Goal: Transaction & Acquisition: Book appointment/travel/reservation

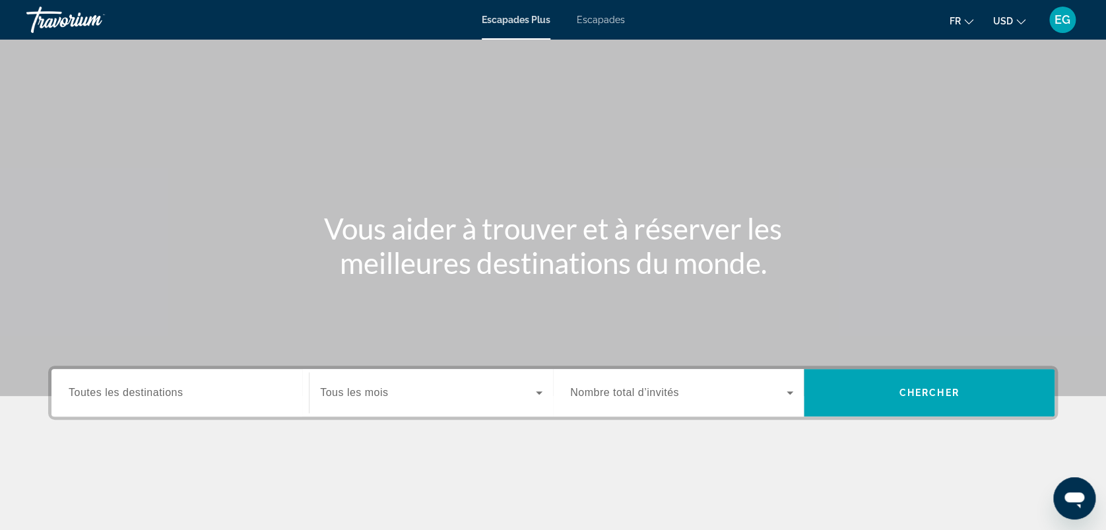
click at [1007, 205] on div "Contenu principal" at bounding box center [553, 198] width 1106 height 396
click at [601, 18] on span "Escapades" at bounding box center [601, 20] width 48 height 11
click at [1016, 17] on icon "Changer de devise" at bounding box center [1020, 21] width 9 height 9
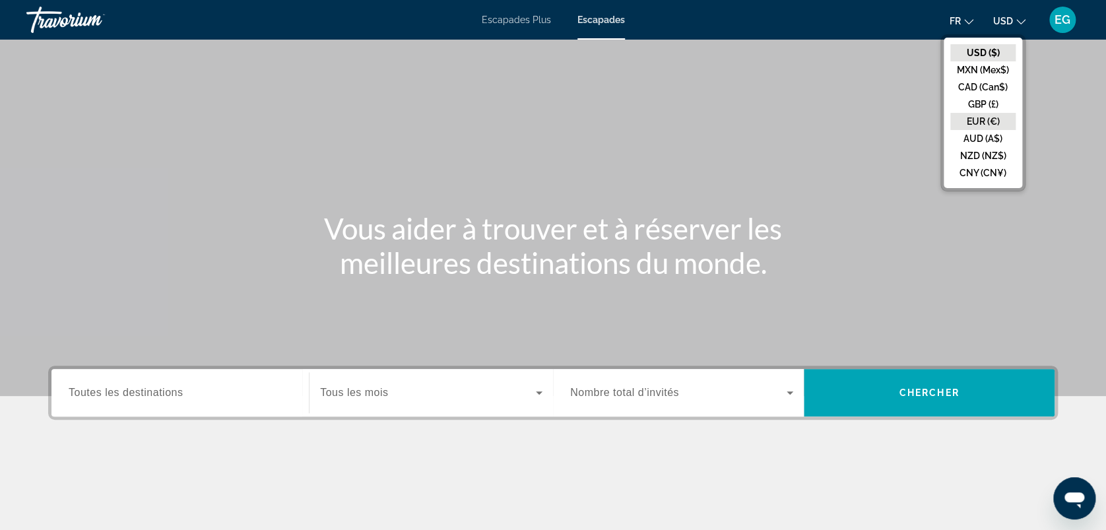
click at [983, 124] on button "EUR (€)" at bounding box center [982, 121] width 65 height 17
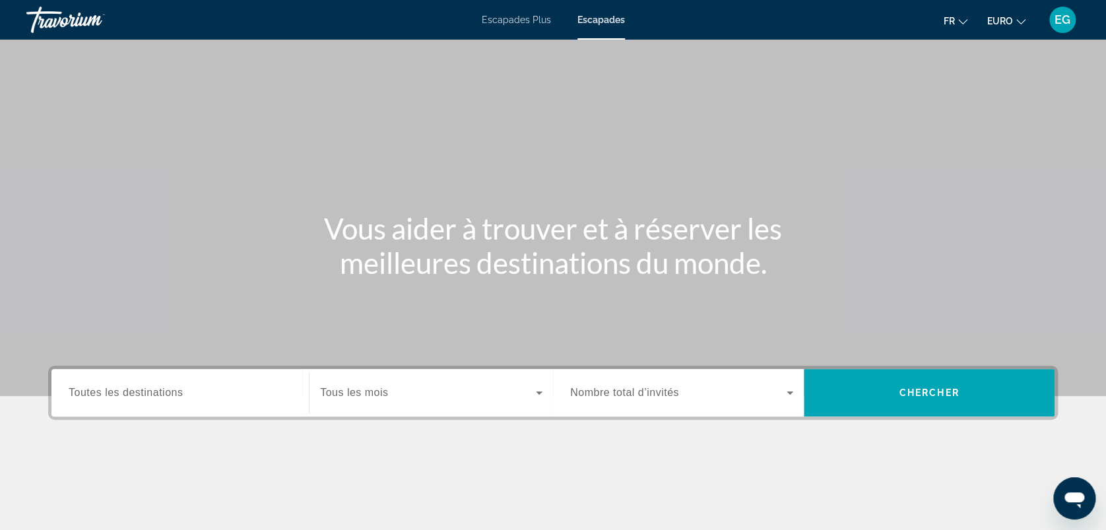
click at [135, 395] on span "Toutes les destinations" at bounding box center [126, 392] width 114 height 11
click at [135, 395] on input "Destination Toutes les destinations" at bounding box center [180, 393] width 223 height 16
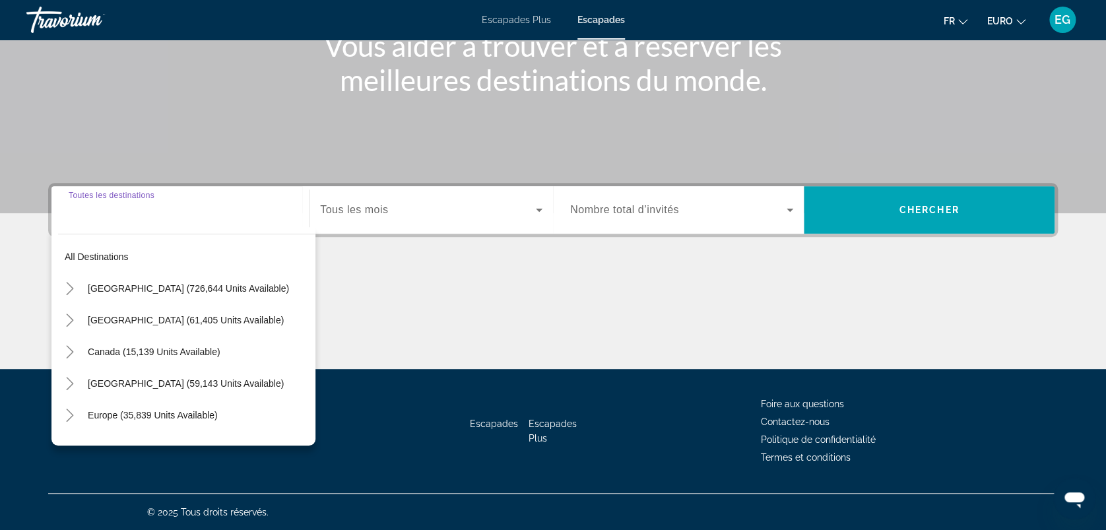
scroll to position [119, 0]
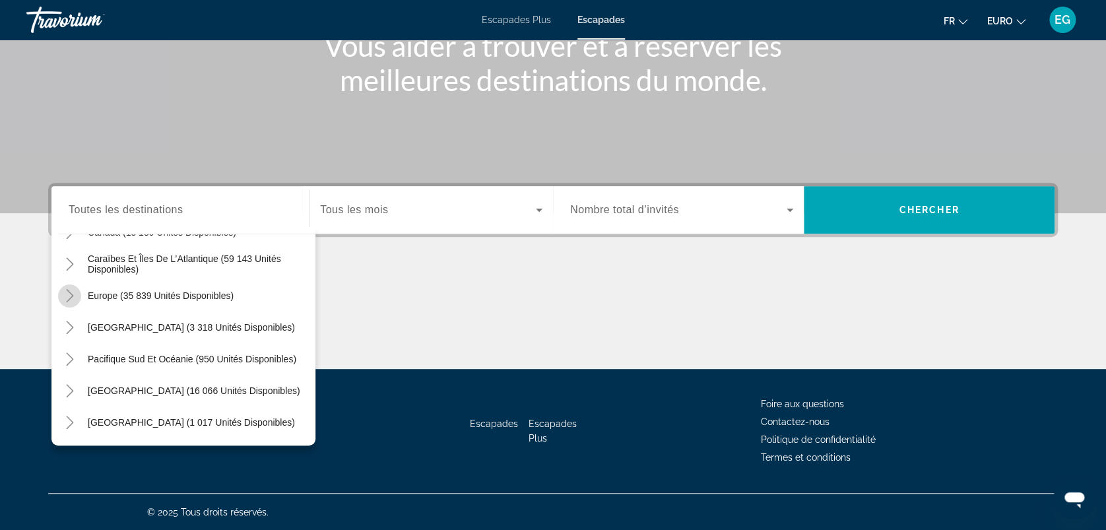
click at [70, 289] on icon "Toggle Europe (35 839 unités disponibles)" at bounding box center [69, 295] width 13 height 13
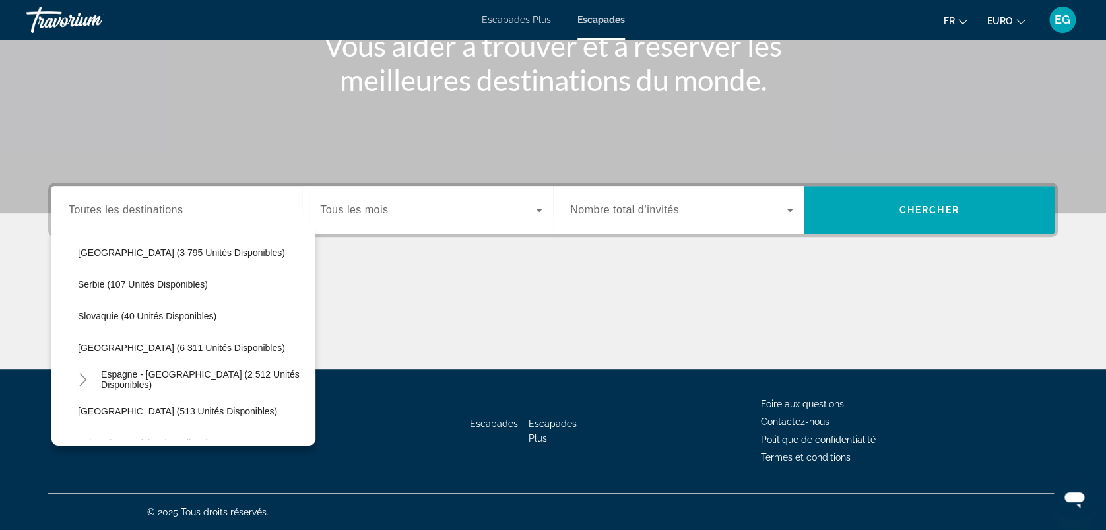
scroll to position [638, 0]
click at [139, 368] on span "Espagne - Îles Canaries (2 512 unités disponibles)" at bounding box center [205, 378] width 208 height 21
type input "**********"
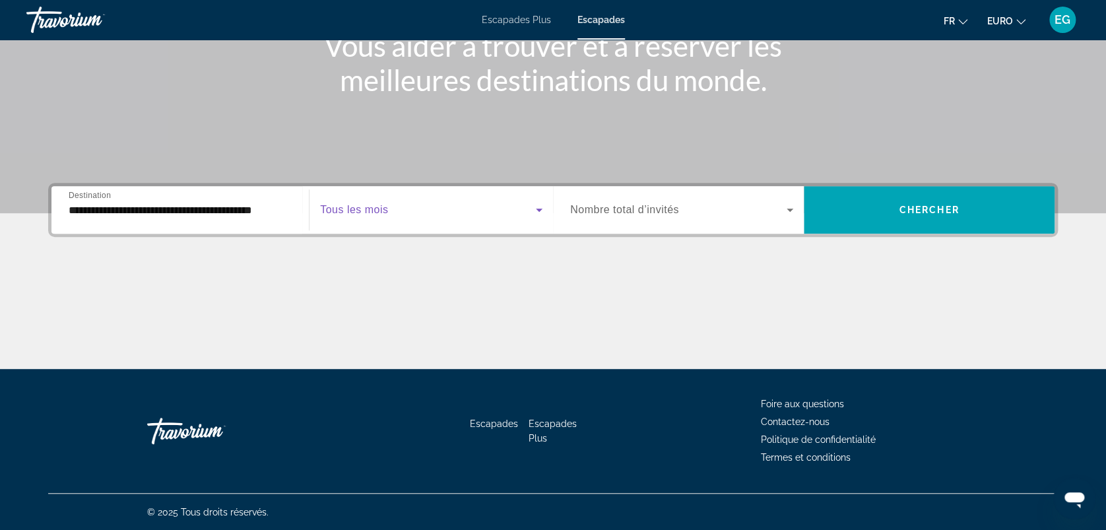
click at [372, 216] on span "Widget de recherche" at bounding box center [428, 210] width 216 height 16
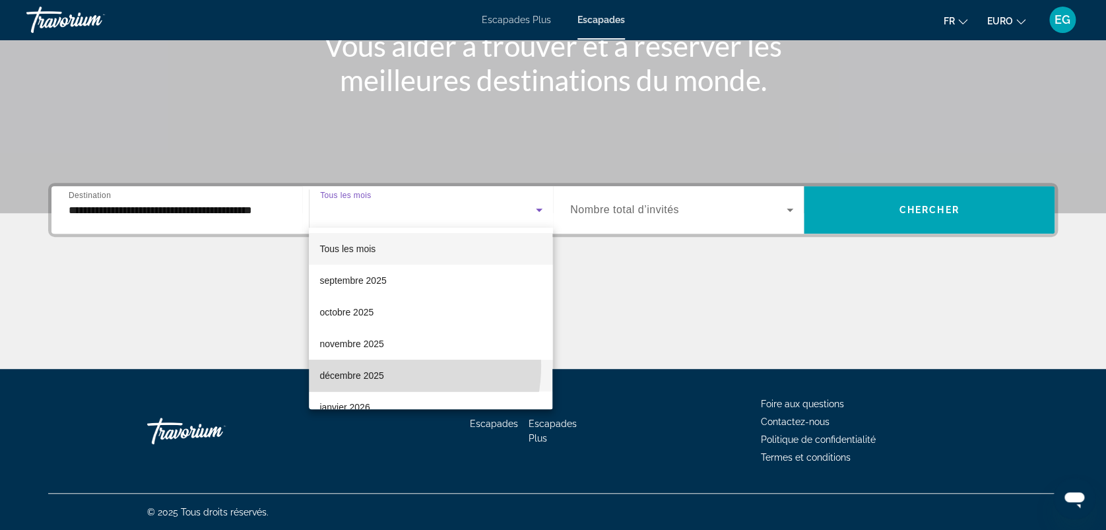
click at [380, 366] on mat-option "décembre 2025" at bounding box center [431, 376] width 244 height 32
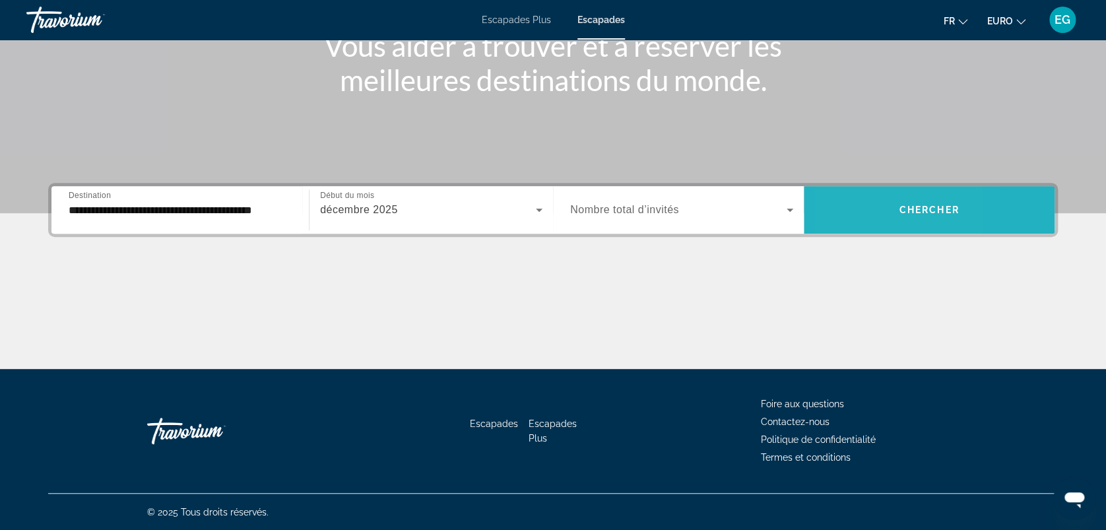
click at [852, 215] on span "Widget de recherche" at bounding box center [929, 210] width 251 height 32
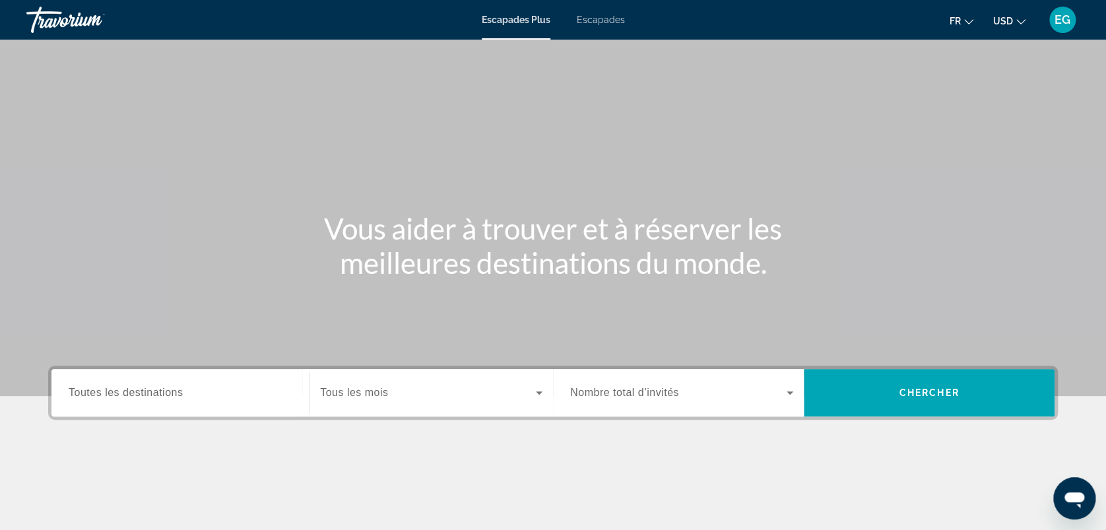
click at [607, 11] on div "Escapades Plus Escapades Fr English Español Français Italiano Português русский…" at bounding box center [553, 20] width 1106 height 34
click at [607, 21] on span "Escapades" at bounding box center [601, 20] width 48 height 11
click at [1014, 26] on button "USD USD ($) MXN (Mex$) CAD (Can$) GBP (£) EUR (€) AUD (A$) NZD (NZ$) CNY (CN¥)" at bounding box center [1009, 20] width 32 height 19
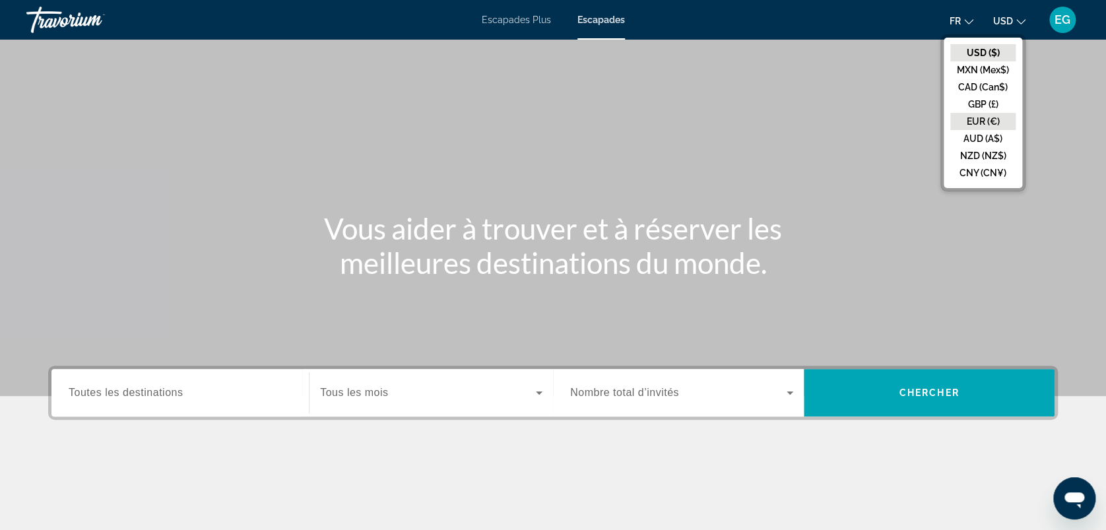
click at [980, 118] on button "EUR (€)" at bounding box center [982, 121] width 65 height 17
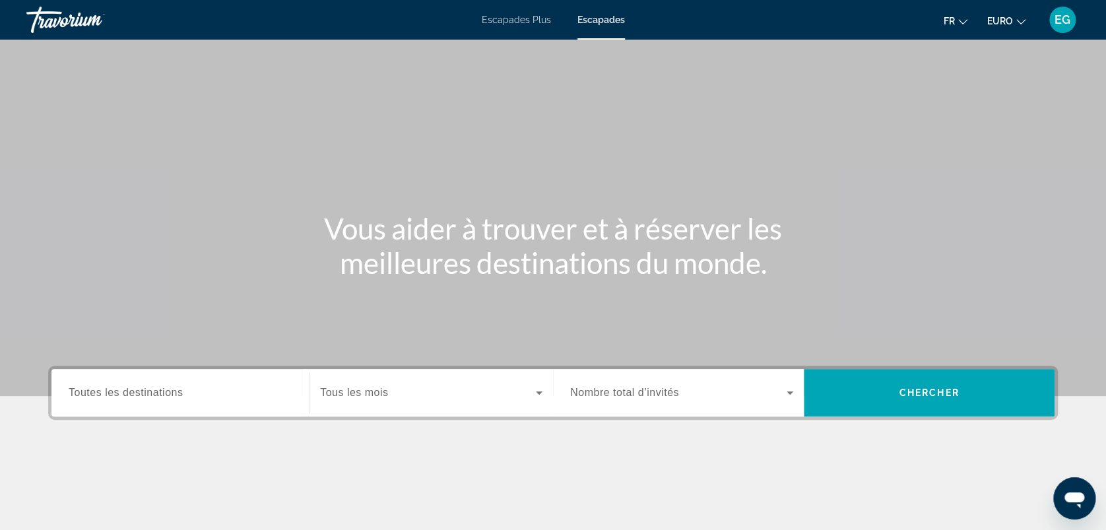
click at [144, 393] on span "Toutes les destinations" at bounding box center [126, 392] width 114 height 11
click at [144, 393] on input "Destination Toutes les destinations" at bounding box center [180, 393] width 223 height 16
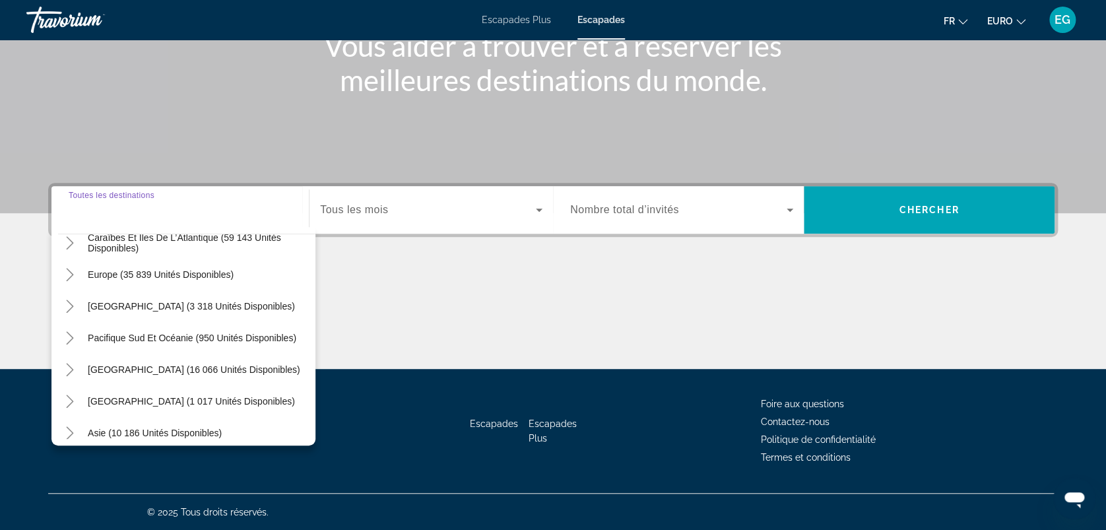
scroll to position [160, 0]
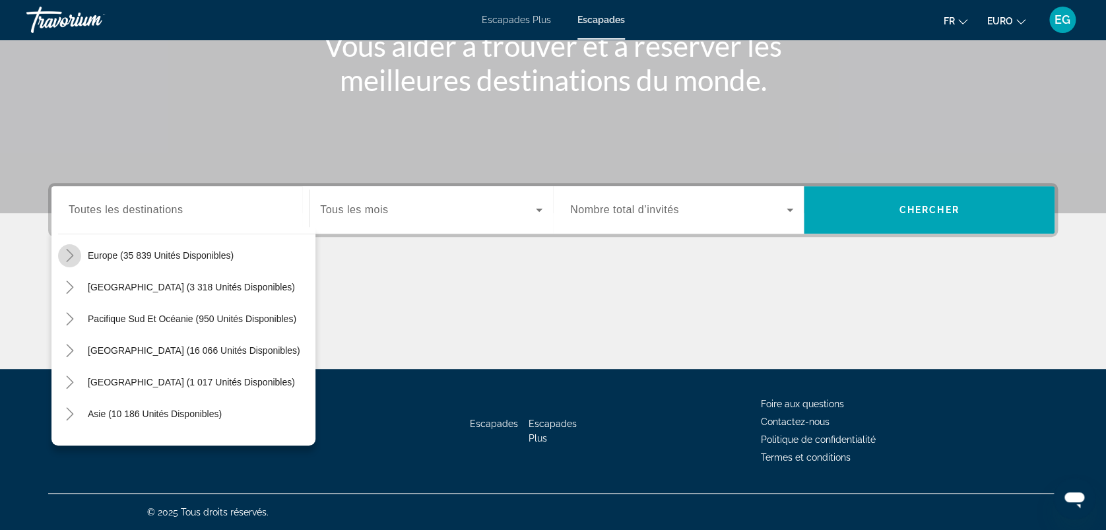
click at [74, 253] on icon "Toggle Europe (35 839 unités disponibles)" at bounding box center [69, 255] width 13 height 13
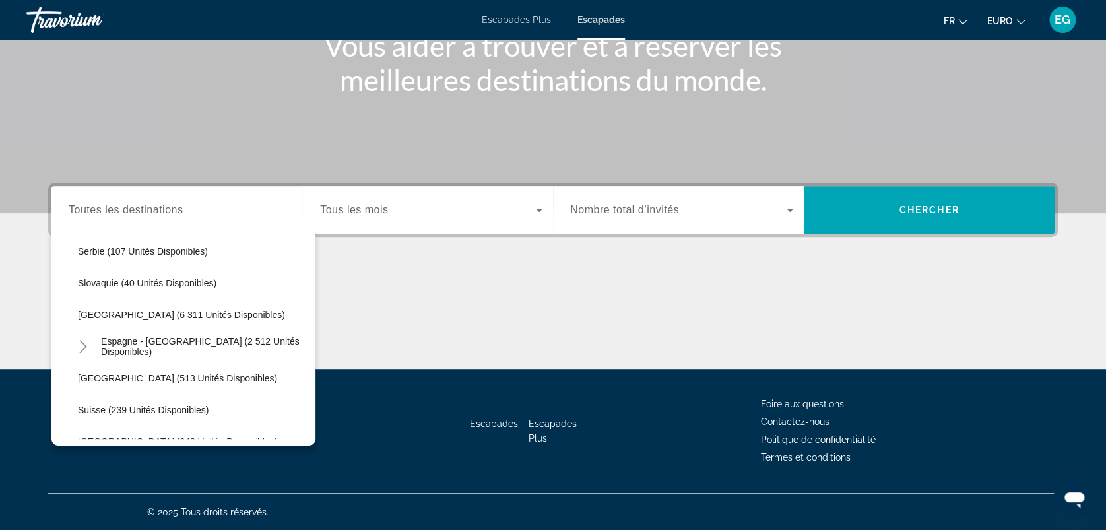
scroll to position [705, 0]
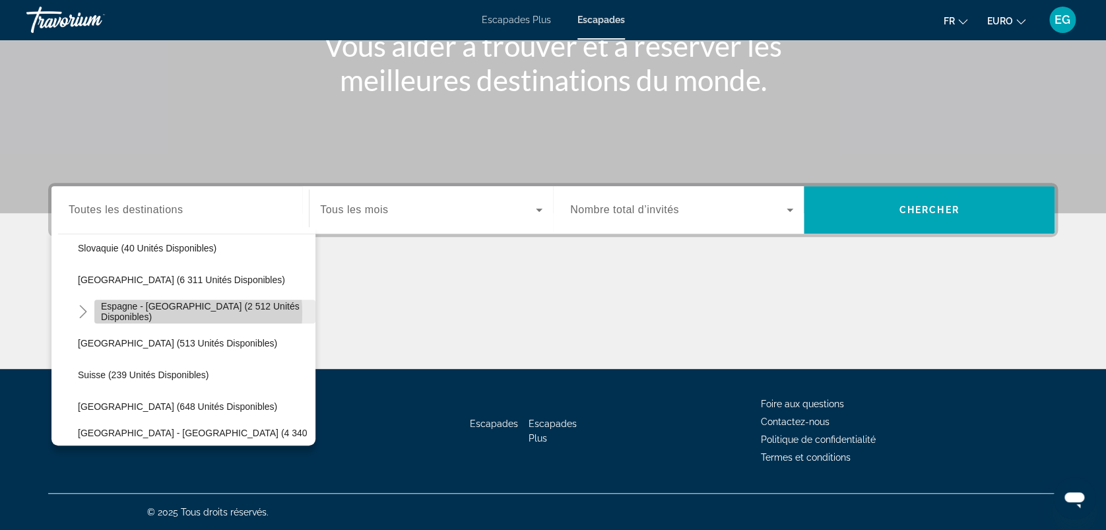
click at [149, 311] on span "Espagne - Îles Canaries (2 512 unités disponibles)" at bounding box center [205, 311] width 208 height 21
type input "**********"
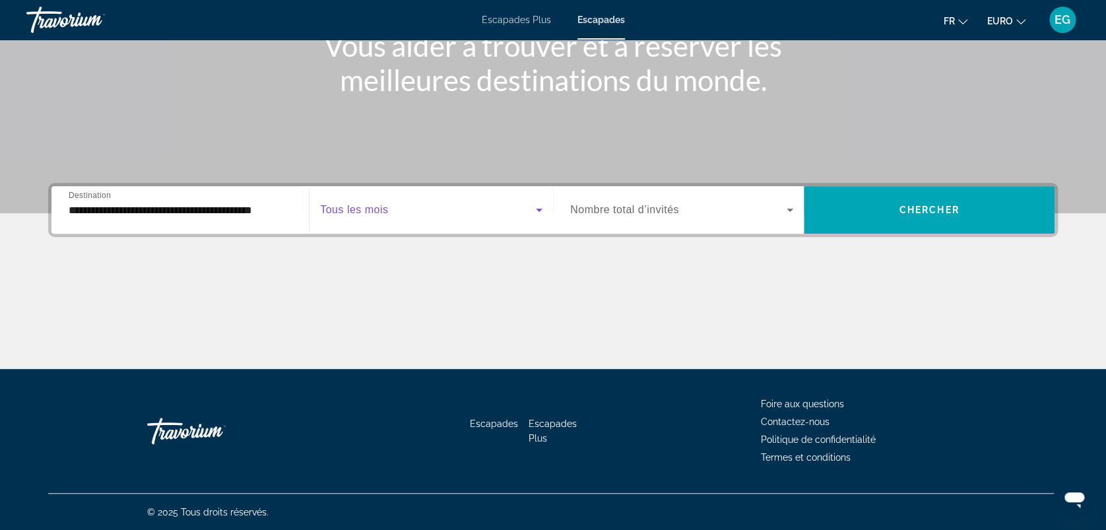
click at [473, 214] on span "Widget de recherche" at bounding box center [428, 210] width 216 height 16
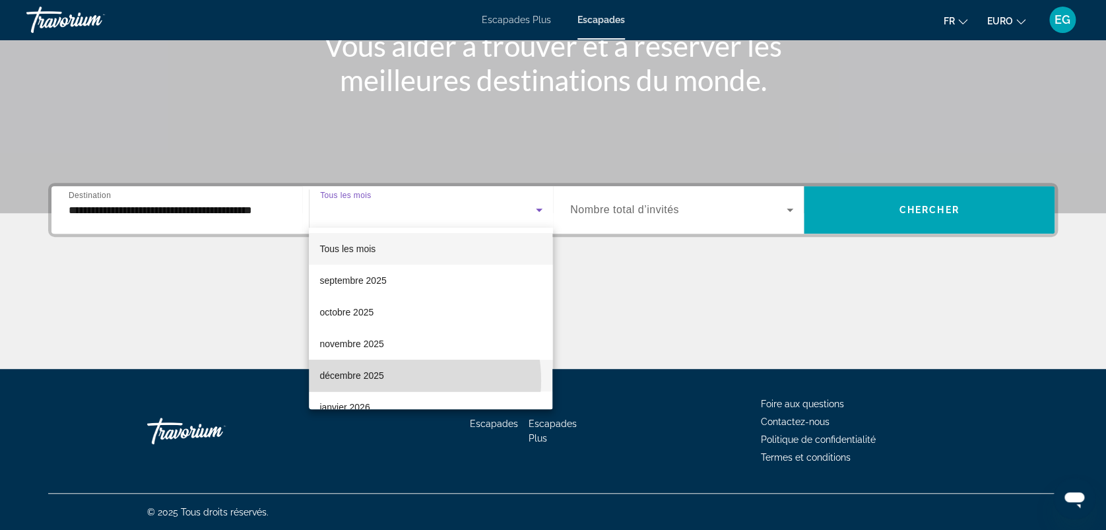
click at [397, 380] on mat-option "décembre 2025" at bounding box center [431, 376] width 244 height 32
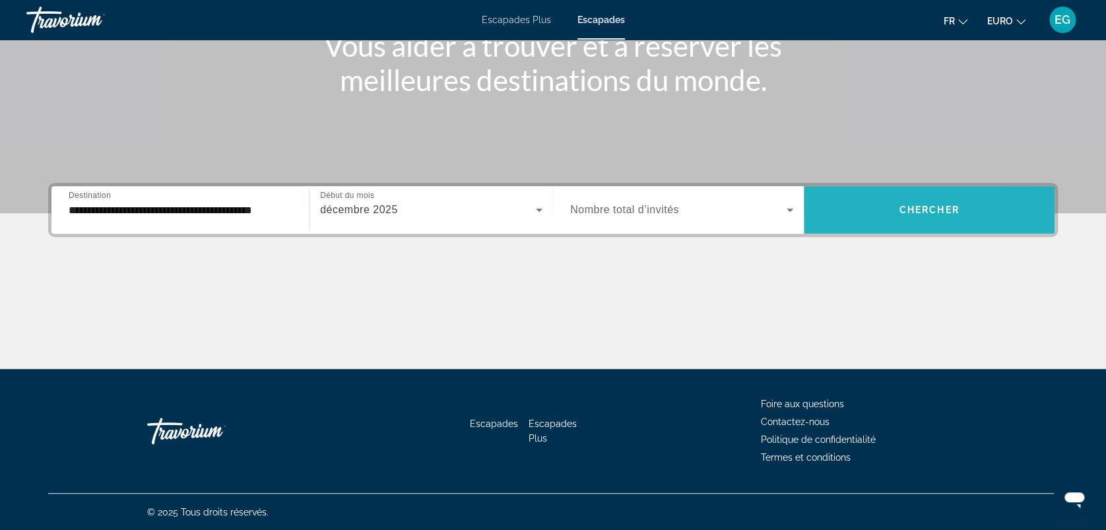
click at [913, 219] on span "Widget de recherche" at bounding box center [929, 210] width 251 height 32
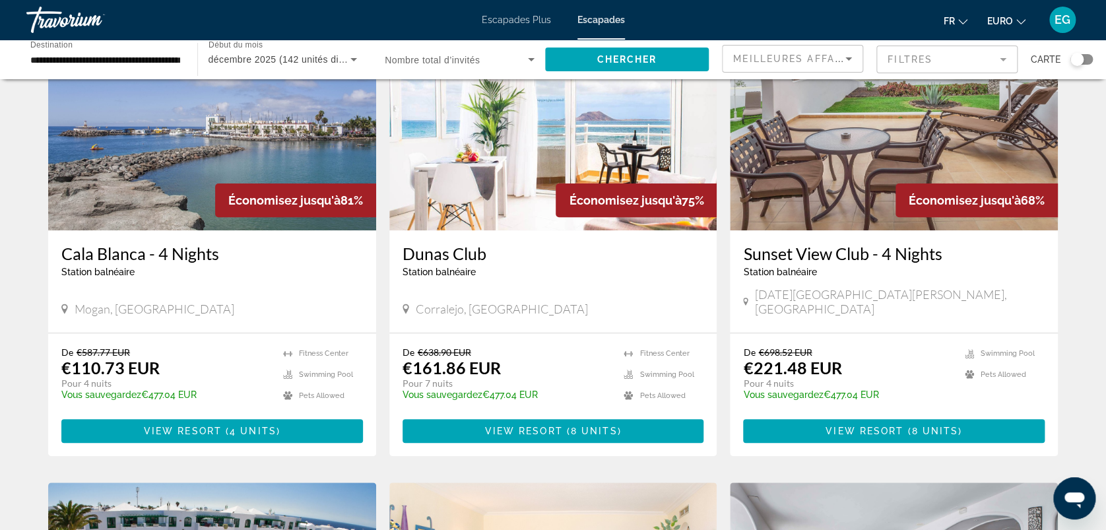
scroll to position [133, 0]
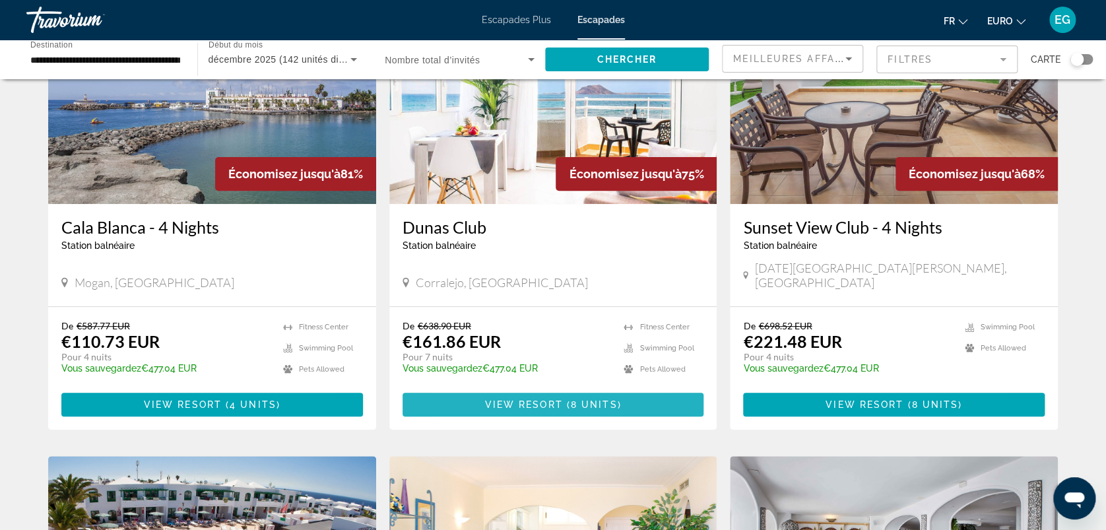
click at [484, 389] on span "Contenu principal" at bounding box center [554, 405] width 302 height 32
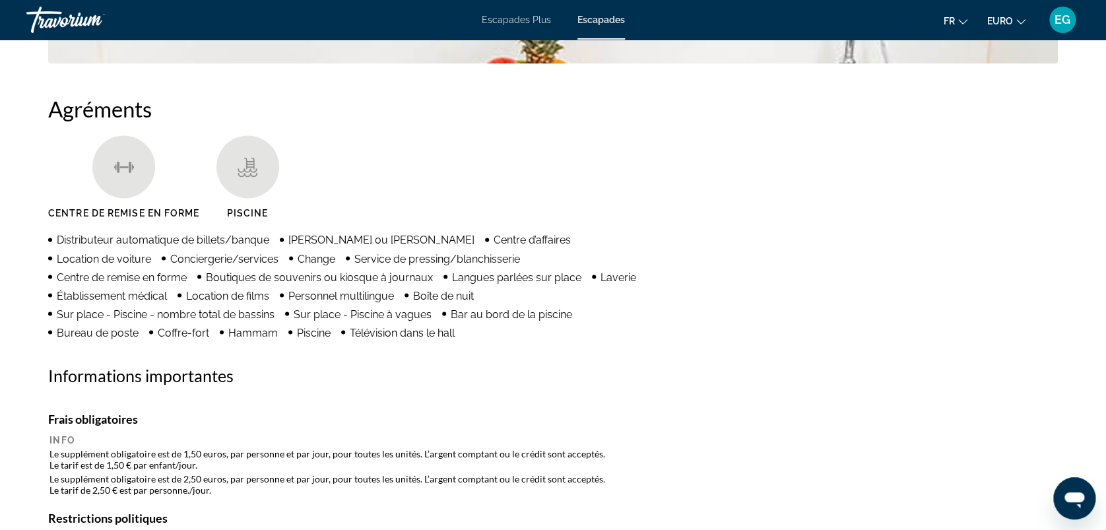
scroll to position [924, 0]
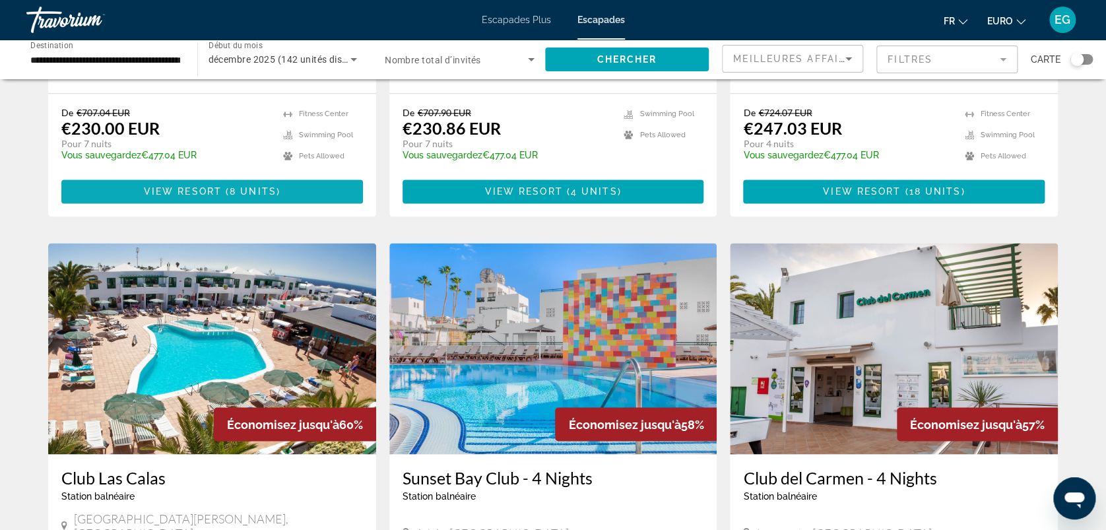
scroll to position [830, 0]
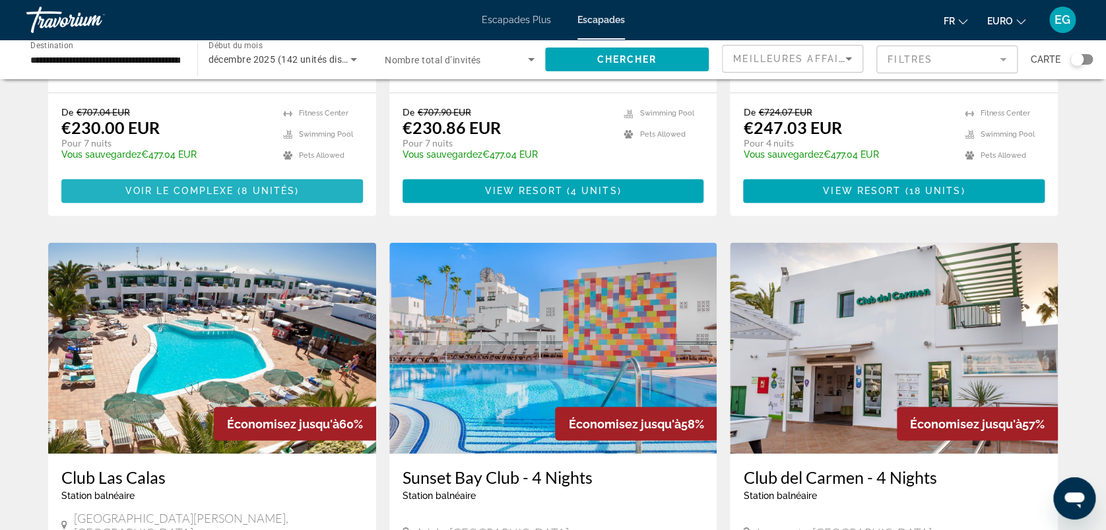
click at [220, 185] on span "Voir le complexe" at bounding box center [179, 190] width 109 height 11
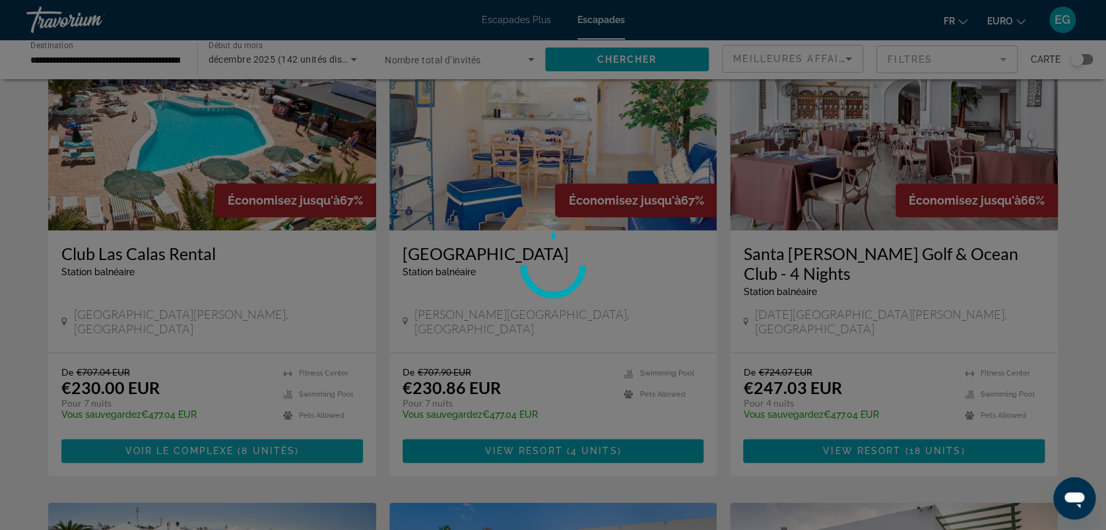
scroll to position [541, 0]
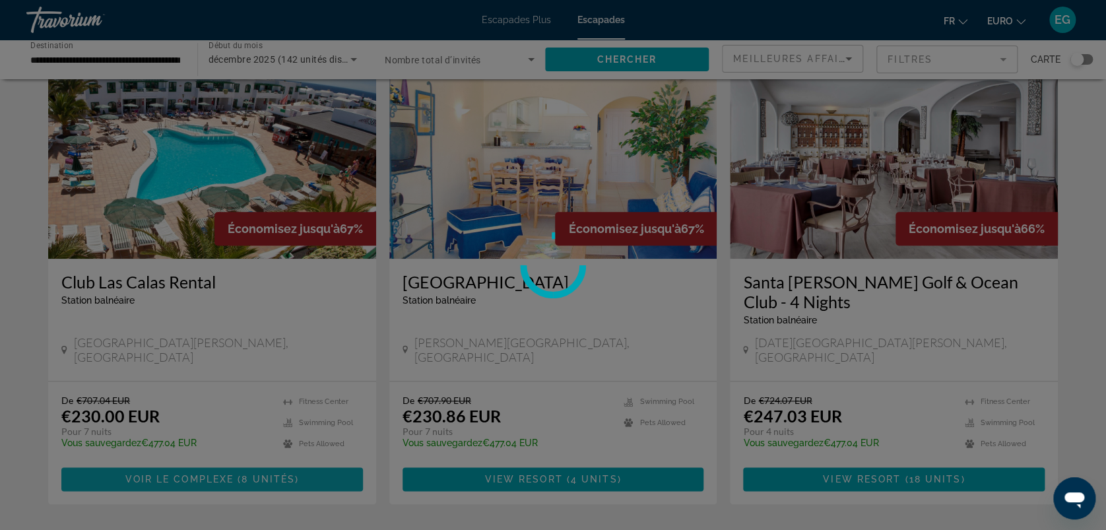
click at [220, 156] on div at bounding box center [553, 265] width 1106 height 530
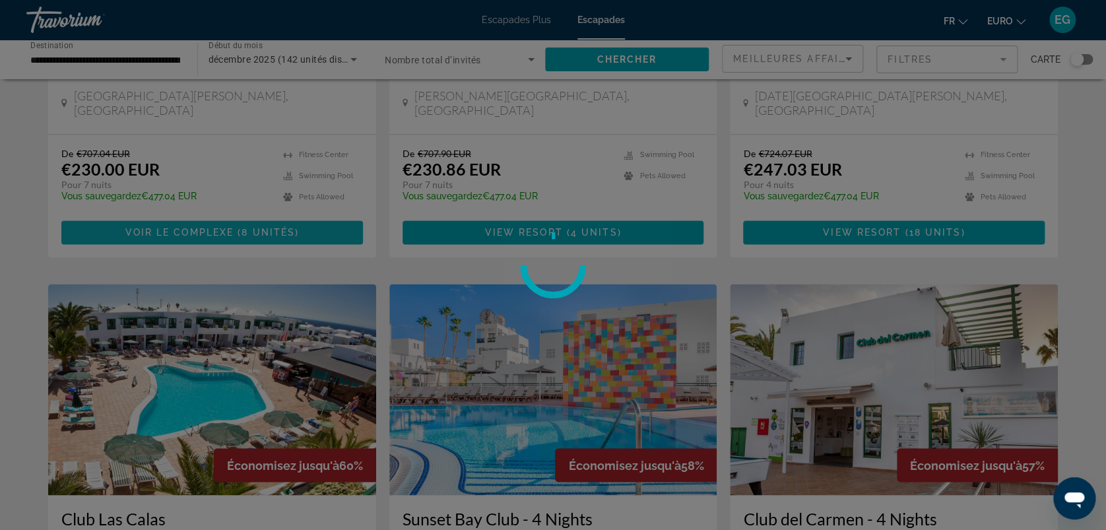
scroll to position [789, 0]
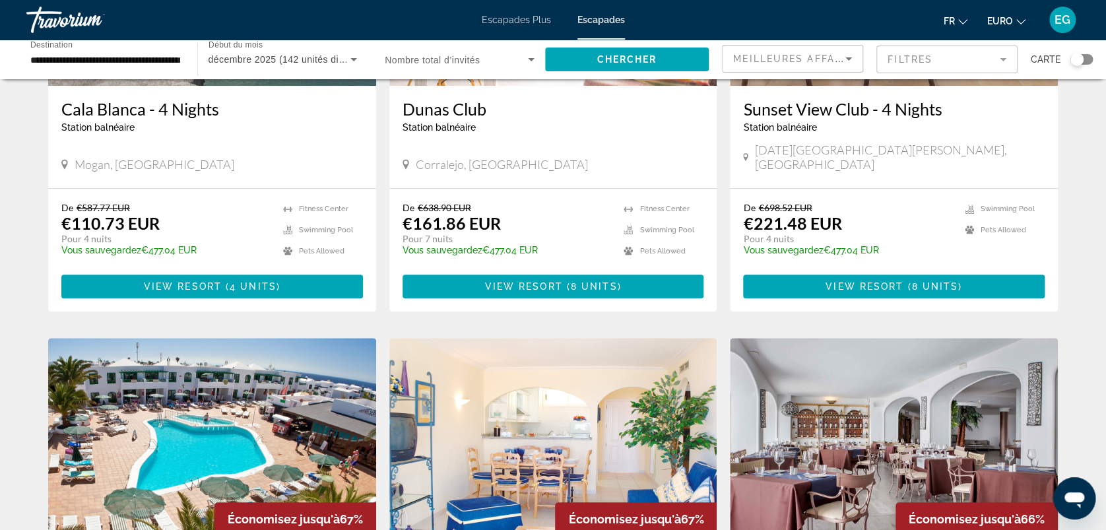
scroll to position [332, 0]
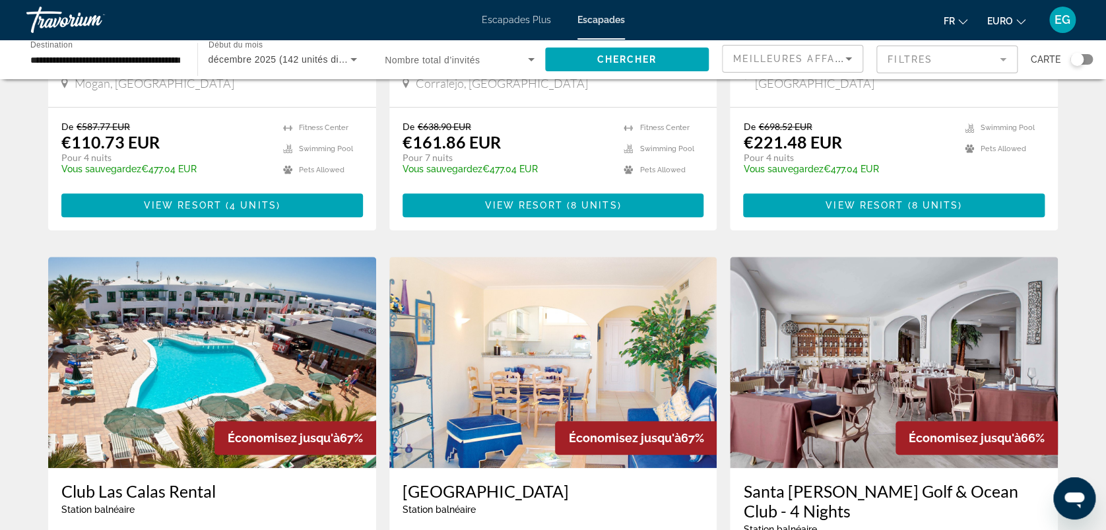
click at [169, 332] on img "Contenu principal" at bounding box center [212, 362] width 328 height 211
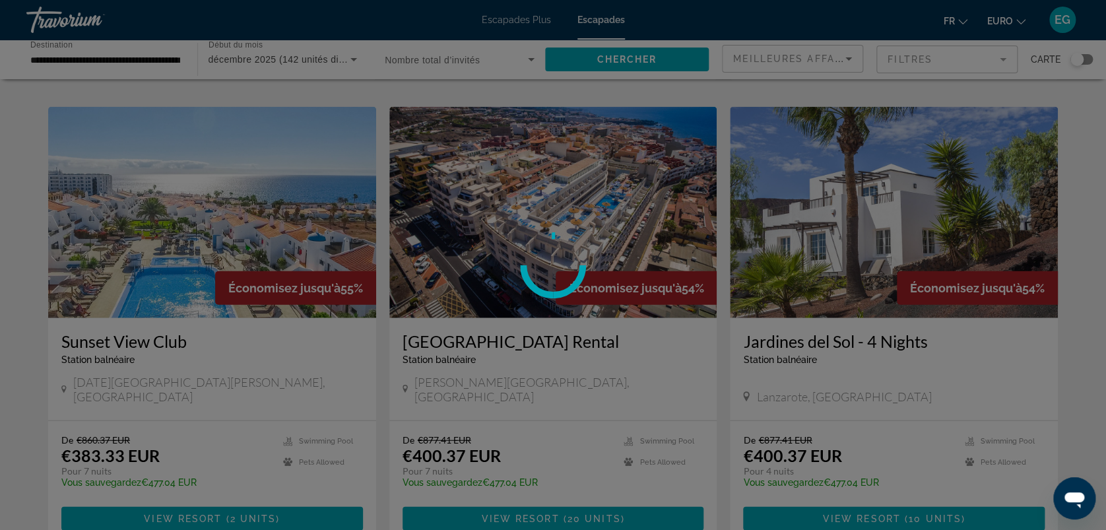
scroll to position [1427, 0]
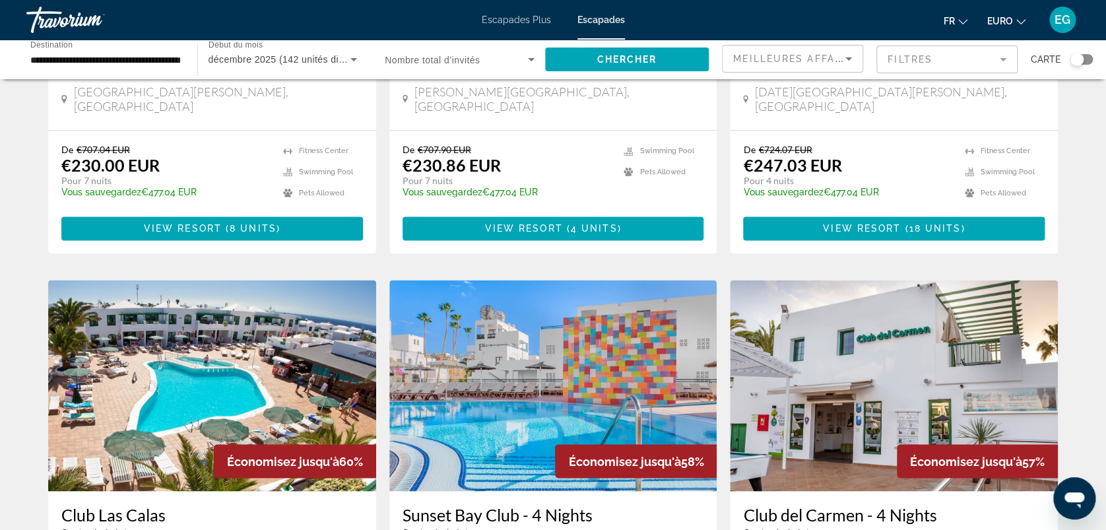
scroll to position [797, 0]
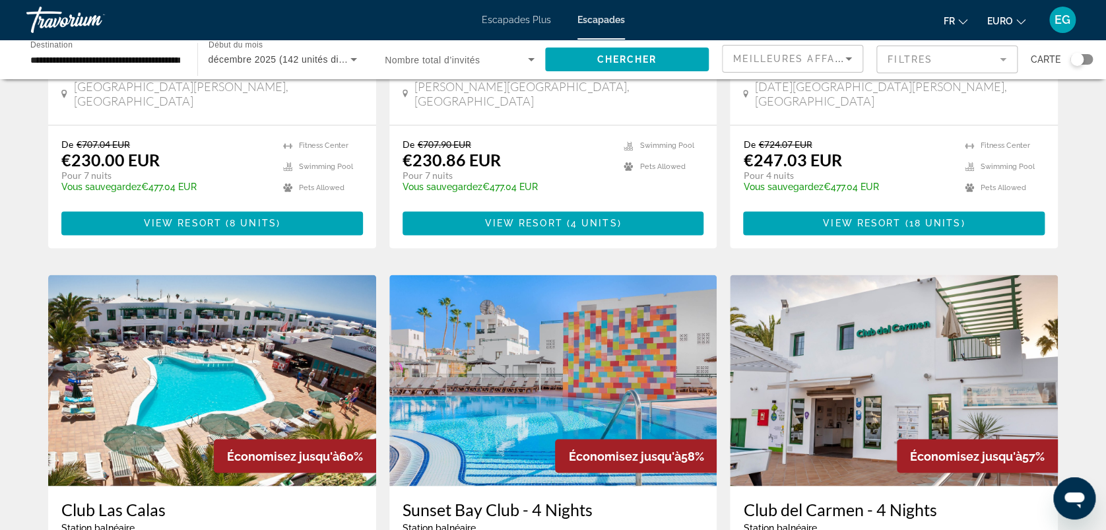
click at [150, 355] on img "Contenu principal" at bounding box center [212, 380] width 328 height 211
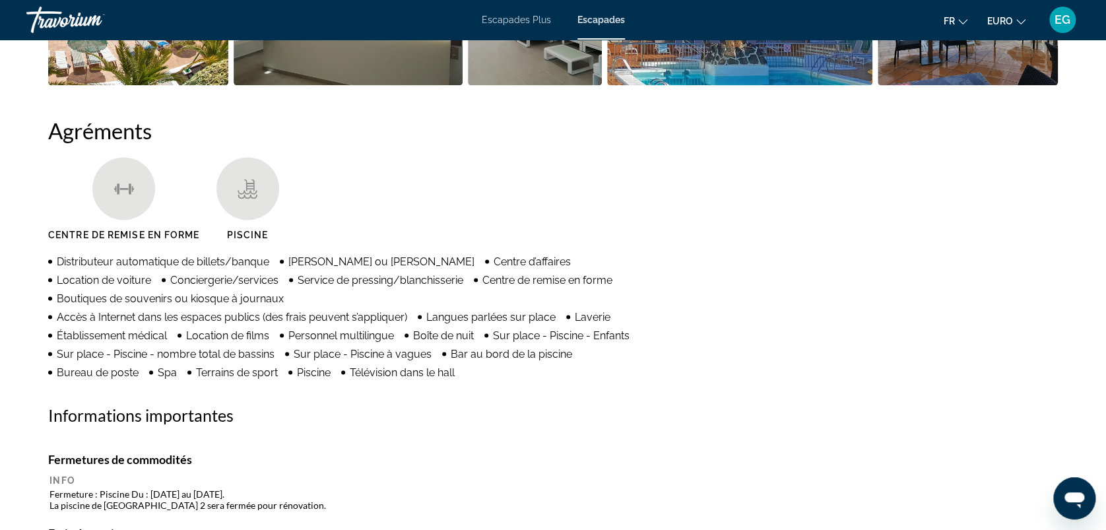
scroll to position [708, 0]
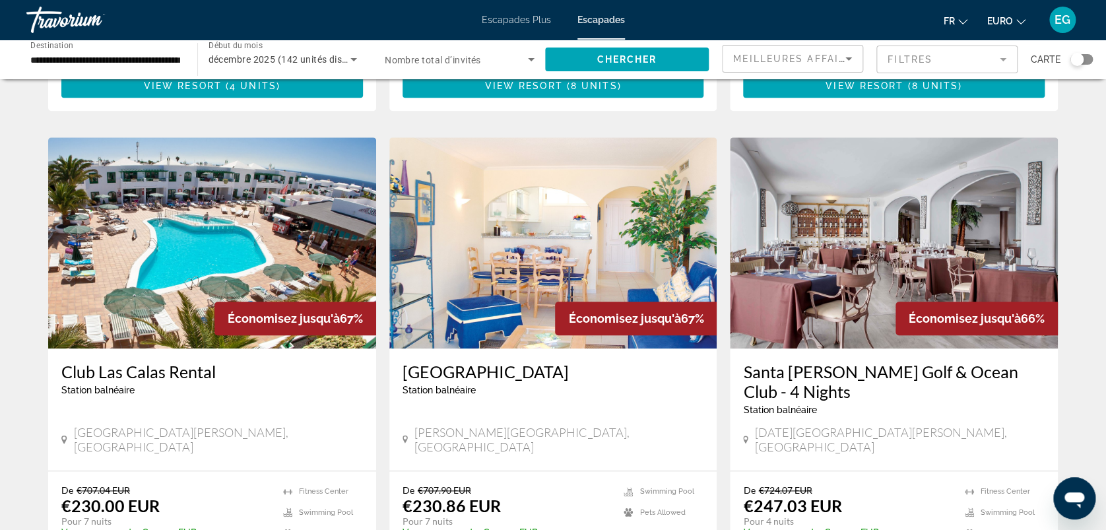
scroll to position [452, 0]
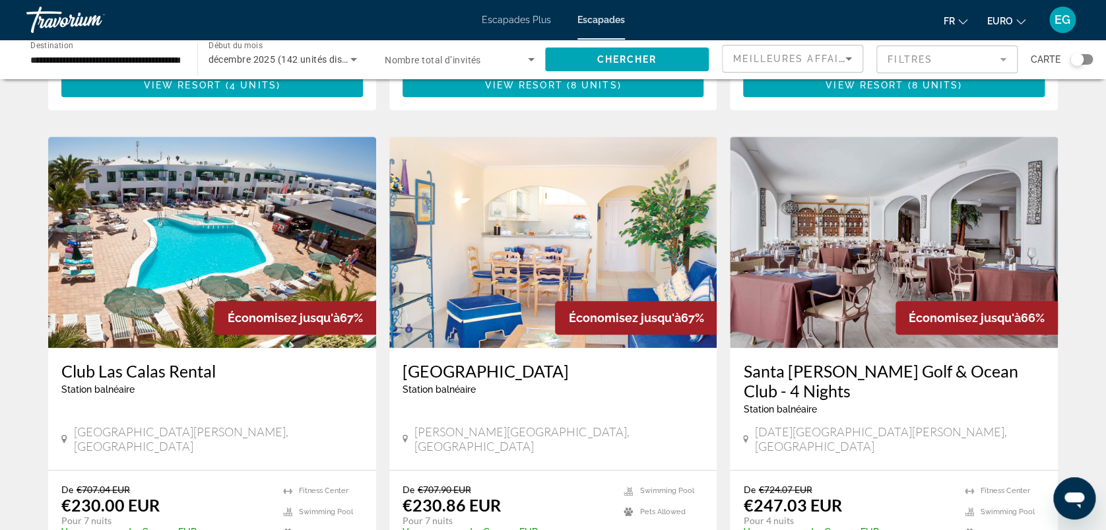
click at [880, 294] on img "Contenu principal" at bounding box center [894, 242] width 328 height 211
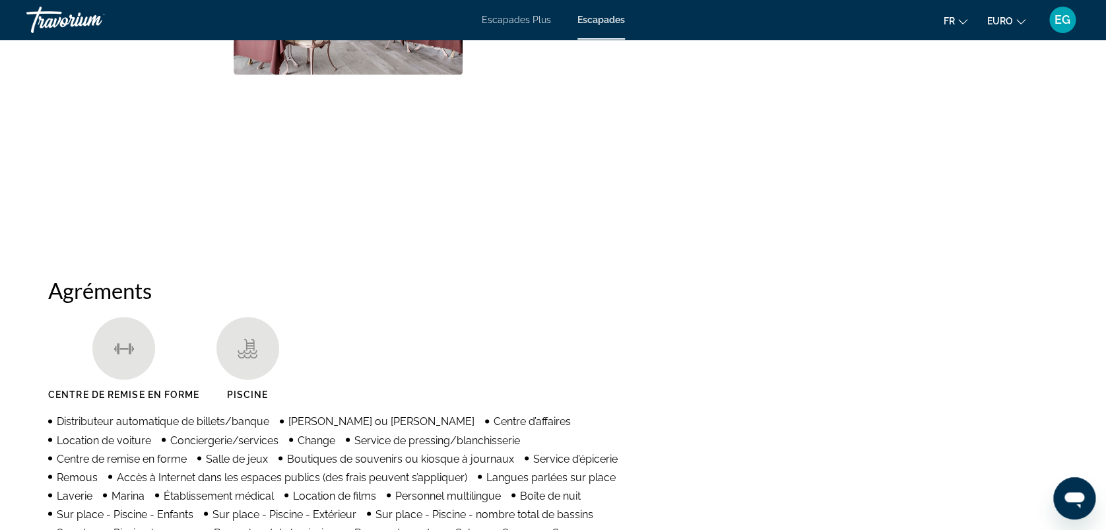
scroll to position [816, 0]
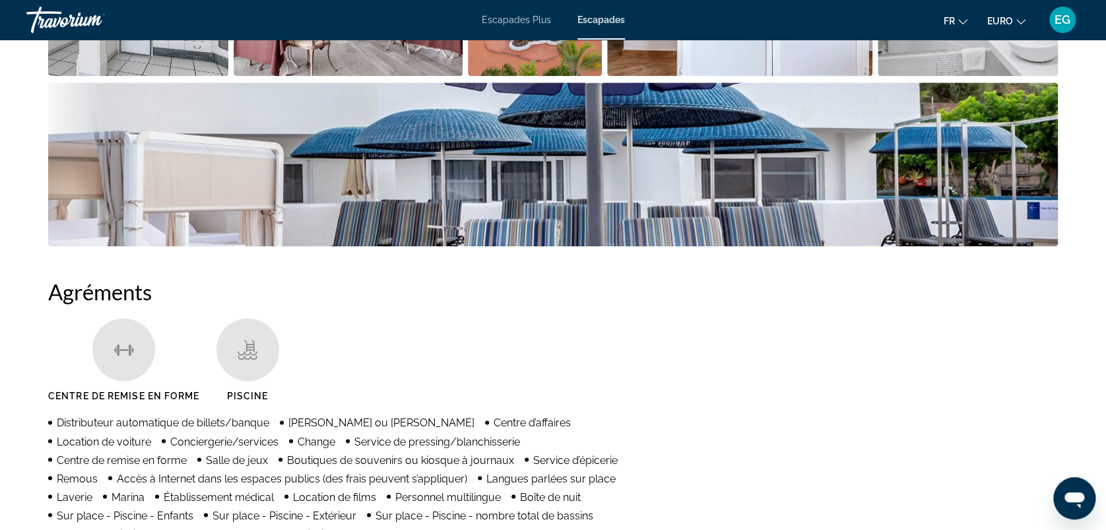
click at [308, 144] on img "Ouvrir le curseur d’image en plein écran" at bounding box center [553, 164] width 1010 height 164
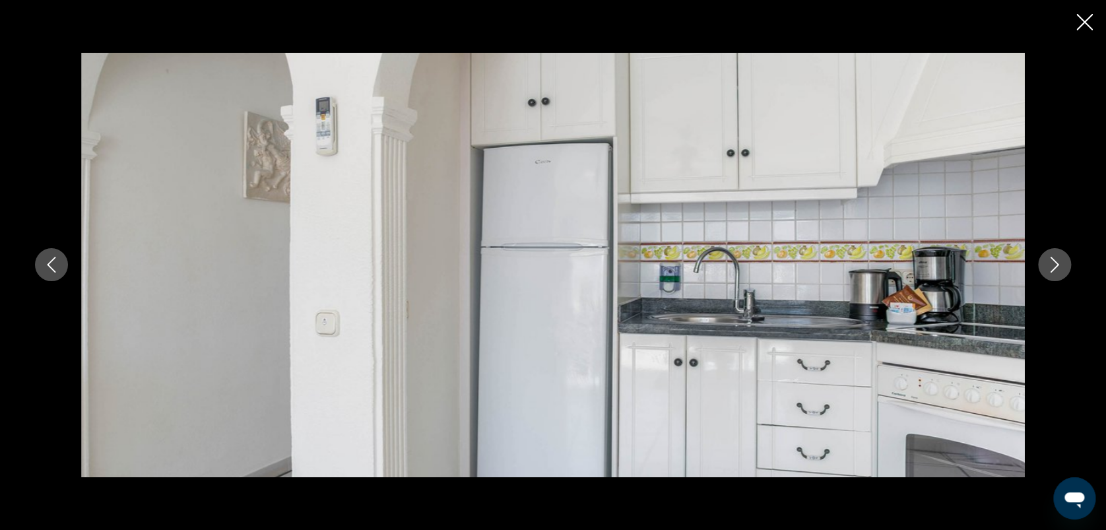
click at [1055, 266] on icon "Image suivante" at bounding box center [1055, 265] width 16 height 16
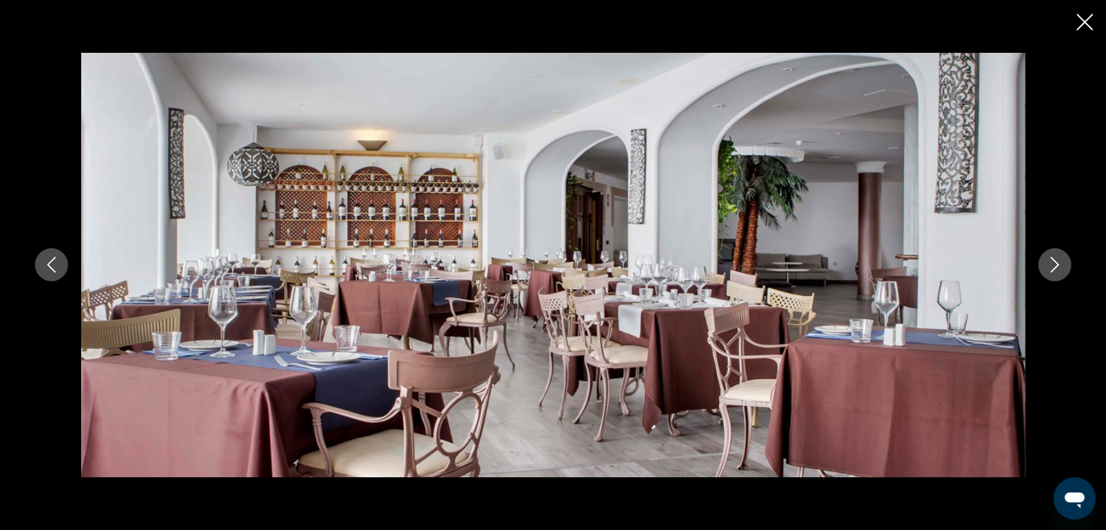
click at [1055, 266] on icon "Image suivante" at bounding box center [1055, 265] width 16 height 16
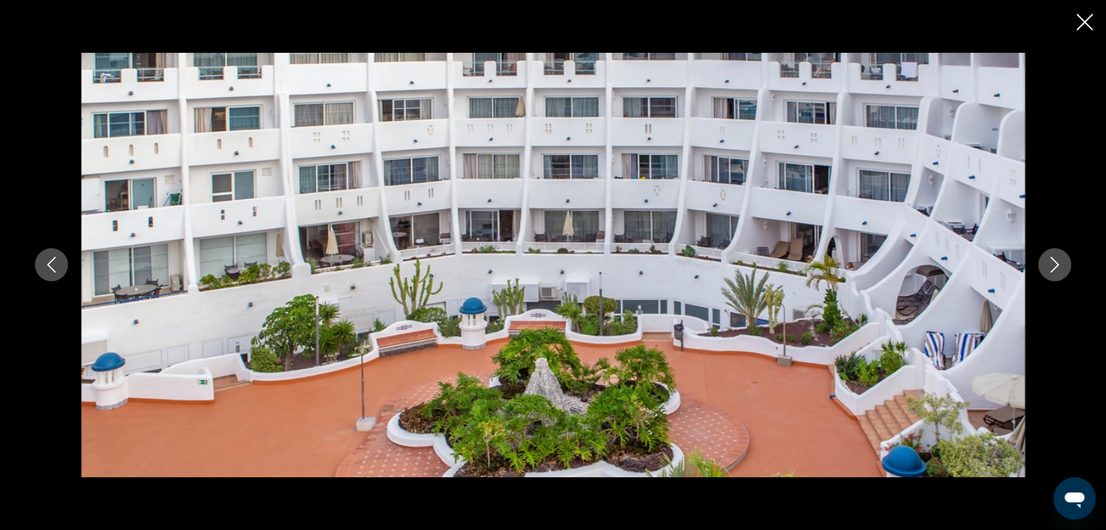
click at [1055, 266] on icon "Image suivante" at bounding box center [1055, 265] width 16 height 16
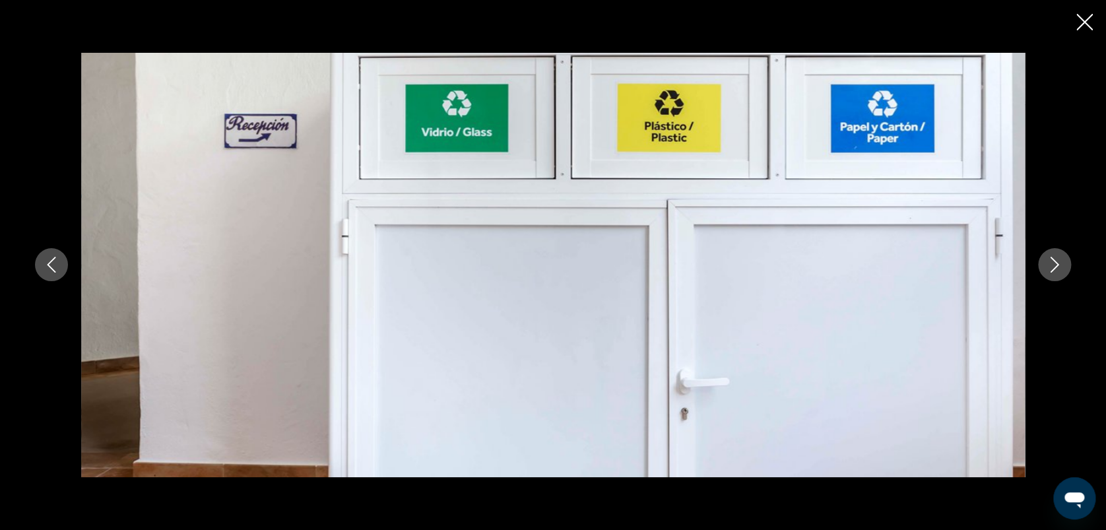
click at [1055, 266] on icon "Image suivante" at bounding box center [1055, 265] width 16 height 16
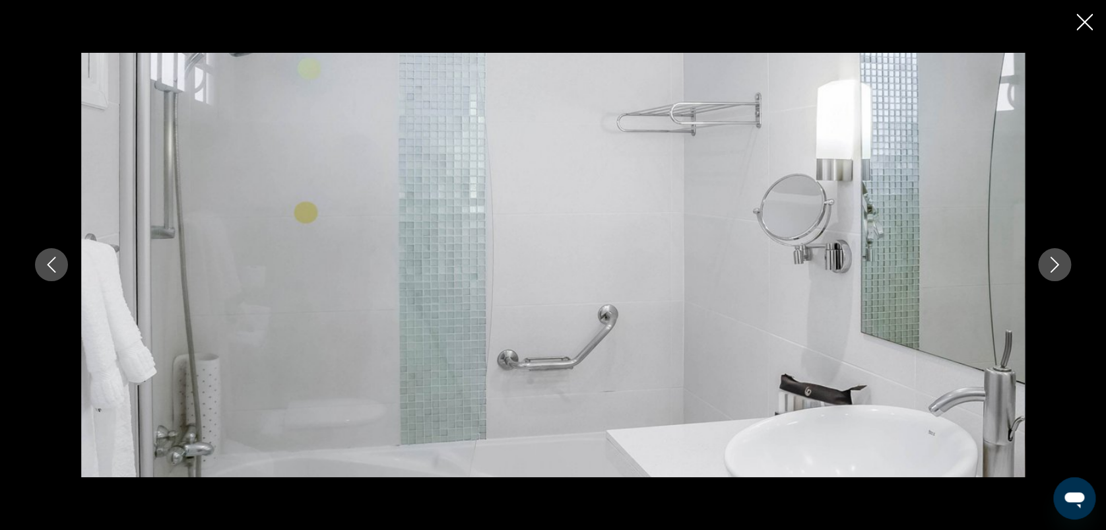
click at [1055, 266] on icon "Image suivante" at bounding box center [1055, 265] width 16 height 16
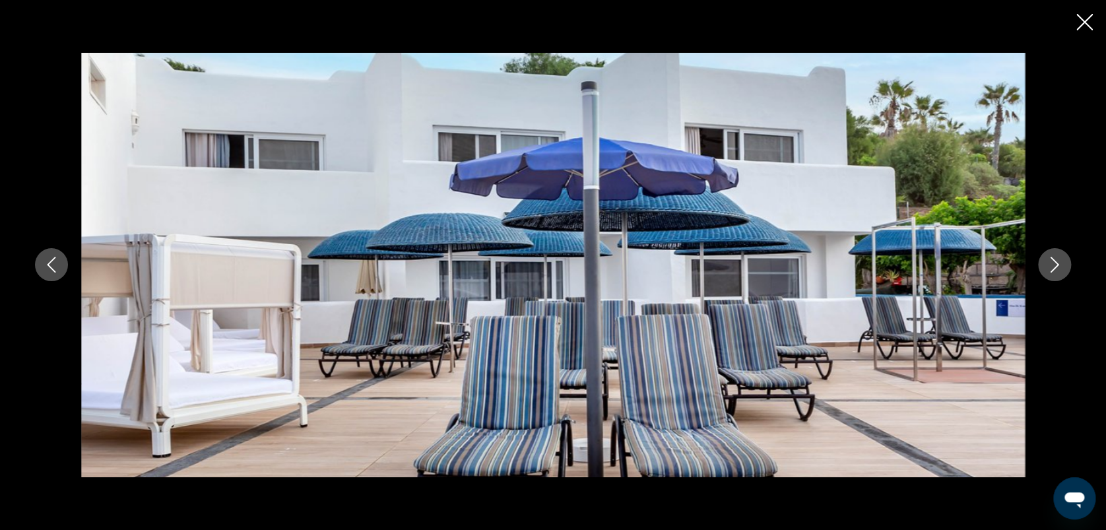
click at [1055, 266] on icon "Image suivante" at bounding box center [1055, 265] width 16 height 16
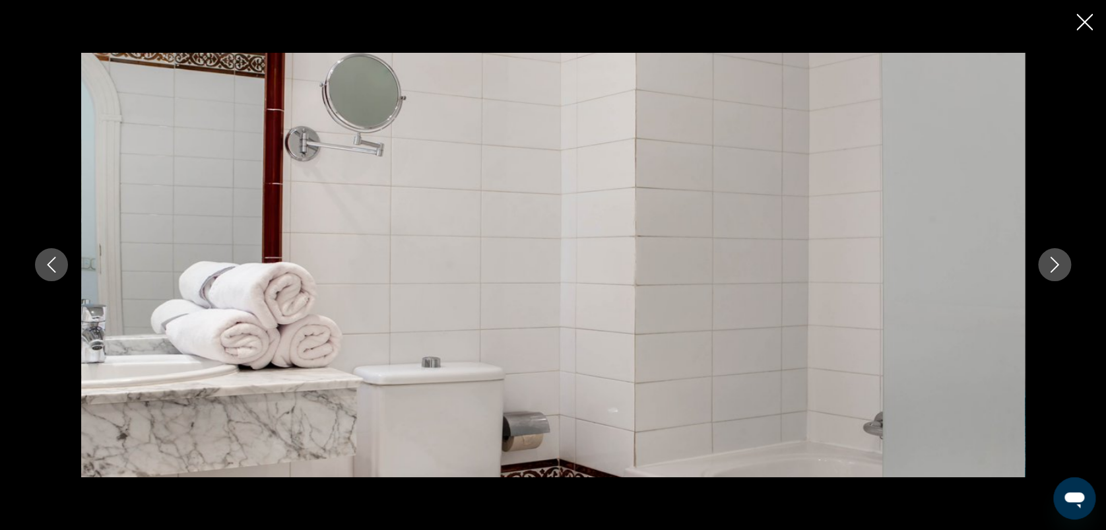
click at [1055, 266] on icon "Image suivante" at bounding box center [1055, 265] width 16 height 16
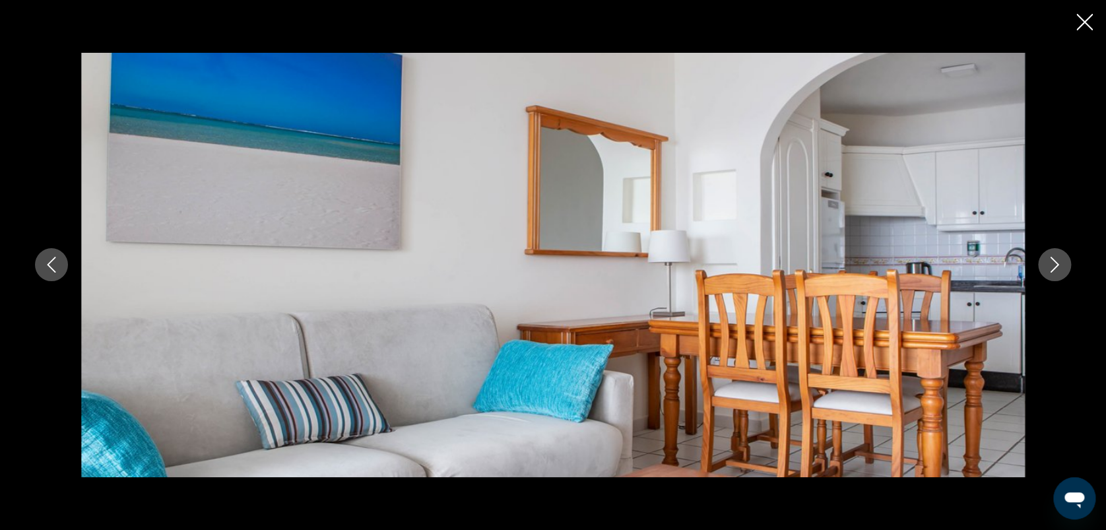
click at [1055, 266] on icon "Image suivante" at bounding box center [1055, 265] width 16 height 16
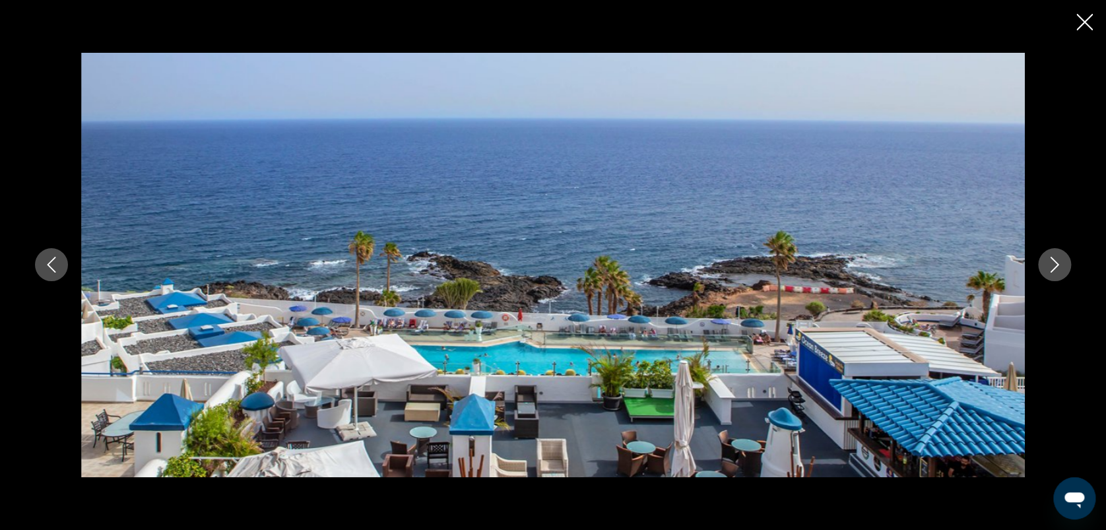
click at [1055, 266] on icon "Image suivante" at bounding box center [1055, 265] width 16 height 16
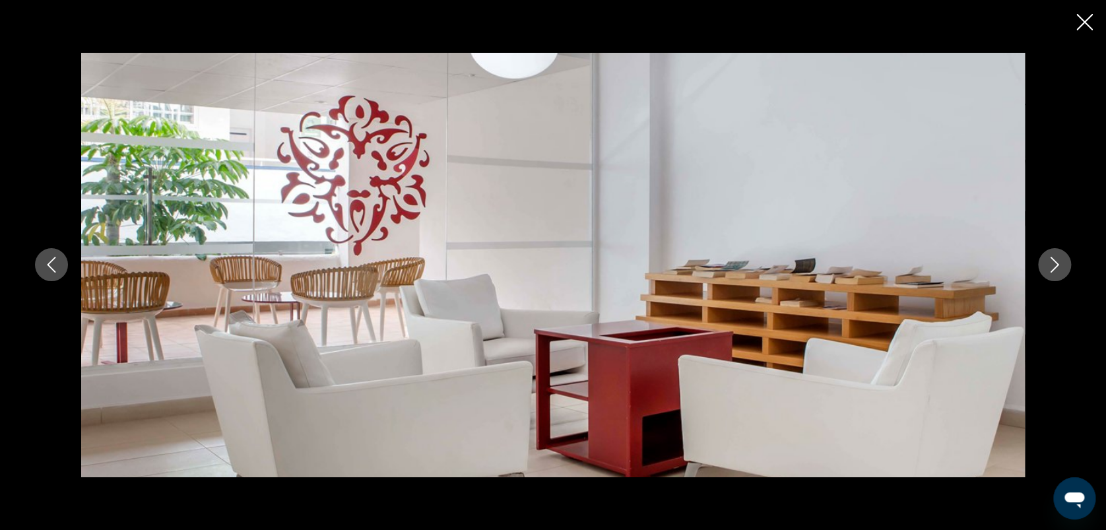
click at [1055, 266] on icon "Image suivante" at bounding box center [1055, 265] width 16 height 16
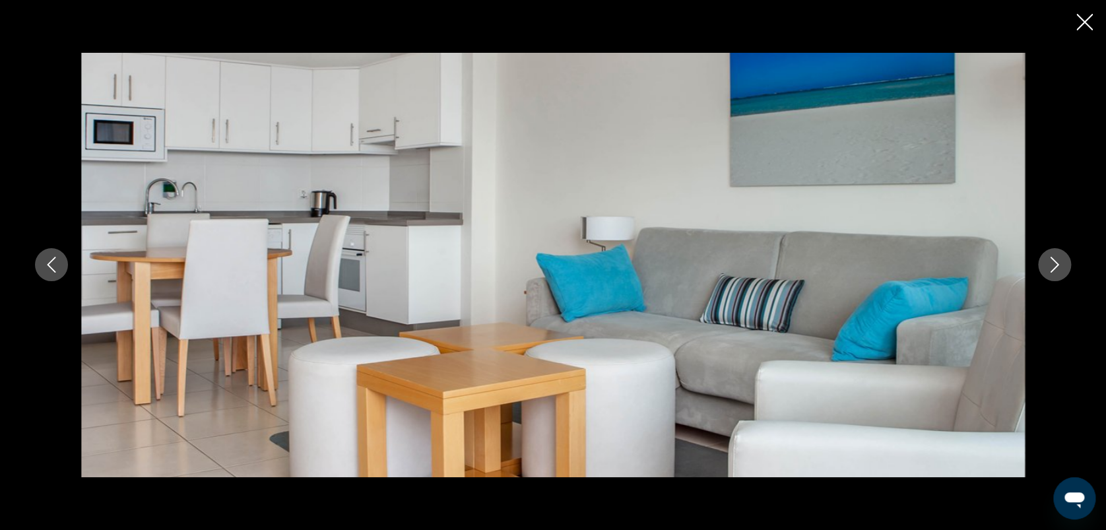
click at [1055, 266] on icon "Image suivante" at bounding box center [1055, 265] width 16 height 16
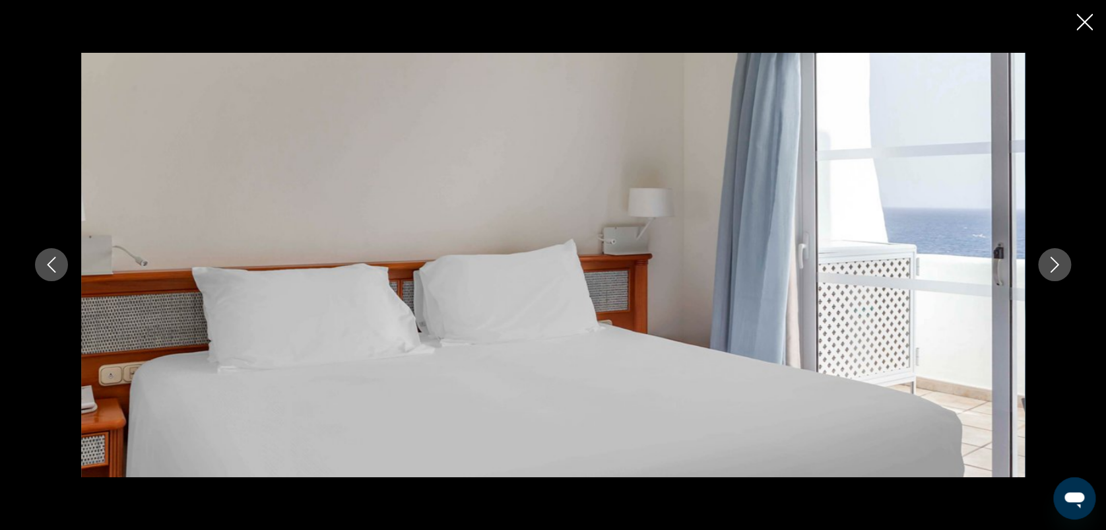
click at [1055, 266] on icon "Image suivante" at bounding box center [1055, 265] width 16 height 16
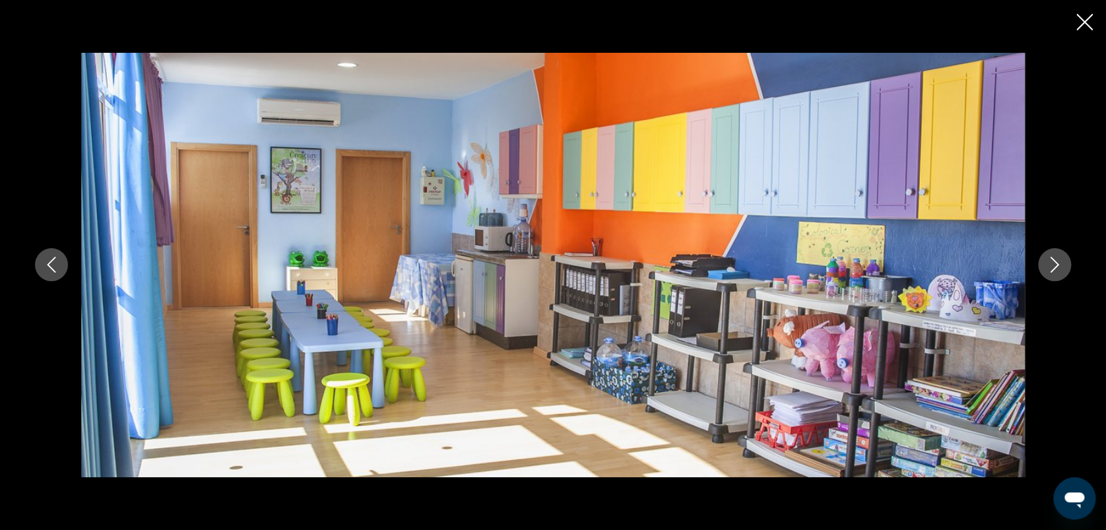
click at [1055, 266] on icon "Image suivante" at bounding box center [1055, 265] width 16 height 16
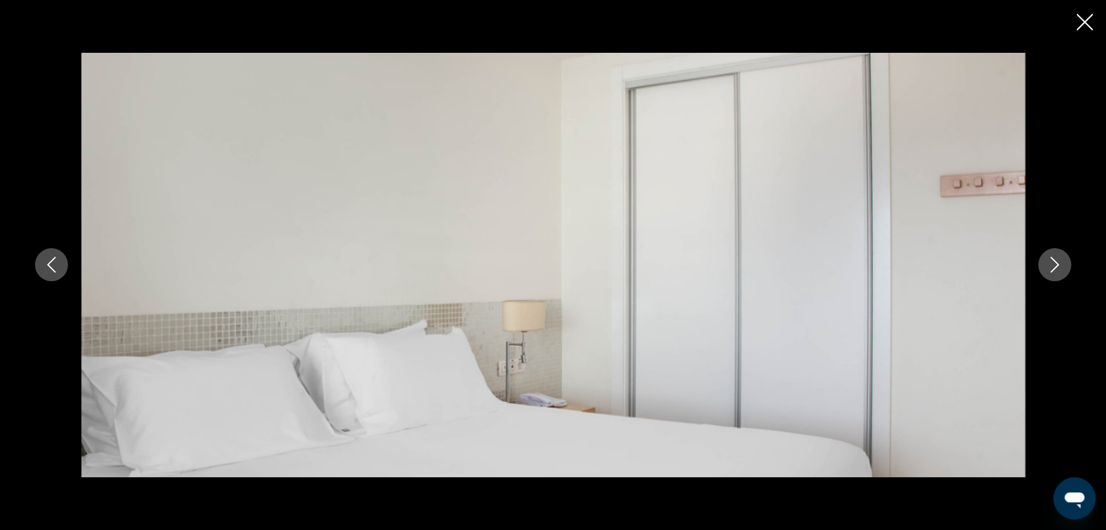
click at [1055, 266] on icon "Image suivante" at bounding box center [1055, 265] width 16 height 16
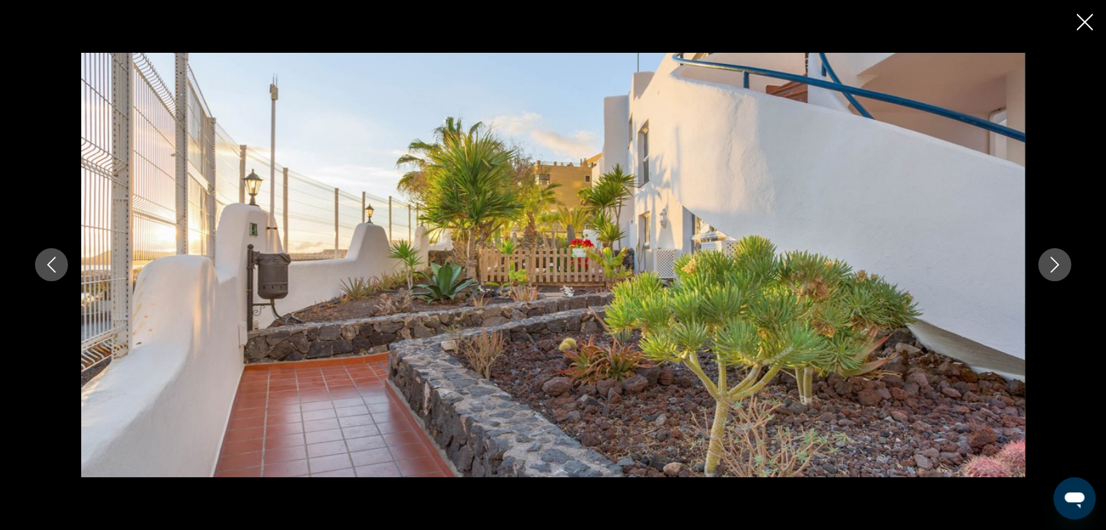
click at [1055, 266] on icon "Image suivante" at bounding box center [1055, 265] width 16 height 16
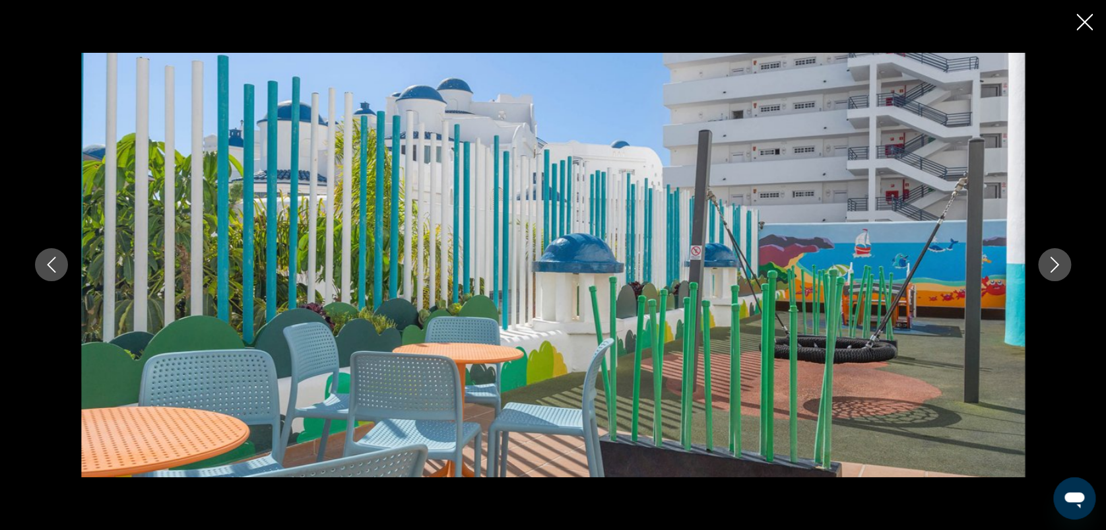
click at [1055, 266] on icon "Image suivante" at bounding box center [1055, 265] width 16 height 16
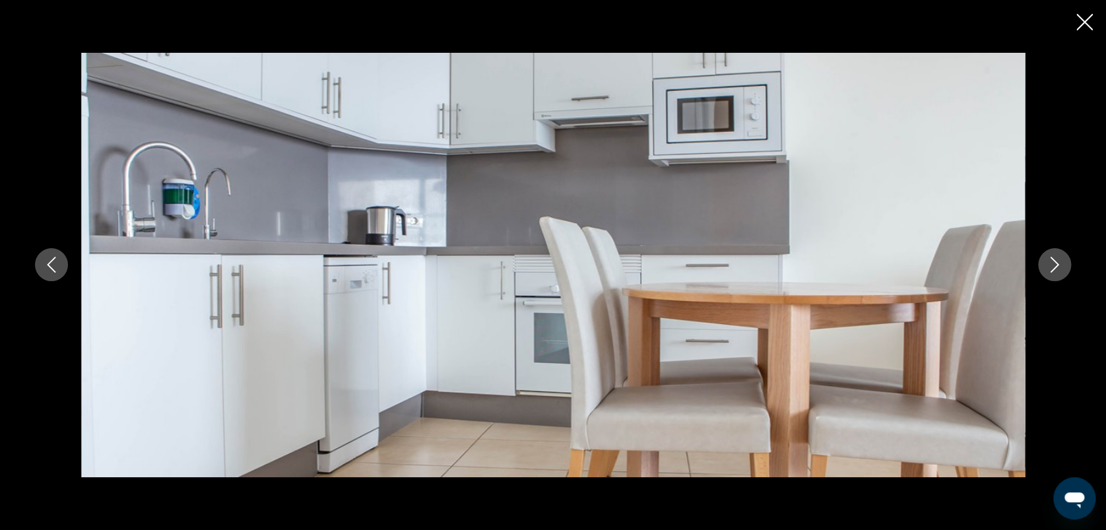
click at [1055, 266] on icon "Image suivante" at bounding box center [1055, 265] width 16 height 16
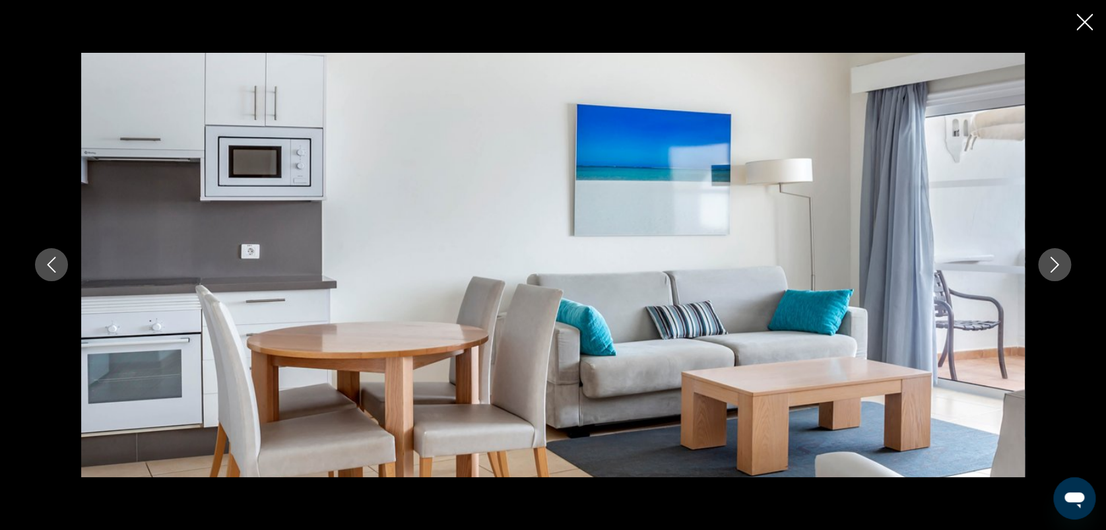
click at [1055, 266] on icon "Image suivante" at bounding box center [1055, 265] width 16 height 16
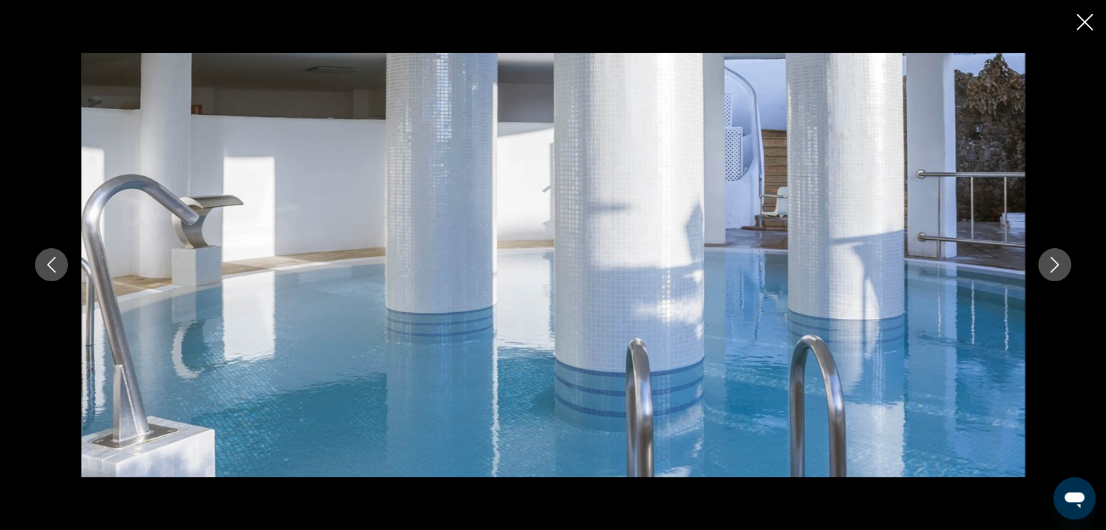
click at [1055, 266] on icon "Image suivante" at bounding box center [1055, 265] width 16 height 16
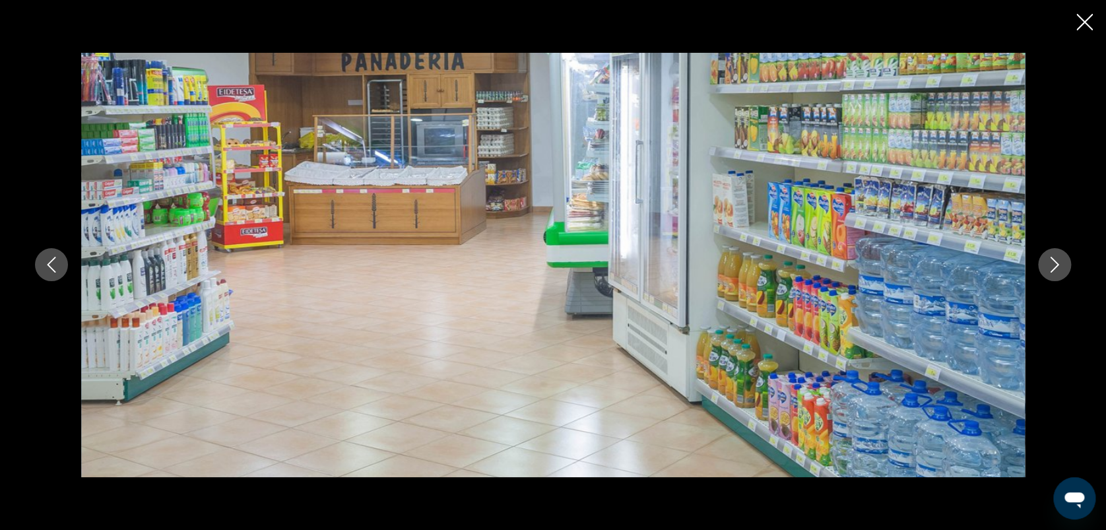
click at [1055, 266] on icon "Image suivante" at bounding box center [1055, 265] width 16 height 16
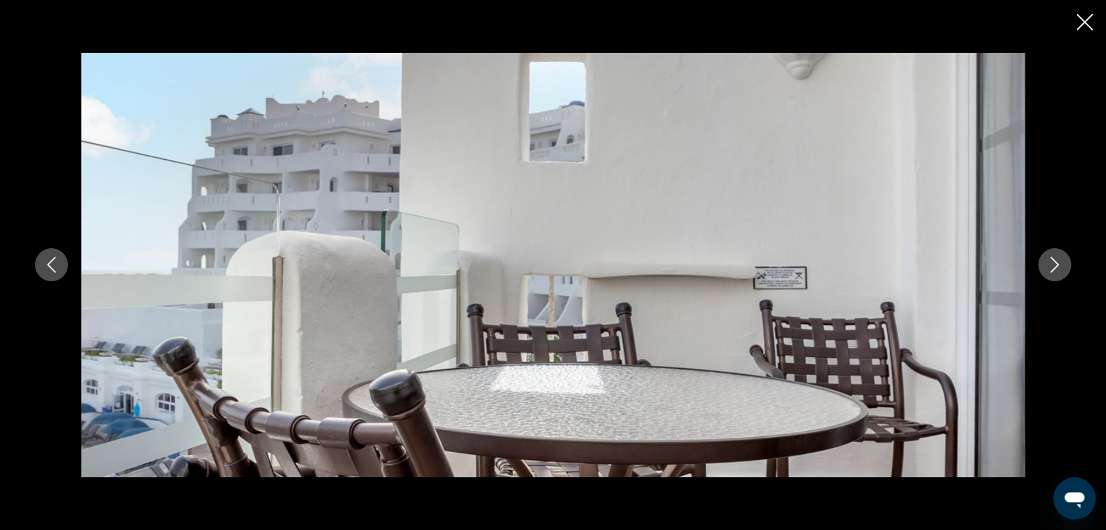
click at [1055, 266] on icon "Image suivante" at bounding box center [1055, 265] width 16 height 16
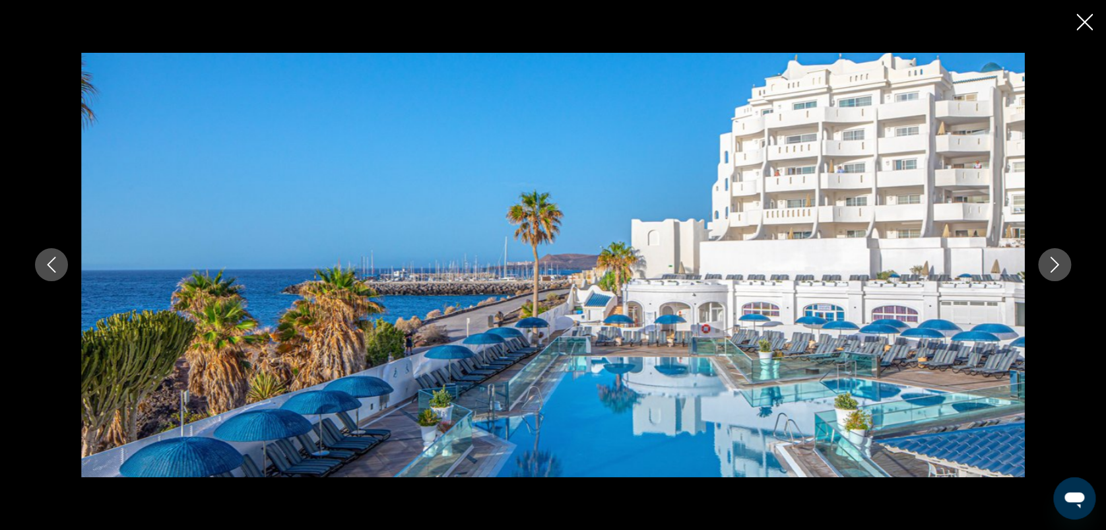
click at [1055, 266] on icon "Image suivante" at bounding box center [1055, 265] width 16 height 16
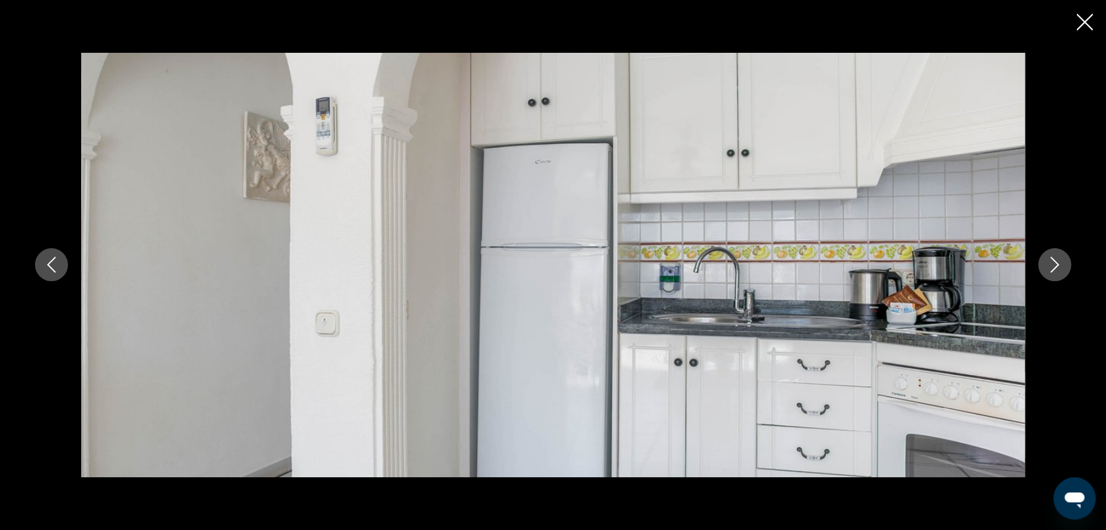
click at [1055, 266] on icon "Image suivante" at bounding box center [1055, 265] width 16 height 16
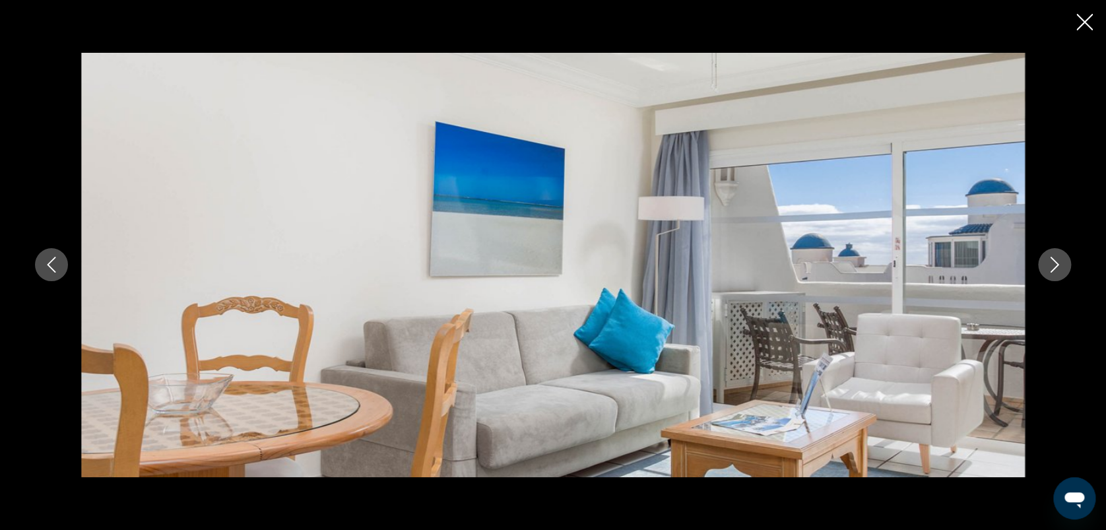
click at [1050, 259] on icon "Image suivante" at bounding box center [1055, 265] width 16 height 16
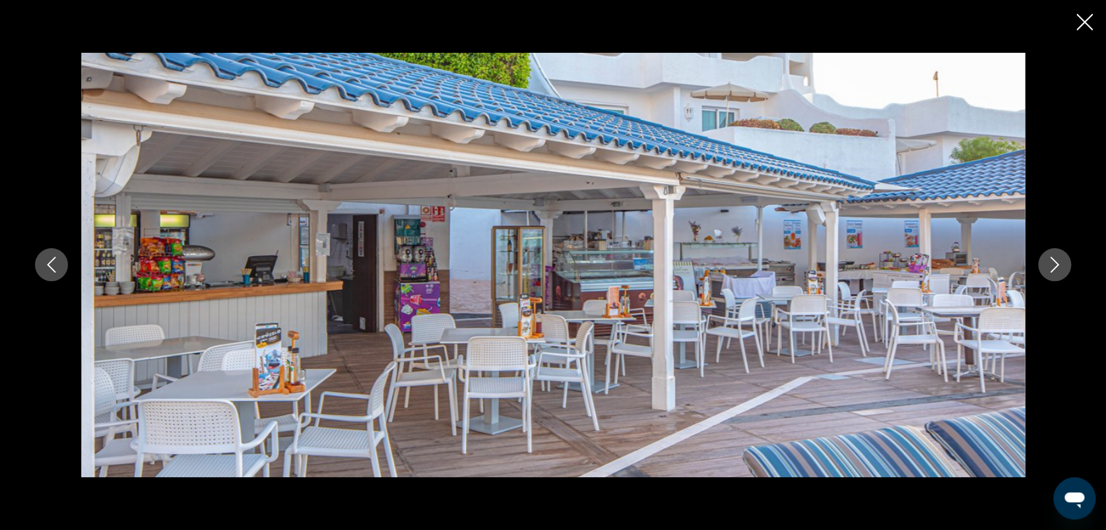
click at [1050, 259] on icon "Image suivante" at bounding box center [1055, 265] width 16 height 16
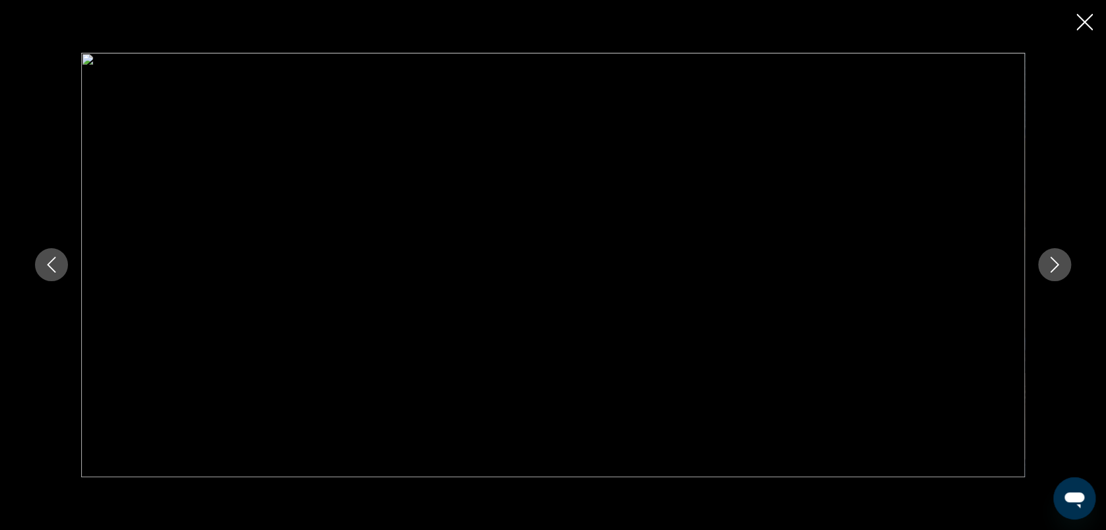
click at [1050, 259] on icon "Image suivante" at bounding box center [1055, 265] width 16 height 16
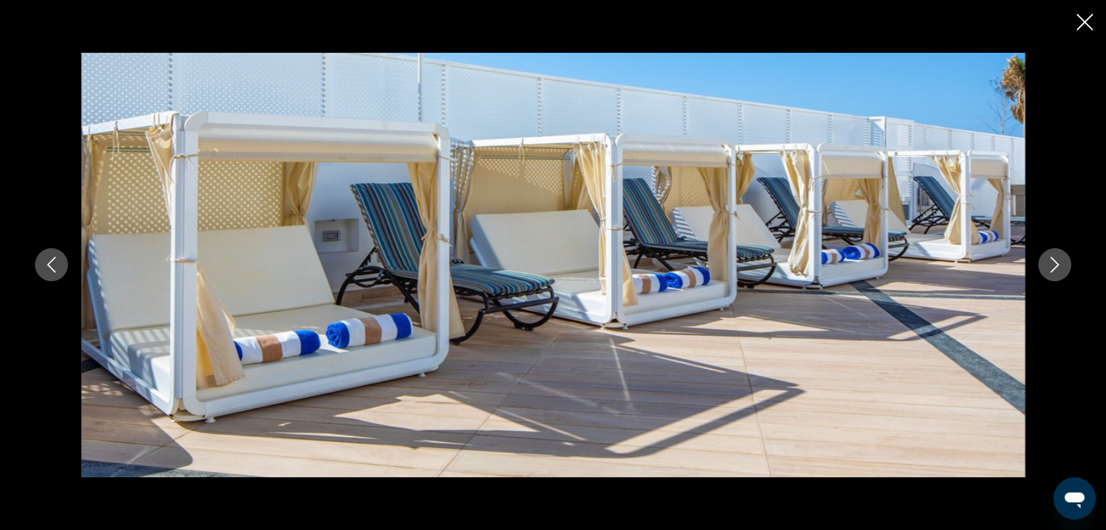
click at [1050, 259] on icon "Image suivante" at bounding box center [1055, 265] width 16 height 16
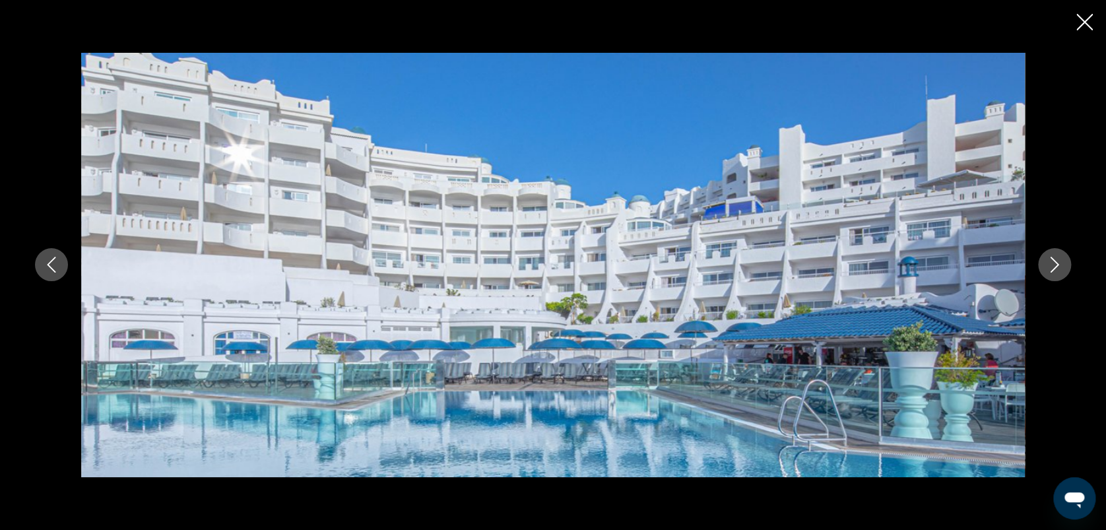
click at [1050, 259] on icon "Image suivante" at bounding box center [1055, 265] width 16 height 16
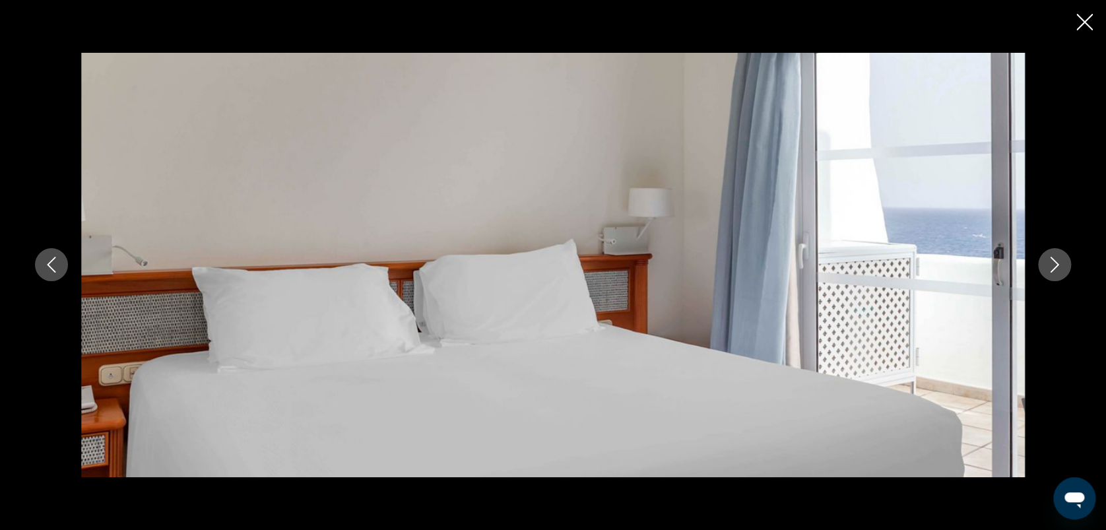
click at [1050, 259] on icon "Image suivante" at bounding box center [1055, 265] width 16 height 16
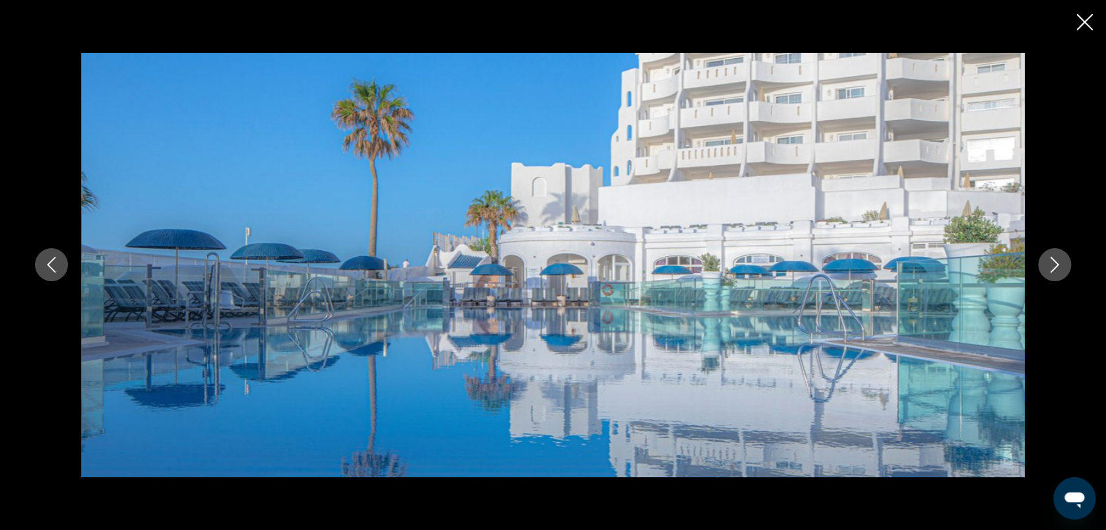
click at [1050, 259] on icon "Image suivante" at bounding box center [1055, 265] width 16 height 16
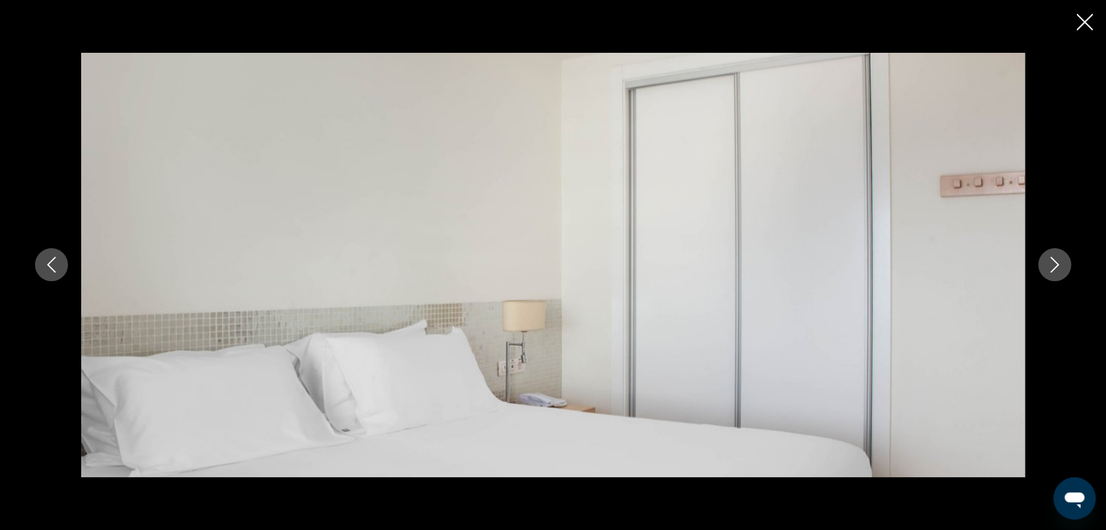
click at [1050, 259] on icon "Image suivante" at bounding box center [1055, 265] width 16 height 16
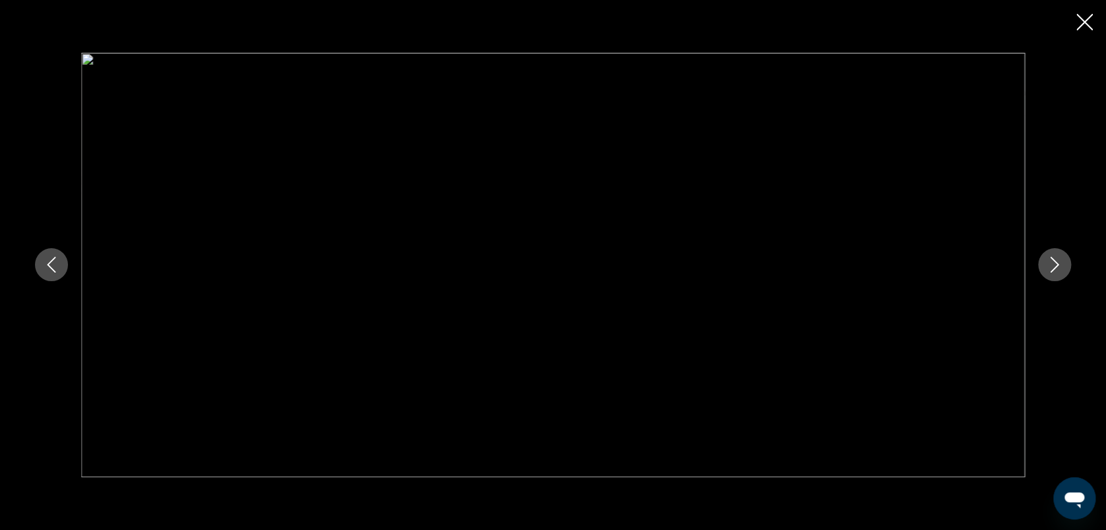
click at [1050, 259] on icon "Image suivante" at bounding box center [1055, 265] width 16 height 16
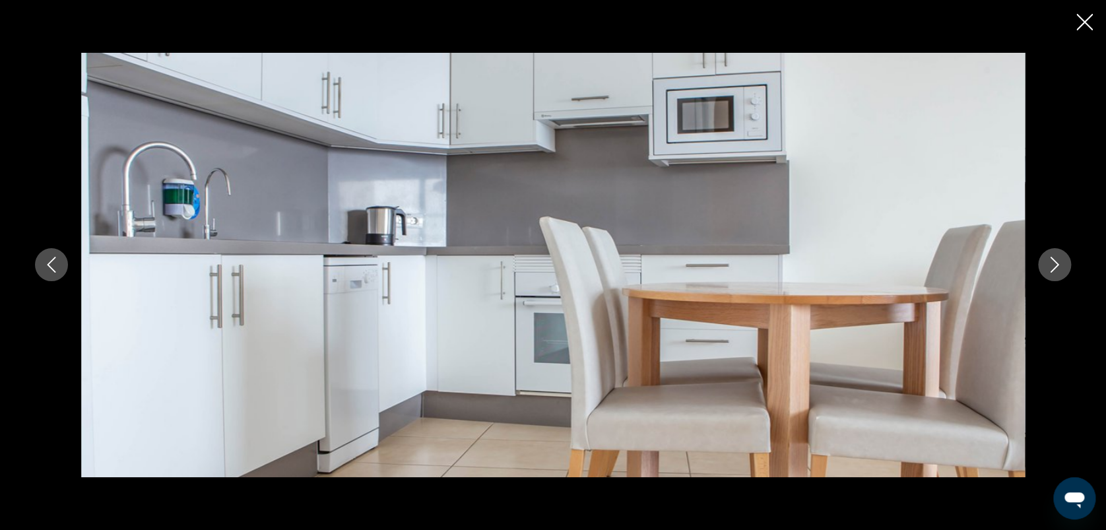
click at [1050, 259] on icon "Image suivante" at bounding box center [1055, 265] width 16 height 16
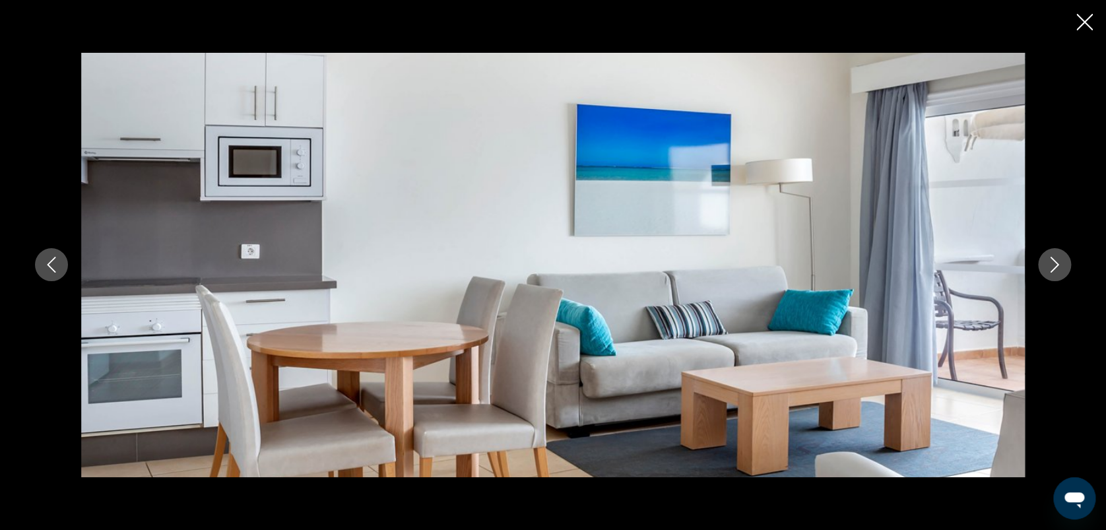
click at [1050, 259] on icon "Image suivante" at bounding box center [1055, 265] width 16 height 16
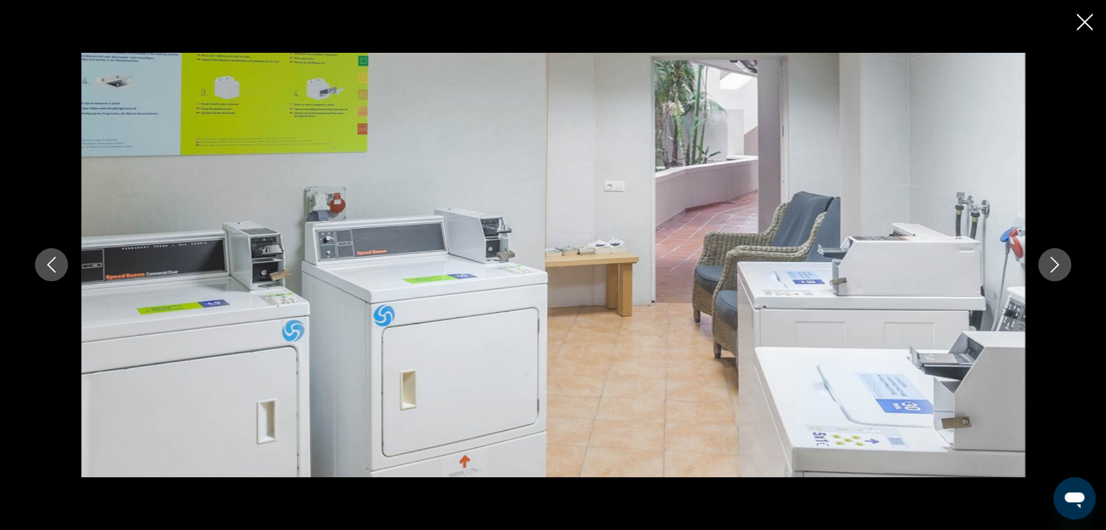
click at [1050, 259] on icon "Image suivante" at bounding box center [1055, 265] width 16 height 16
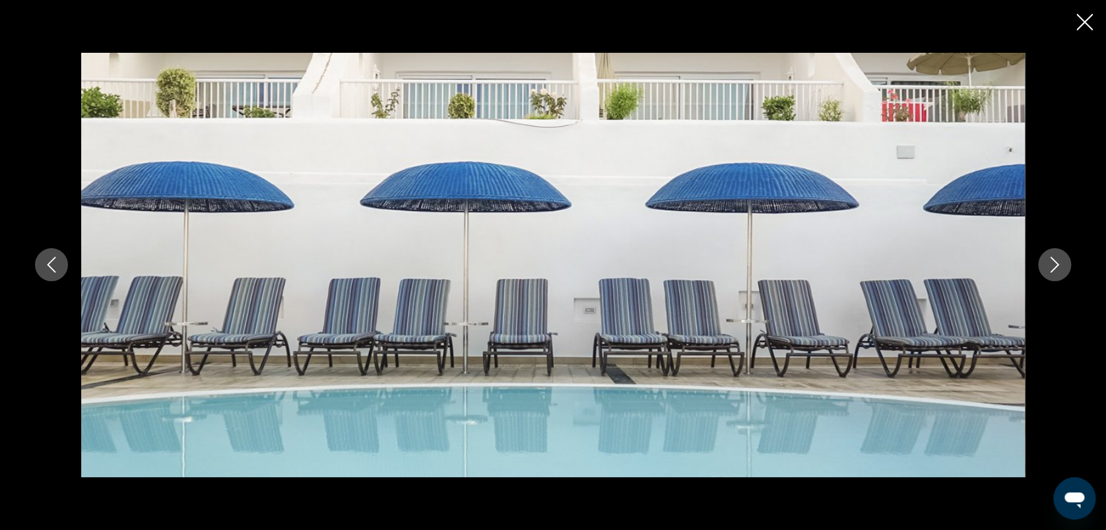
click at [1050, 259] on icon "Image suivante" at bounding box center [1055, 265] width 16 height 16
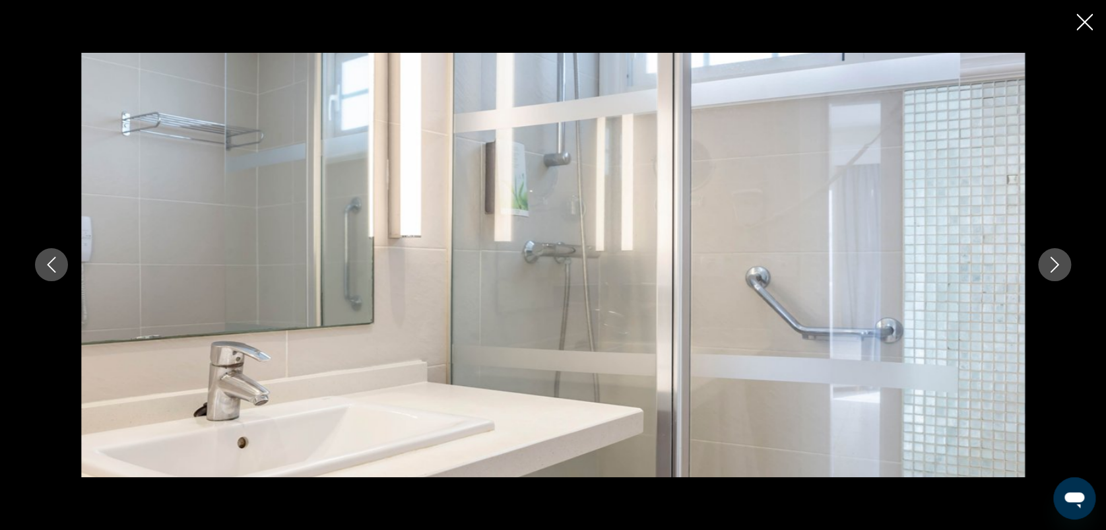
click at [1050, 259] on icon "Image suivante" at bounding box center [1055, 265] width 16 height 16
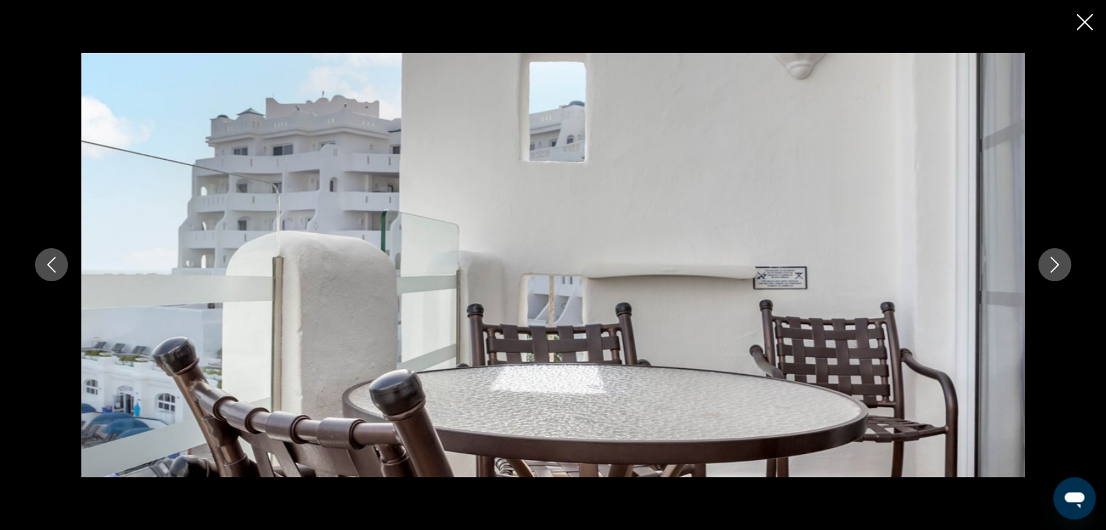
click at [1058, 264] on icon "Image suivante" at bounding box center [1055, 265] width 16 height 16
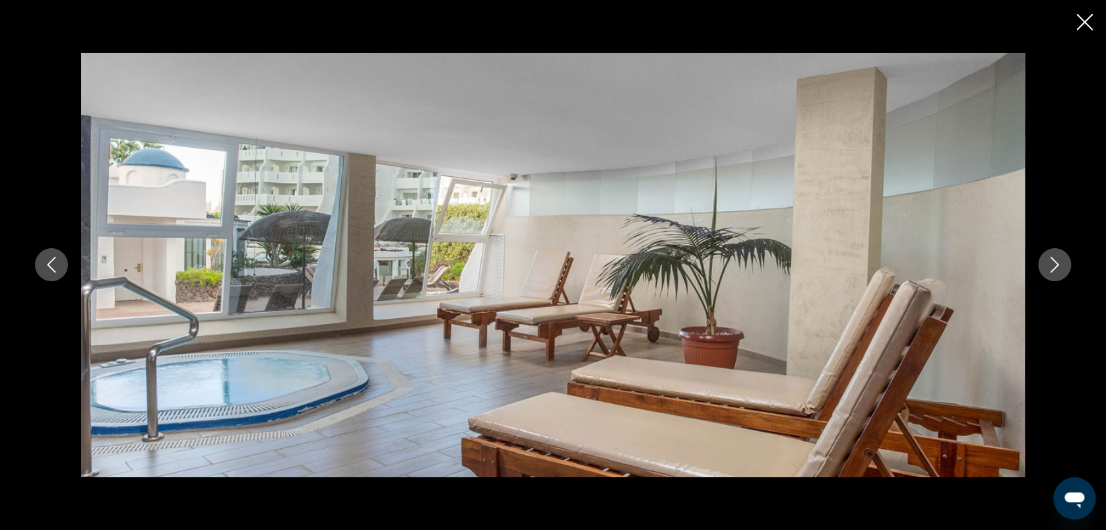
click at [1058, 264] on icon "Image suivante" at bounding box center [1055, 265] width 16 height 16
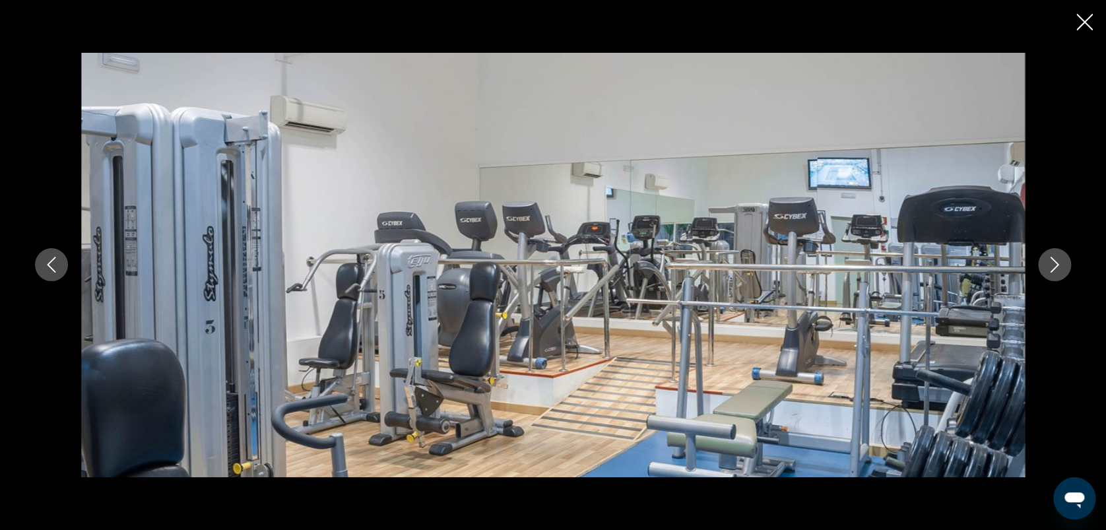
click at [1058, 264] on icon "Image suivante" at bounding box center [1055, 265] width 16 height 16
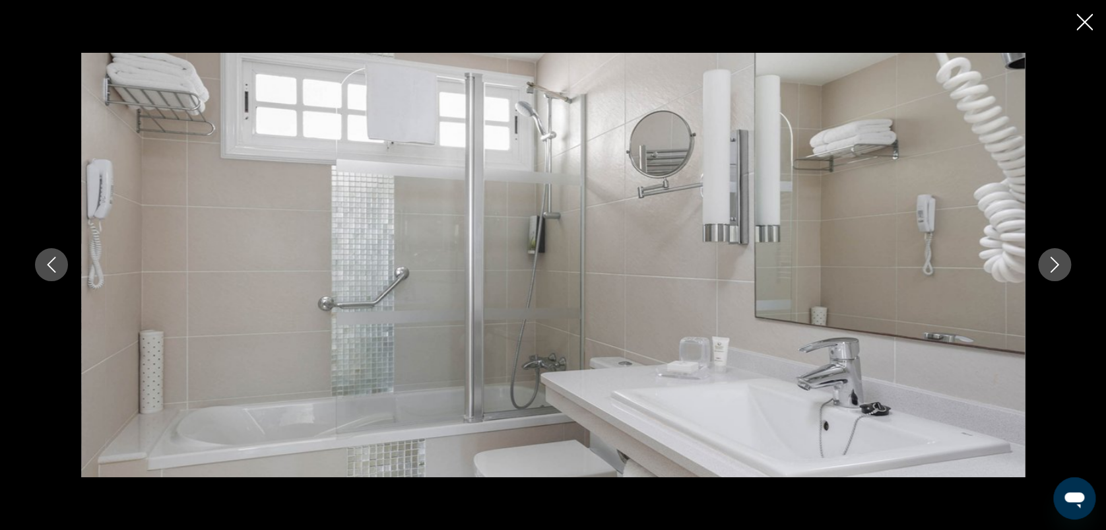
click at [1058, 264] on icon "Image suivante" at bounding box center [1055, 265] width 16 height 16
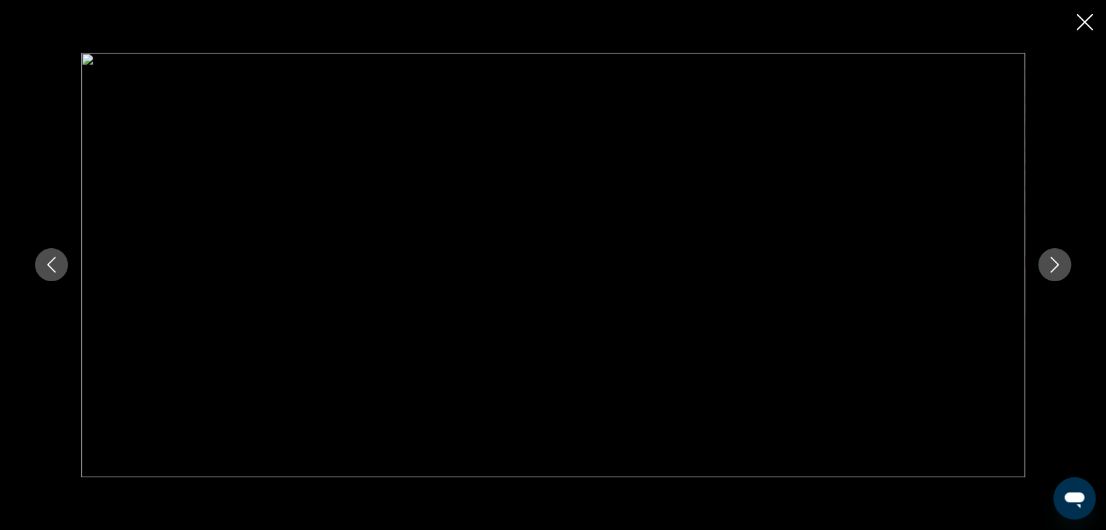
click at [1058, 264] on icon "Image suivante" at bounding box center [1055, 265] width 16 height 16
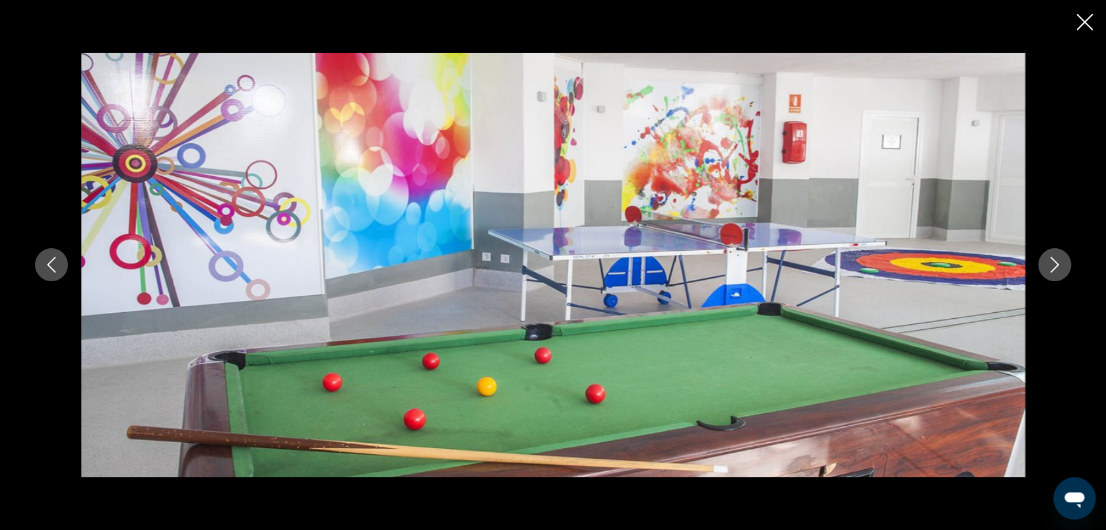
click at [1058, 264] on icon "Image suivante" at bounding box center [1055, 265] width 16 height 16
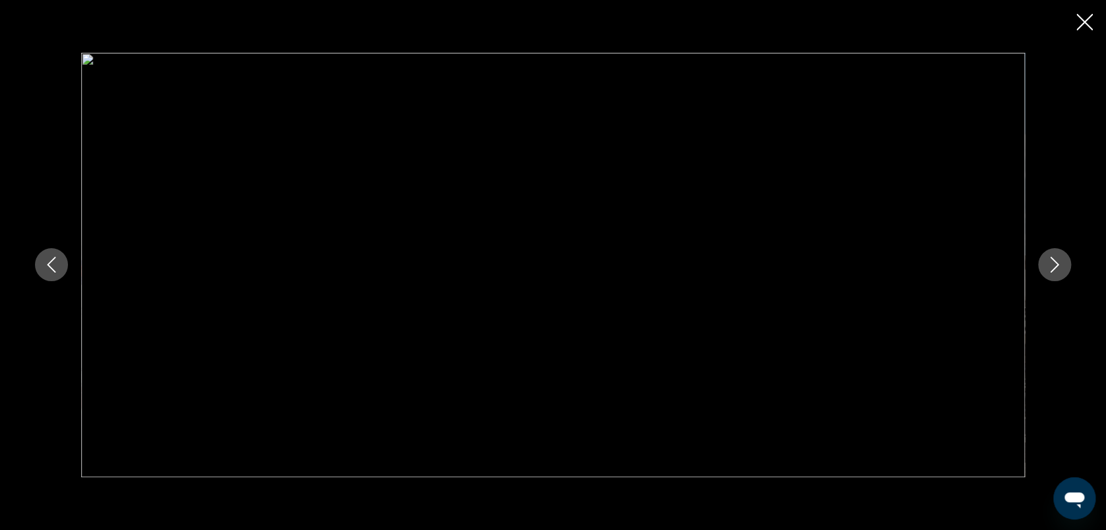
click at [1058, 264] on icon "Image suivante" at bounding box center [1055, 265] width 16 height 16
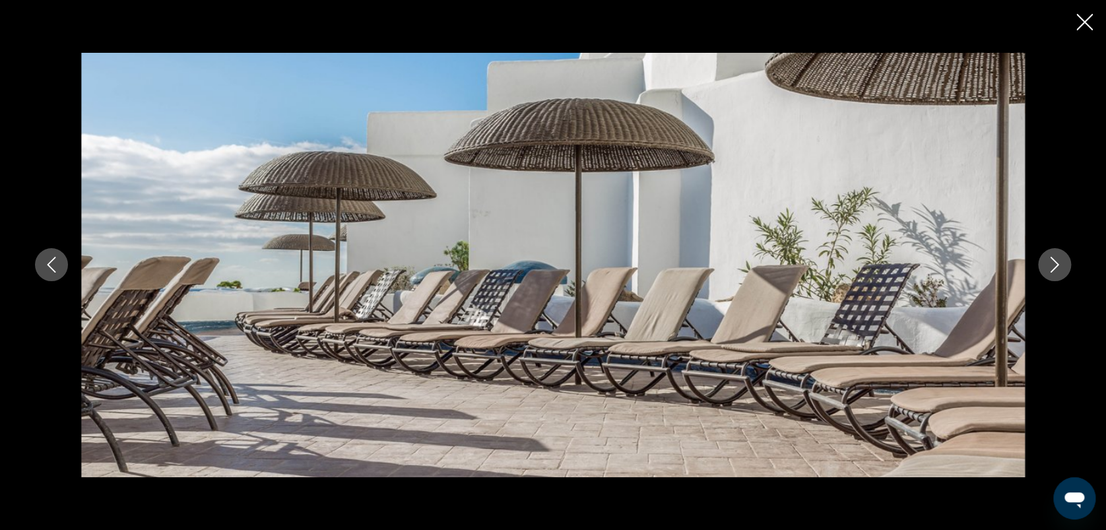
click at [1058, 264] on icon "Image suivante" at bounding box center [1055, 265] width 16 height 16
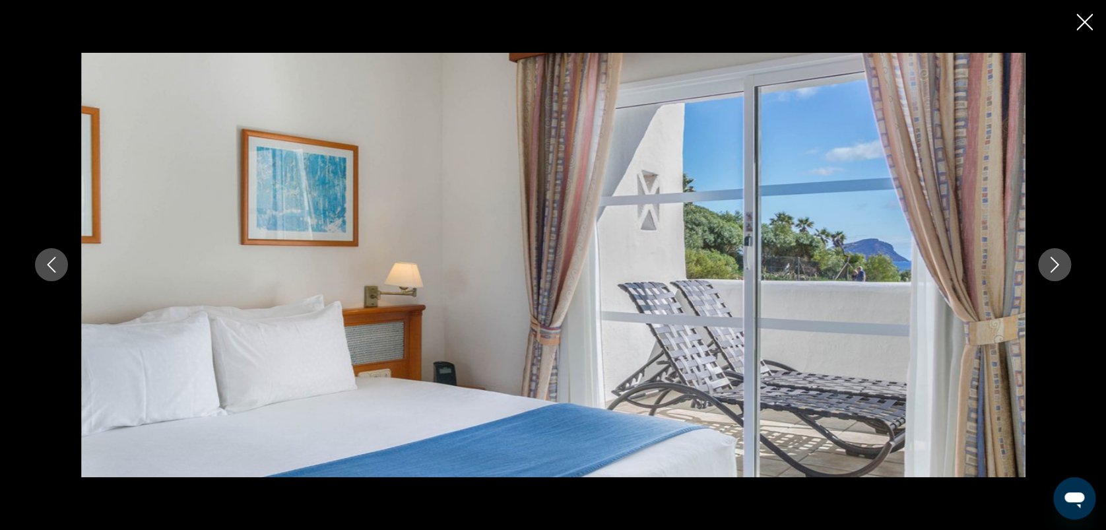
click at [1058, 264] on icon "Image suivante" at bounding box center [1055, 265] width 16 height 16
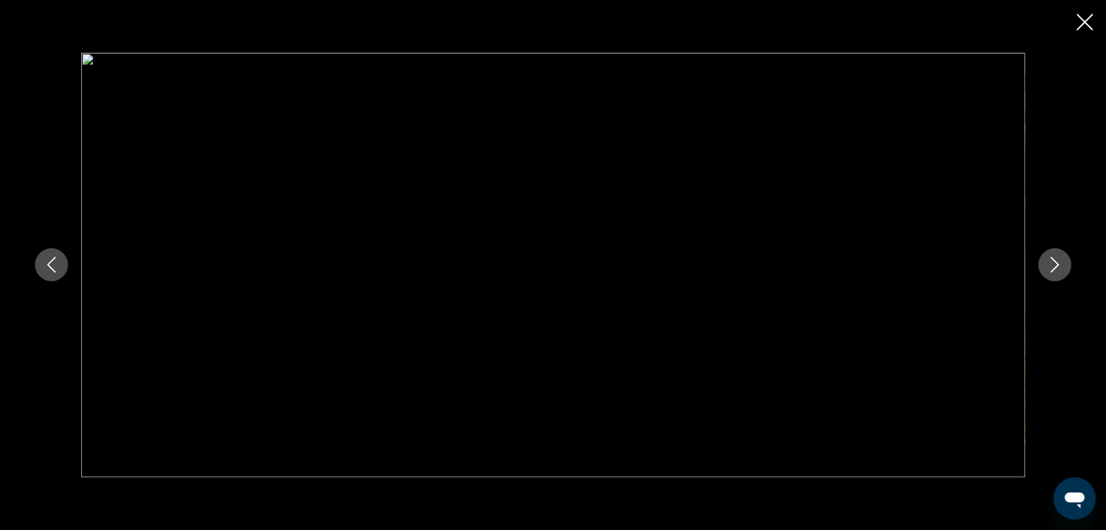
click at [1058, 264] on icon "Image suivante" at bounding box center [1055, 265] width 16 height 16
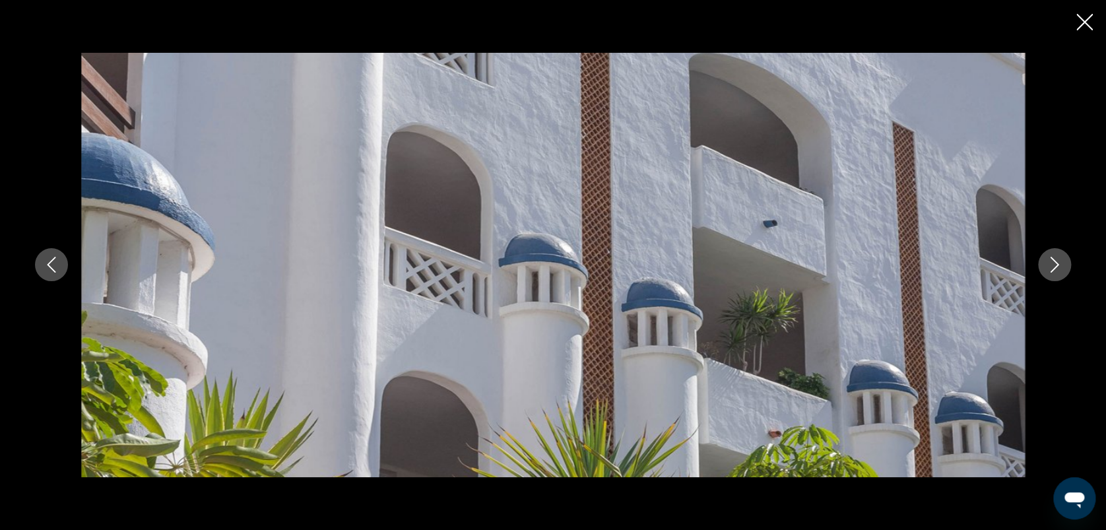
click at [1058, 264] on icon "Image suivante" at bounding box center [1055, 265] width 16 height 16
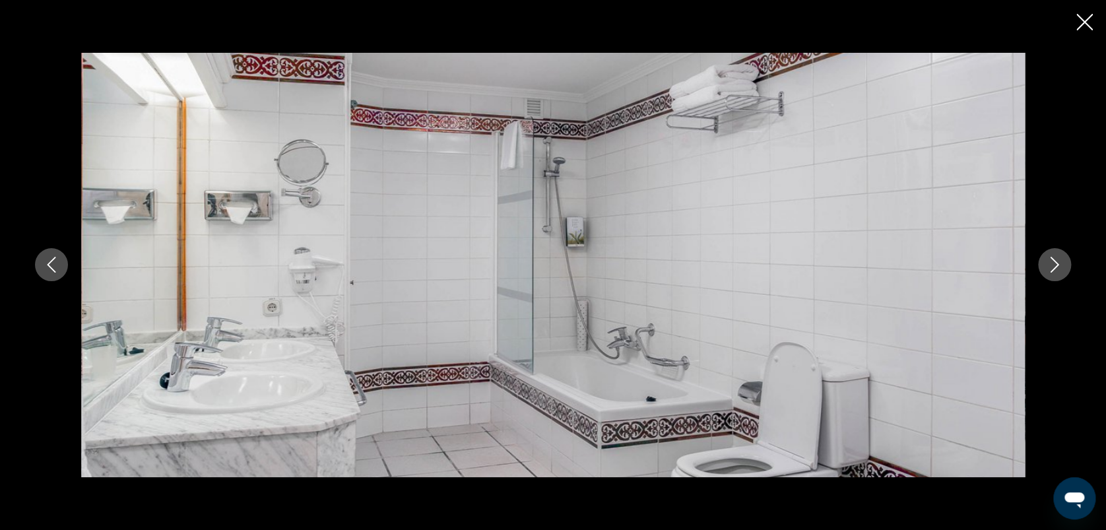
click at [1058, 264] on icon "Image suivante" at bounding box center [1055, 265] width 16 height 16
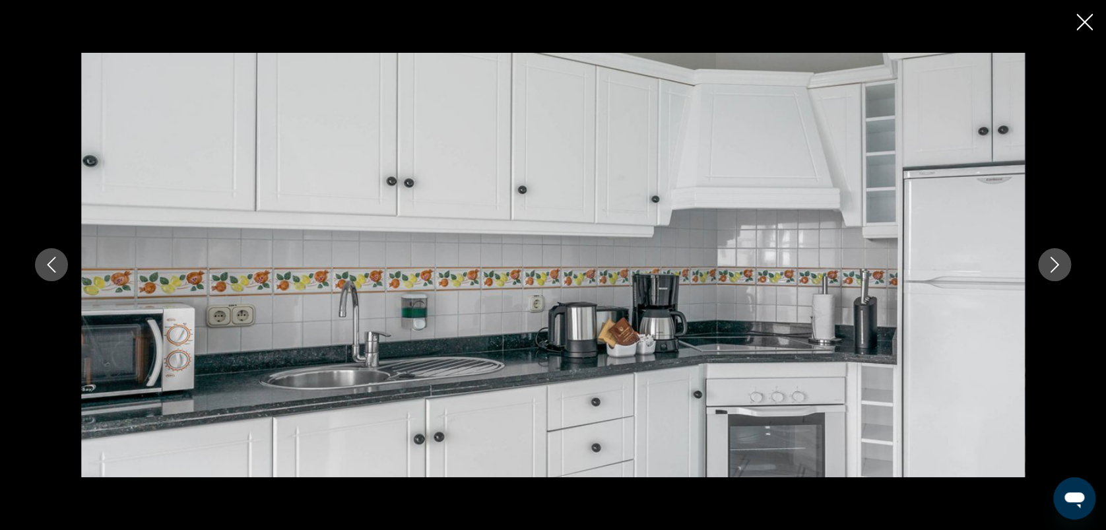
click at [1058, 264] on icon "Image suivante" at bounding box center [1055, 265] width 16 height 16
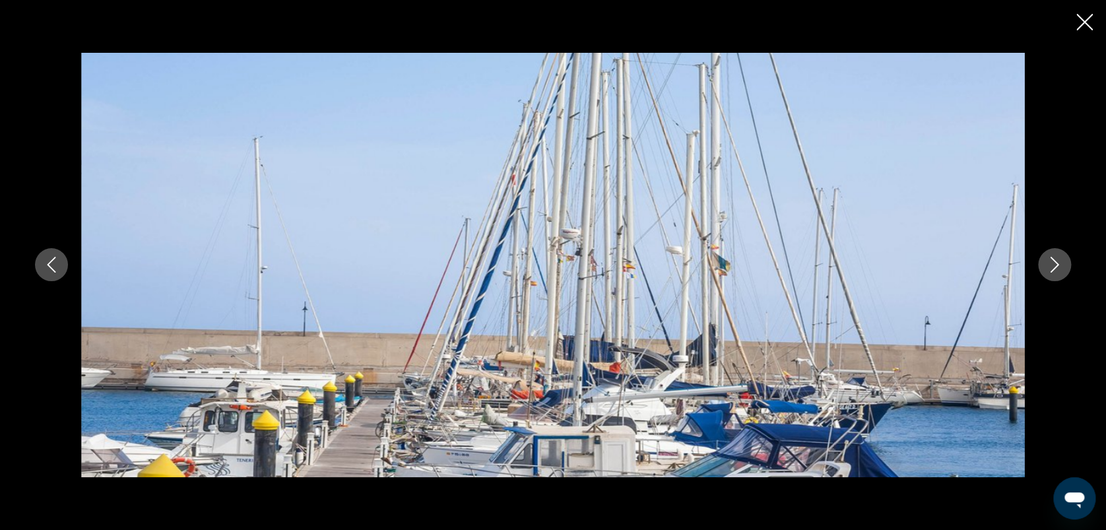
click at [1058, 264] on icon "Image suivante" at bounding box center [1055, 265] width 16 height 16
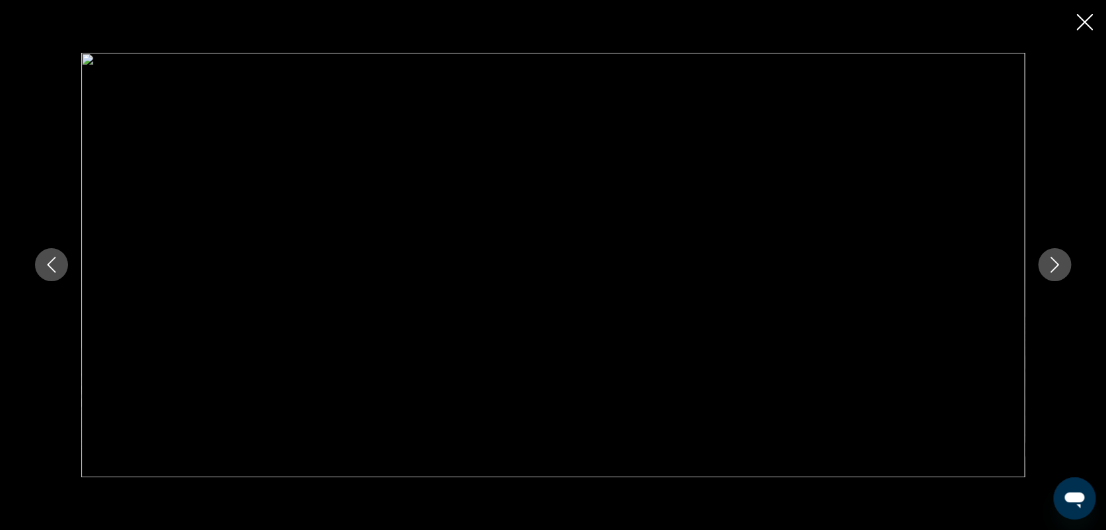
click at [1058, 264] on icon "Image suivante" at bounding box center [1055, 265] width 16 height 16
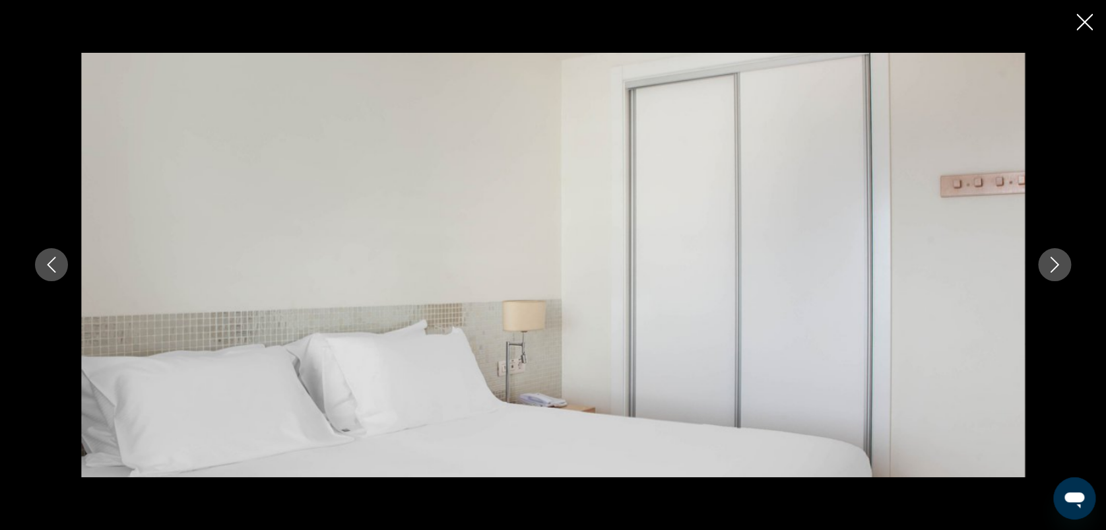
click at [1058, 264] on icon "Image suivante" at bounding box center [1055, 265] width 16 height 16
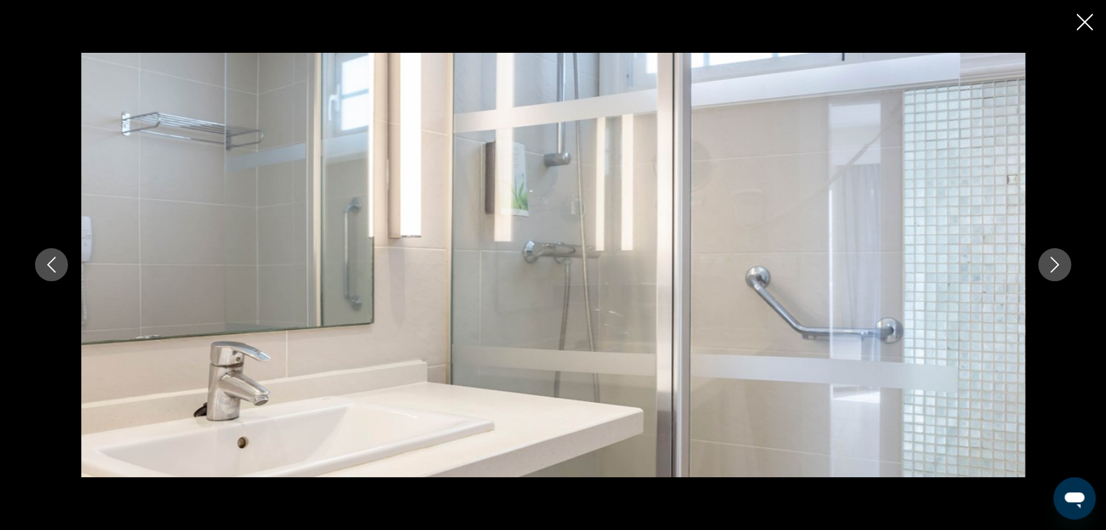
click at [1058, 264] on icon "Image suivante" at bounding box center [1055, 265] width 16 height 16
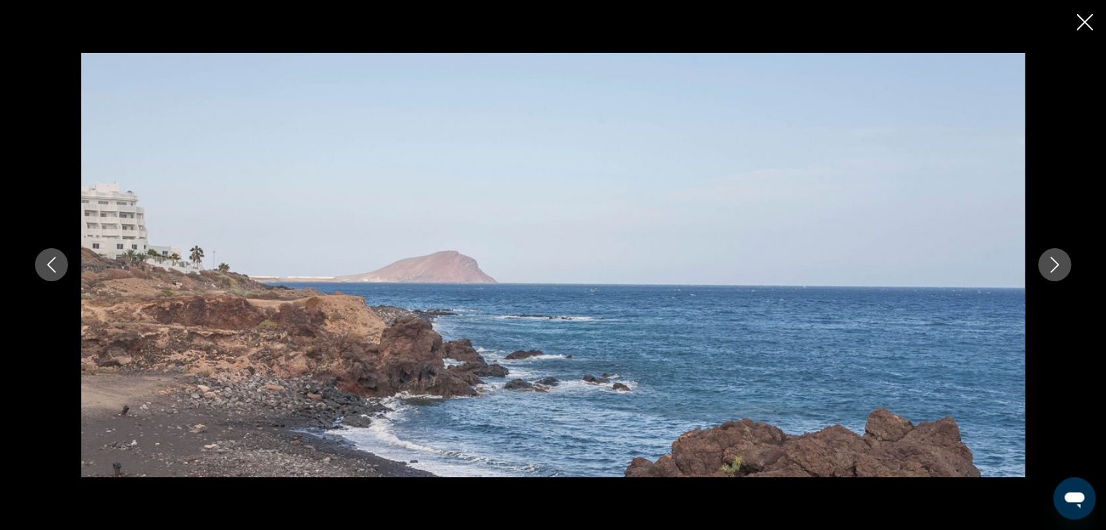
click at [1058, 264] on icon "Image suivante" at bounding box center [1055, 265] width 16 height 16
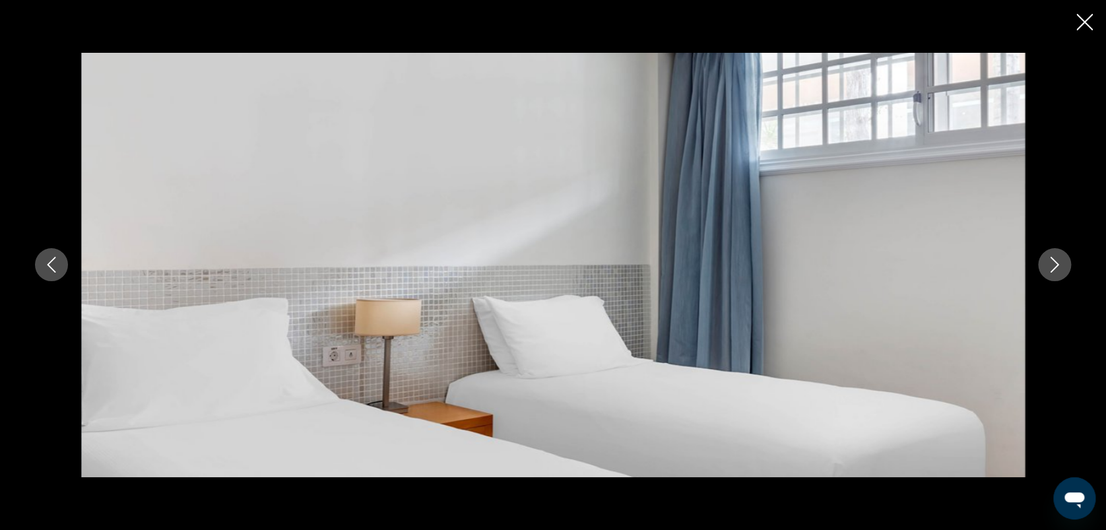
click at [1058, 264] on icon "Image suivante" at bounding box center [1055, 265] width 16 height 16
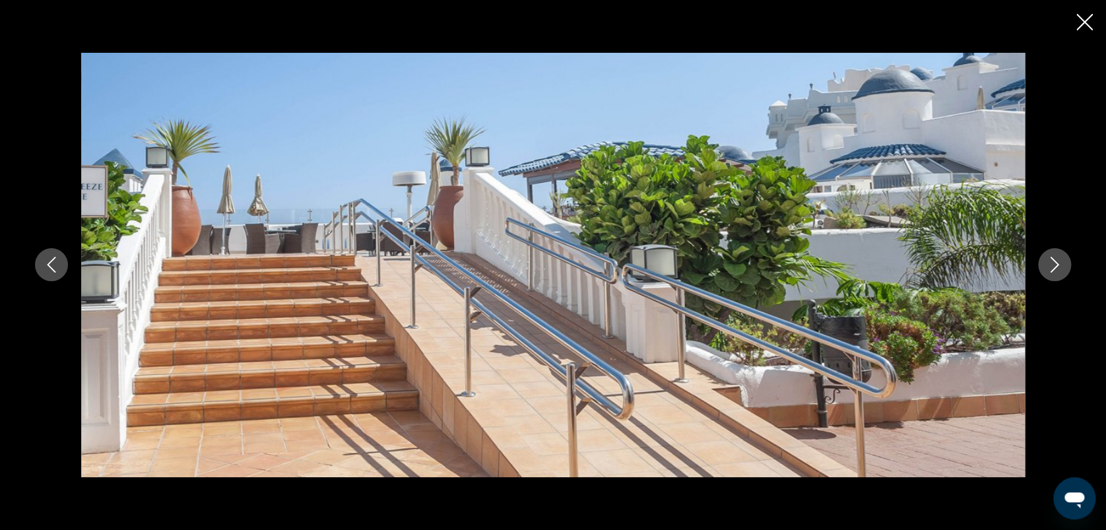
click at [1058, 264] on icon "Image suivante" at bounding box center [1055, 265] width 16 height 16
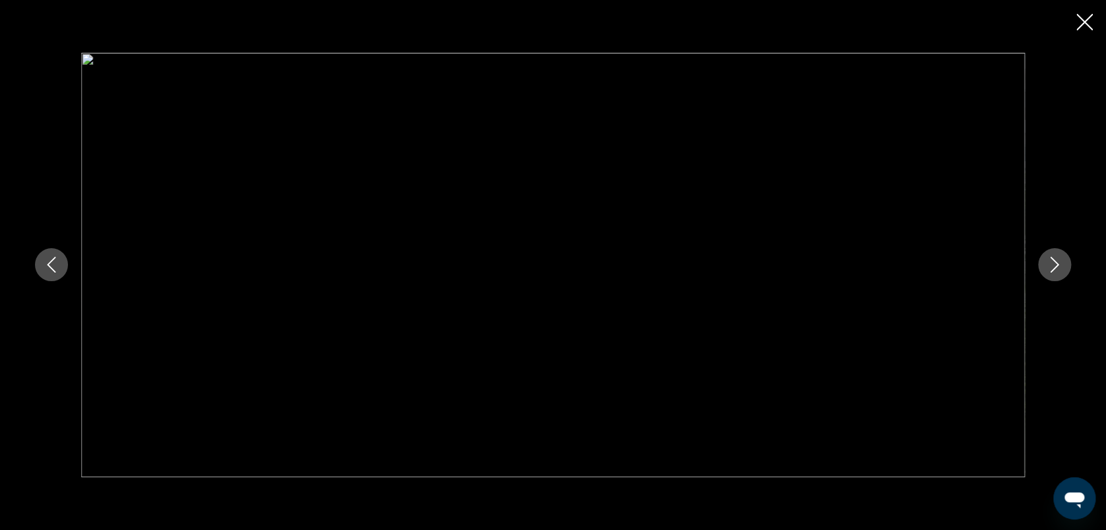
click at [1058, 264] on icon "Image suivante" at bounding box center [1055, 265] width 16 height 16
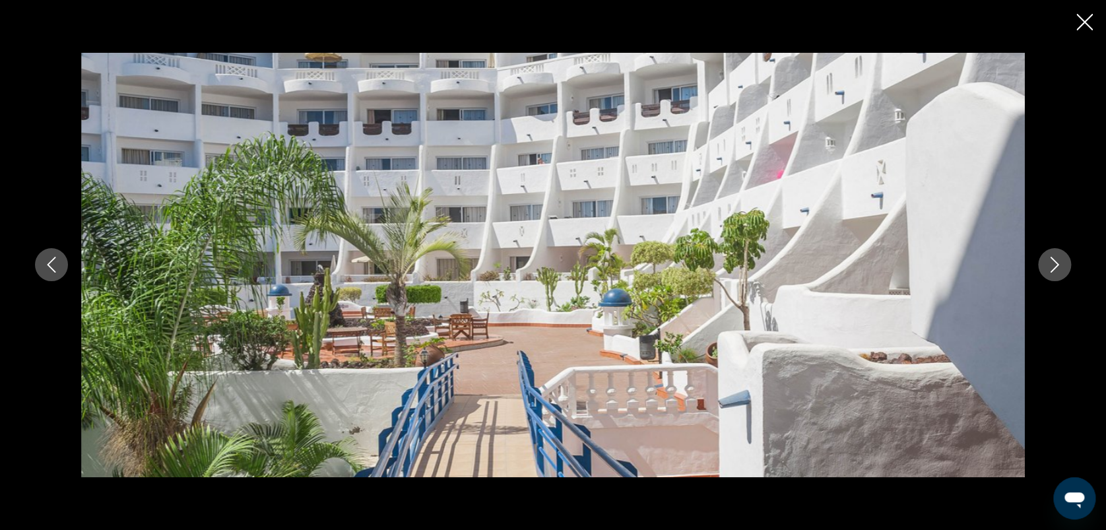
click at [1058, 264] on icon "Image suivante" at bounding box center [1055, 265] width 16 height 16
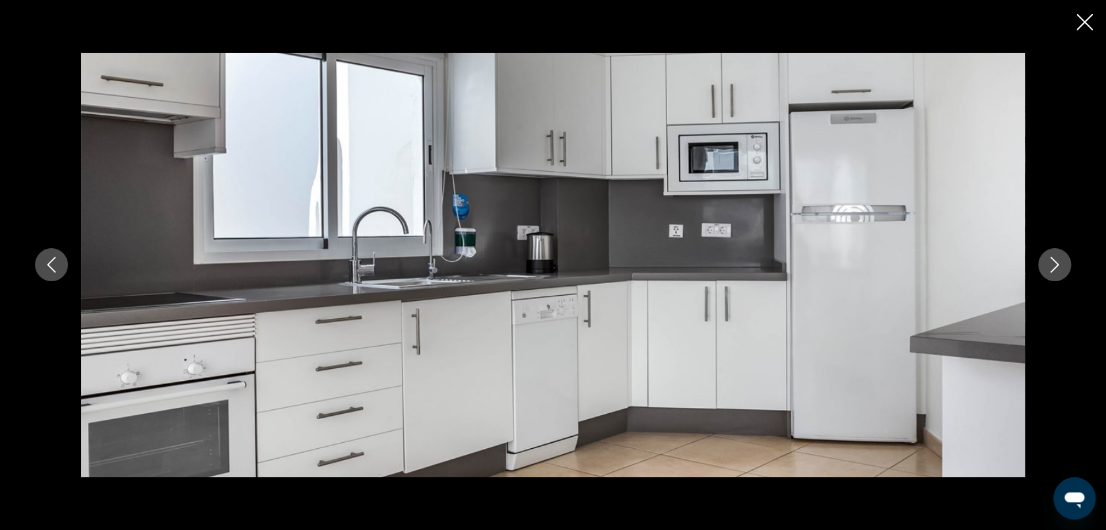
click at [1058, 264] on icon "Image suivante" at bounding box center [1055, 265] width 16 height 16
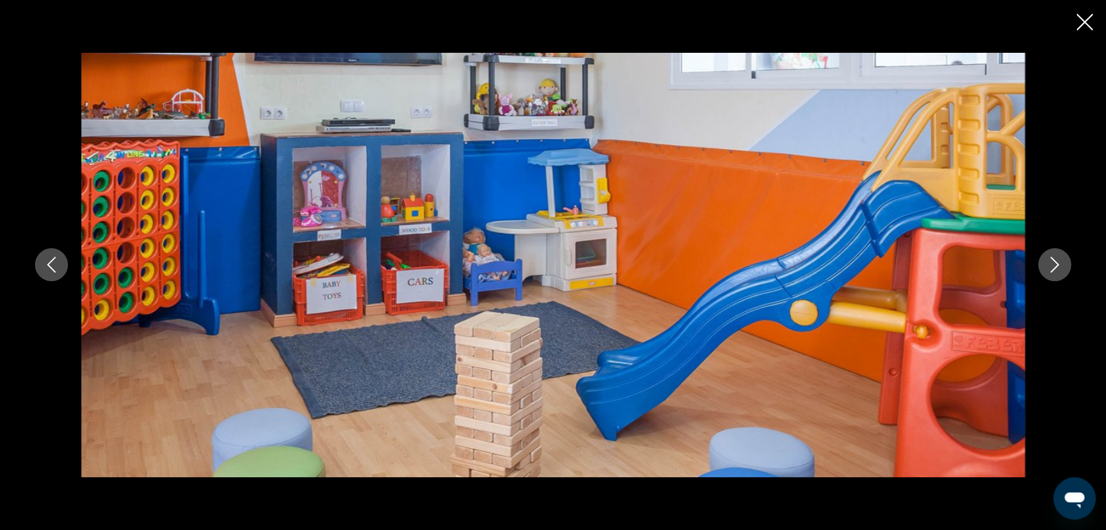
click at [1058, 264] on icon "Image suivante" at bounding box center [1055, 265] width 16 height 16
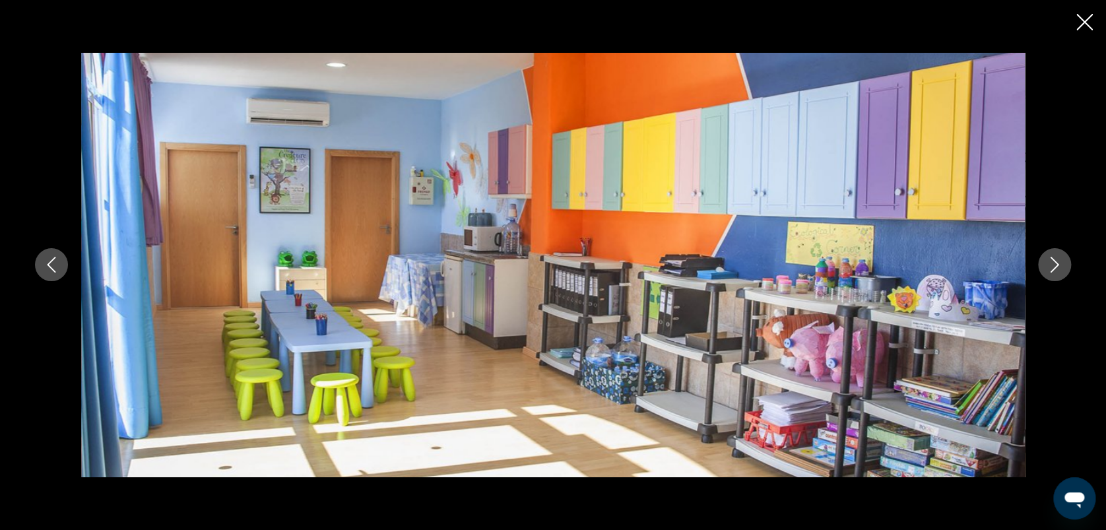
click at [1058, 264] on icon "Image suivante" at bounding box center [1055, 265] width 16 height 16
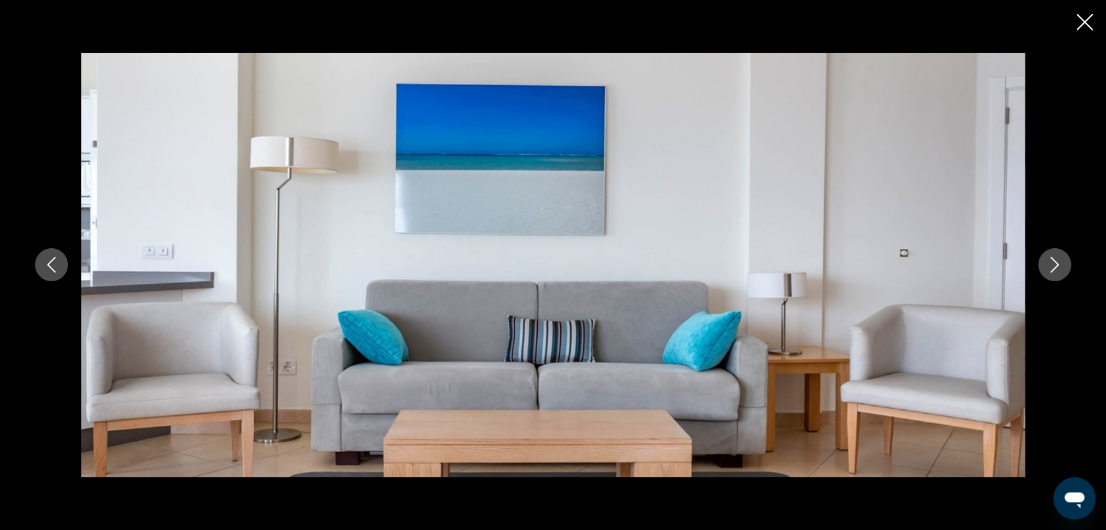
click at [1058, 264] on icon "Image suivante" at bounding box center [1055, 265] width 16 height 16
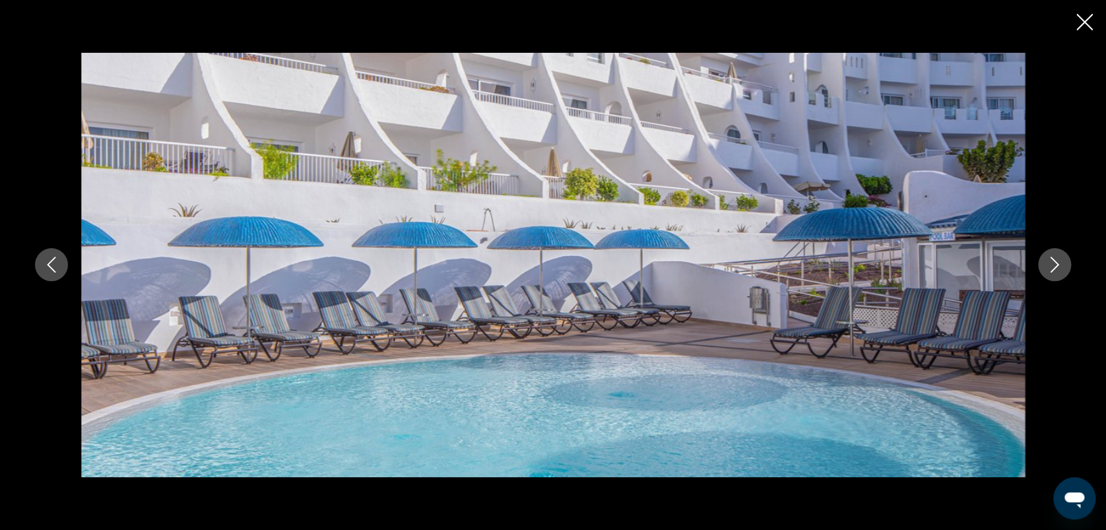
click at [1058, 264] on icon "Image suivante" at bounding box center [1055, 265] width 16 height 16
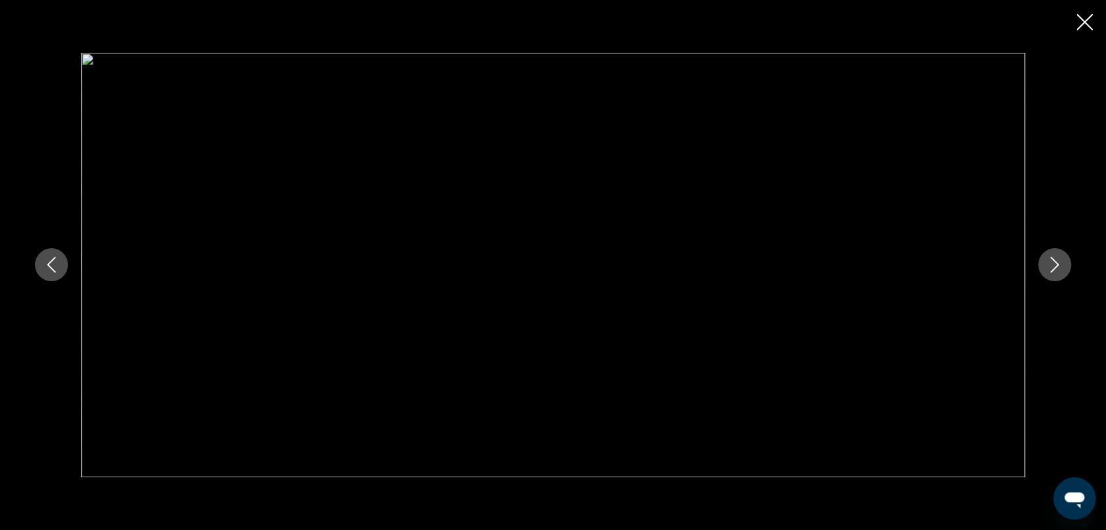
click at [1058, 264] on icon "Image suivante" at bounding box center [1055, 265] width 16 height 16
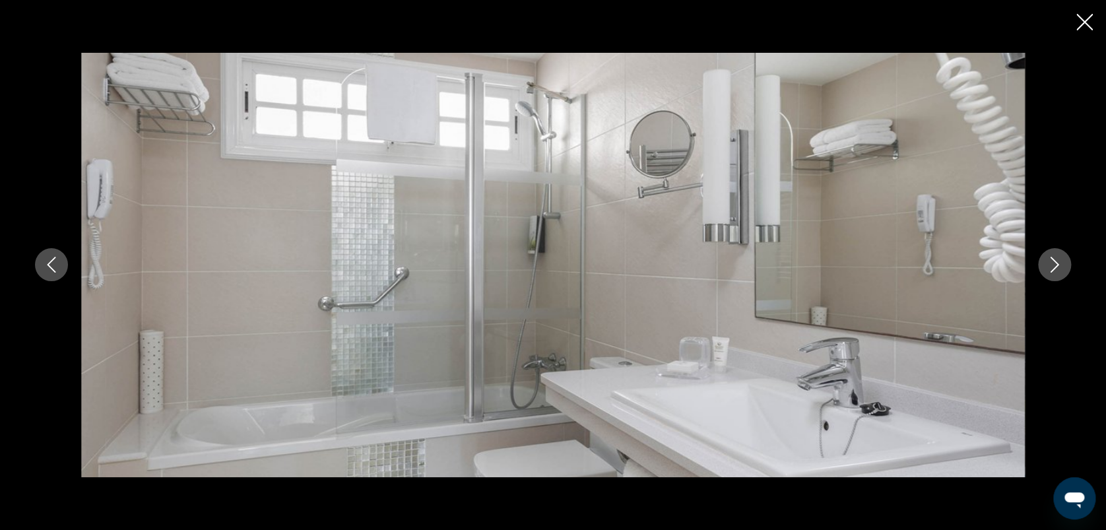
click at [1058, 264] on icon "Image suivante" at bounding box center [1055, 265] width 16 height 16
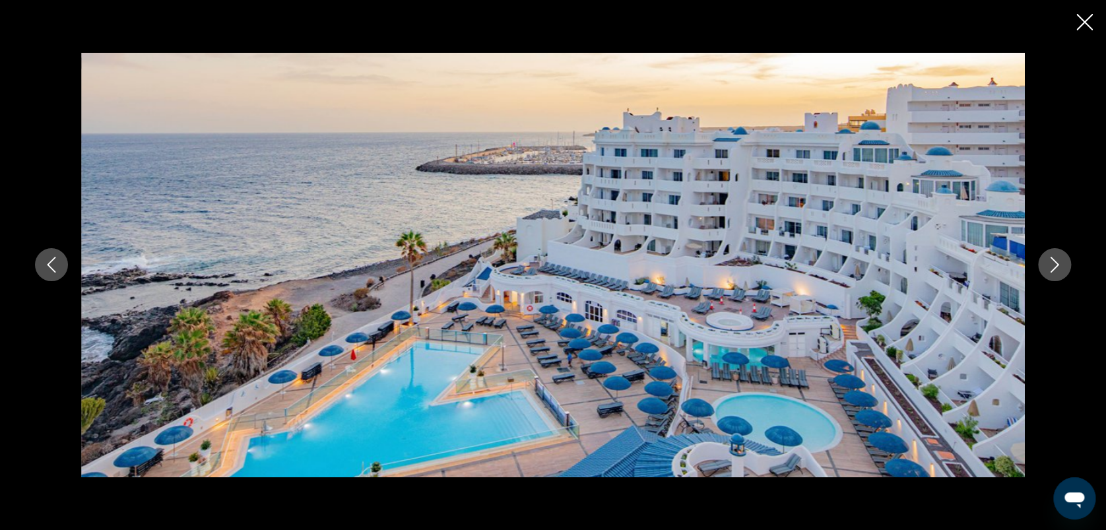
click at [1058, 264] on icon "Image suivante" at bounding box center [1055, 265] width 16 height 16
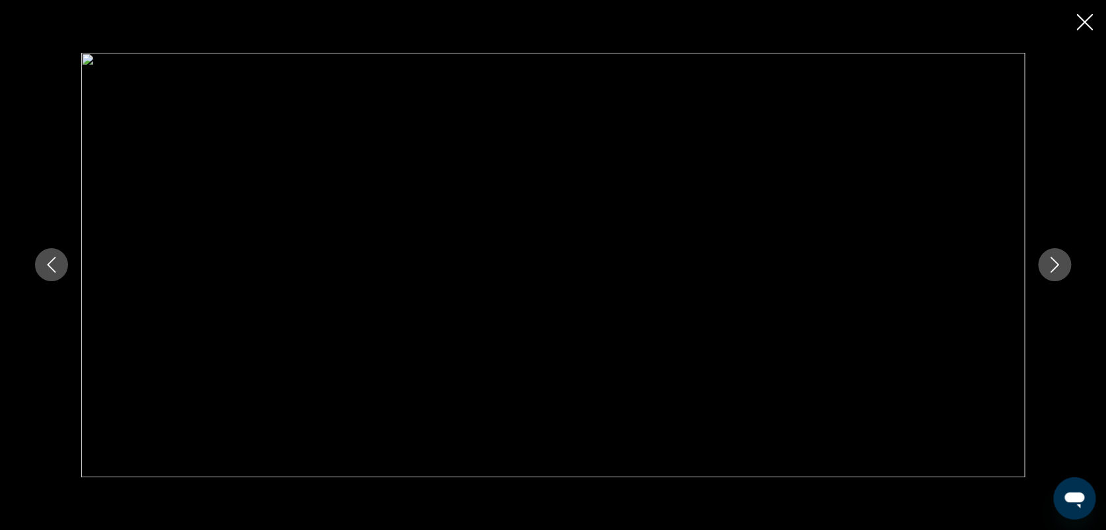
click at [1058, 264] on icon "Image suivante" at bounding box center [1055, 265] width 16 height 16
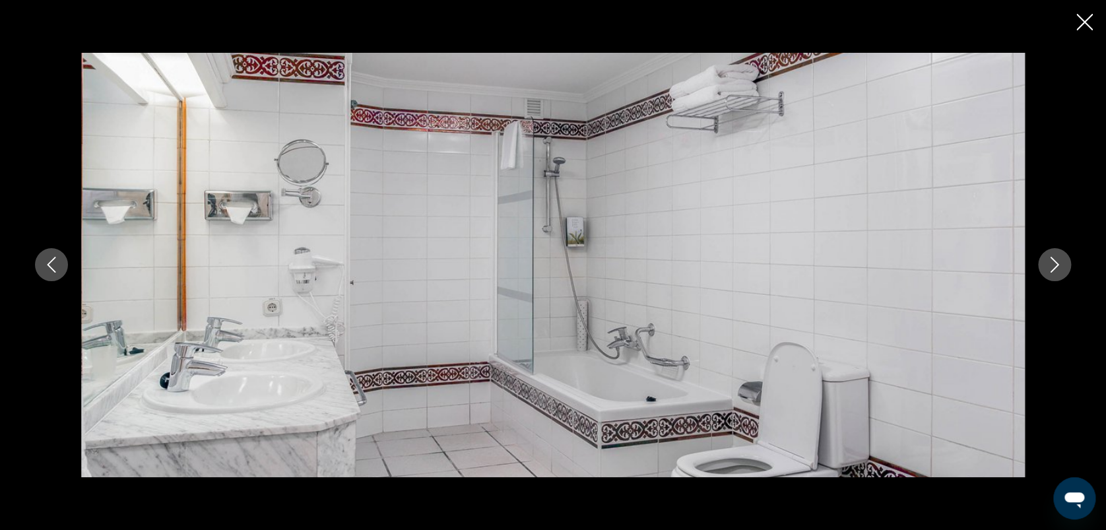
click at [1058, 264] on icon "Image suivante" at bounding box center [1055, 265] width 16 height 16
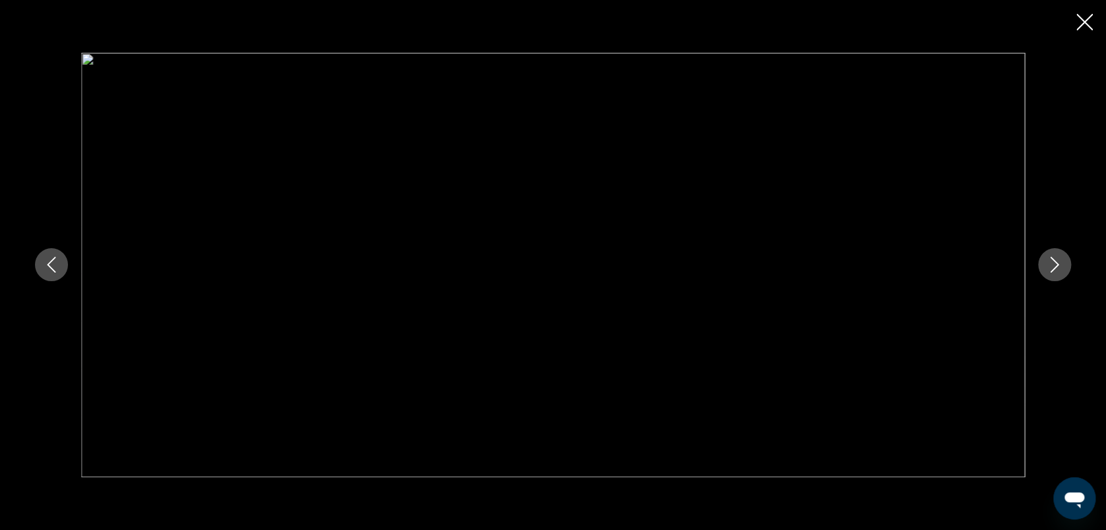
click at [1058, 264] on icon "Image suivante" at bounding box center [1055, 265] width 16 height 16
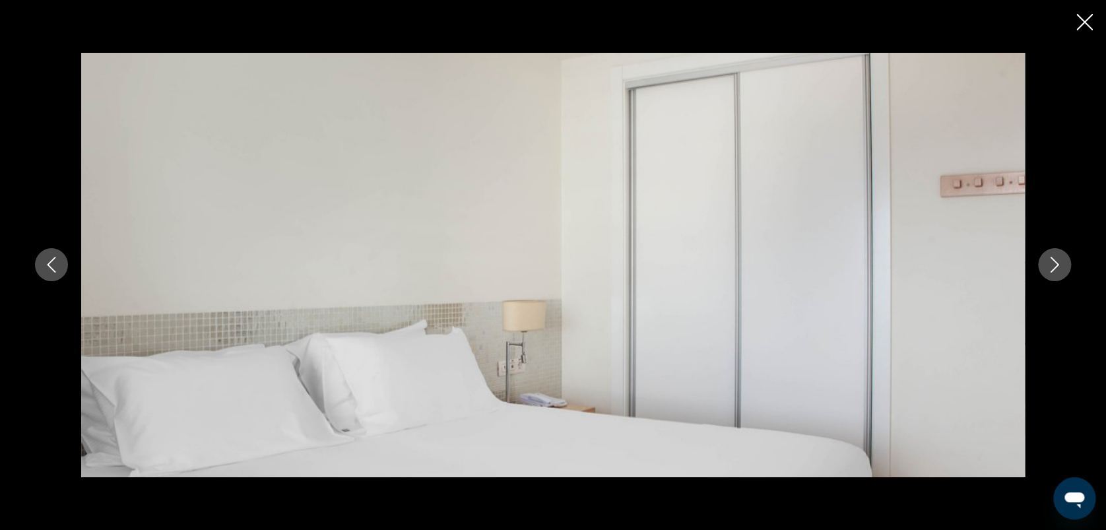
click at [1058, 264] on icon "Image suivante" at bounding box center [1055, 265] width 16 height 16
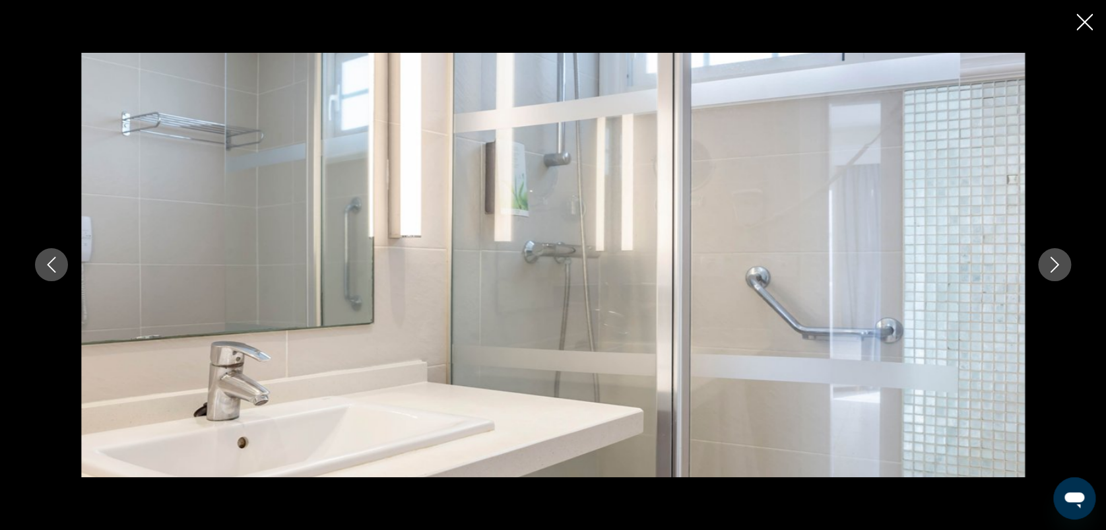
click at [1058, 264] on icon "Image suivante" at bounding box center [1055, 265] width 16 height 16
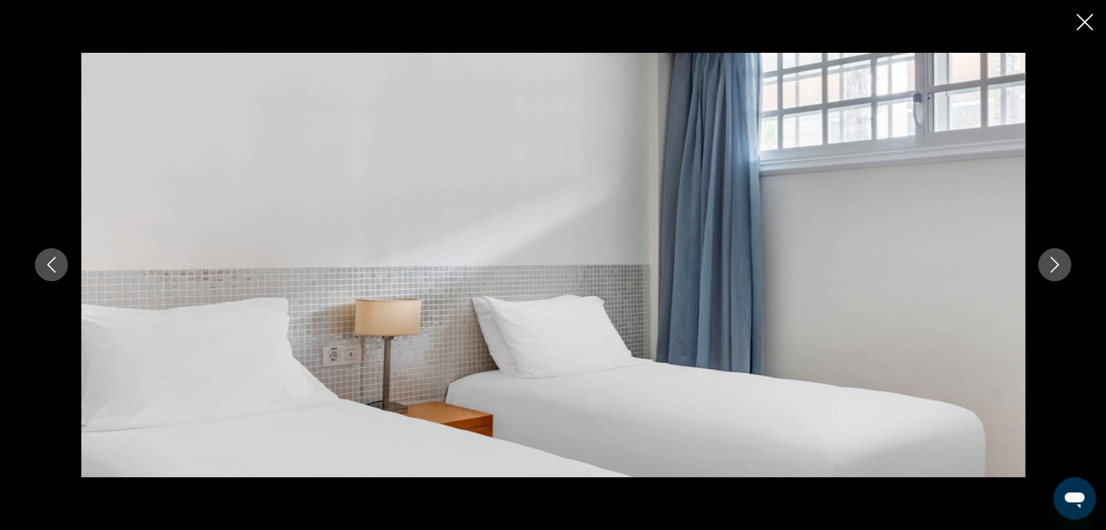
click at [1058, 264] on icon "Image suivante" at bounding box center [1055, 265] width 16 height 16
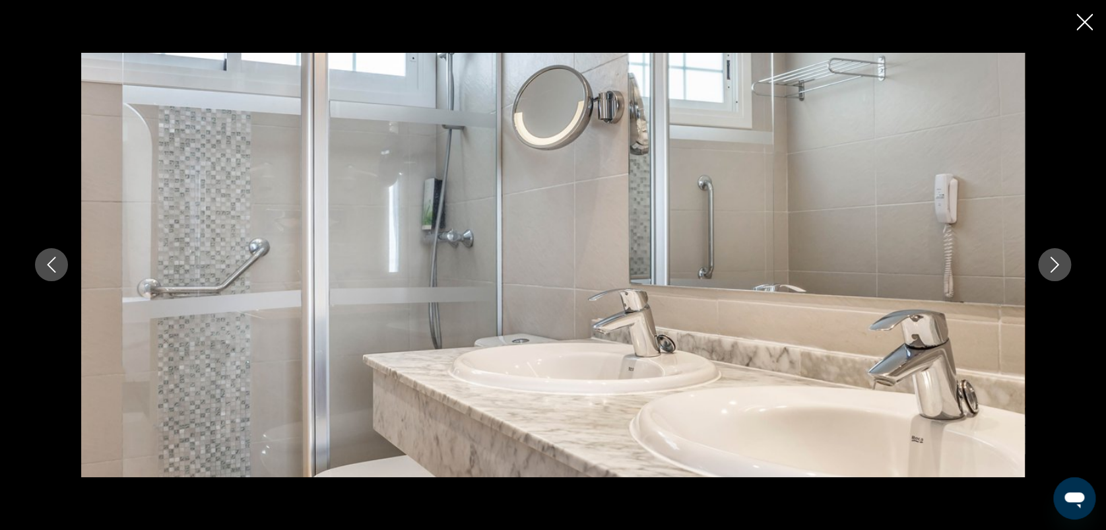
click at [1058, 264] on icon "Image suivante" at bounding box center [1055, 265] width 16 height 16
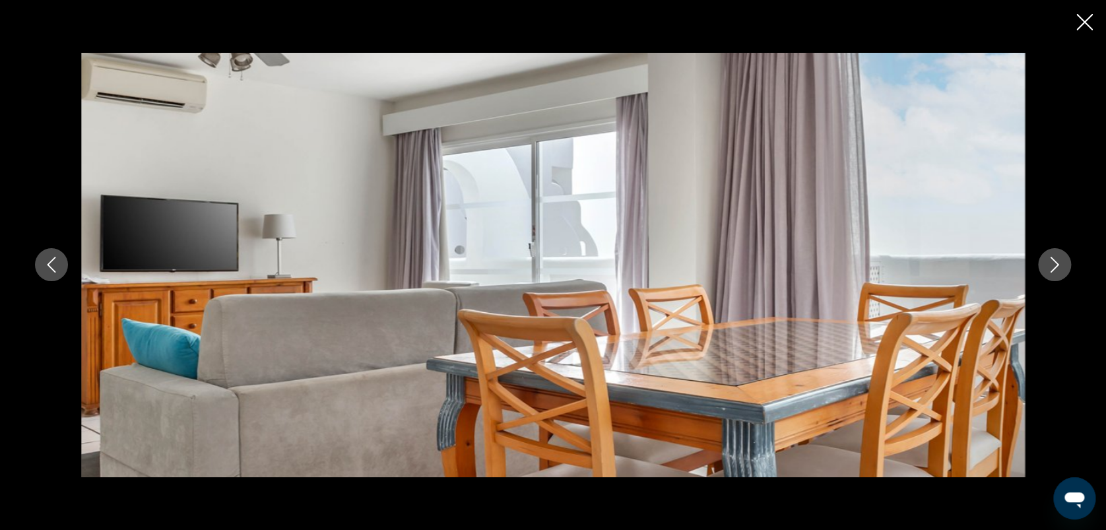
click at [1058, 264] on icon "Image suivante" at bounding box center [1055, 265] width 16 height 16
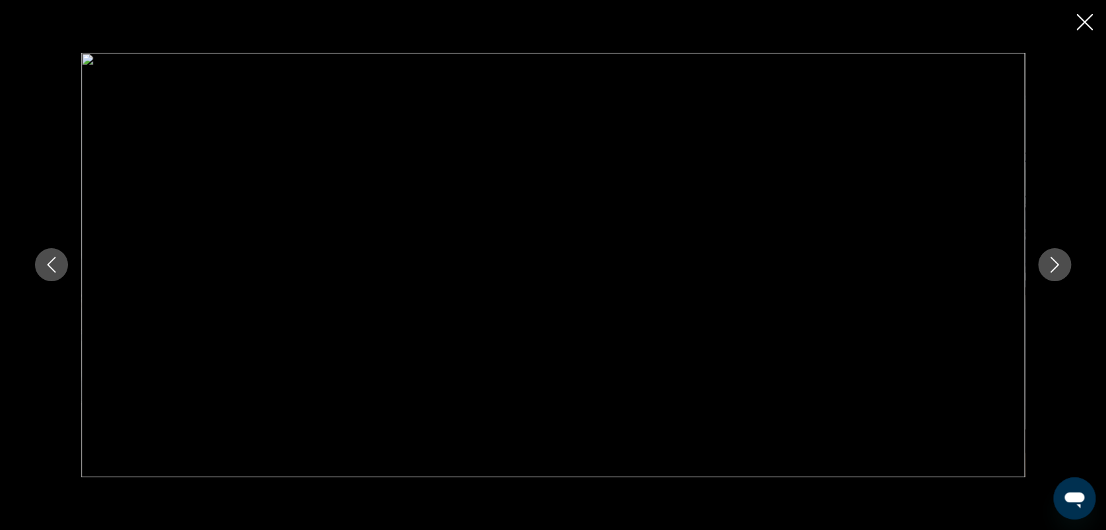
click at [1058, 264] on icon "Image suivante" at bounding box center [1055, 265] width 16 height 16
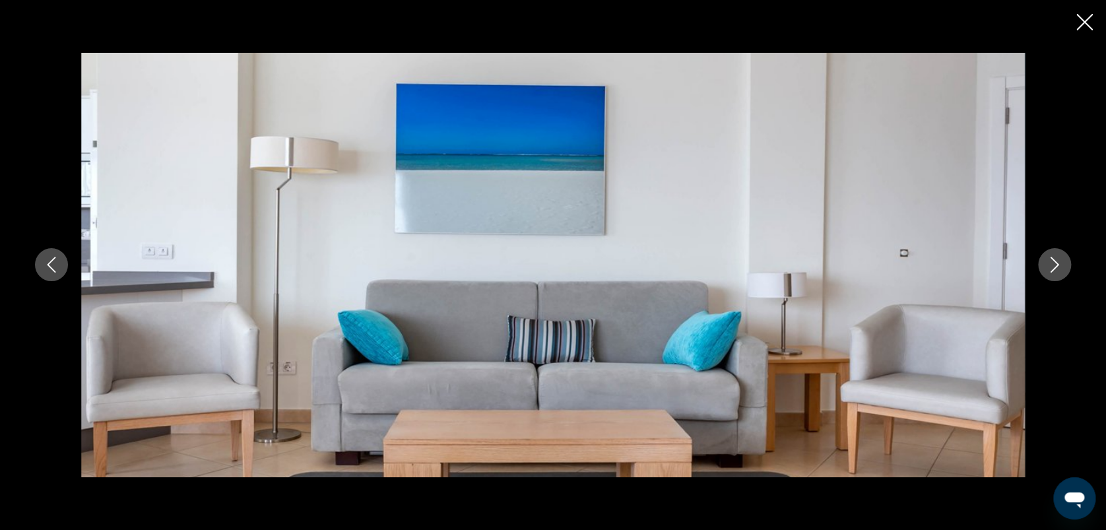
click at [1058, 264] on icon "Image suivante" at bounding box center [1055, 265] width 16 height 16
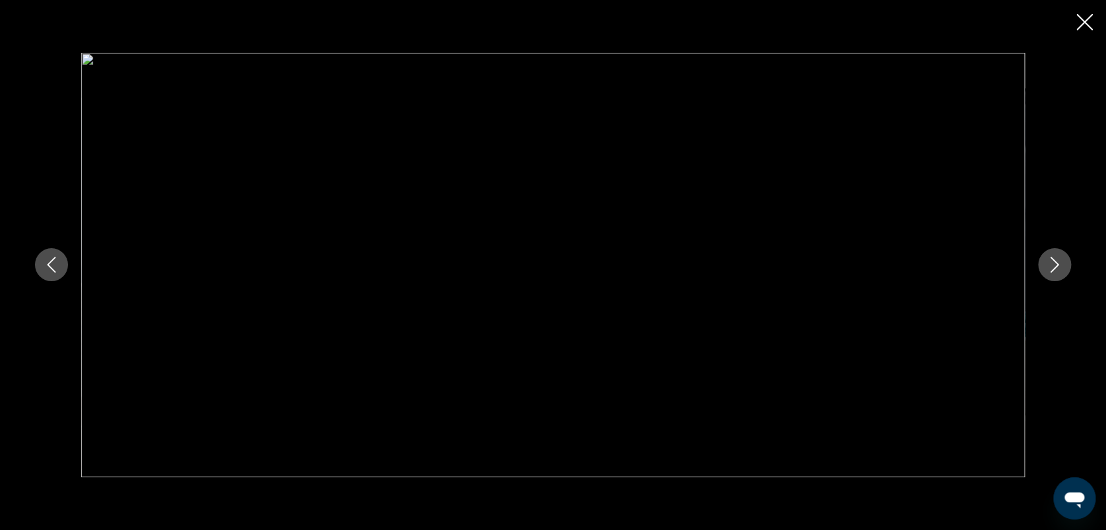
click at [56, 249] on button "Image précédente" at bounding box center [51, 264] width 33 height 33
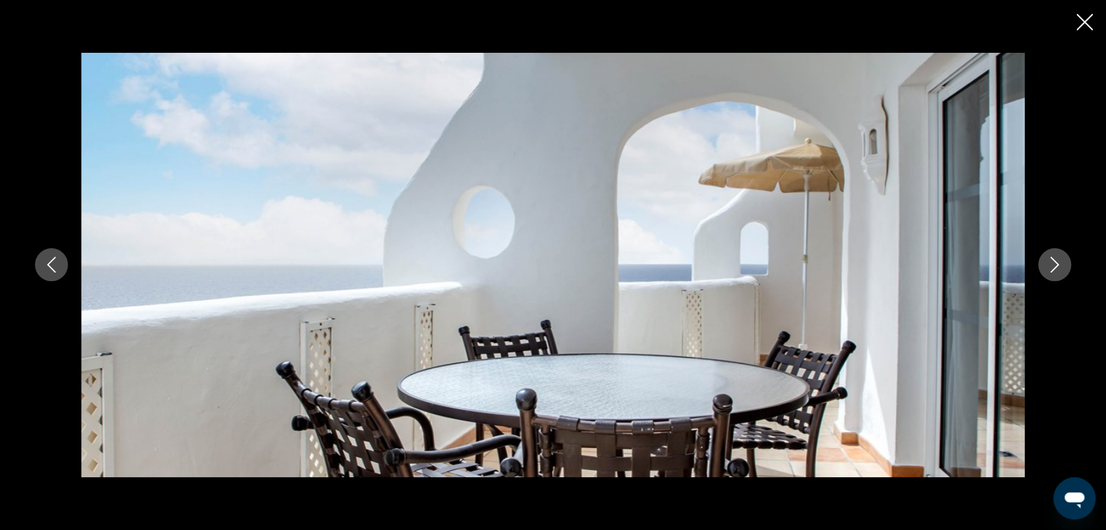
click at [1058, 259] on icon "Image suivante" at bounding box center [1055, 265] width 16 height 16
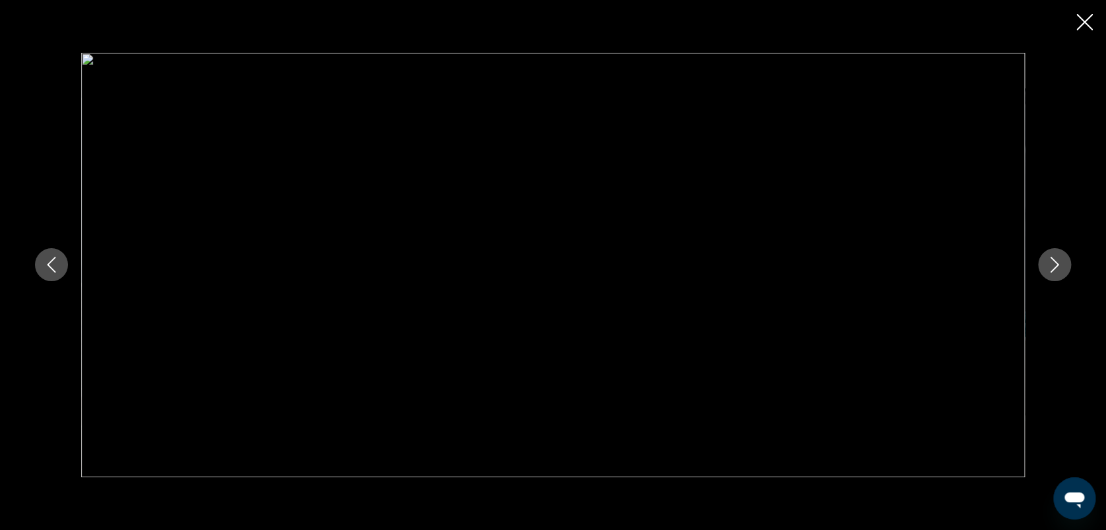
click at [1058, 259] on icon "Image suivante" at bounding box center [1055, 265] width 16 height 16
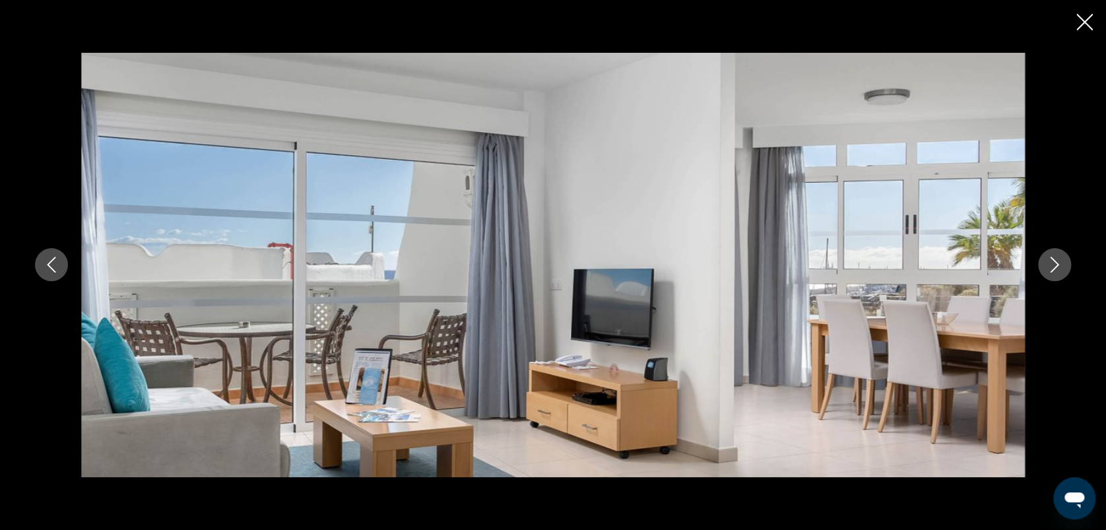
click at [1058, 259] on icon "Image suivante" at bounding box center [1055, 265] width 16 height 16
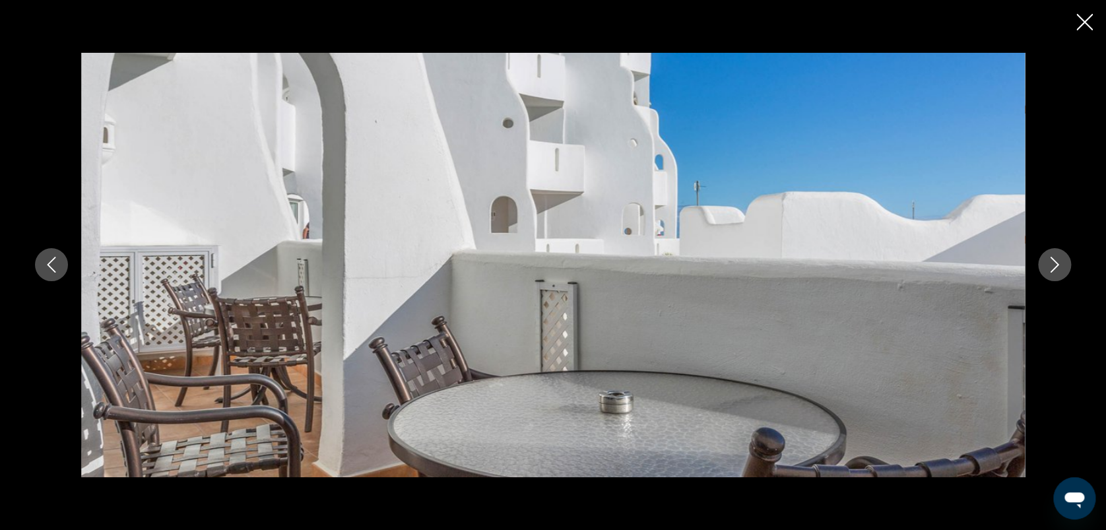
click at [1058, 259] on icon "Image suivante" at bounding box center [1055, 265] width 16 height 16
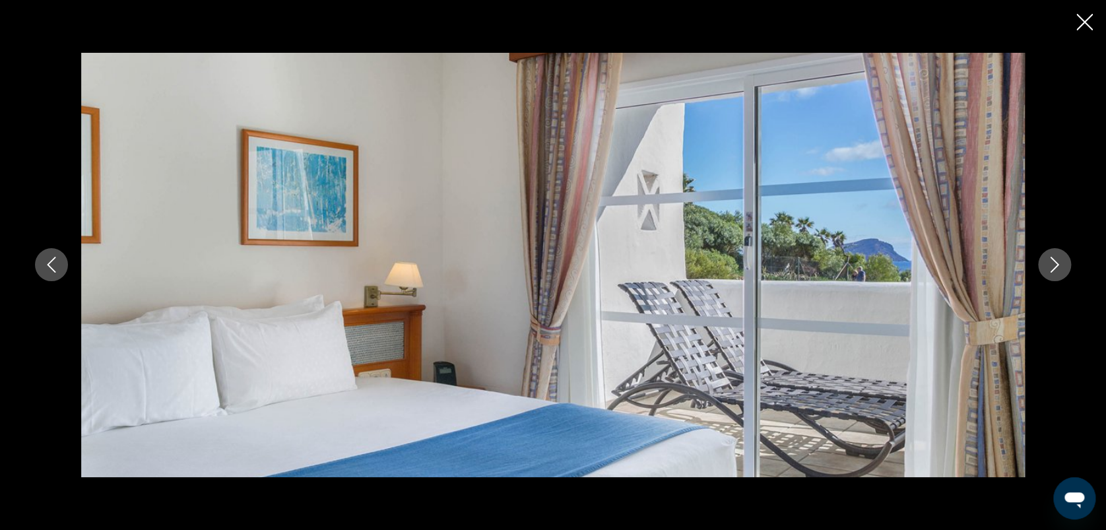
click at [1058, 259] on icon "Image suivante" at bounding box center [1055, 265] width 16 height 16
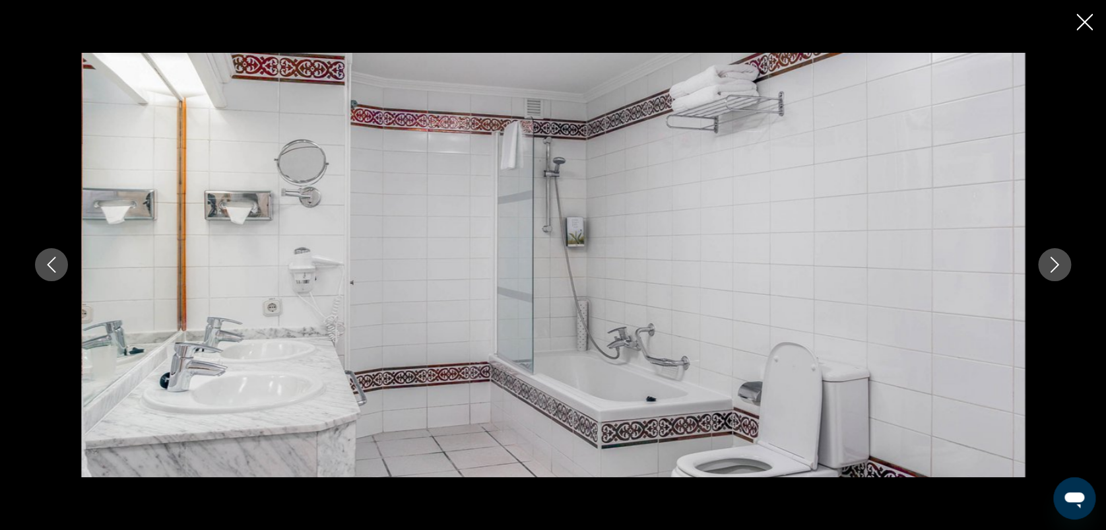
click at [1058, 259] on icon "Image suivante" at bounding box center [1055, 265] width 16 height 16
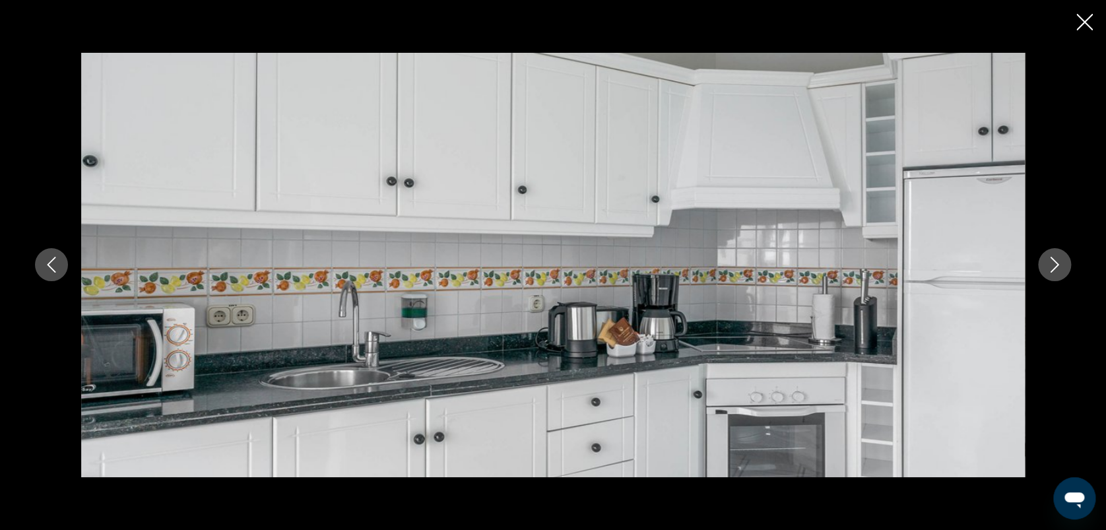
click at [1058, 259] on icon "Image suivante" at bounding box center [1055, 265] width 16 height 16
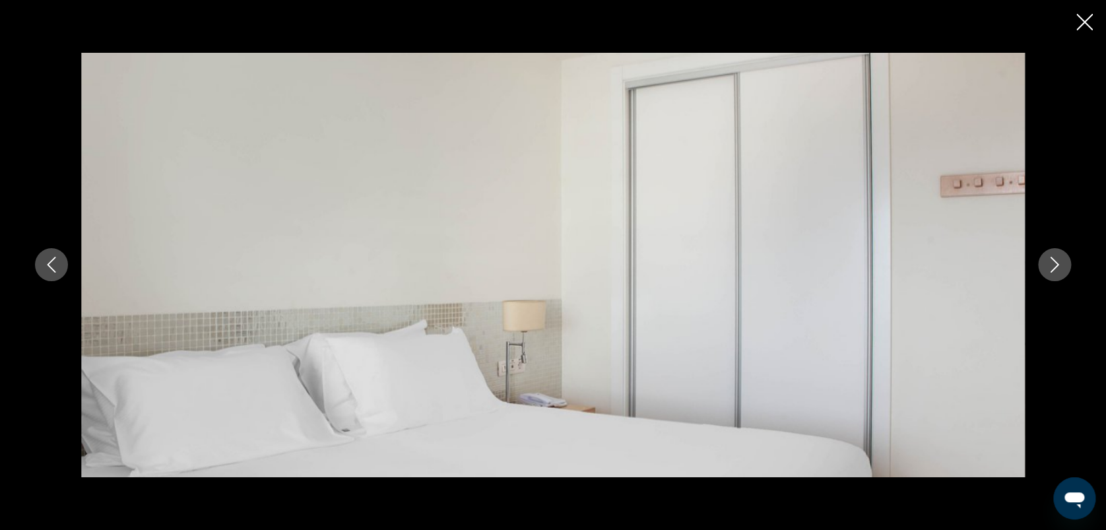
click at [1090, 14] on icon "Fermer le diaporama" at bounding box center [1084, 22] width 16 height 16
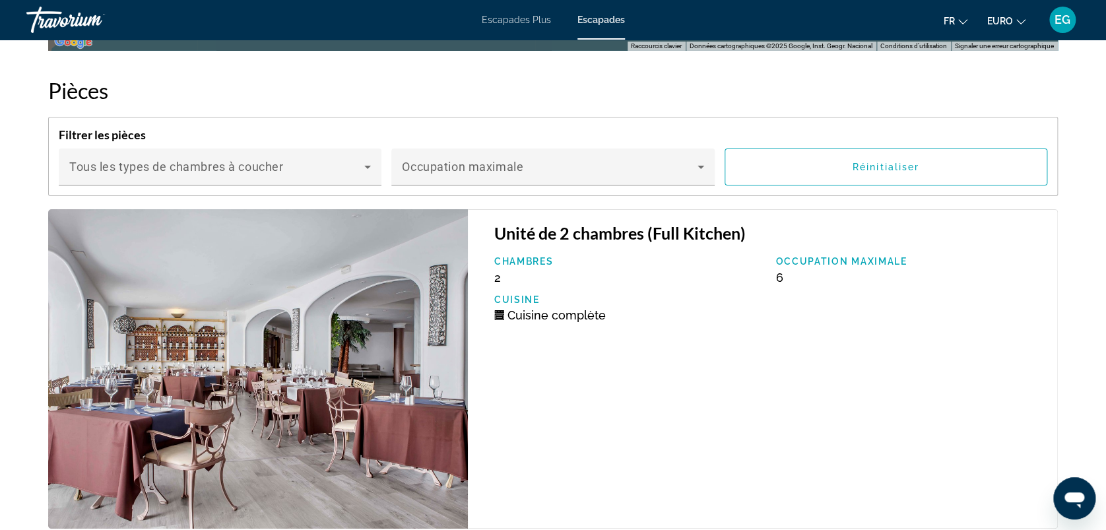
scroll to position [2278, 0]
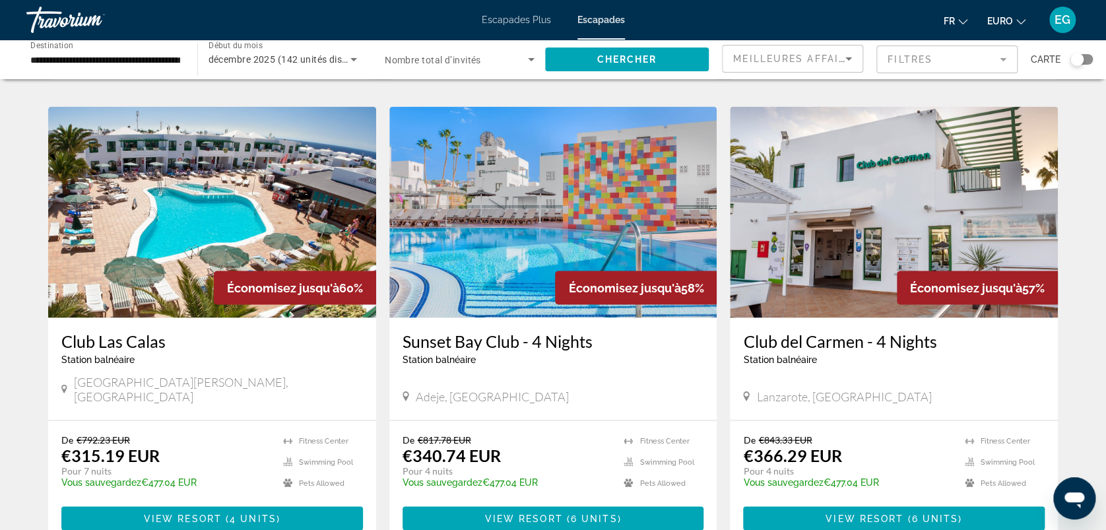
scroll to position [960, 0]
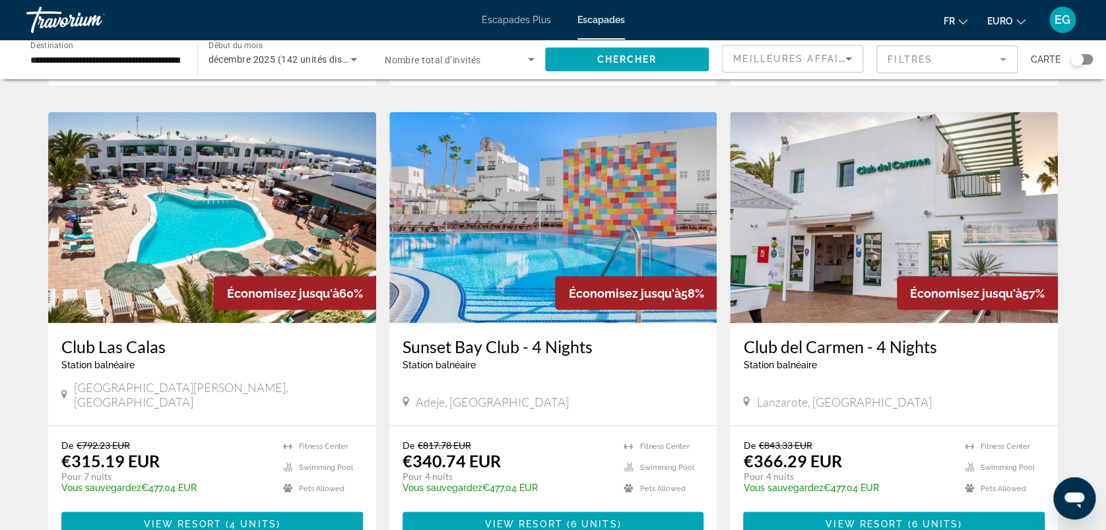
click at [909, 185] on img "Contenu principal" at bounding box center [894, 217] width 328 height 211
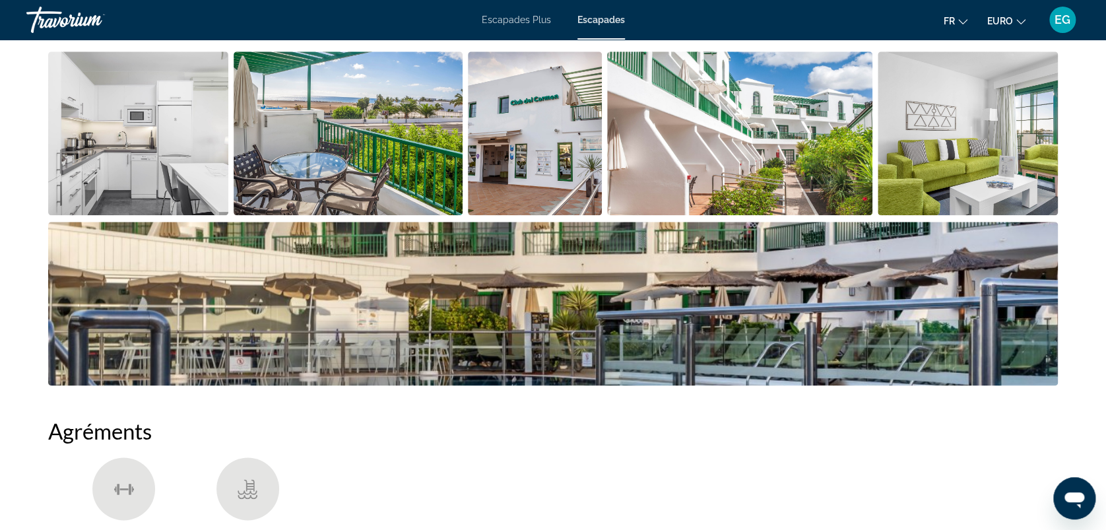
scroll to position [678, 0]
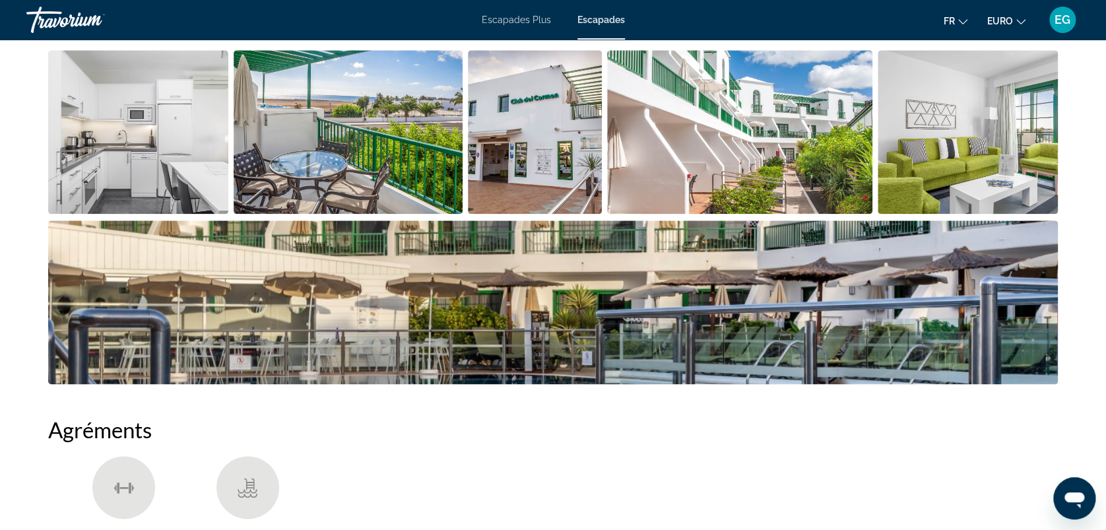
click at [702, 145] on img "Ouvrir le curseur d’image en plein écran" at bounding box center [740, 132] width 266 height 164
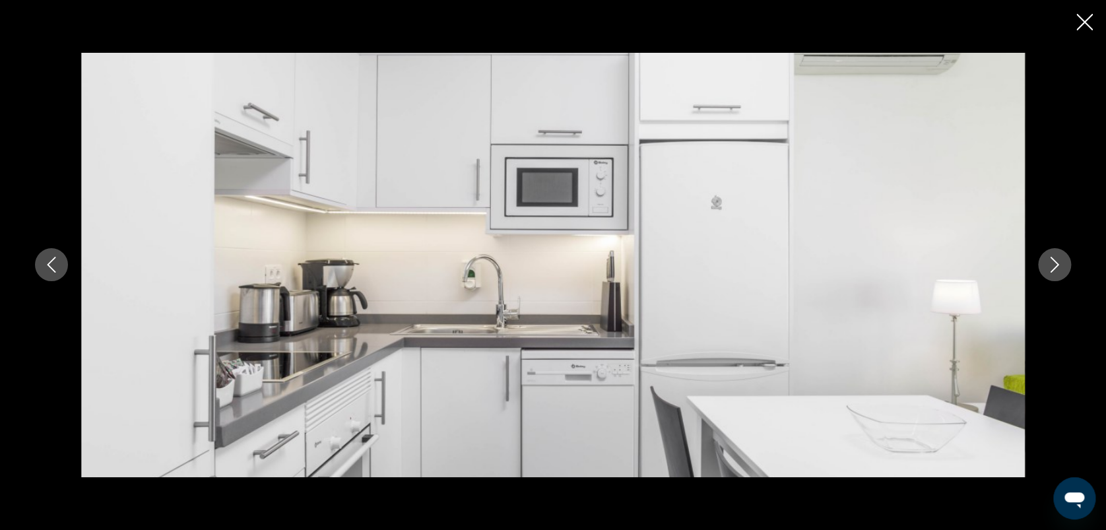
click at [1055, 265] on icon "Image suivante" at bounding box center [1055, 265] width 16 height 16
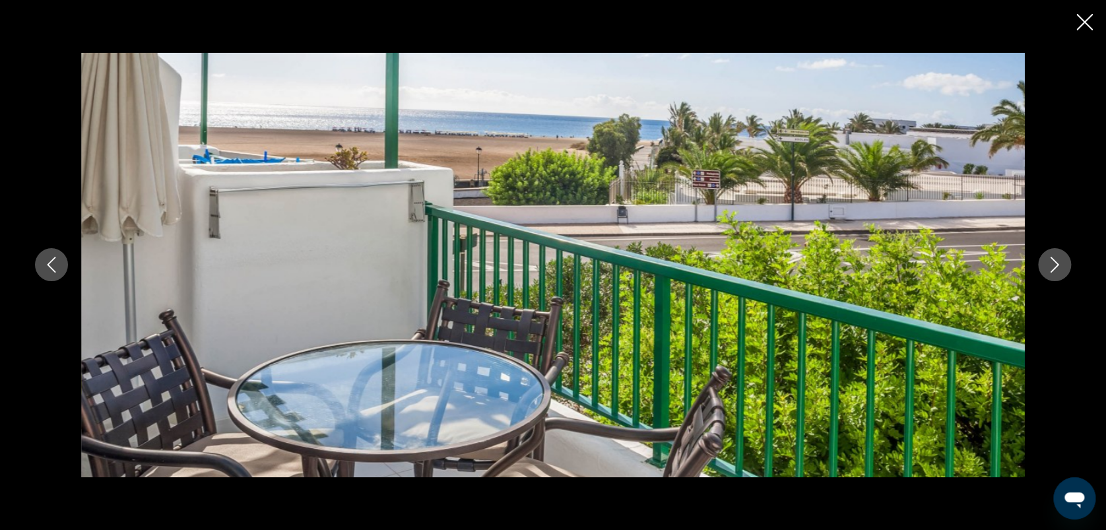
click at [1055, 265] on icon "Image suivante" at bounding box center [1055, 265] width 16 height 16
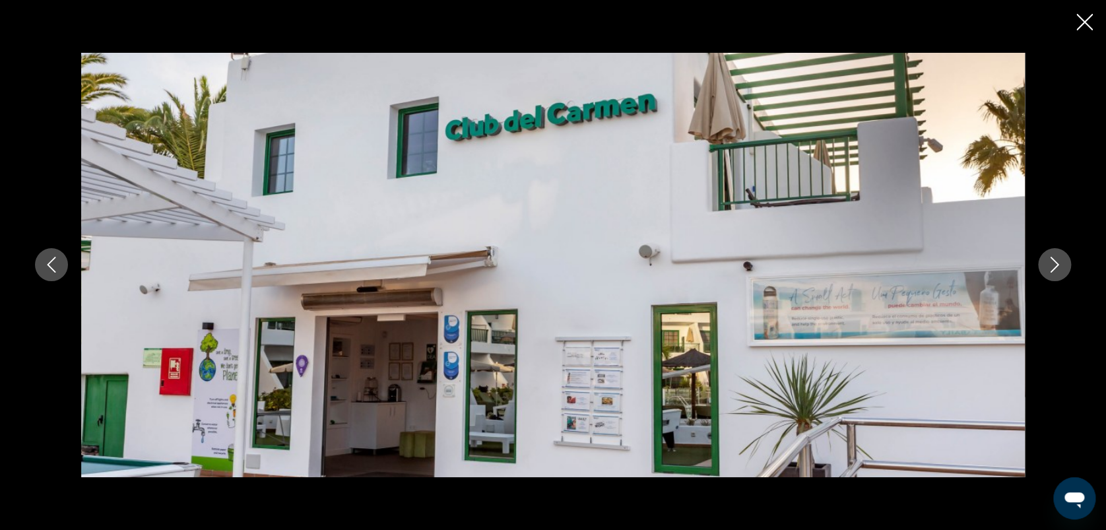
click at [1055, 265] on icon "Image suivante" at bounding box center [1055, 265] width 16 height 16
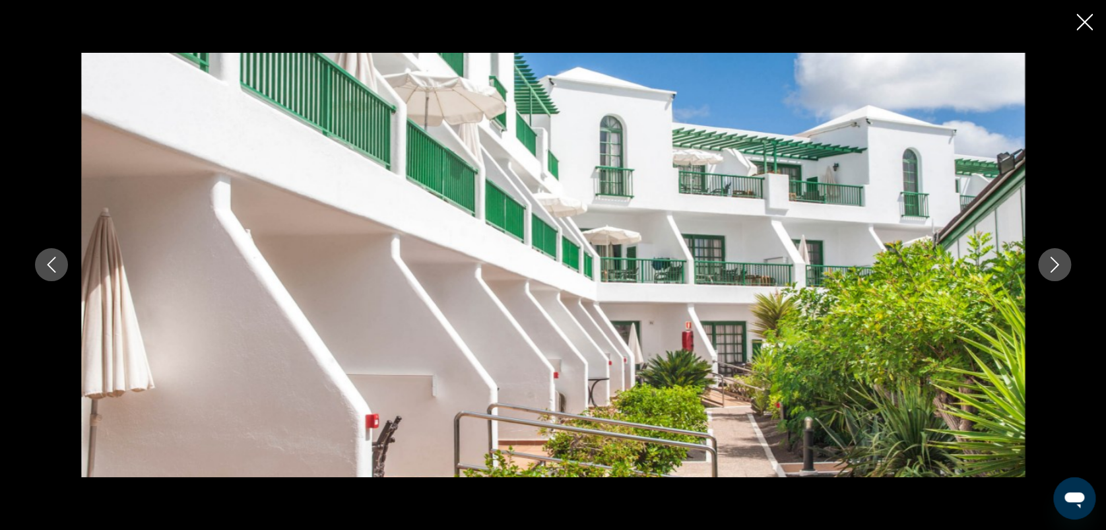
click at [1055, 265] on icon "Image suivante" at bounding box center [1055, 265] width 16 height 16
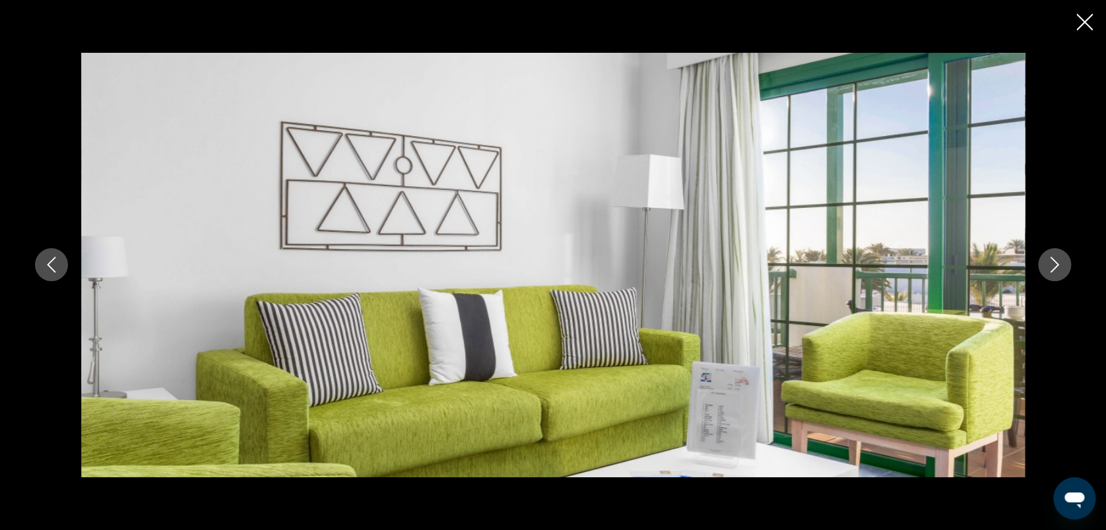
click at [1055, 265] on icon "Image suivante" at bounding box center [1055, 265] width 16 height 16
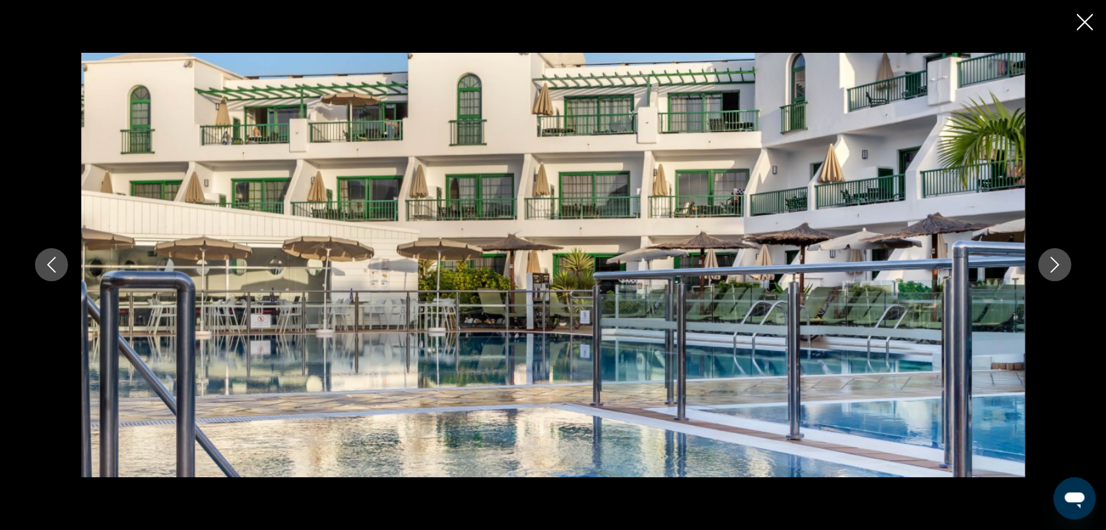
click at [1055, 265] on icon "Image suivante" at bounding box center [1055, 265] width 16 height 16
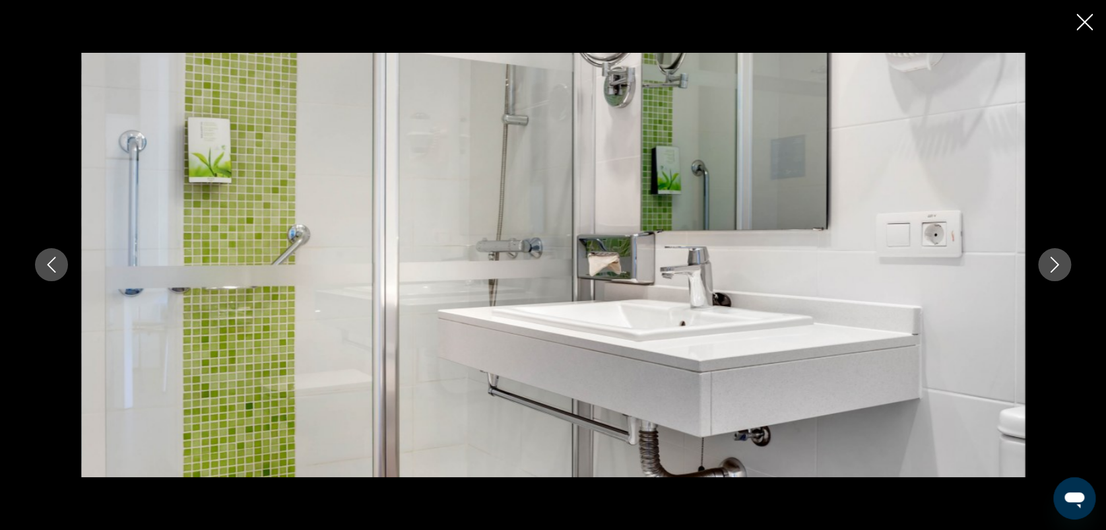
click at [1055, 265] on icon "Image suivante" at bounding box center [1055, 265] width 16 height 16
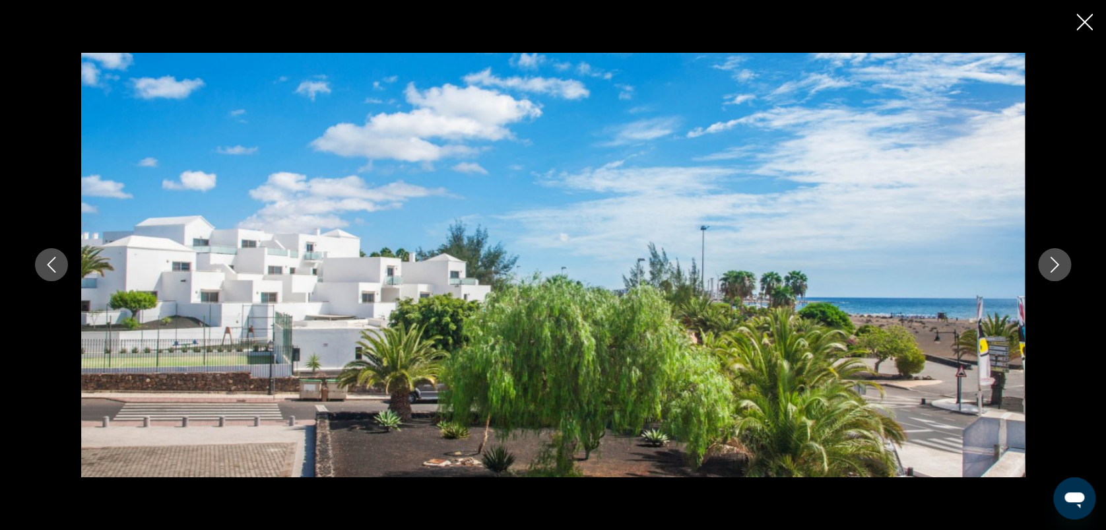
click at [1055, 265] on icon "Image suivante" at bounding box center [1055, 265] width 16 height 16
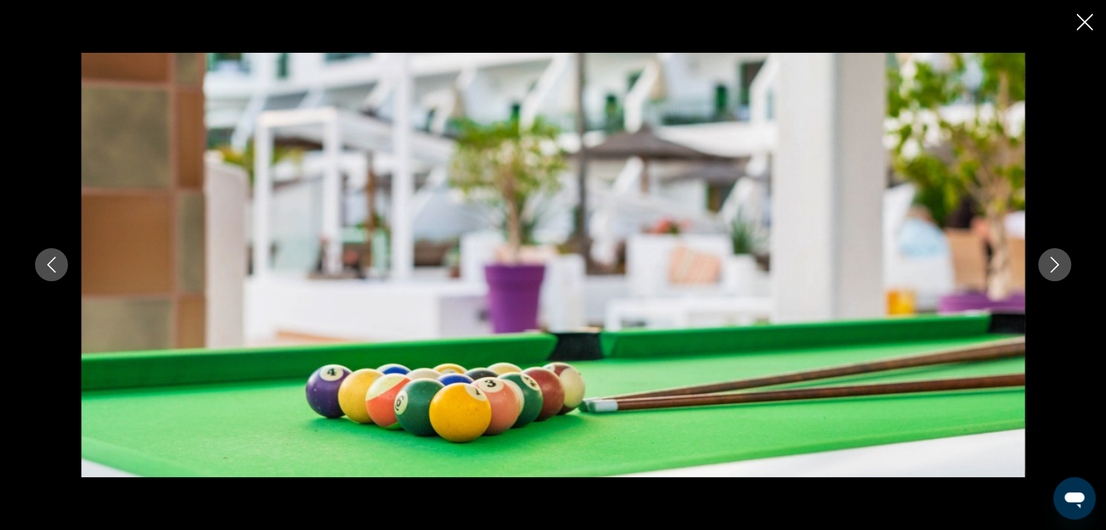
click at [1055, 265] on icon "Image suivante" at bounding box center [1055, 265] width 16 height 16
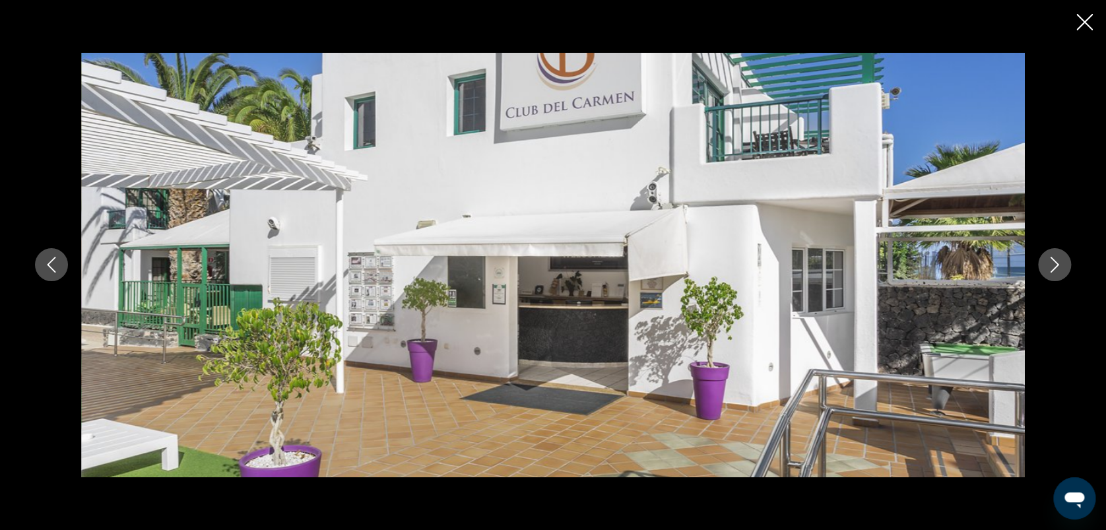
click at [1055, 265] on icon "Image suivante" at bounding box center [1055, 265] width 16 height 16
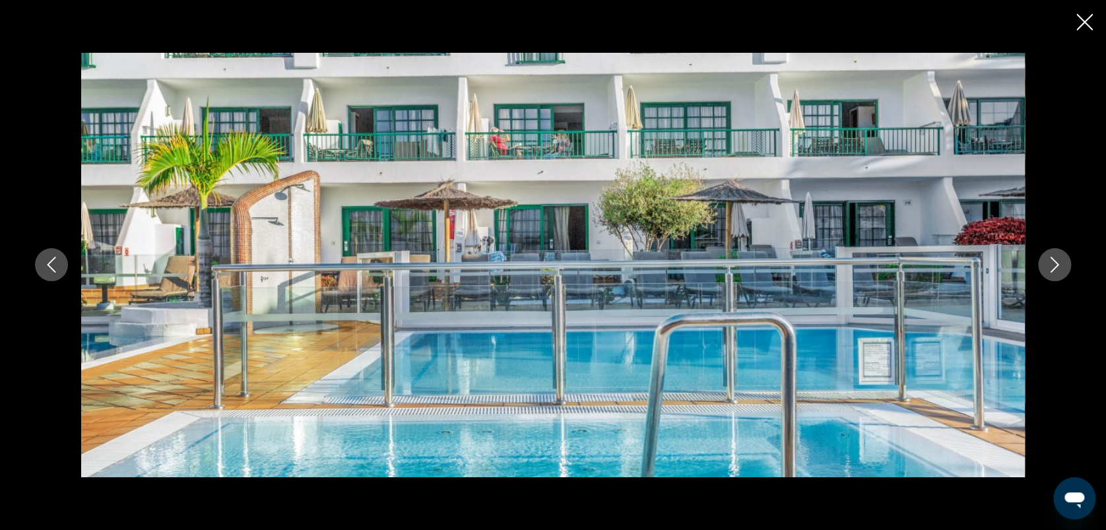
click at [1045, 268] on button "Image suivante" at bounding box center [1054, 264] width 33 height 33
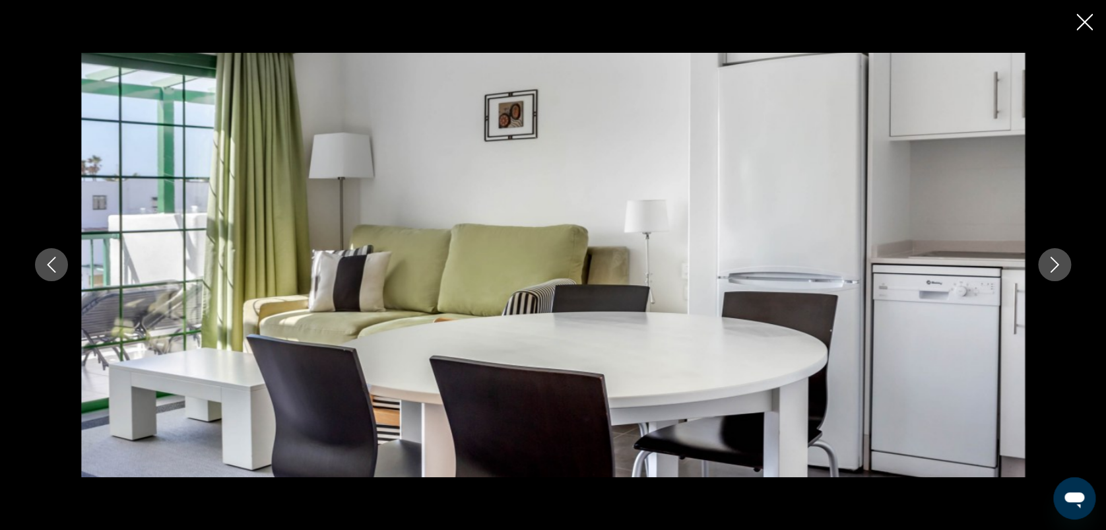
click at [1054, 259] on icon "Image suivante" at bounding box center [1055, 265] width 16 height 16
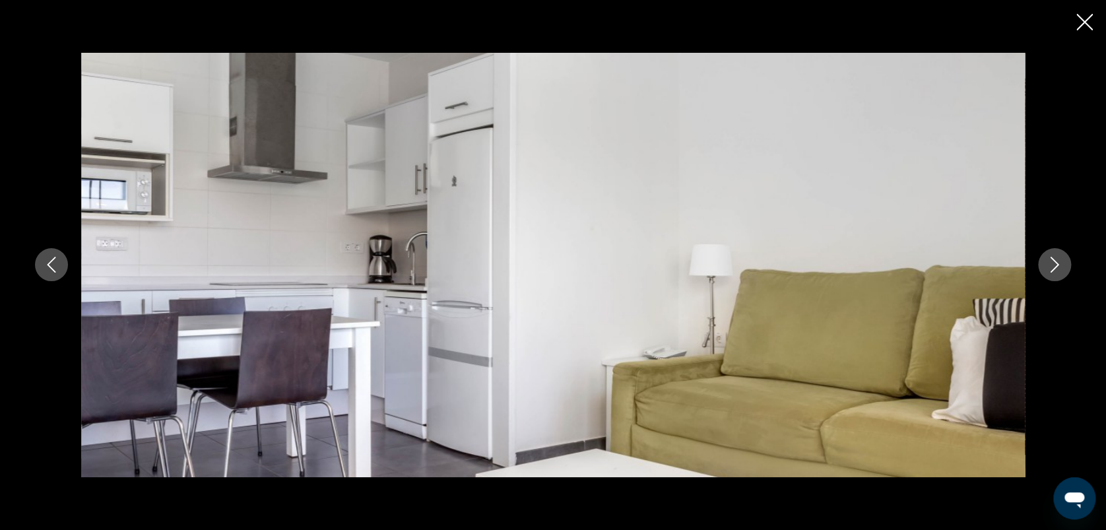
click at [1054, 259] on icon "Image suivante" at bounding box center [1055, 265] width 16 height 16
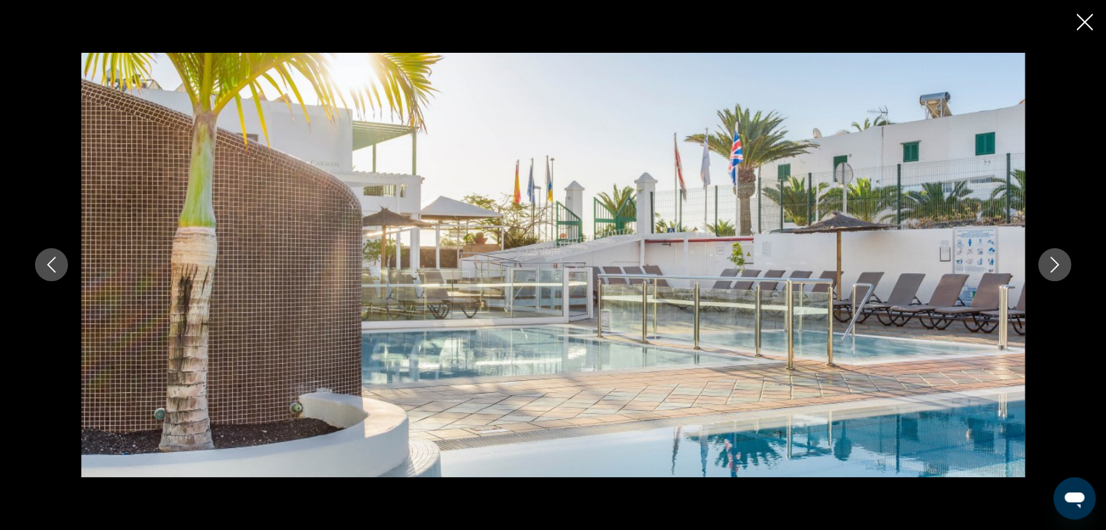
click at [1054, 259] on icon "Image suivante" at bounding box center [1055, 265] width 16 height 16
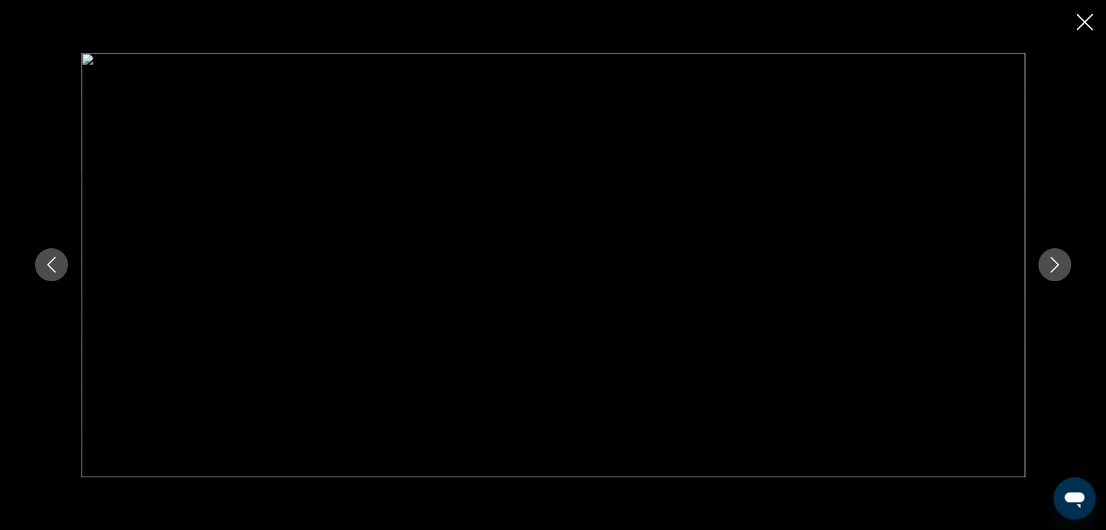
click at [1054, 259] on icon "Image suivante" at bounding box center [1055, 265] width 16 height 16
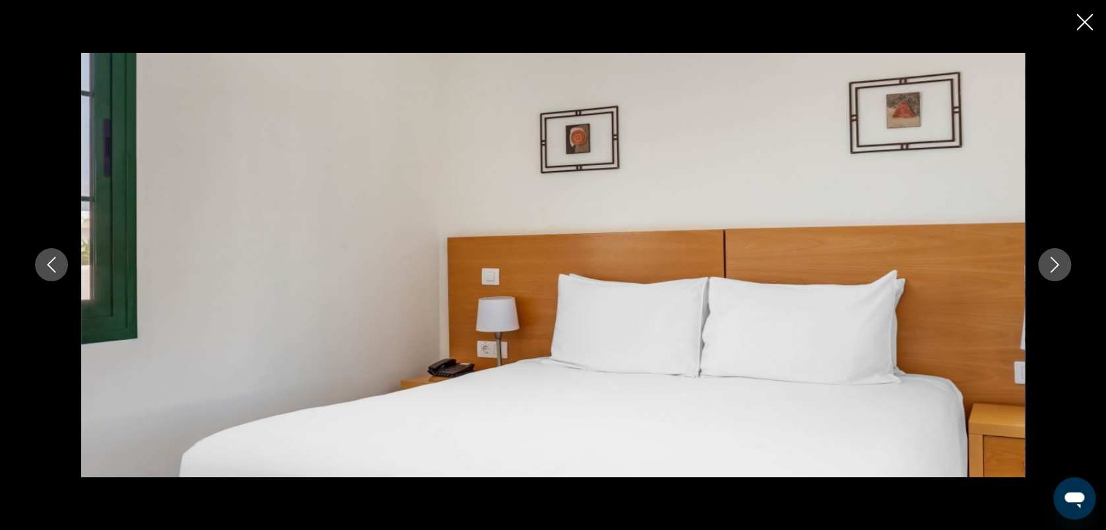
click at [1054, 259] on icon "Image suivante" at bounding box center [1055, 265] width 16 height 16
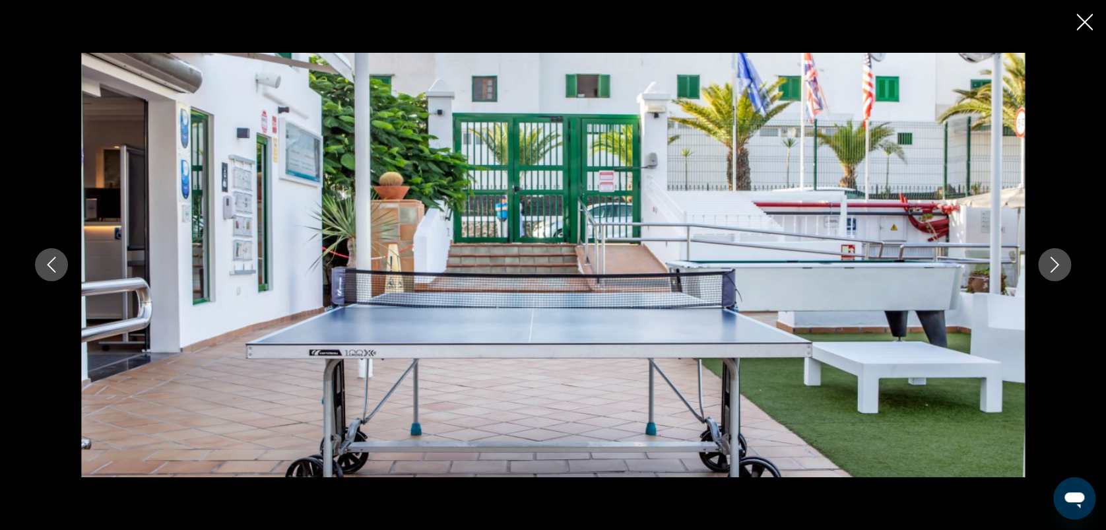
click at [1054, 259] on icon "Image suivante" at bounding box center [1055, 265] width 16 height 16
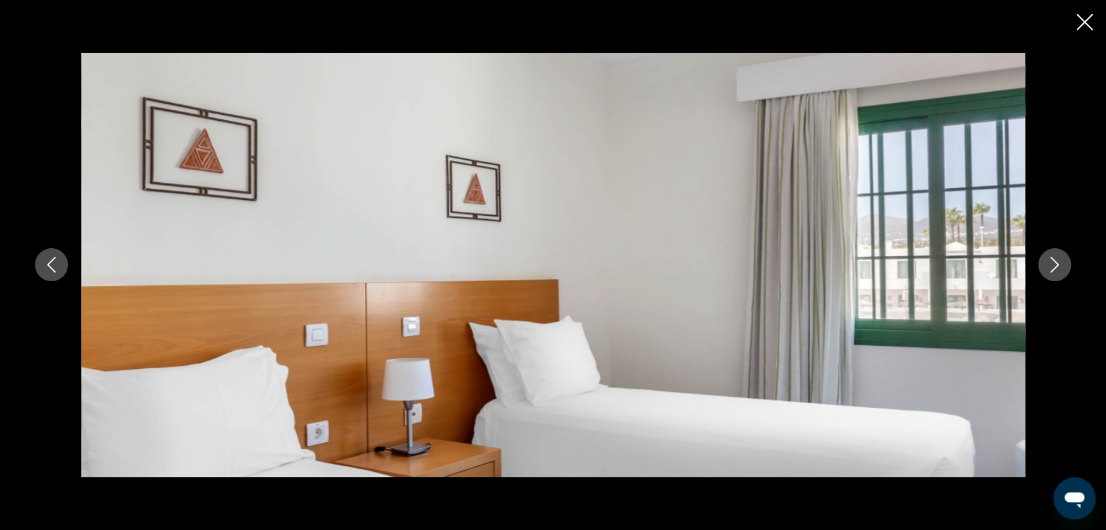
click at [1054, 259] on icon "Image suivante" at bounding box center [1055, 265] width 16 height 16
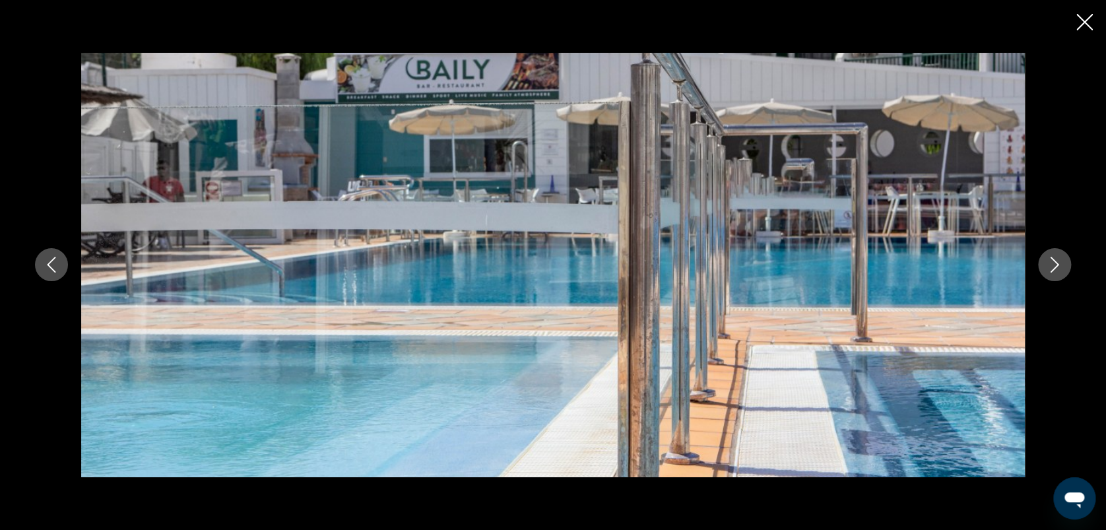
click at [1054, 259] on icon "Image suivante" at bounding box center [1055, 265] width 16 height 16
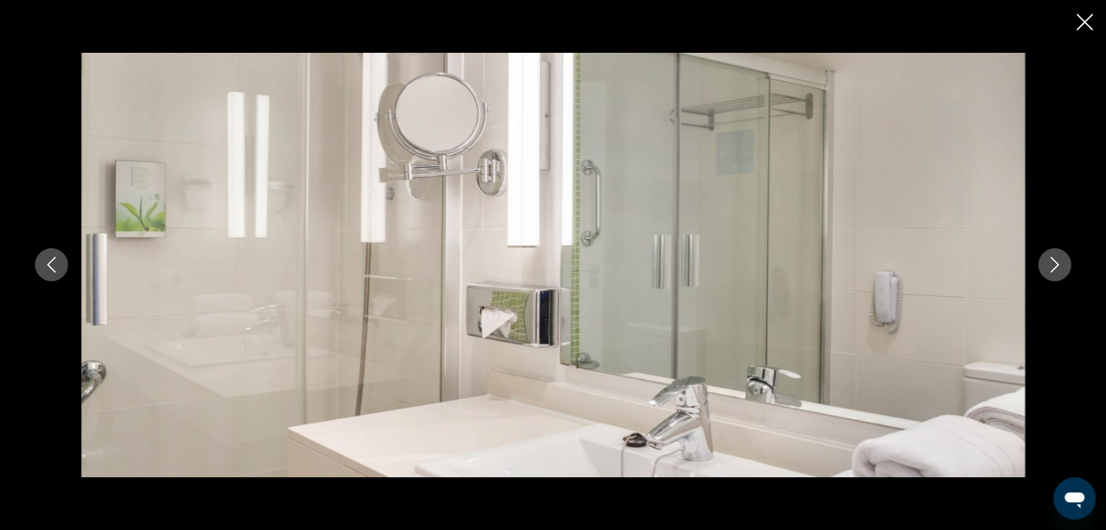
click at [1054, 259] on icon "Image suivante" at bounding box center [1055, 265] width 16 height 16
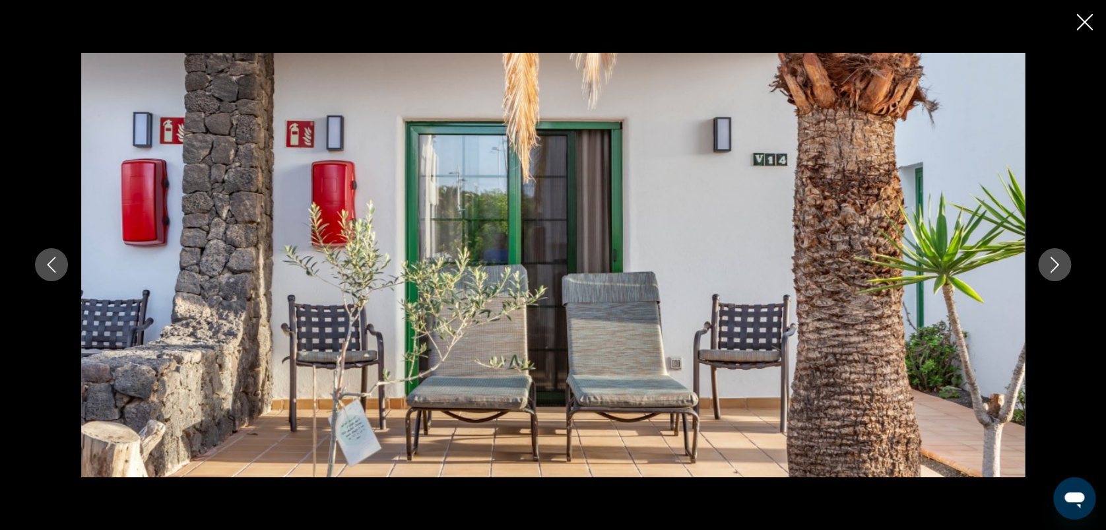
click at [1054, 259] on icon "Image suivante" at bounding box center [1055, 265] width 16 height 16
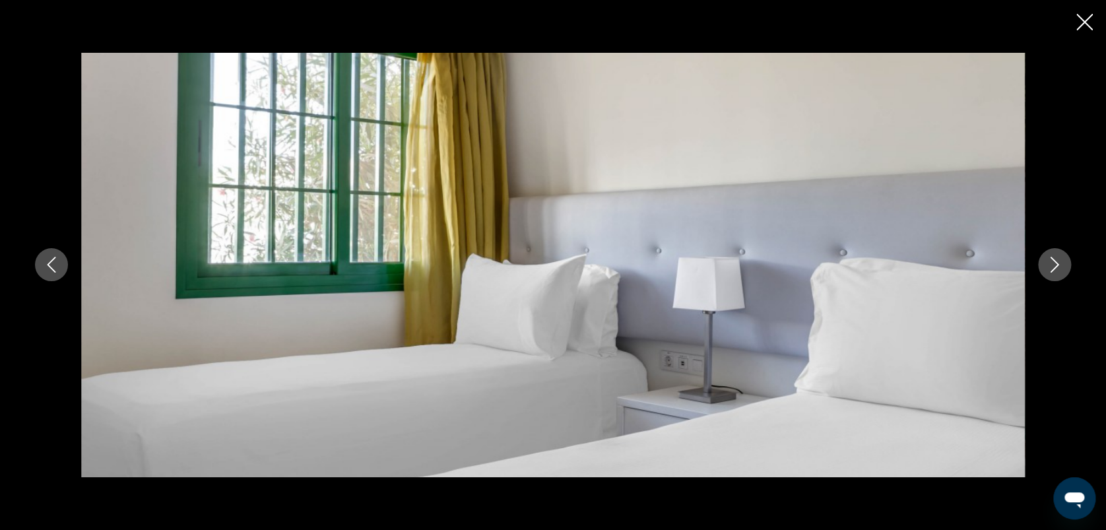
click at [1054, 259] on icon "Image suivante" at bounding box center [1055, 265] width 16 height 16
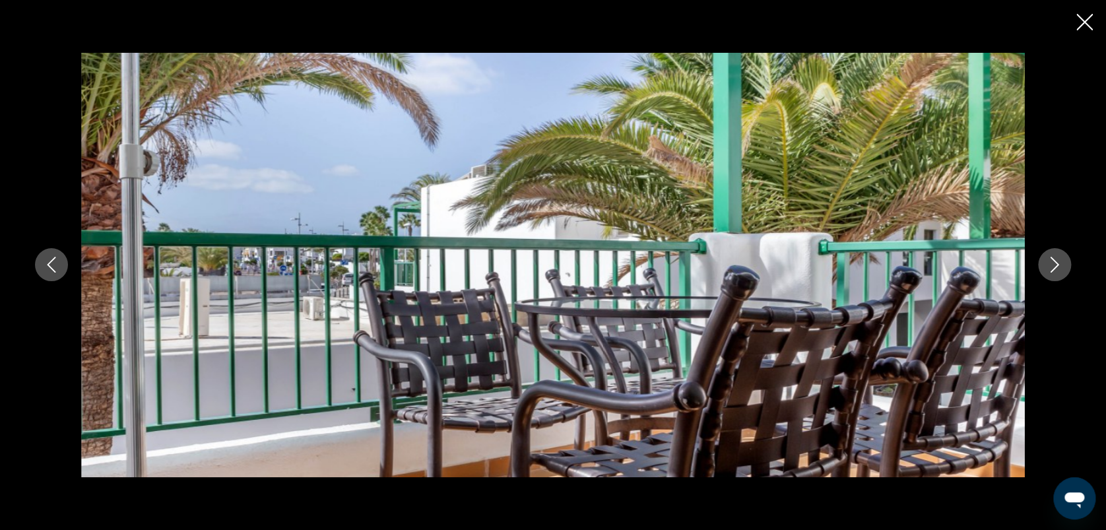
click at [1054, 259] on icon "Image suivante" at bounding box center [1055, 265] width 16 height 16
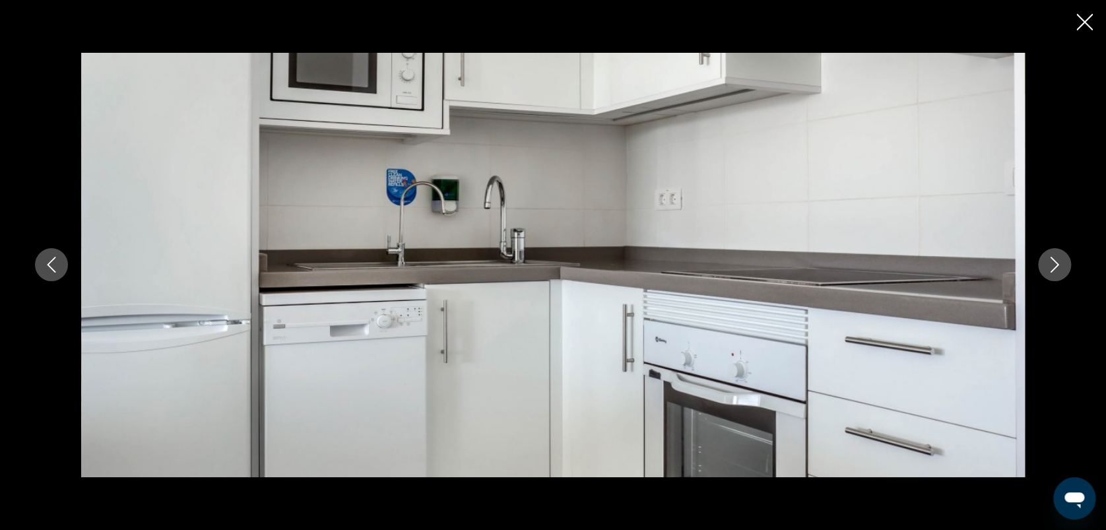
click at [1054, 259] on icon "Image suivante" at bounding box center [1055, 265] width 16 height 16
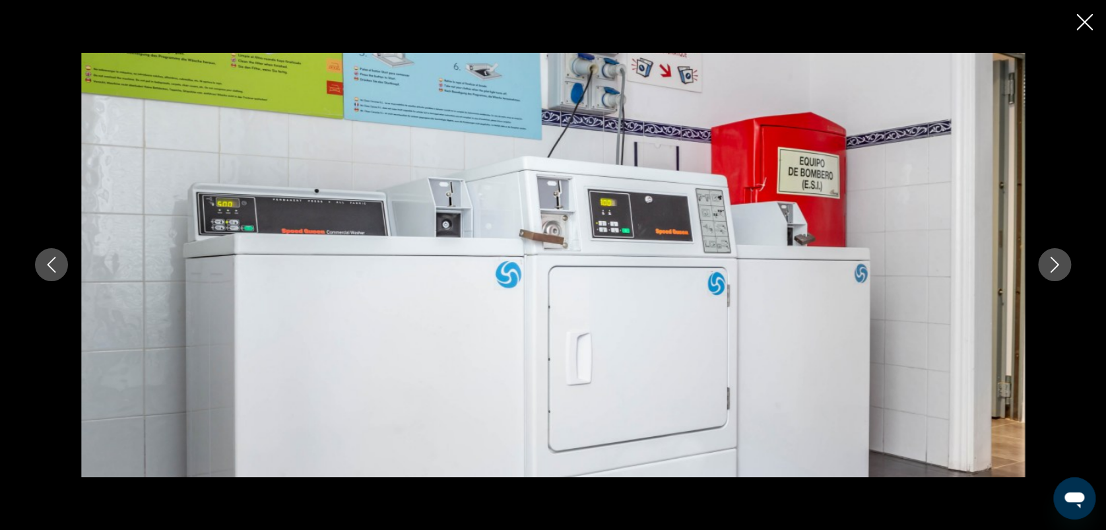
click at [1054, 259] on icon "Image suivante" at bounding box center [1055, 265] width 16 height 16
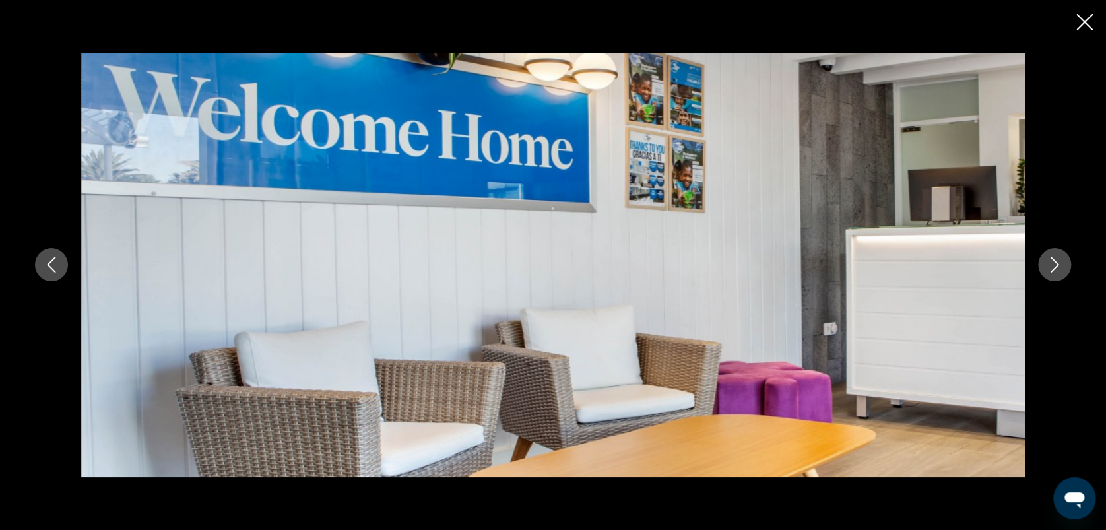
click at [1054, 259] on icon "Image suivante" at bounding box center [1055, 265] width 16 height 16
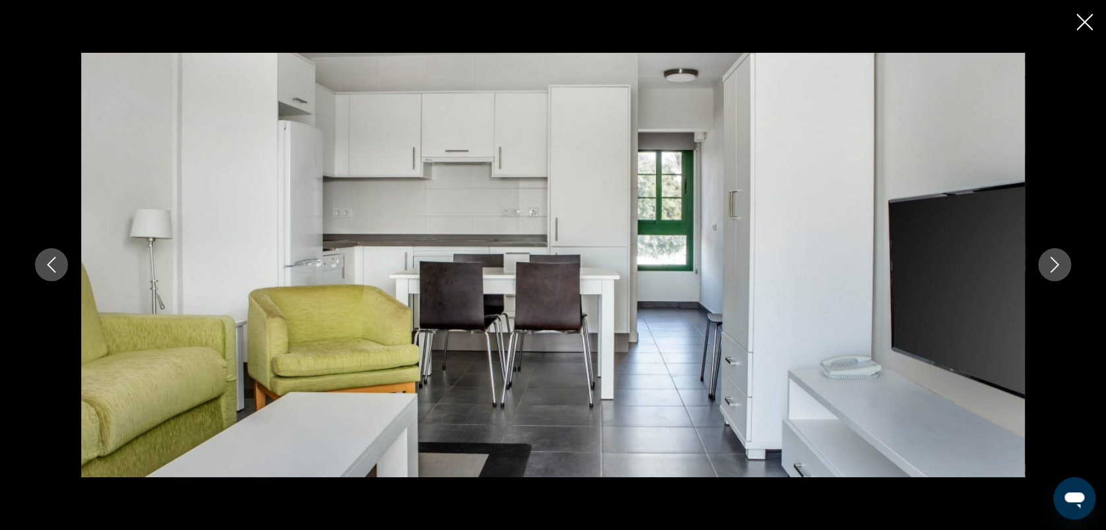
click at [1054, 259] on icon "Image suivante" at bounding box center [1055, 265] width 16 height 16
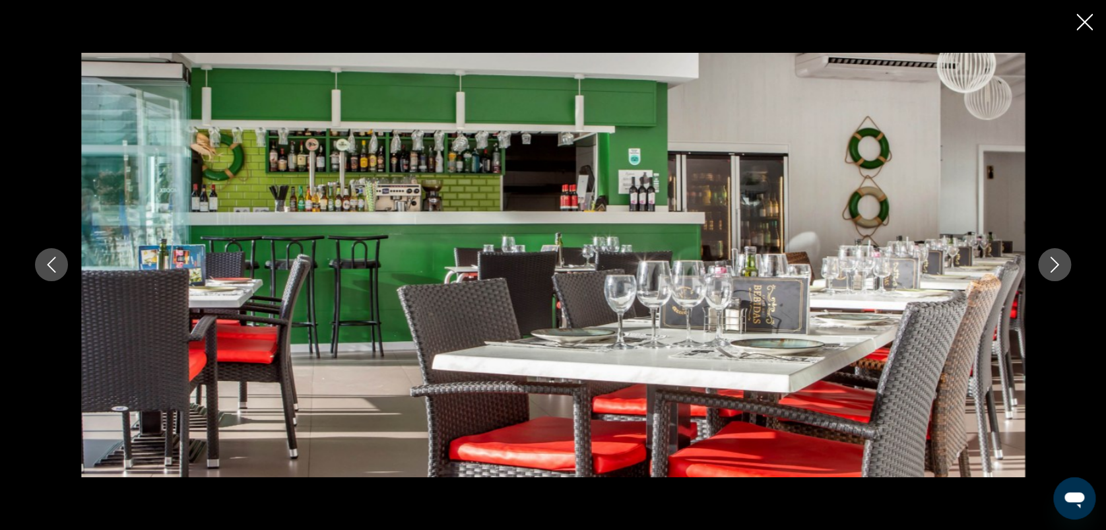
click at [1054, 259] on icon "Image suivante" at bounding box center [1055, 265] width 16 height 16
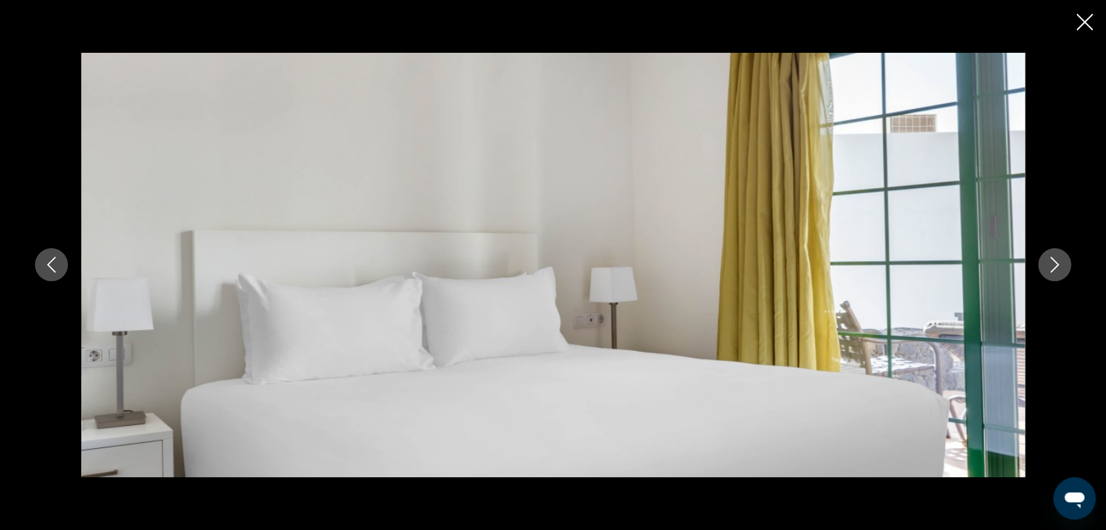
click at [1054, 259] on icon "Image suivante" at bounding box center [1055, 265] width 16 height 16
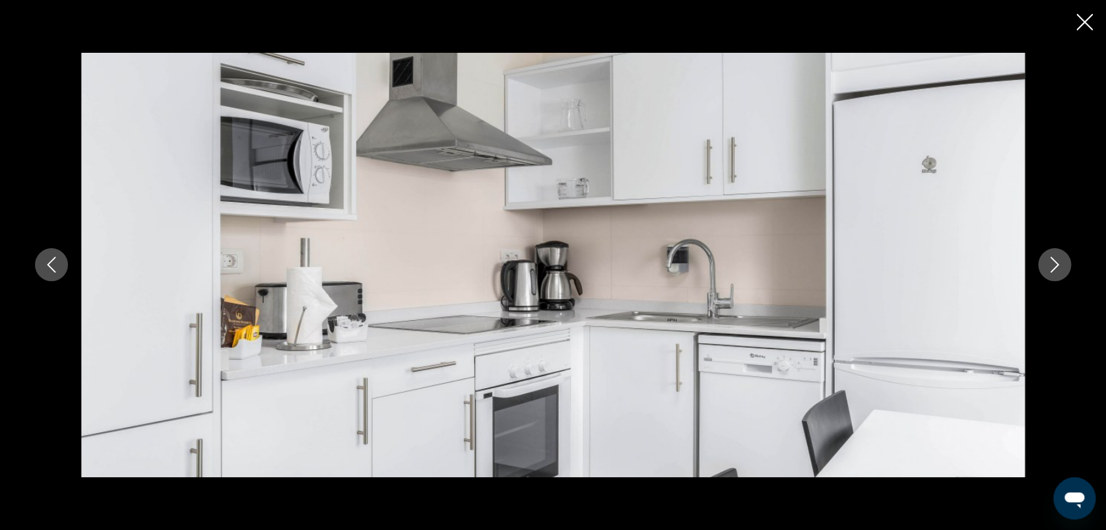
click at [1054, 259] on icon "Image suivante" at bounding box center [1055, 265] width 16 height 16
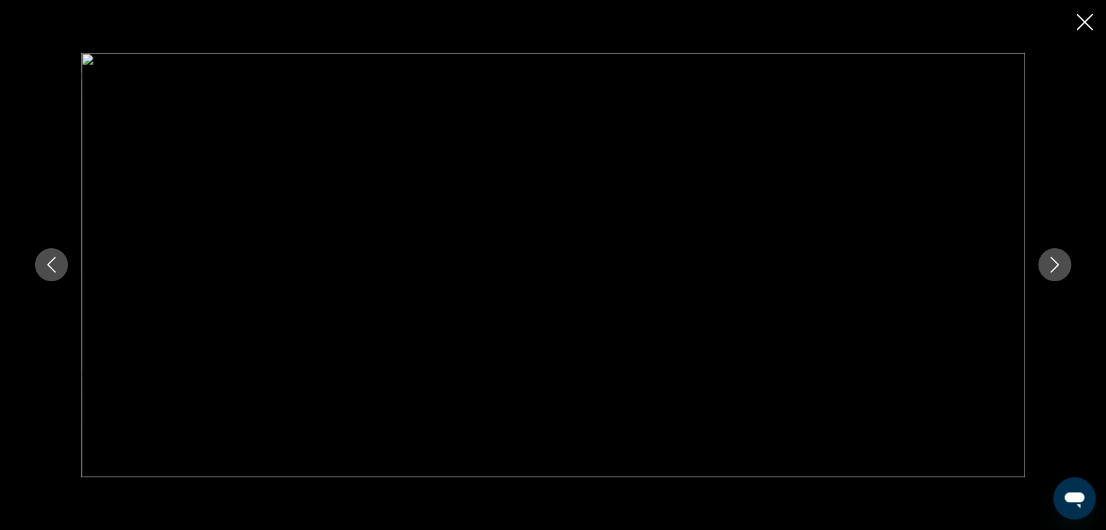
click at [1054, 255] on button "Image suivante" at bounding box center [1054, 264] width 33 height 33
click at [1088, 26] on icon "Fermer le diaporama" at bounding box center [1084, 22] width 16 height 16
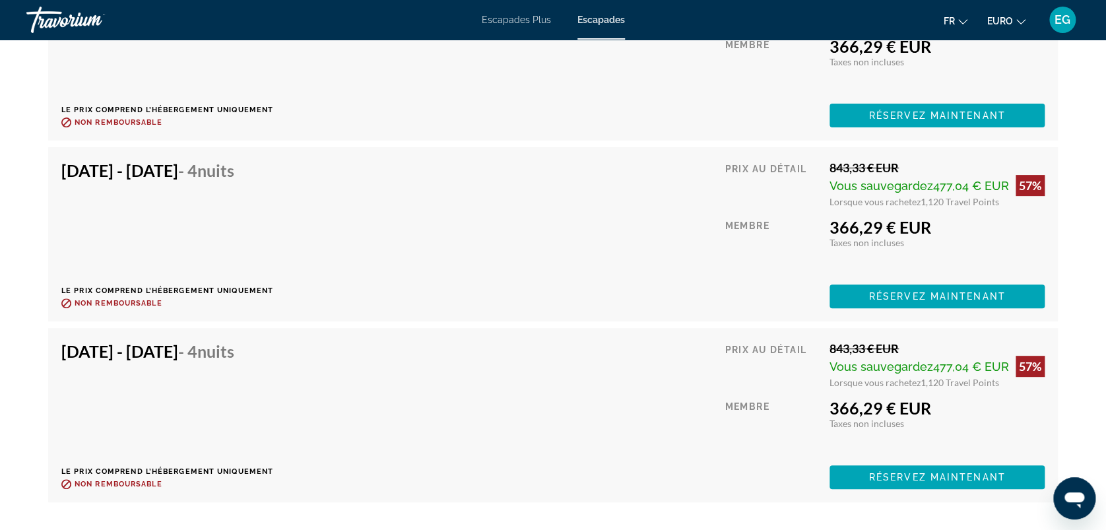
scroll to position [2778, 0]
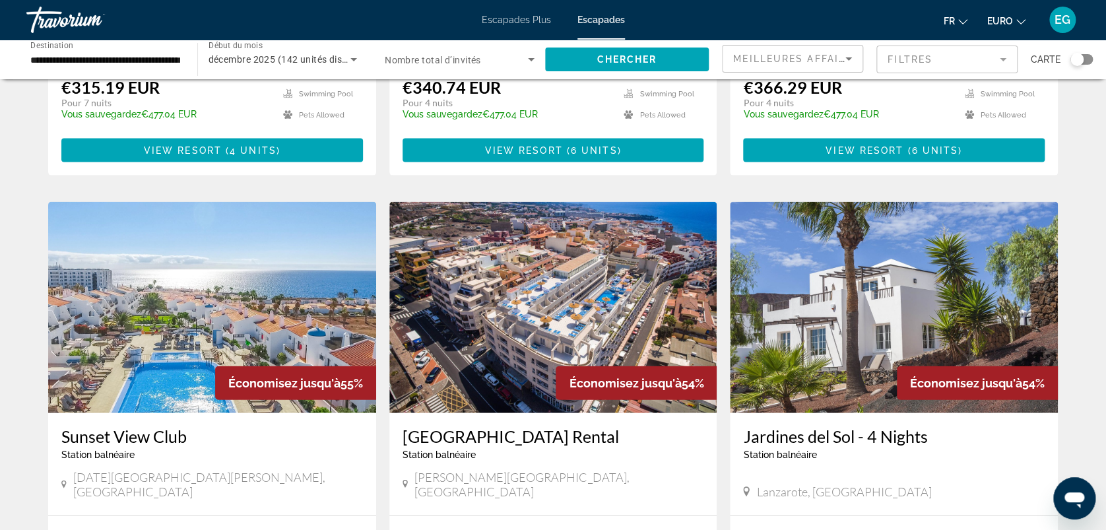
scroll to position [1625, 0]
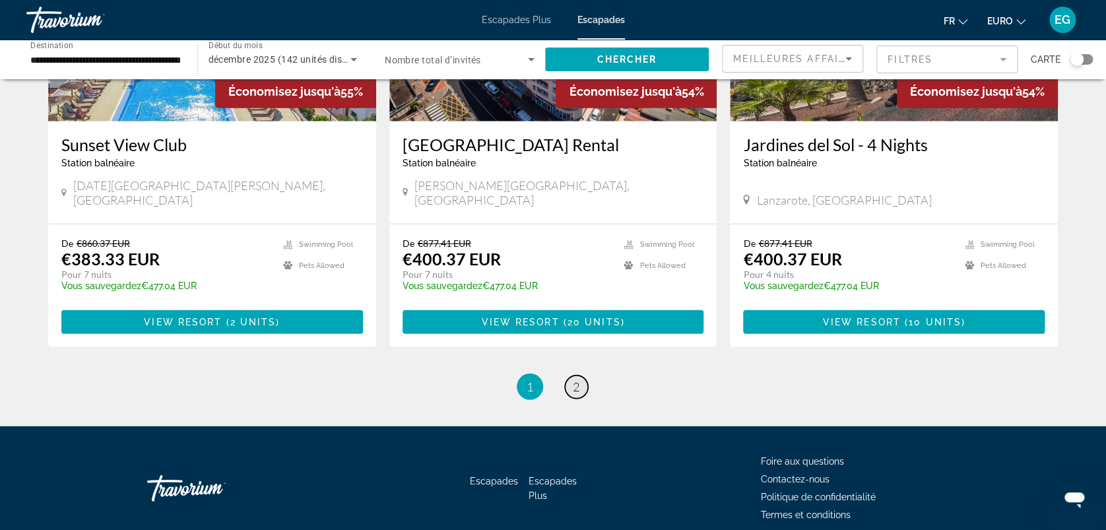
click at [582, 376] on link "page 2" at bounding box center [576, 387] width 23 height 23
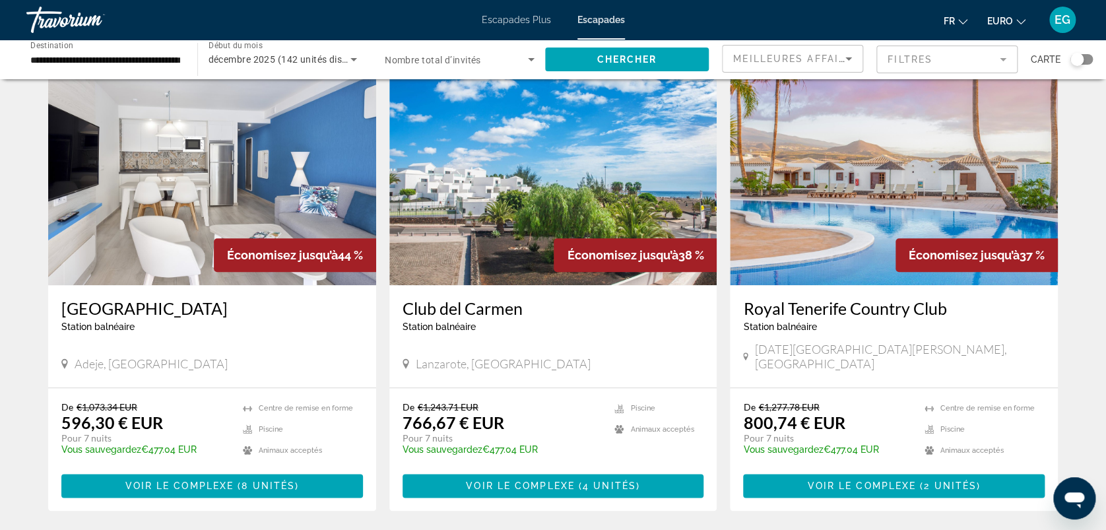
scroll to position [536, 0]
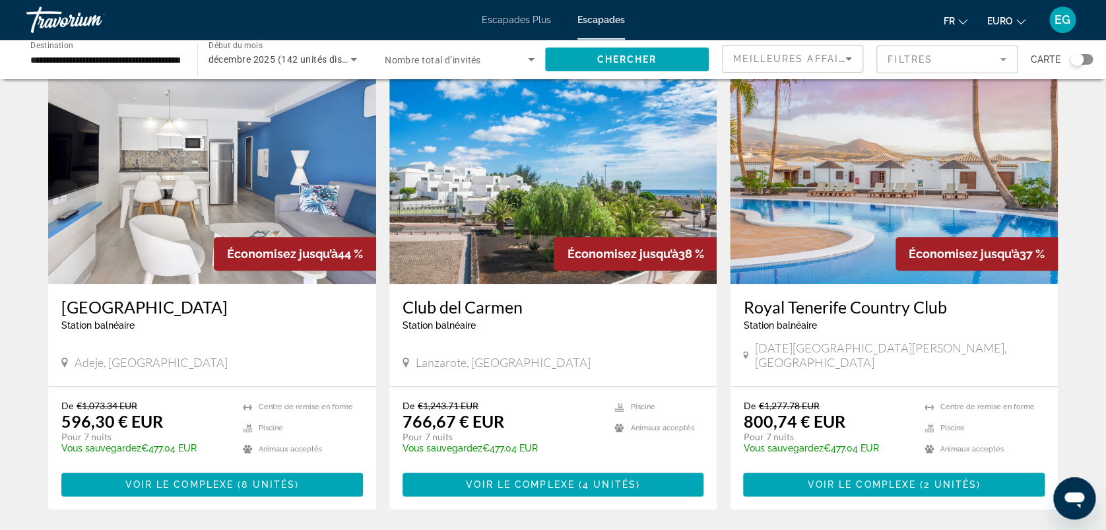
click at [525, 208] on img "Contenu principal" at bounding box center [553, 178] width 328 height 211
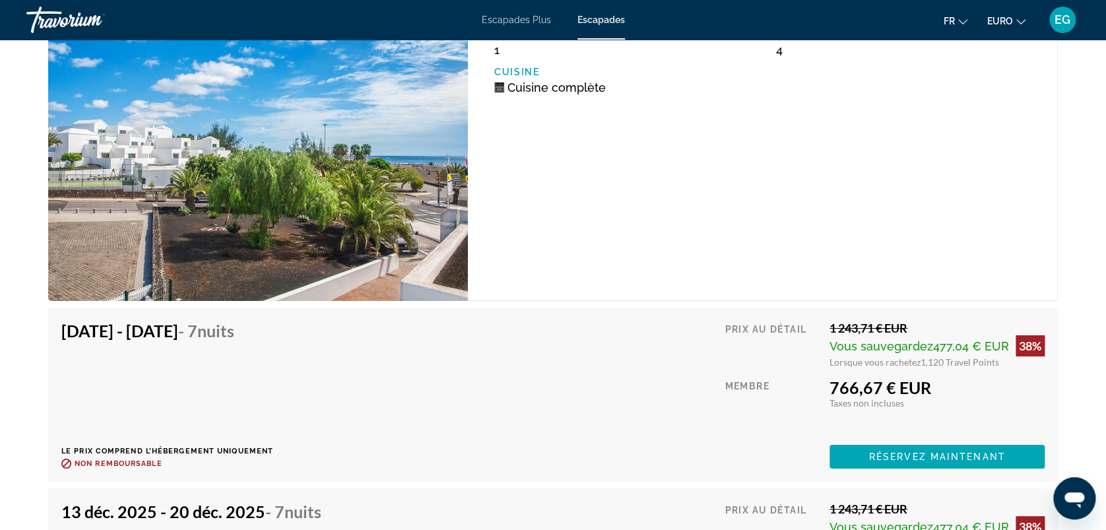
scroll to position [2223, 0]
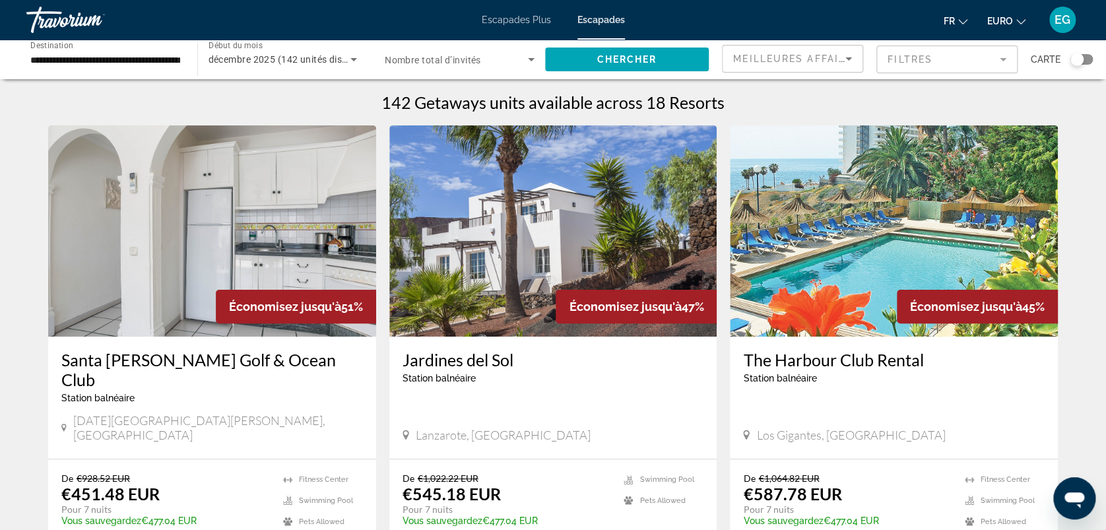
click at [808, 269] on img "Contenu principal" at bounding box center [894, 230] width 328 height 211
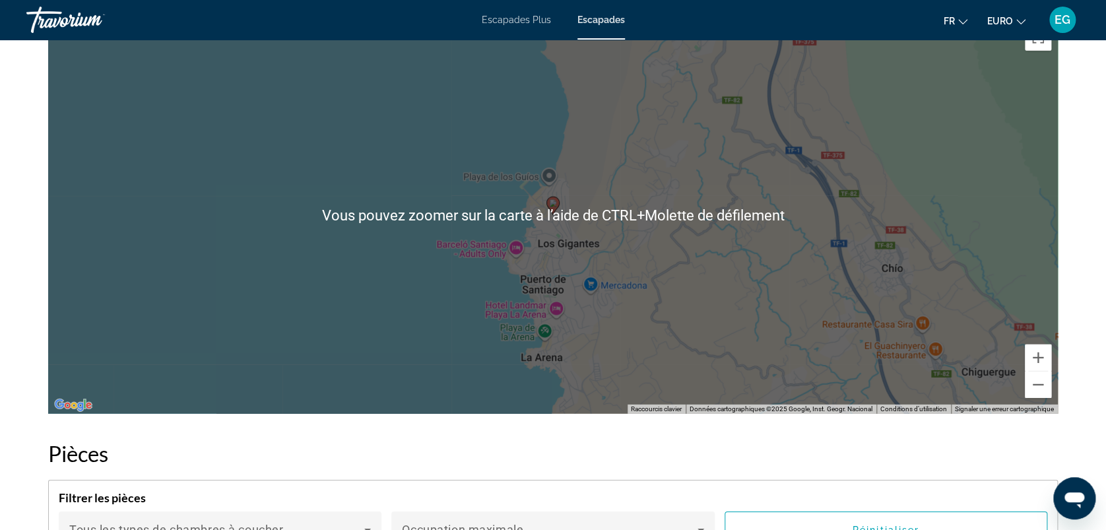
scroll to position [1675, 0]
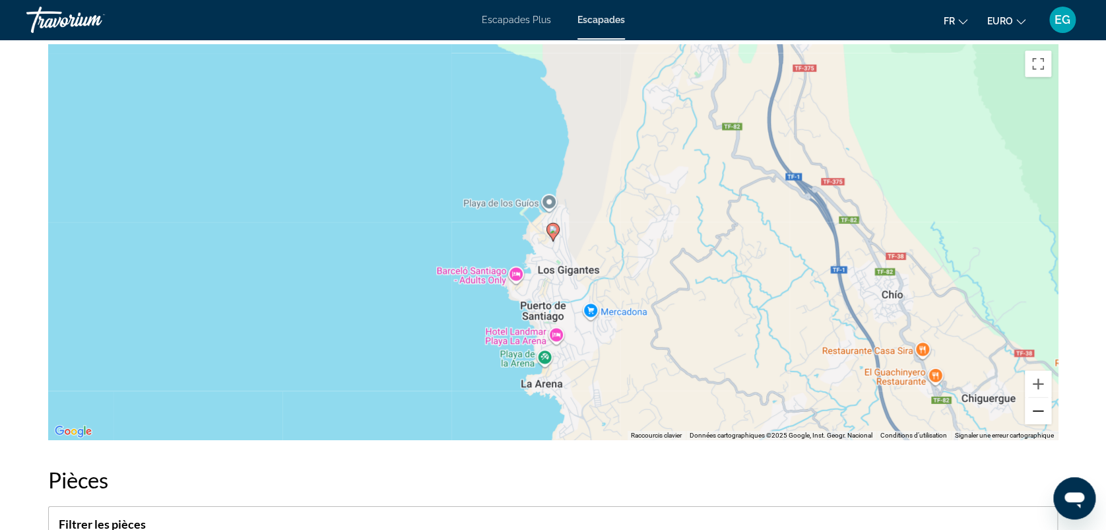
click at [1038, 404] on button "Zoom arrière" at bounding box center [1038, 411] width 26 height 26
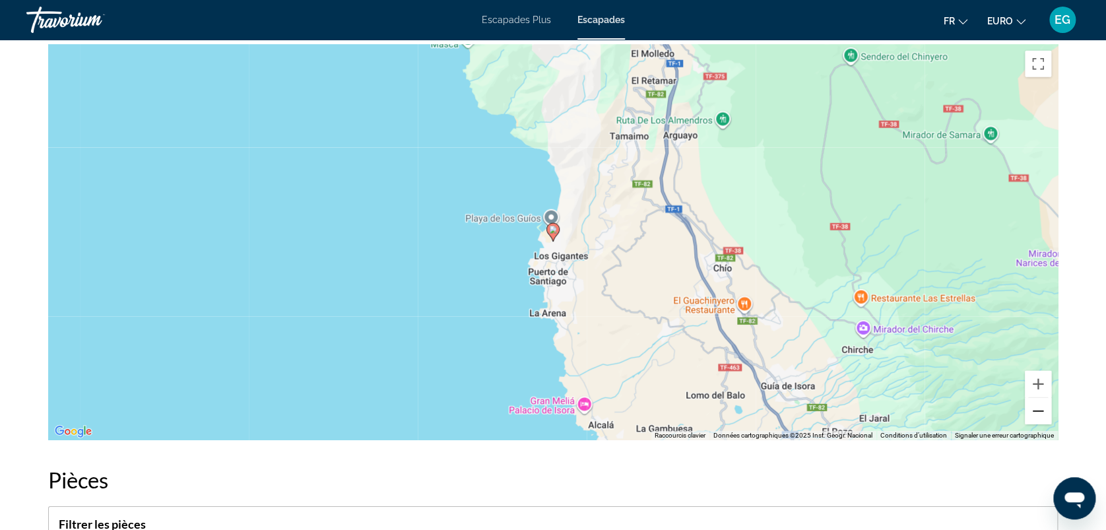
click at [1038, 404] on button "Zoom arrière" at bounding box center [1038, 411] width 26 height 26
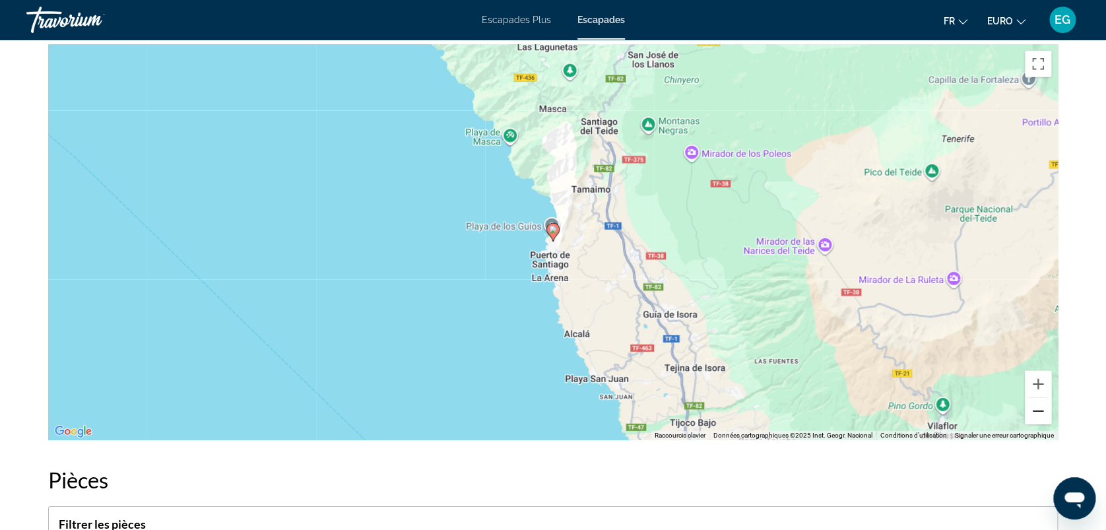
click at [1038, 404] on button "Zoom arrière" at bounding box center [1038, 411] width 26 height 26
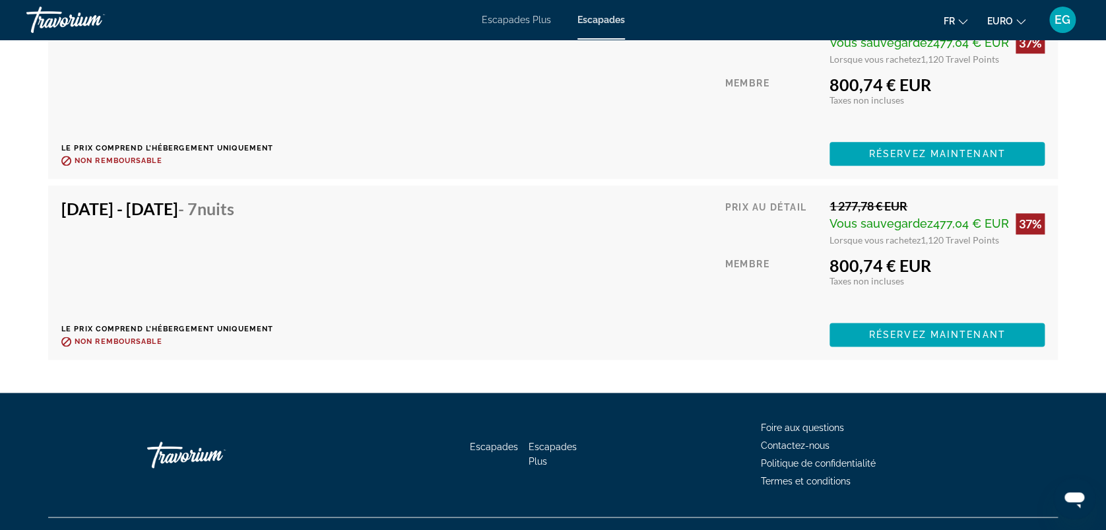
scroll to position [3153, 0]
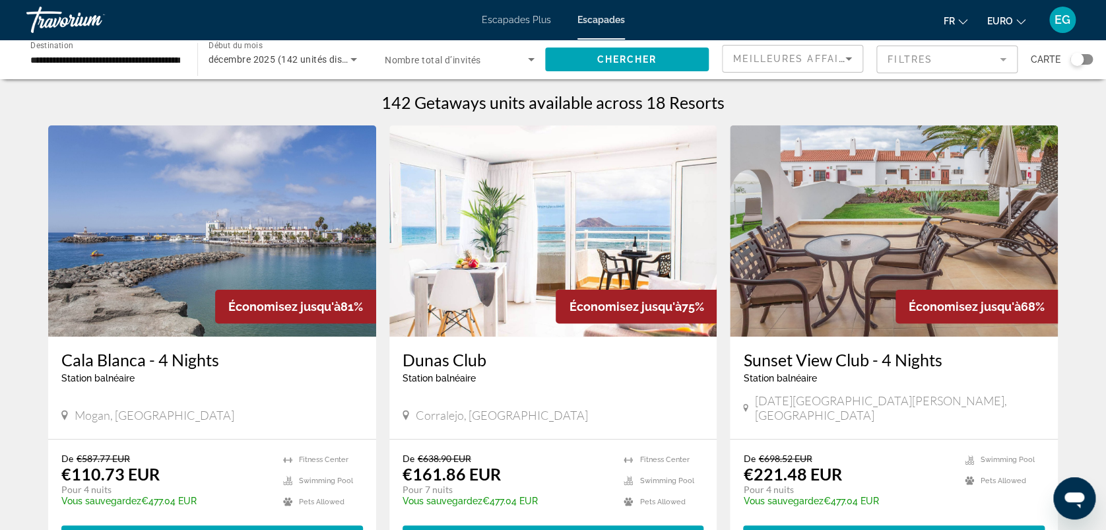
scroll to position [310, 0]
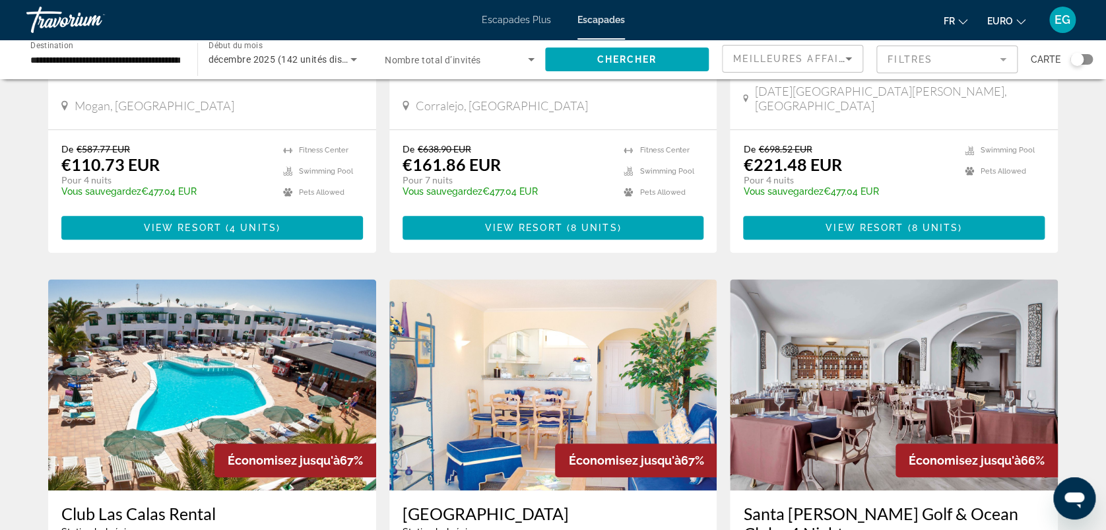
click at [159, 359] on img "Contenu principal" at bounding box center [212, 384] width 328 height 211
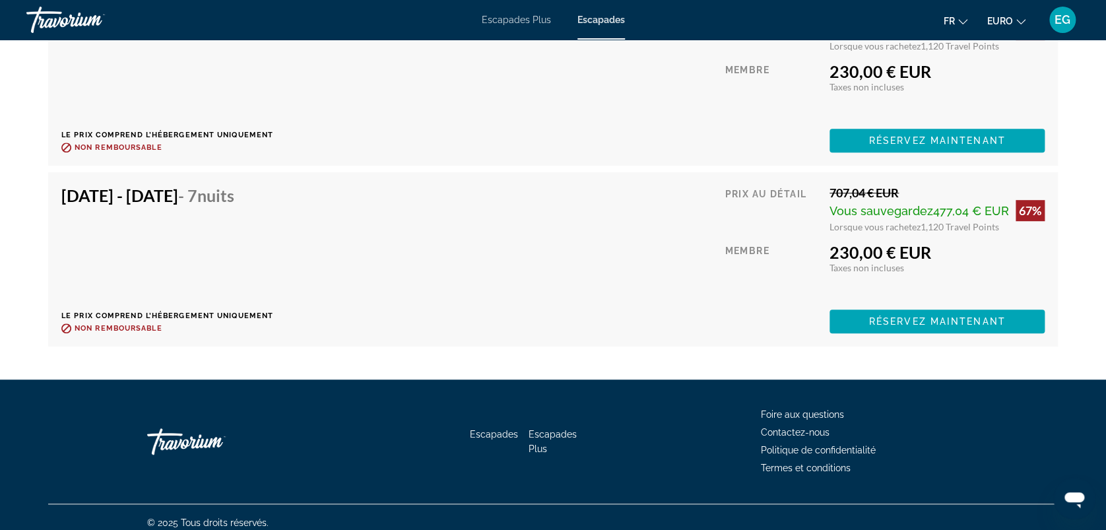
scroll to position [2723, 0]
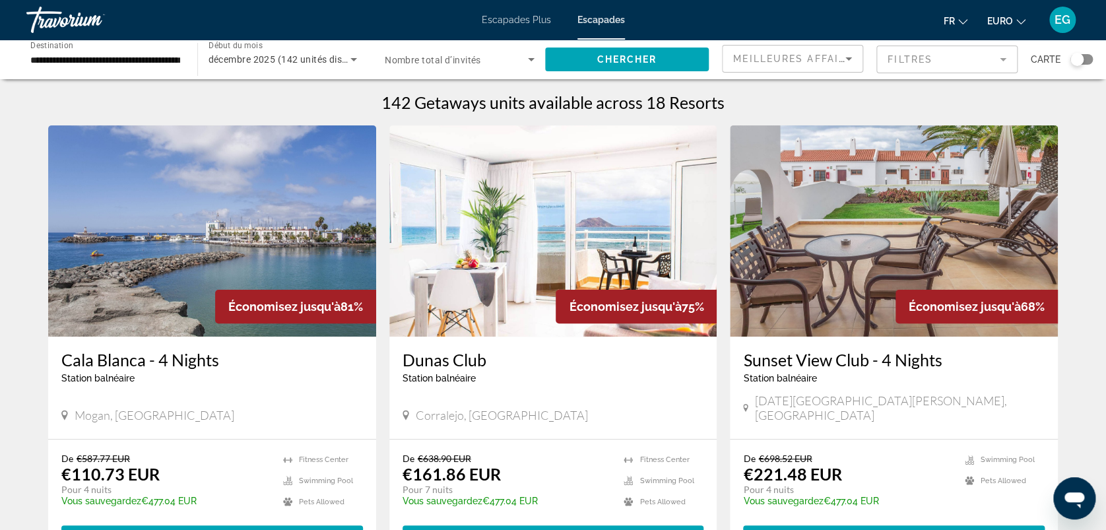
click at [148, 225] on img "Contenu principal" at bounding box center [212, 230] width 328 height 211
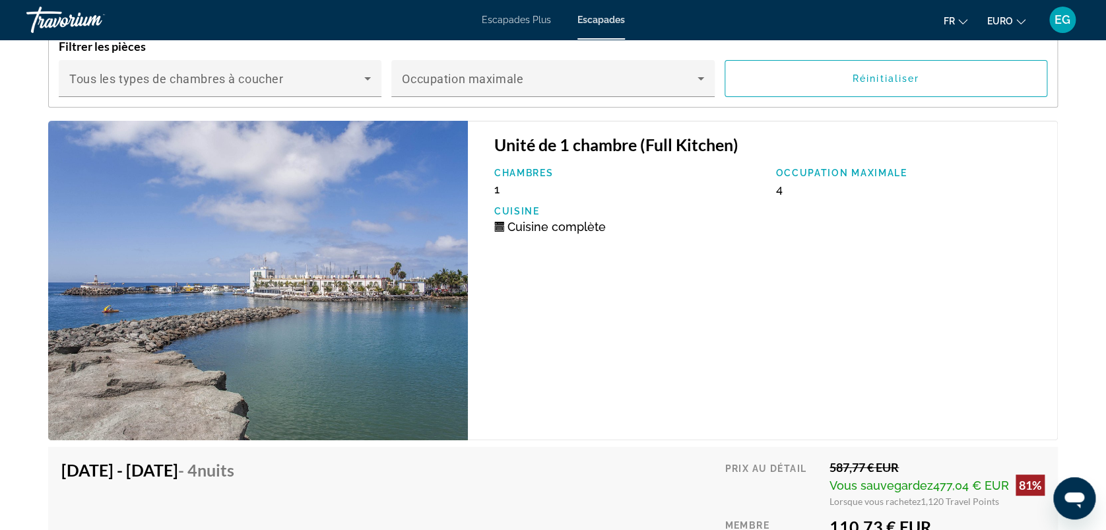
scroll to position [2427, 0]
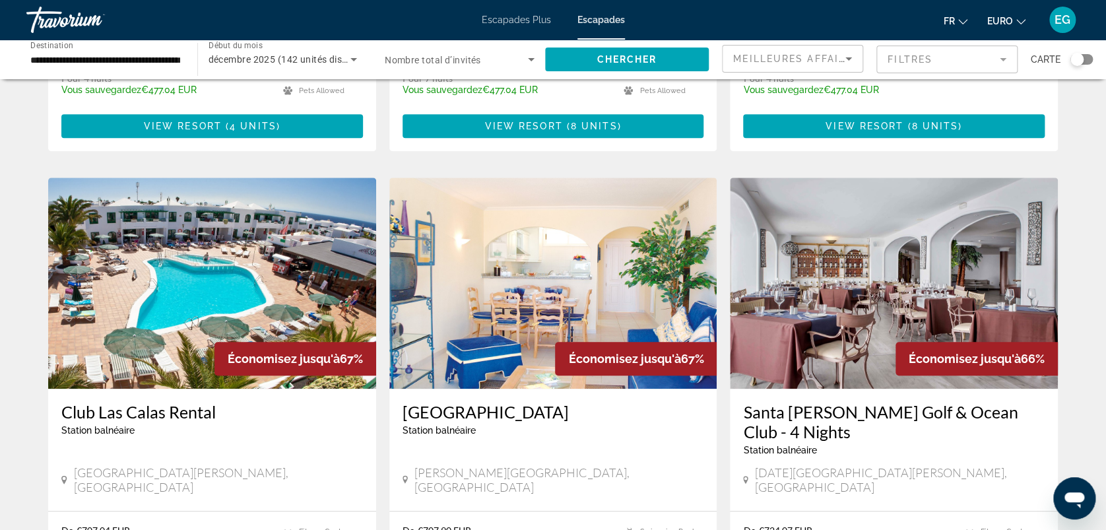
scroll to position [455, 0]
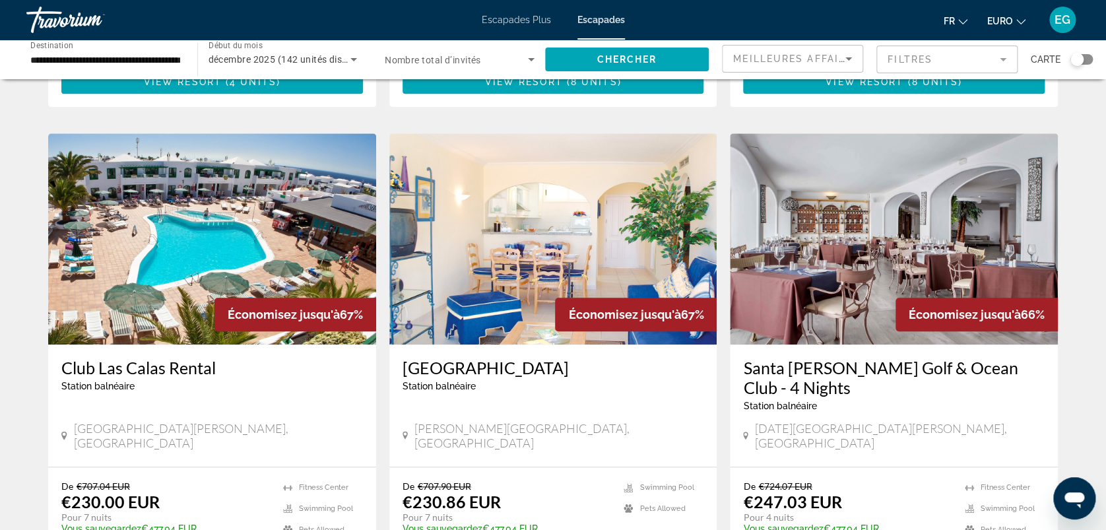
click at [564, 259] on img "Contenu principal" at bounding box center [553, 238] width 328 height 211
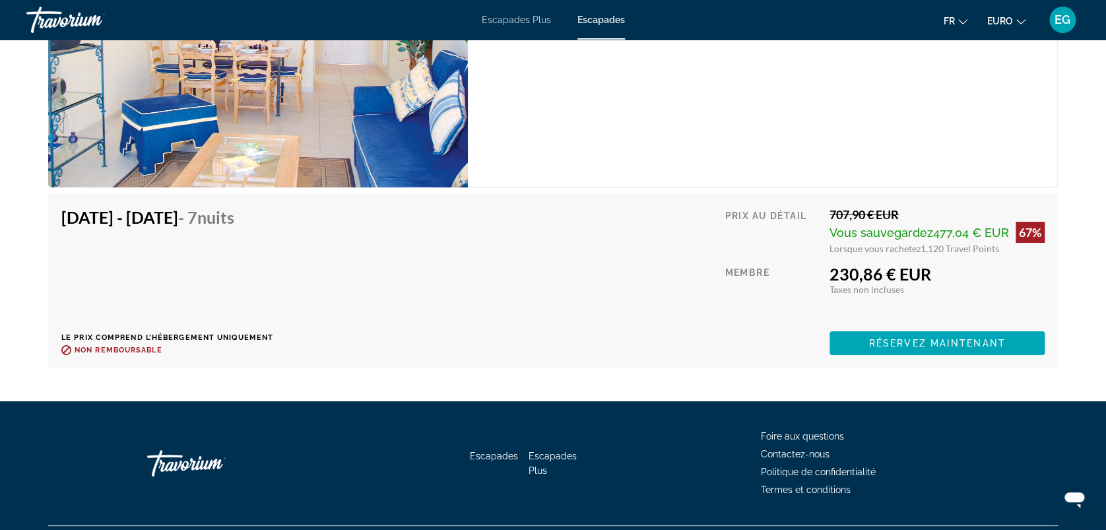
scroll to position [2258, 0]
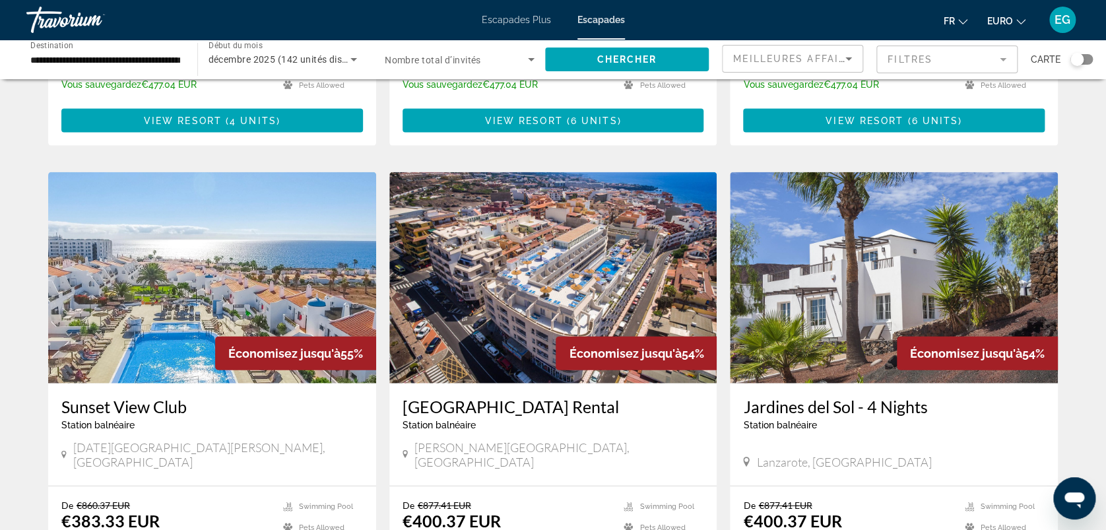
scroll to position [1362, 0]
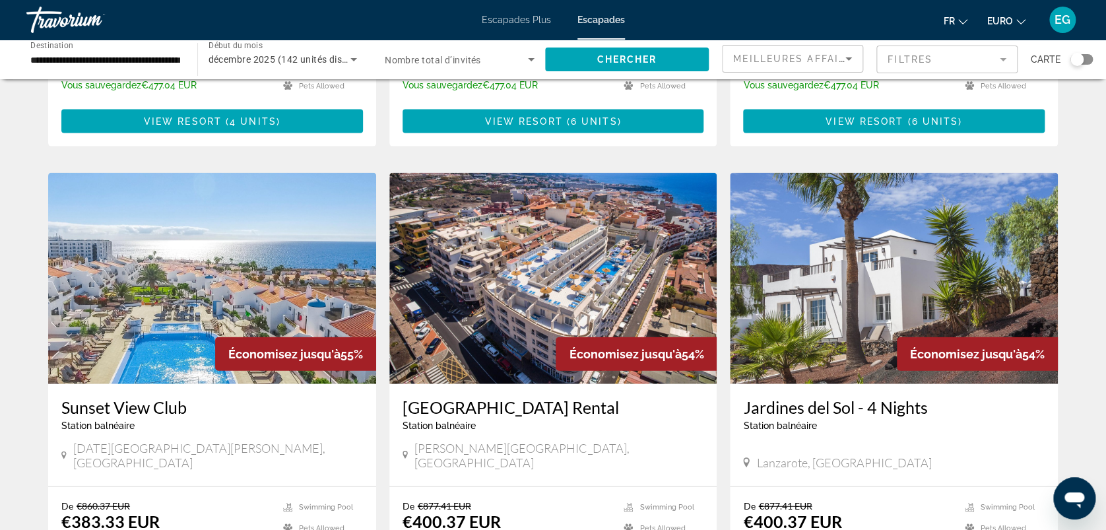
click at [161, 267] on img "Contenu principal" at bounding box center [212, 278] width 328 height 211
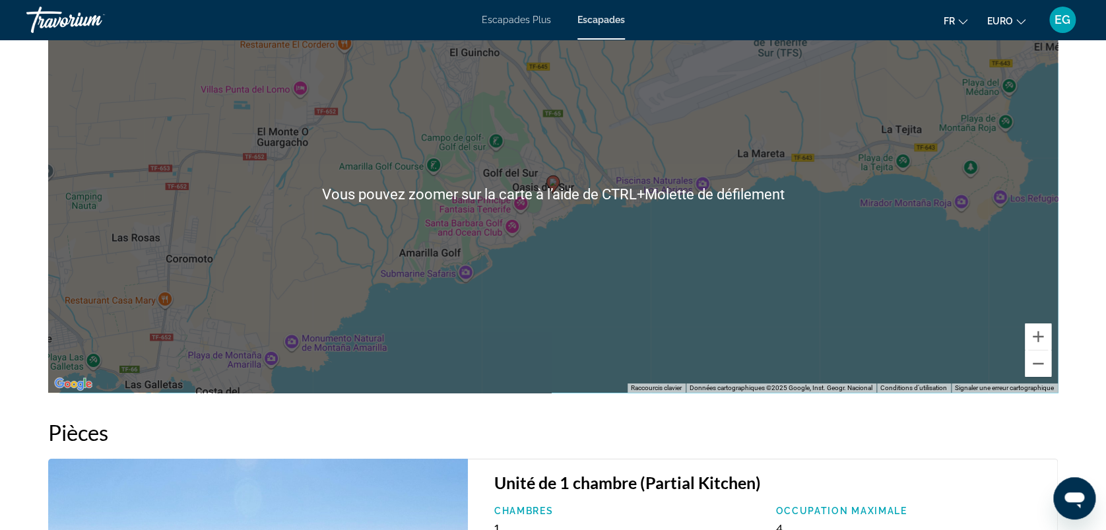
scroll to position [2122, 0]
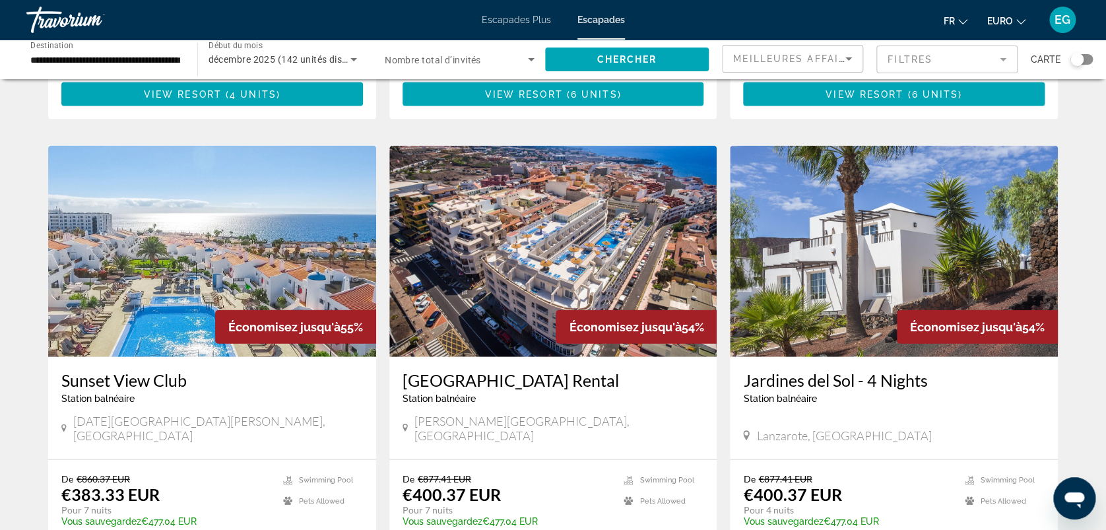
scroll to position [1392, 0]
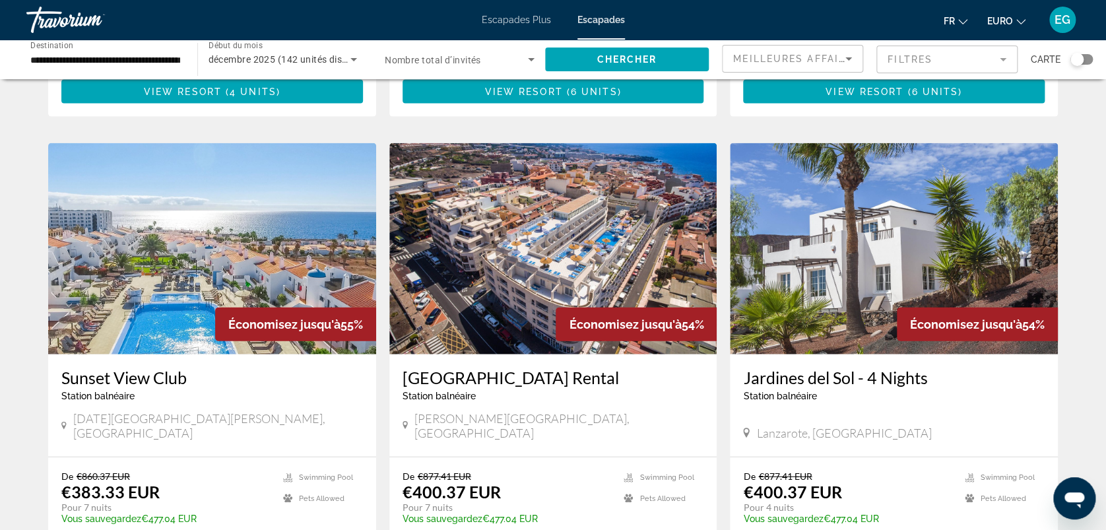
click at [499, 214] on img "Contenu principal" at bounding box center [553, 248] width 328 height 211
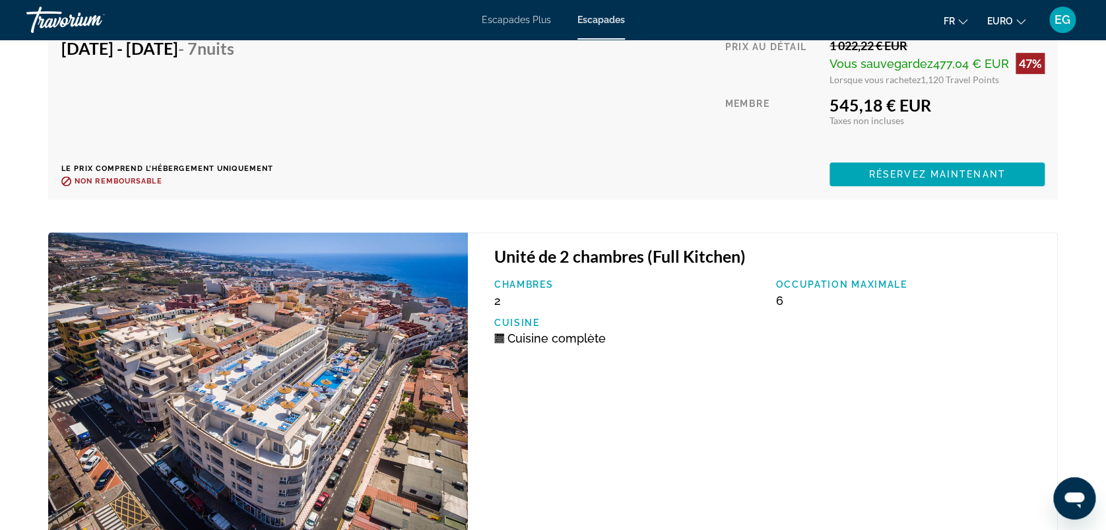
scroll to position [3504, 0]
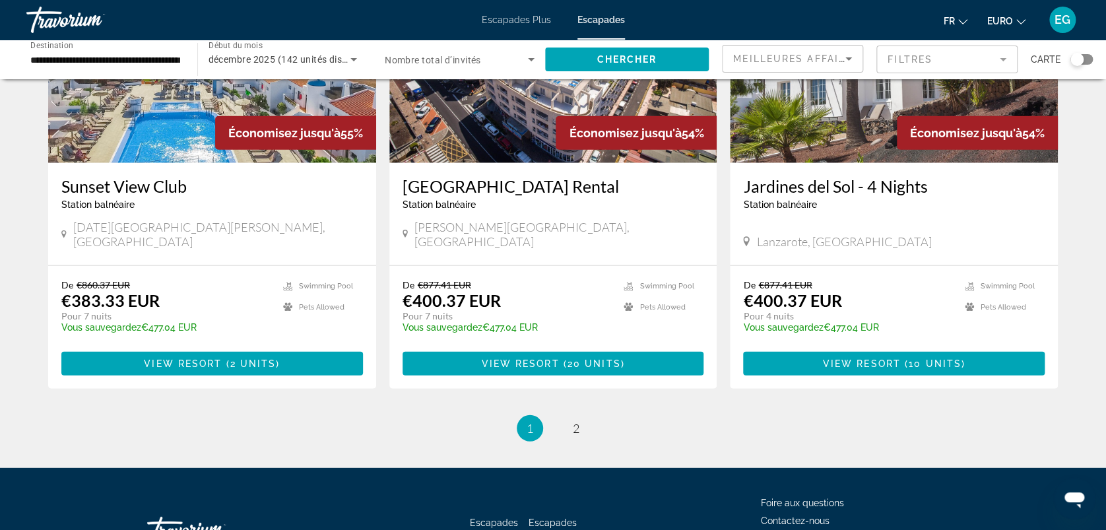
scroll to position [1584, 0]
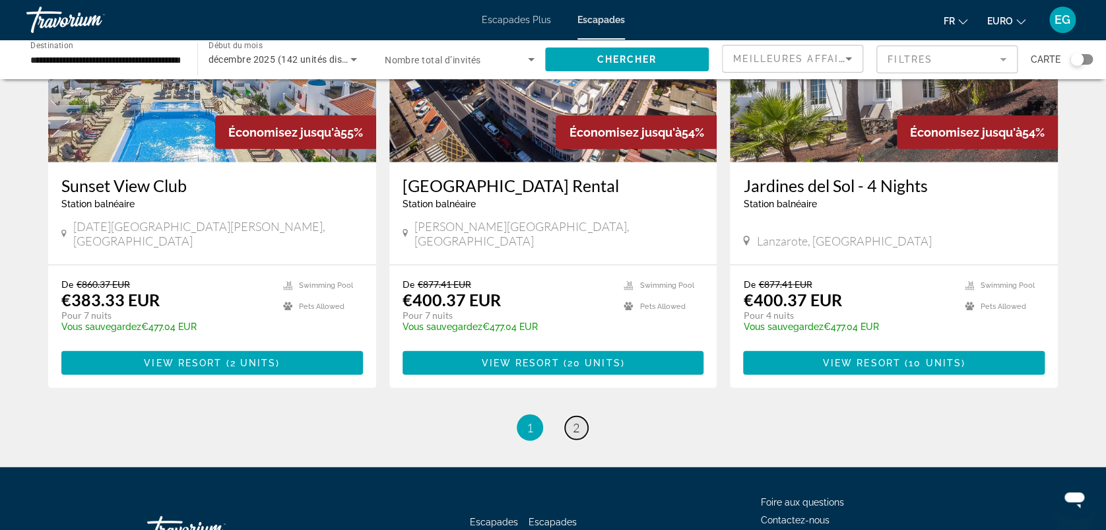
click at [575, 420] on span "2" at bounding box center [576, 427] width 7 height 15
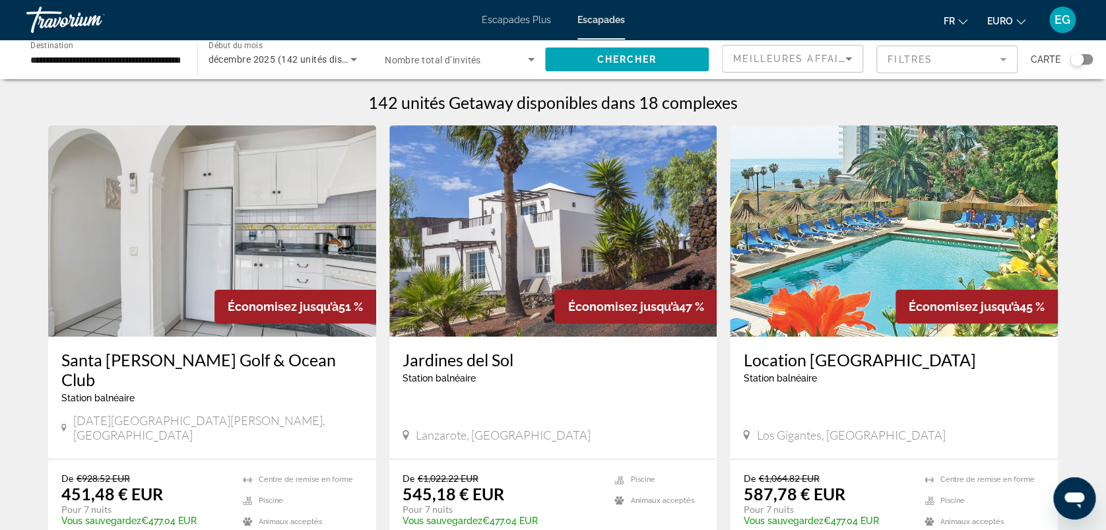
click at [463, 360] on h3 "Jardines del Sol" at bounding box center [554, 360] width 302 height 20
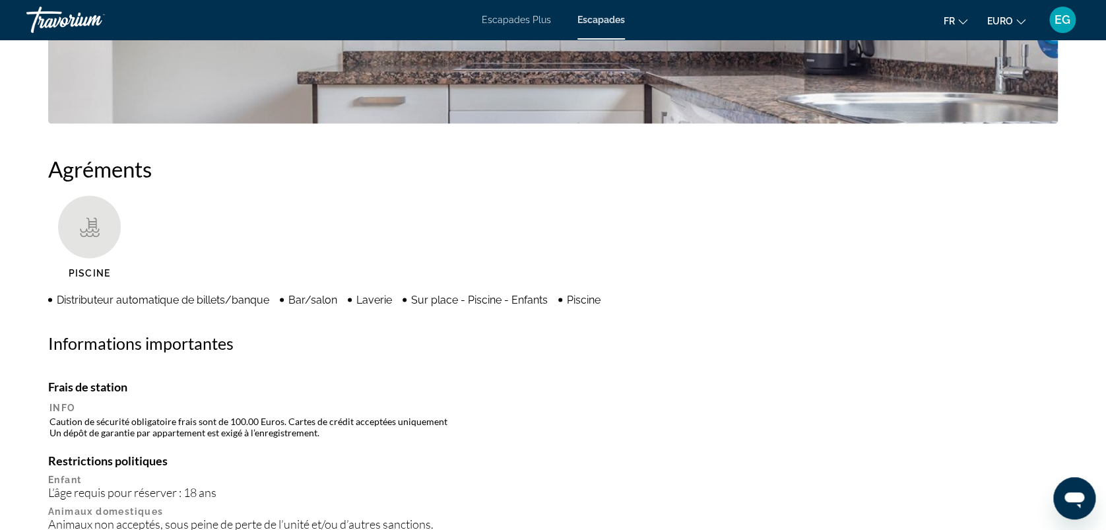
scroll to position [880, 0]
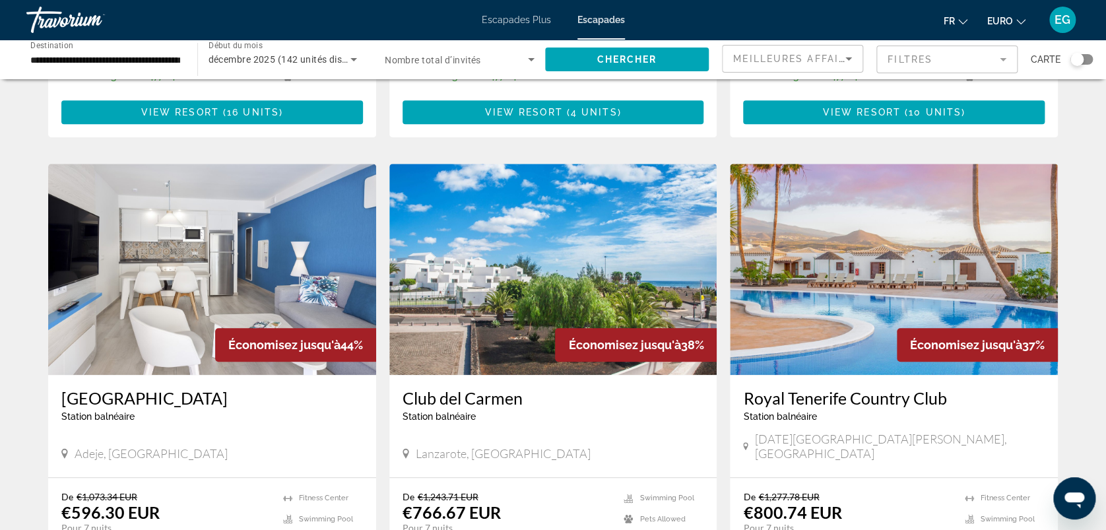
scroll to position [478, 0]
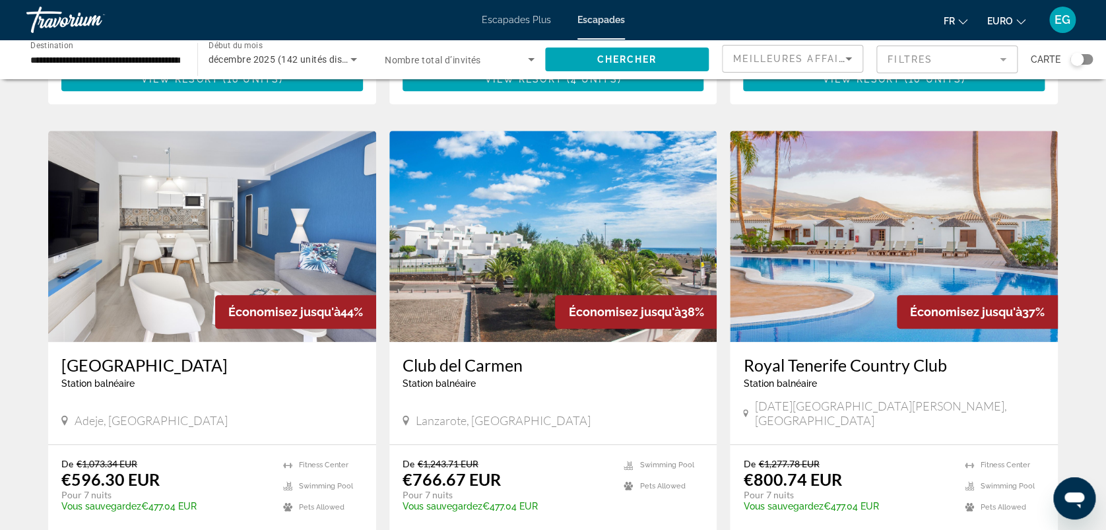
click at [143, 220] on img "Contenu principal" at bounding box center [212, 236] width 328 height 211
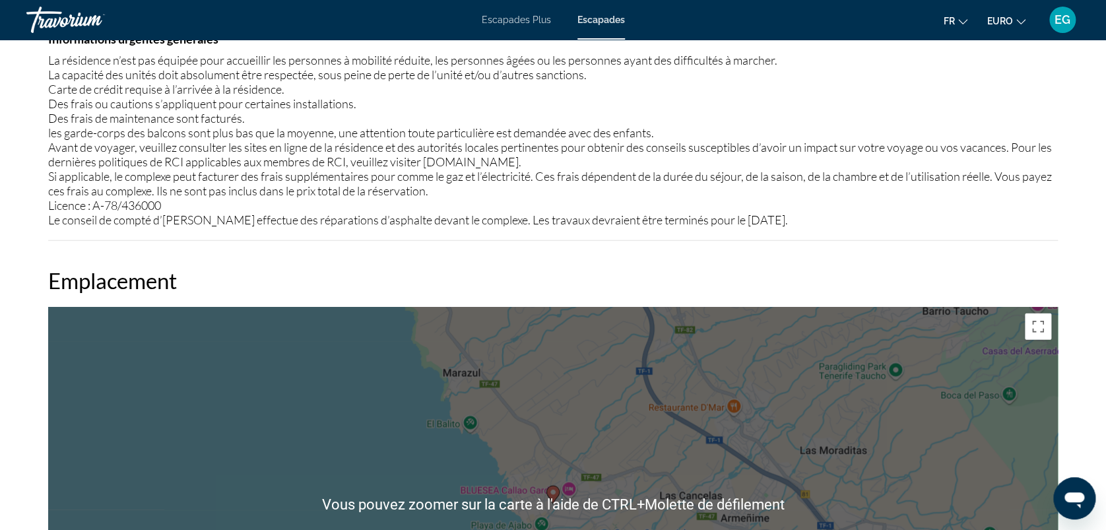
scroll to position [1201, 0]
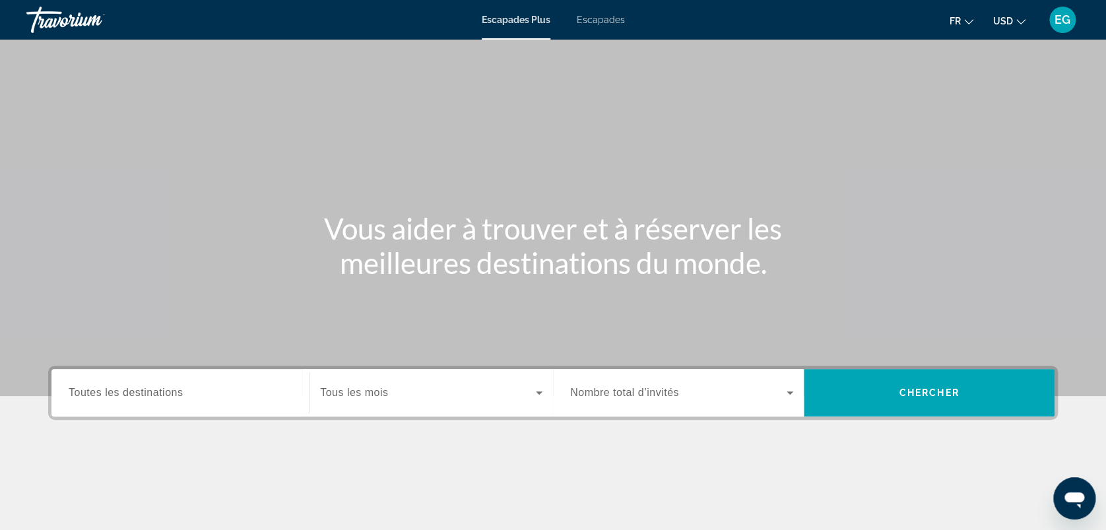
click at [1017, 22] on icon "Changer de devise" at bounding box center [1020, 21] width 9 height 9
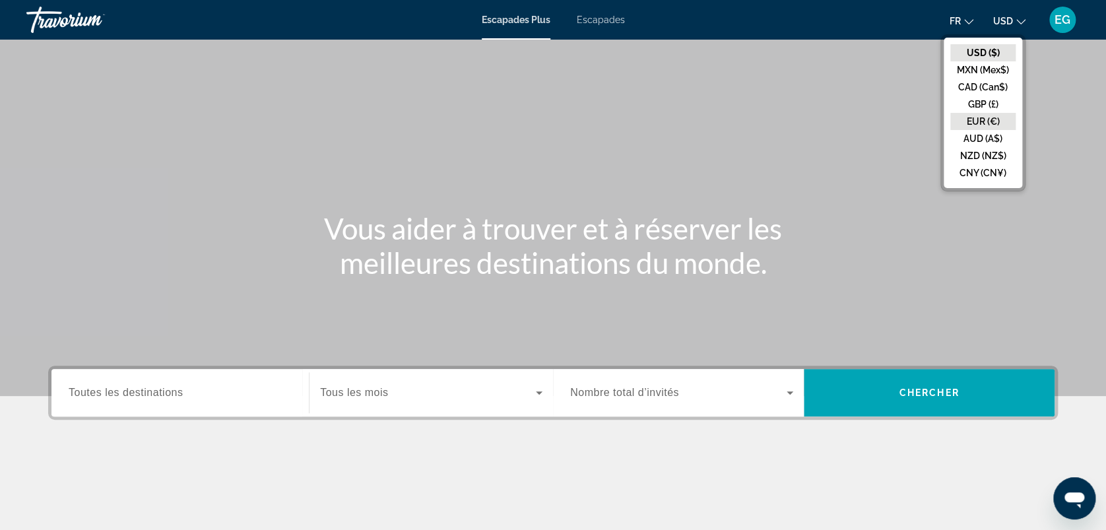
click at [998, 121] on button "EUR (€)" at bounding box center [982, 121] width 65 height 17
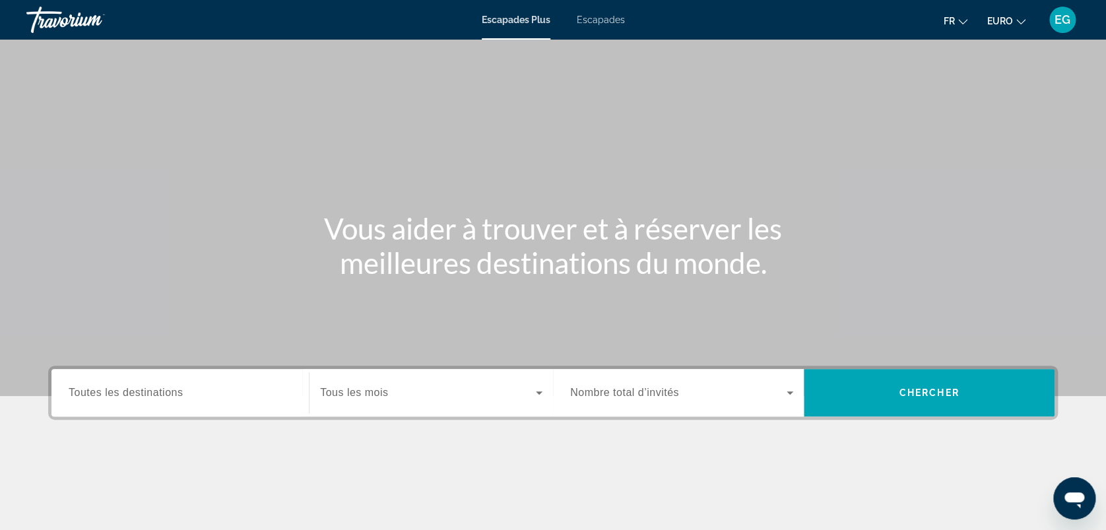
click at [121, 390] on span "Toutes les destinations" at bounding box center [126, 392] width 114 height 11
click at [121, 390] on input "Destination Toutes les destinations" at bounding box center [180, 393] width 223 height 16
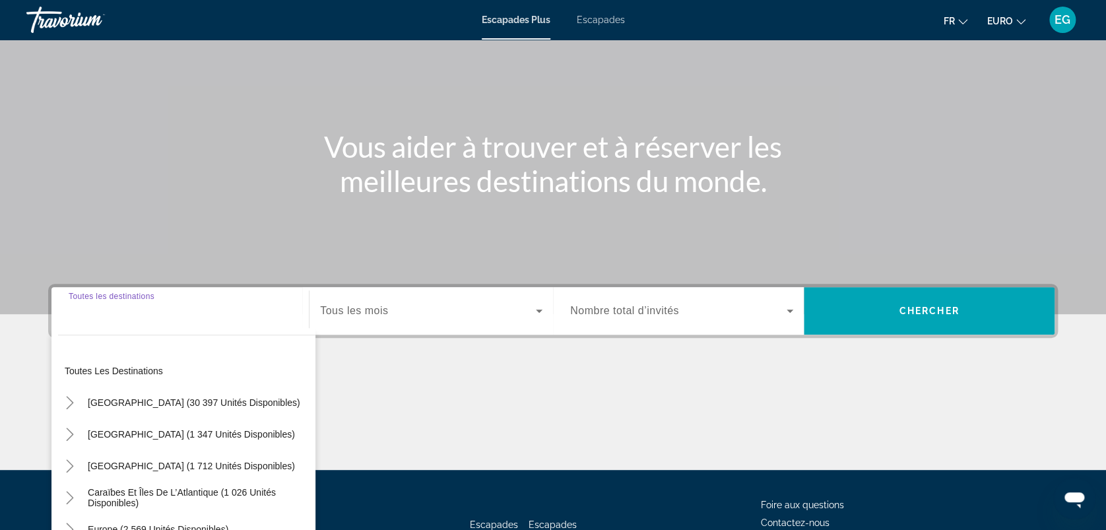
scroll to position [183, 0]
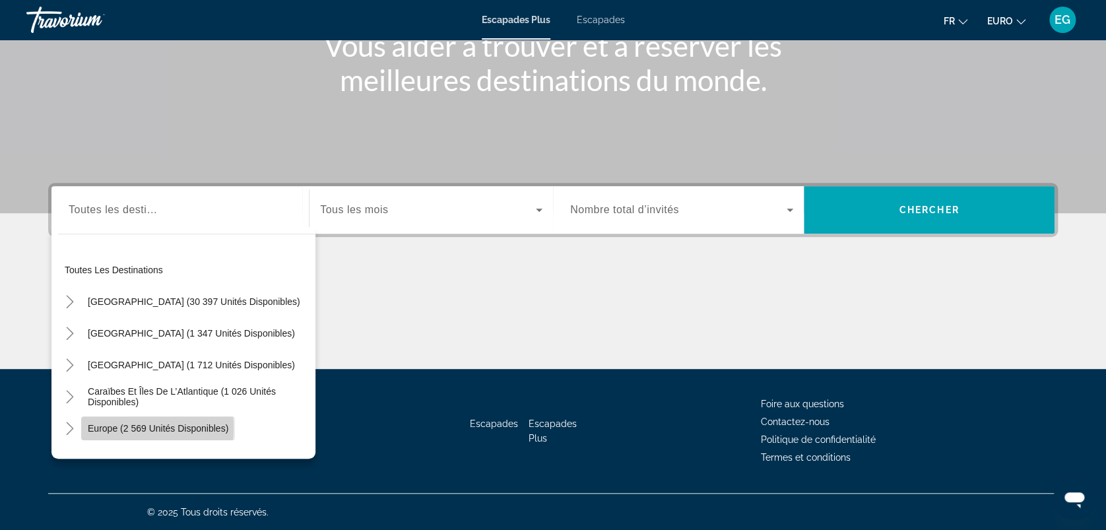
click at [106, 427] on span "Europe (2 569 unités disponibles)" at bounding box center [158, 428] width 141 height 11
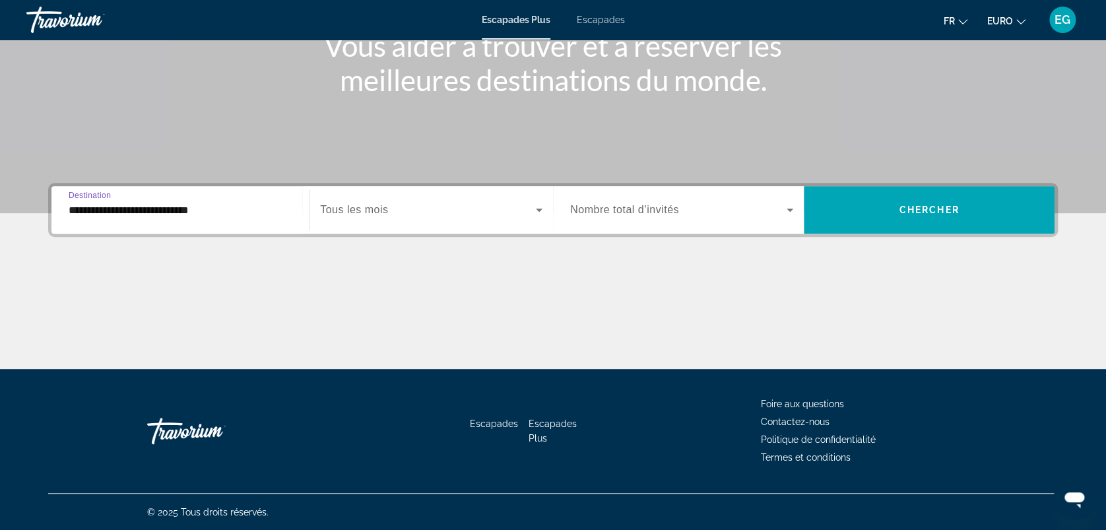
click at [82, 212] on input "**********" at bounding box center [180, 211] width 223 height 16
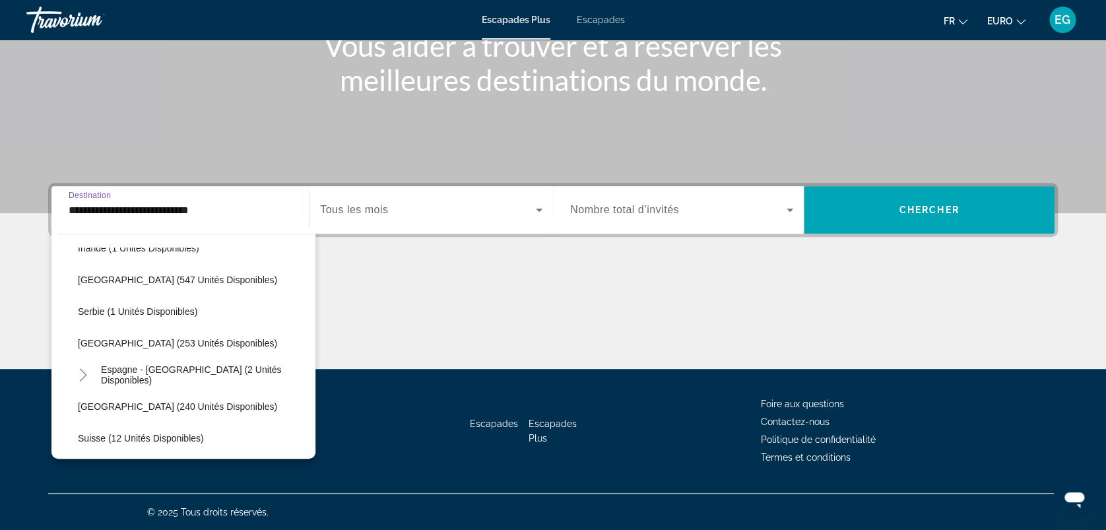
scroll to position [498, 0]
click at [231, 373] on span "Espagne - [GEOGRAPHIC_DATA] (2 unités disponibles)" at bounding box center [205, 373] width 208 height 21
type input "**********"
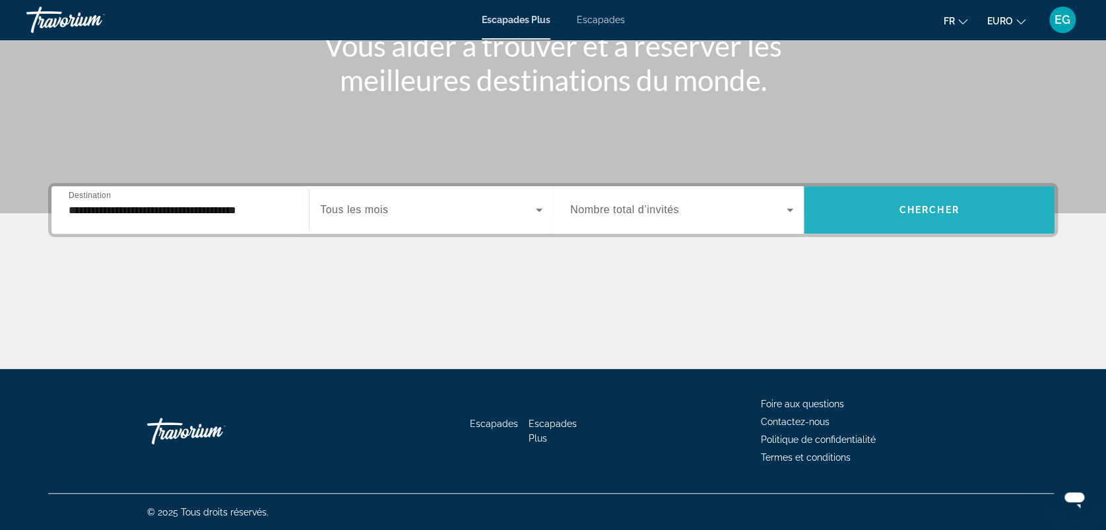
click at [905, 220] on span "Widget de recherche" at bounding box center [929, 210] width 251 height 32
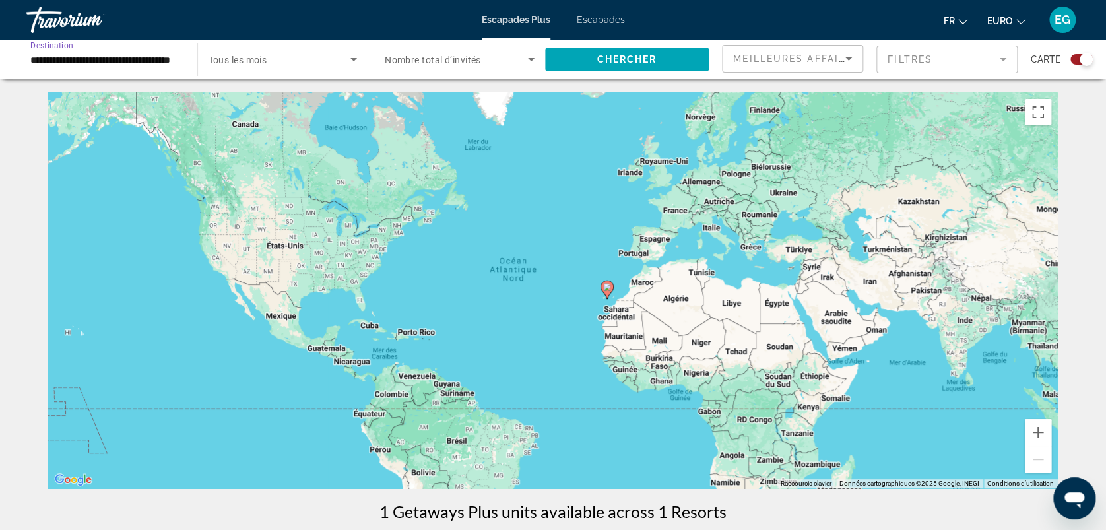
click at [132, 57] on input "**********" at bounding box center [105, 60] width 150 height 16
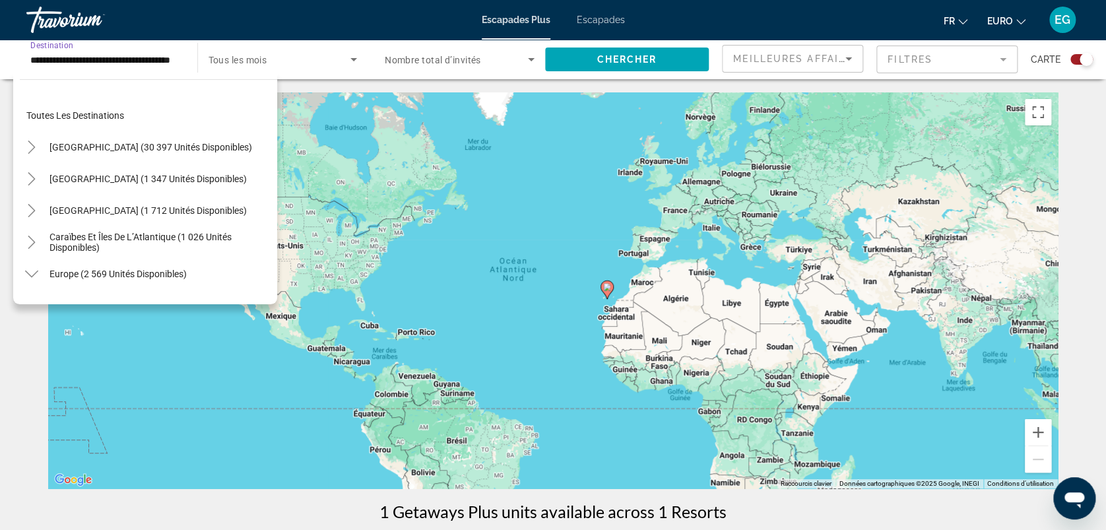
scroll to position [522, 0]
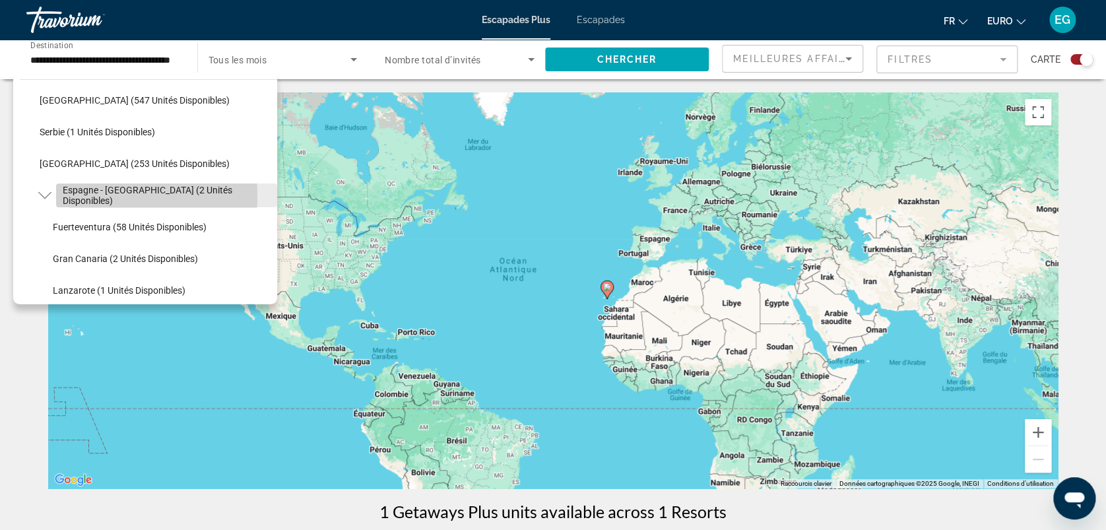
click at [79, 195] on span "Espagne - [GEOGRAPHIC_DATA] (2 unités disponibles)" at bounding box center [167, 195] width 208 height 21
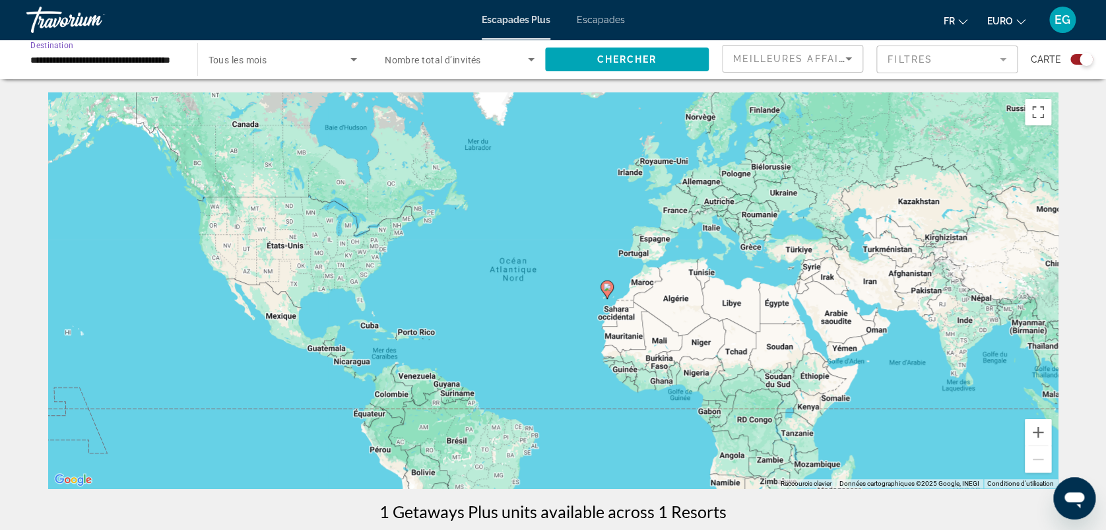
click at [92, 66] on input "**********" at bounding box center [105, 60] width 150 height 16
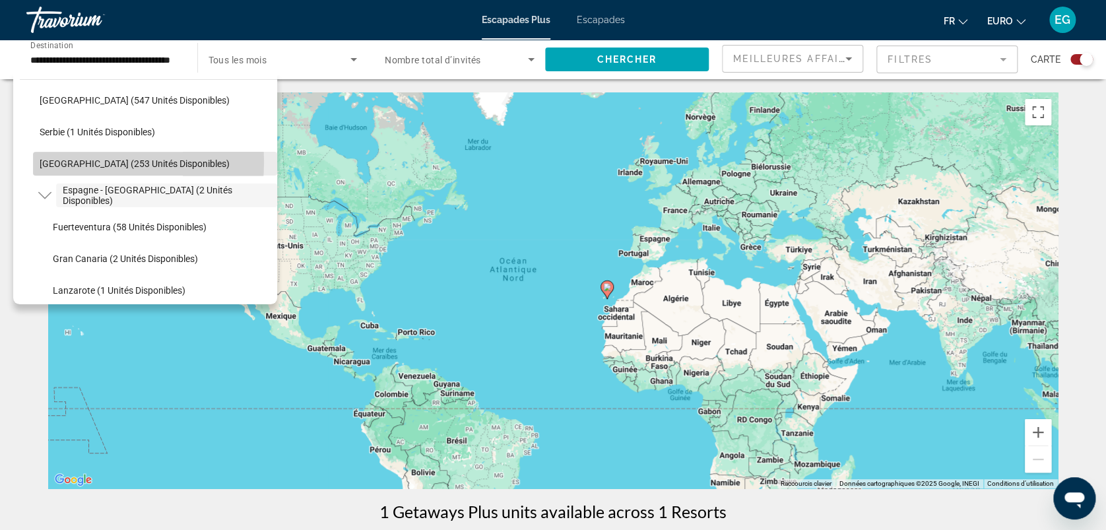
click at [55, 162] on span "[GEOGRAPHIC_DATA] (253 unités disponibles)" at bounding box center [135, 163] width 190 height 11
type input "**********"
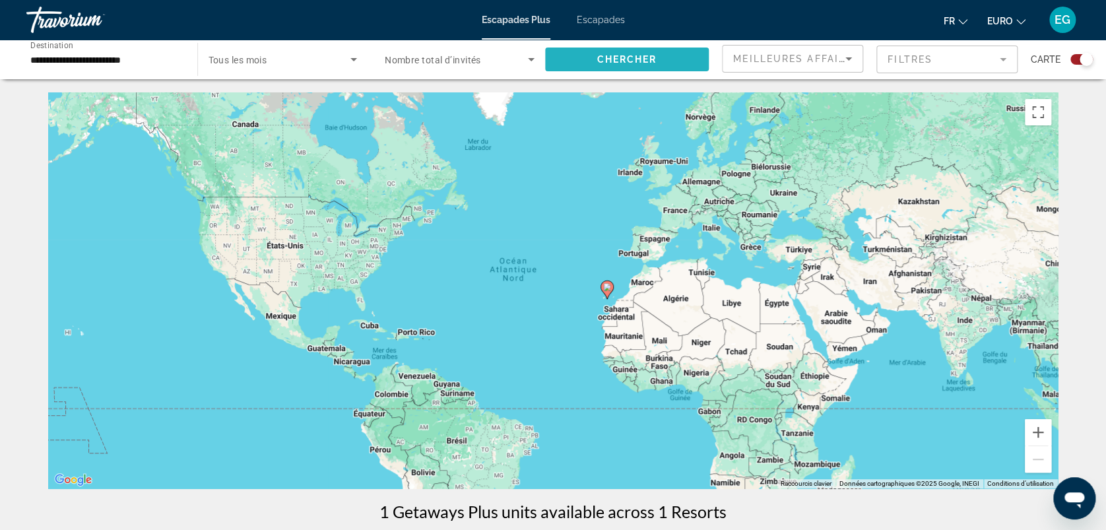
click at [653, 55] on span "Chercher" at bounding box center [627, 59] width 60 height 11
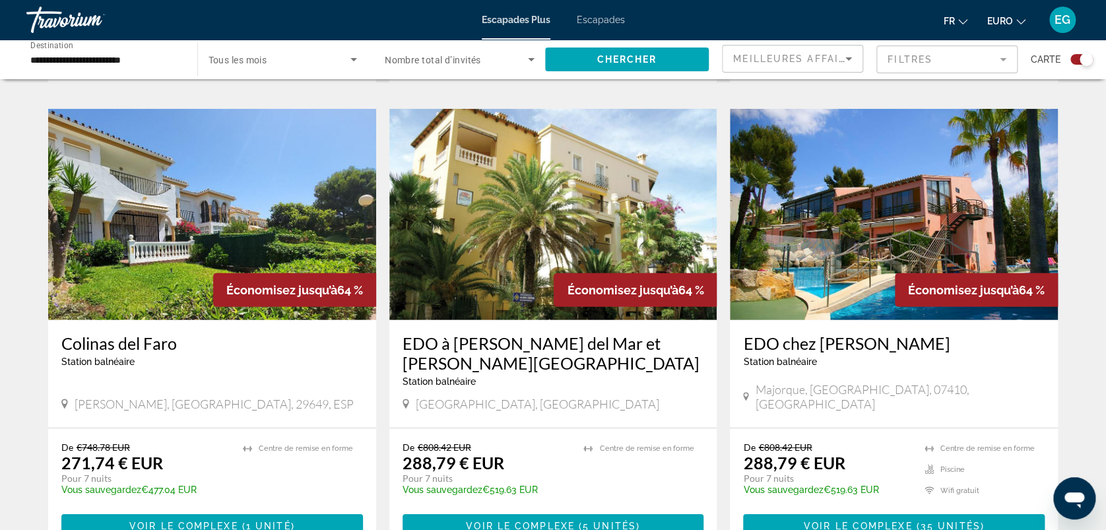
scroll to position [2033, 0]
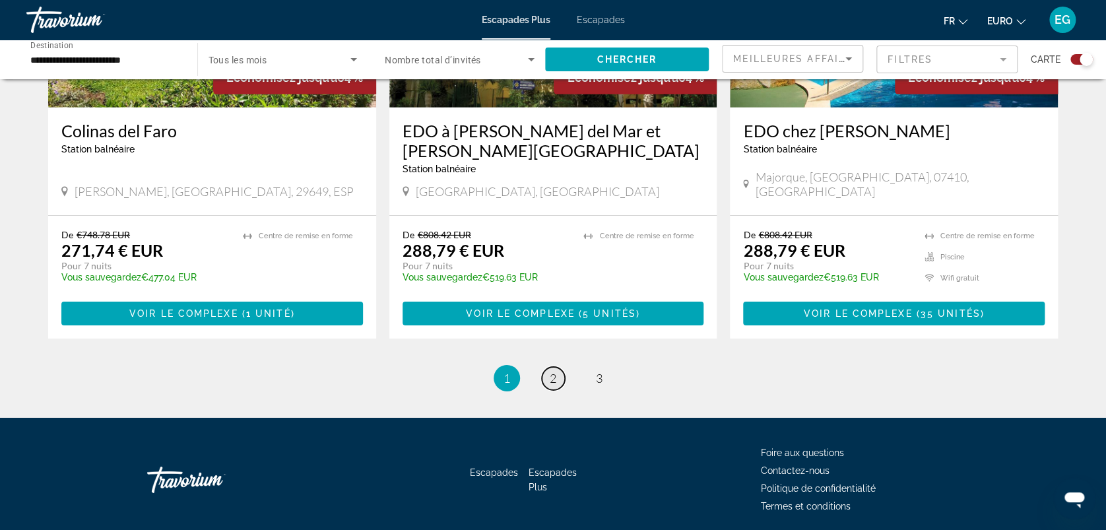
click at [552, 371] on span "2" at bounding box center [553, 378] width 7 height 15
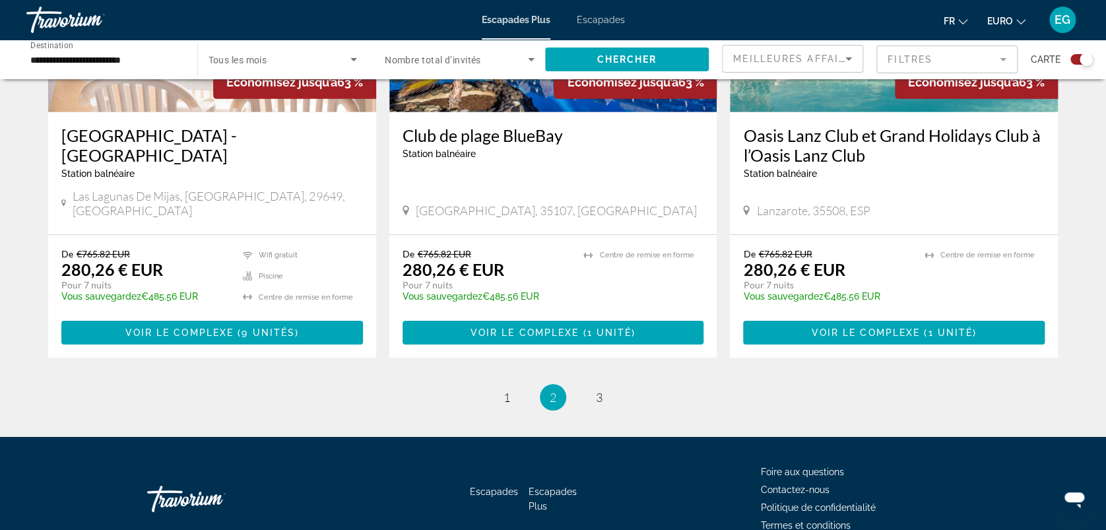
scroll to position [1889, 0]
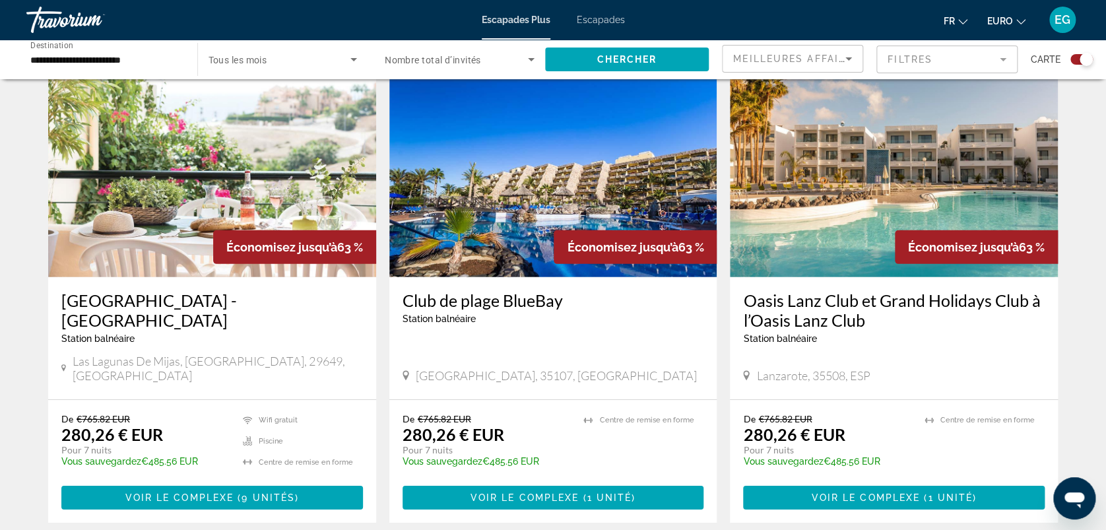
click at [838, 164] on img "Contenu principal" at bounding box center [894, 171] width 328 height 211
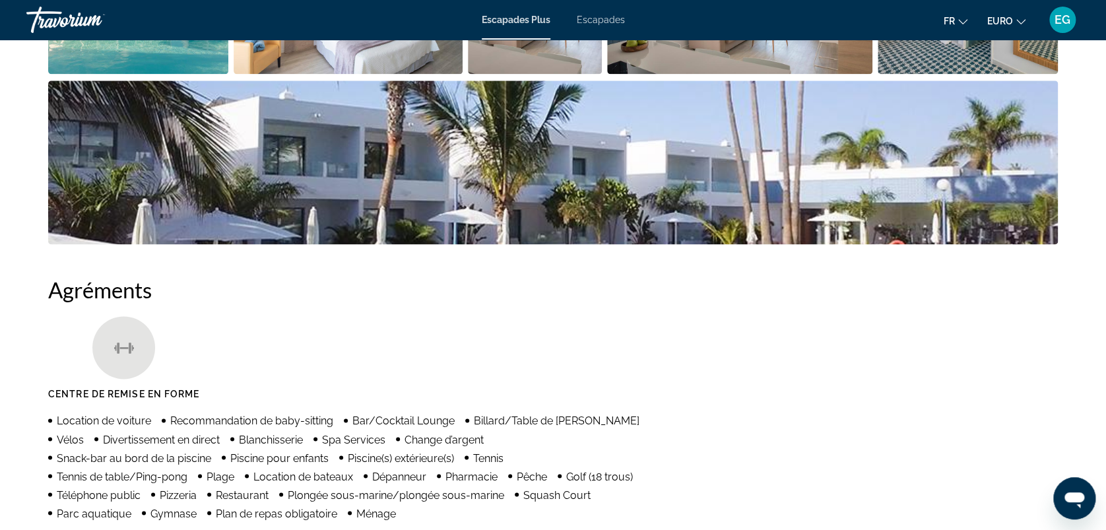
scroll to position [787, 0]
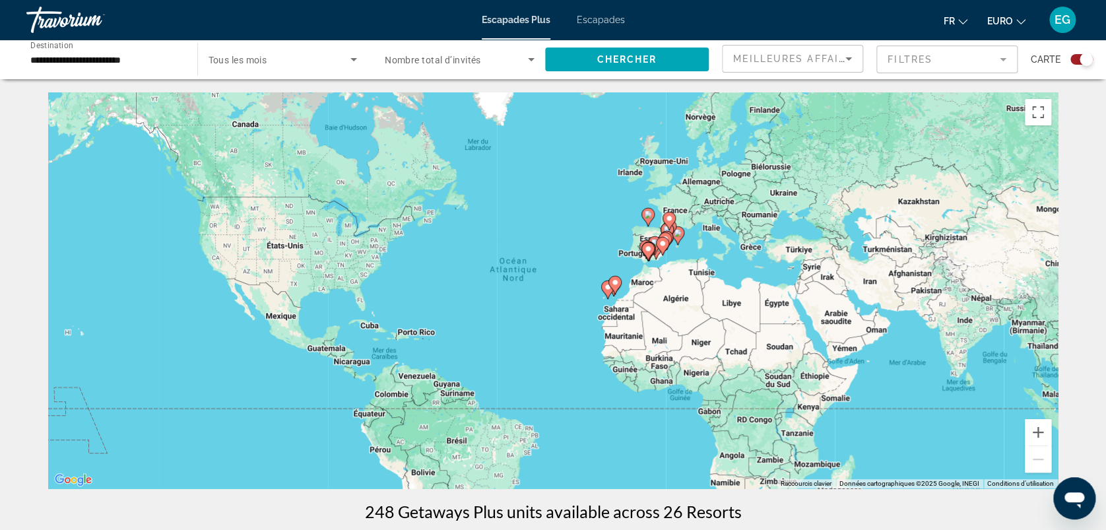
click at [301, 50] on div "Widget de recherche" at bounding box center [283, 59] width 149 height 37
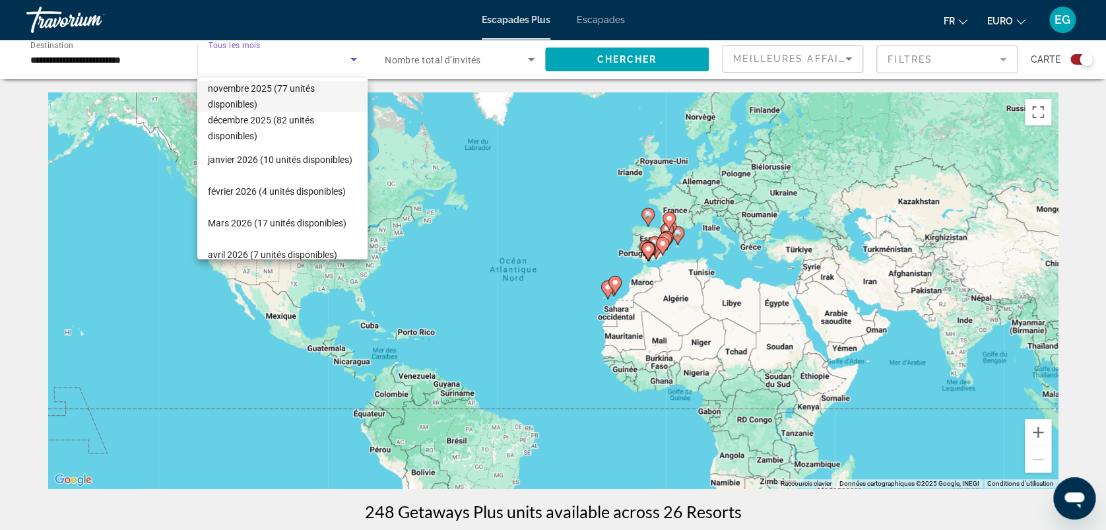
scroll to position [114, 0]
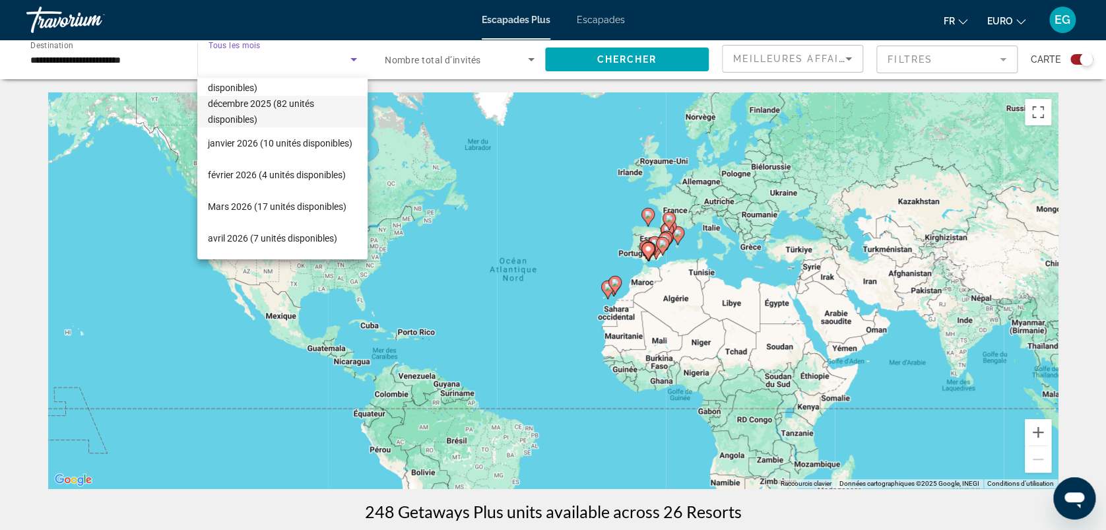
click at [255, 101] on font "décembre 2025 (82 unités disponibles)" at bounding box center [261, 111] width 106 height 26
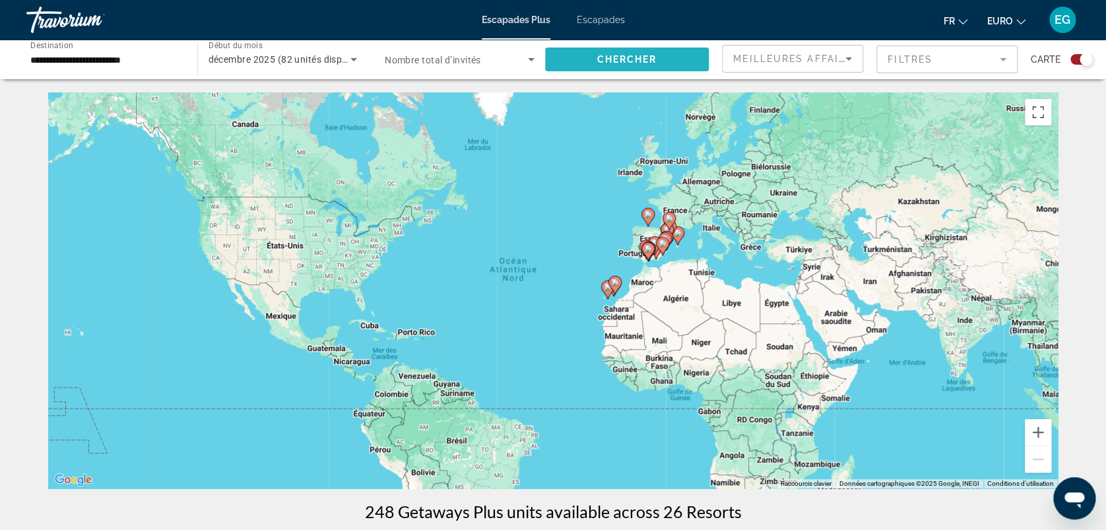
click at [637, 60] on span "Chercher" at bounding box center [627, 59] width 60 height 11
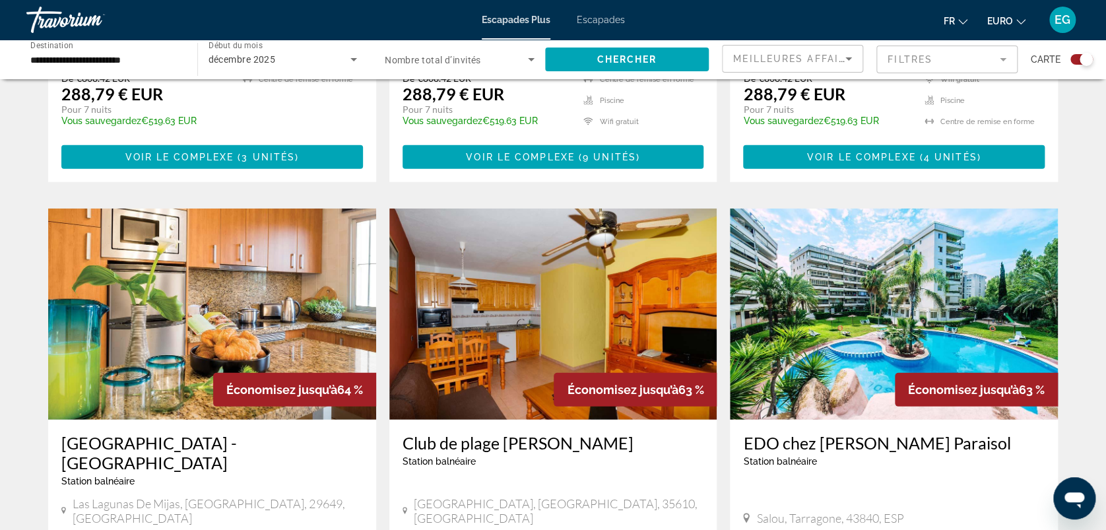
scroll to position [2033, 0]
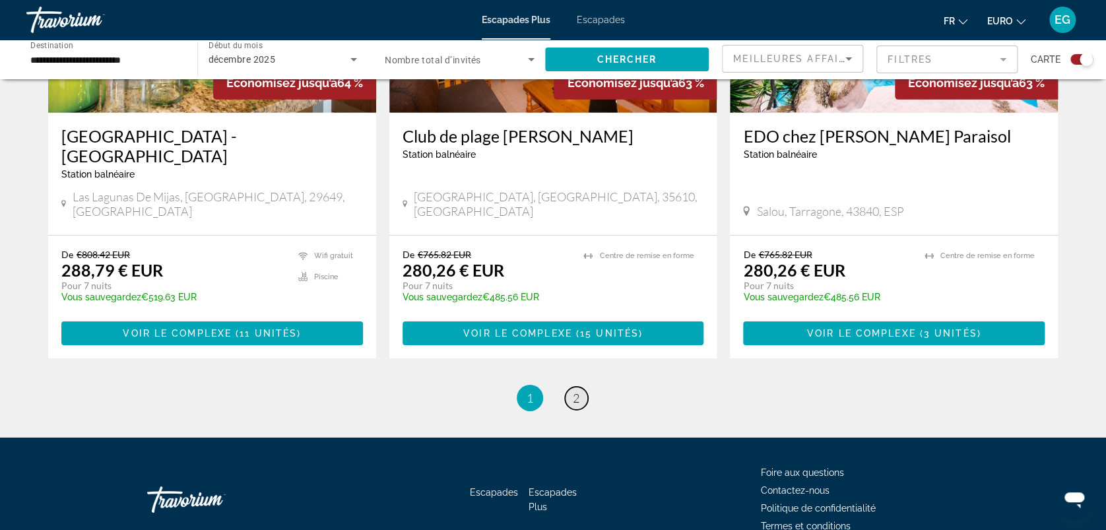
click at [577, 391] on span "2" at bounding box center [576, 398] width 7 height 15
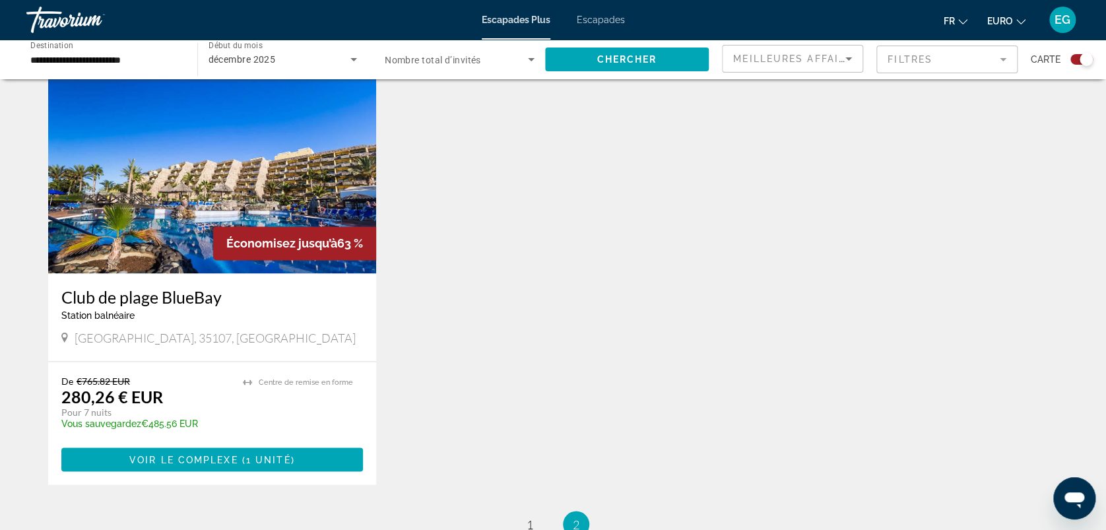
scroll to position [983, 0]
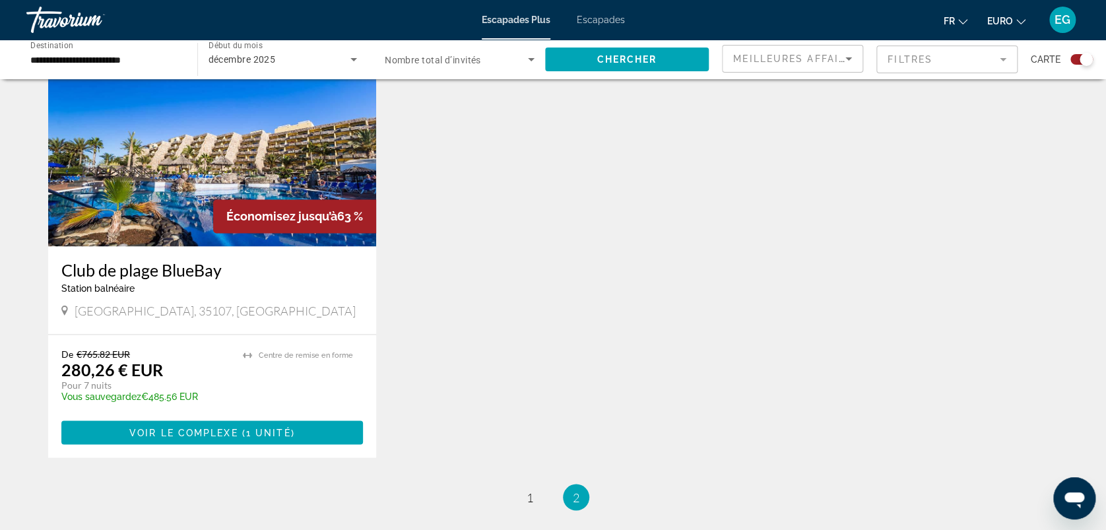
click at [169, 154] on img "Contenu principal" at bounding box center [212, 140] width 328 height 211
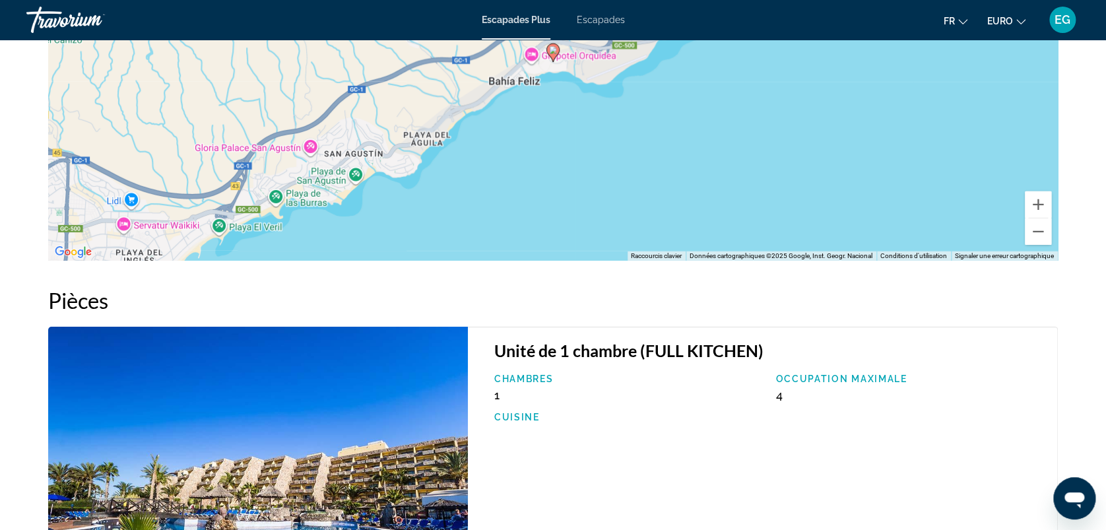
scroll to position [1957, 0]
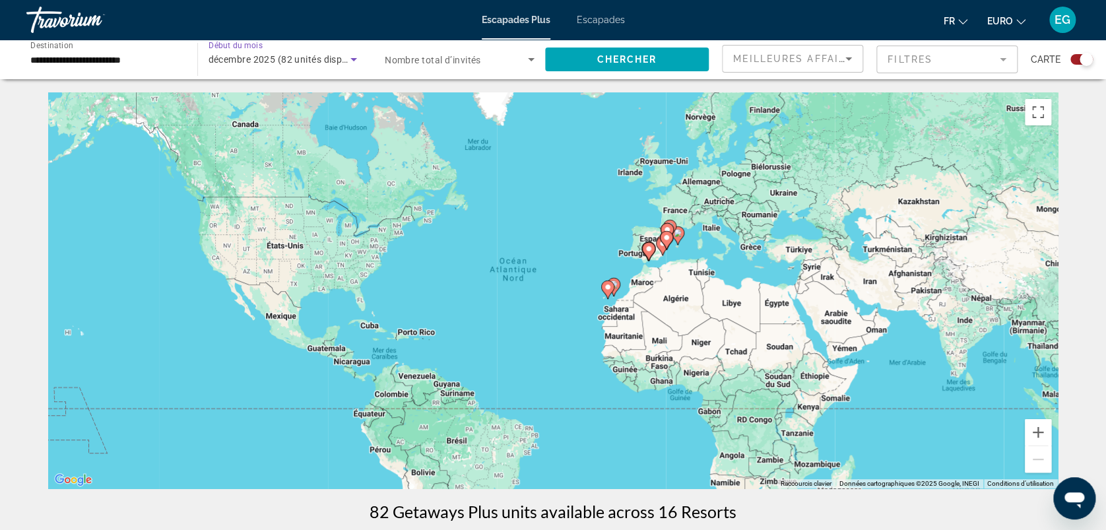
click at [241, 56] on span "décembre 2025 (82 unités disponibles)" at bounding box center [293, 59] width 168 height 11
click at [247, 60] on span "décembre 2025 (82 unités disponibles)" at bounding box center [293, 59] width 168 height 11
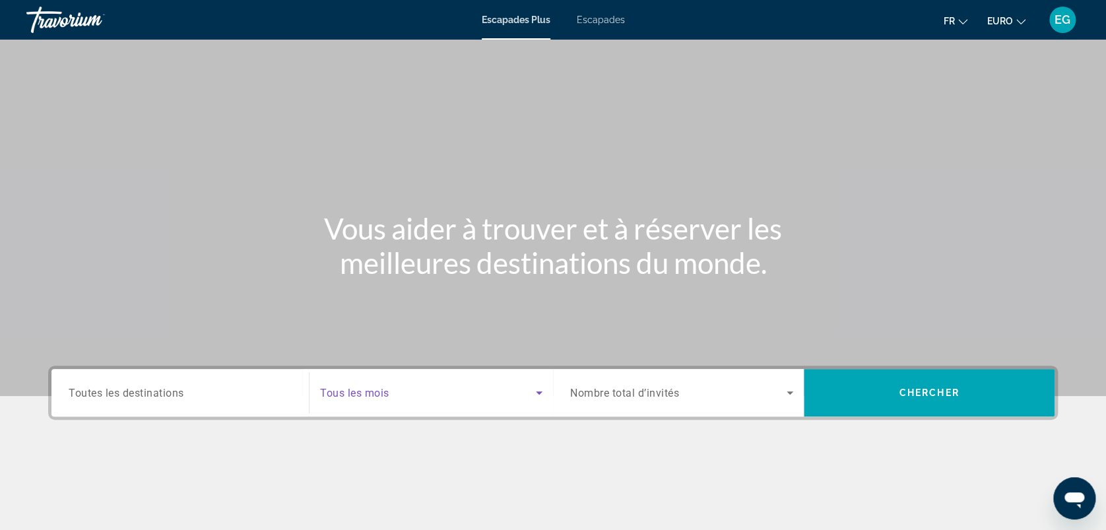
click at [359, 399] on span "Widget de recherche" at bounding box center [428, 393] width 216 height 16
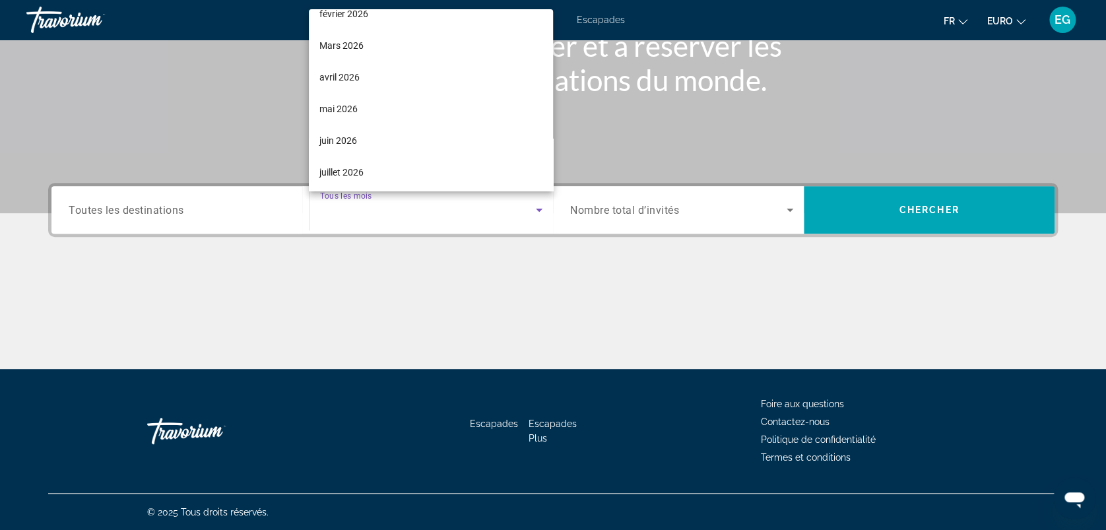
scroll to position [244, 0]
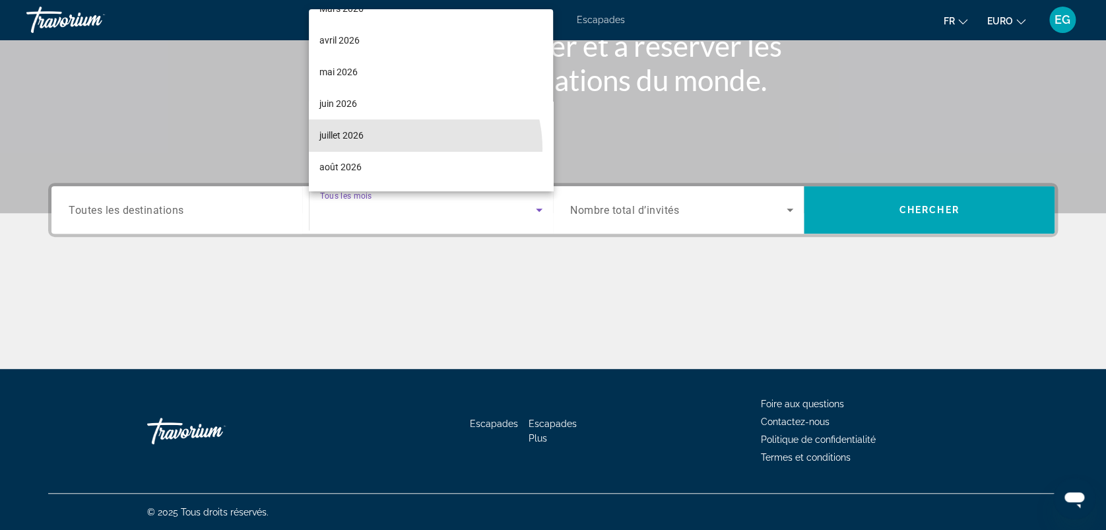
click at [407, 148] on mat-option "juillet 2026" at bounding box center [431, 135] width 244 height 32
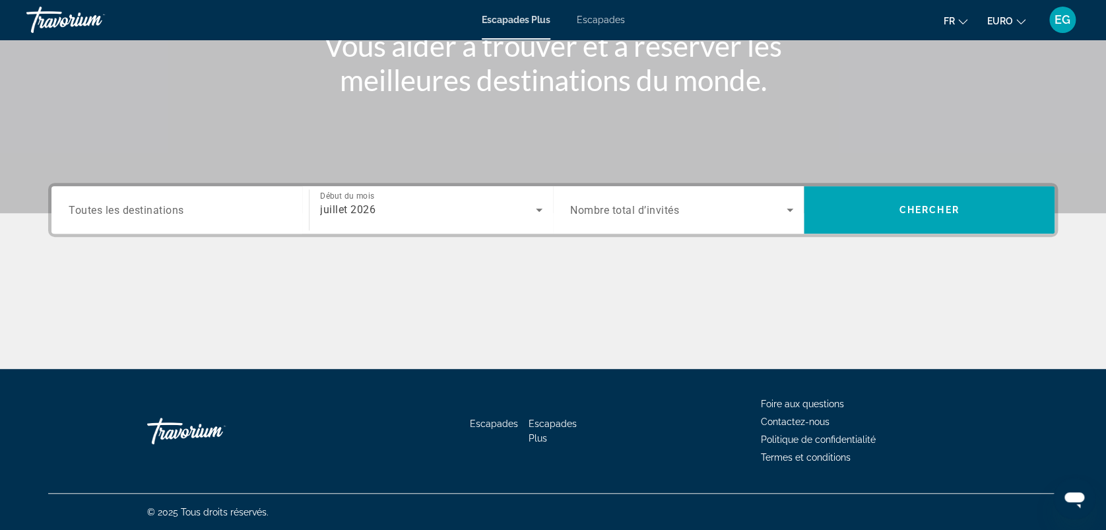
click at [163, 213] on span "Toutes les destinations" at bounding box center [126, 209] width 115 height 13
click at [163, 213] on input "Destination Toutes les destinations" at bounding box center [180, 211] width 223 height 16
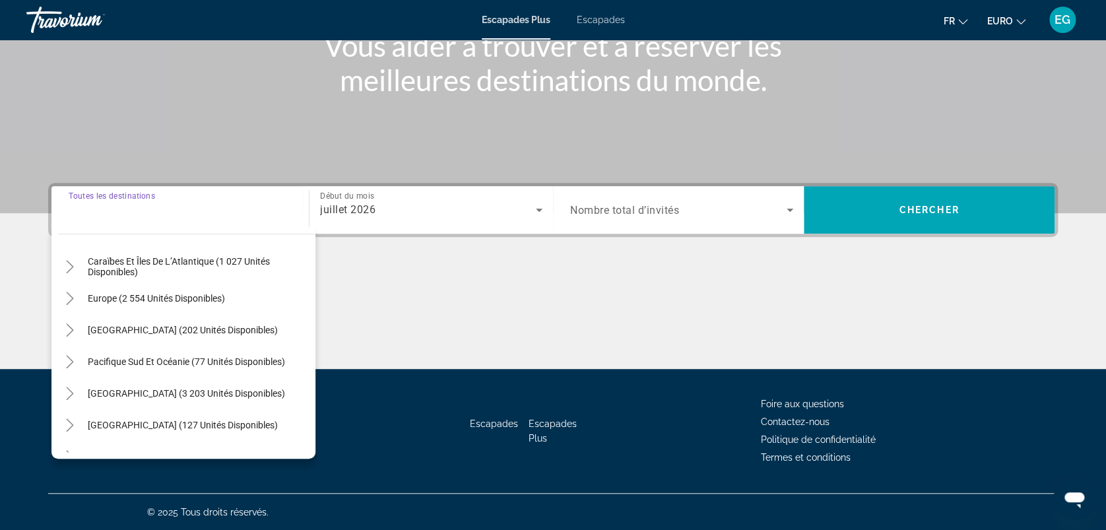
scroll to position [132, 0]
click at [70, 294] on icon "Toggle Europe (2 554 unités disponibles)" at bounding box center [69, 296] width 7 height 13
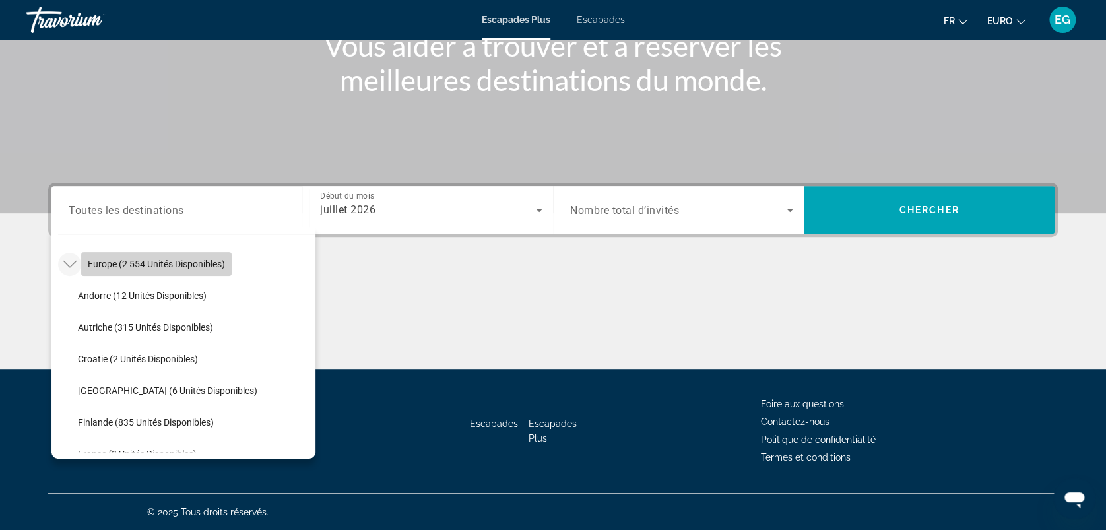
click at [125, 255] on span "Widget de recherche" at bounding box center [156, 264] width 150 height 32
type input "**********"
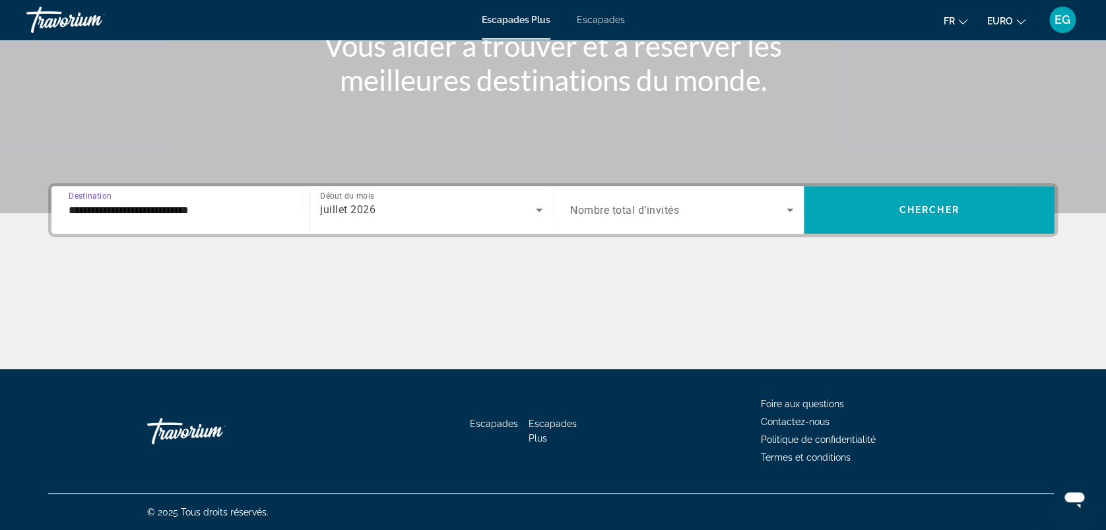
click at [76, 207] on input "**********" at bounding box center [180, 211] width 223 height 16
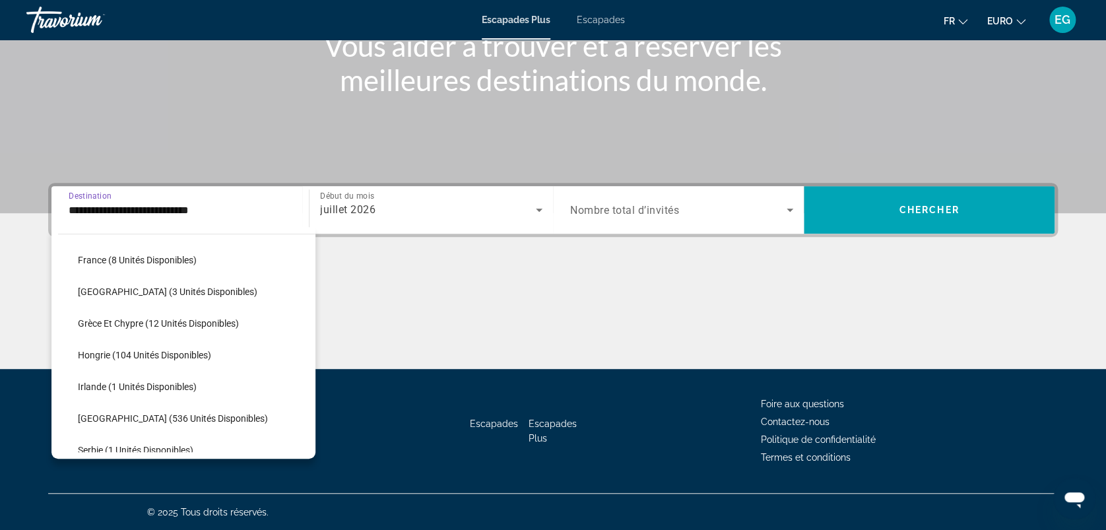
scroll to position [360, 0]
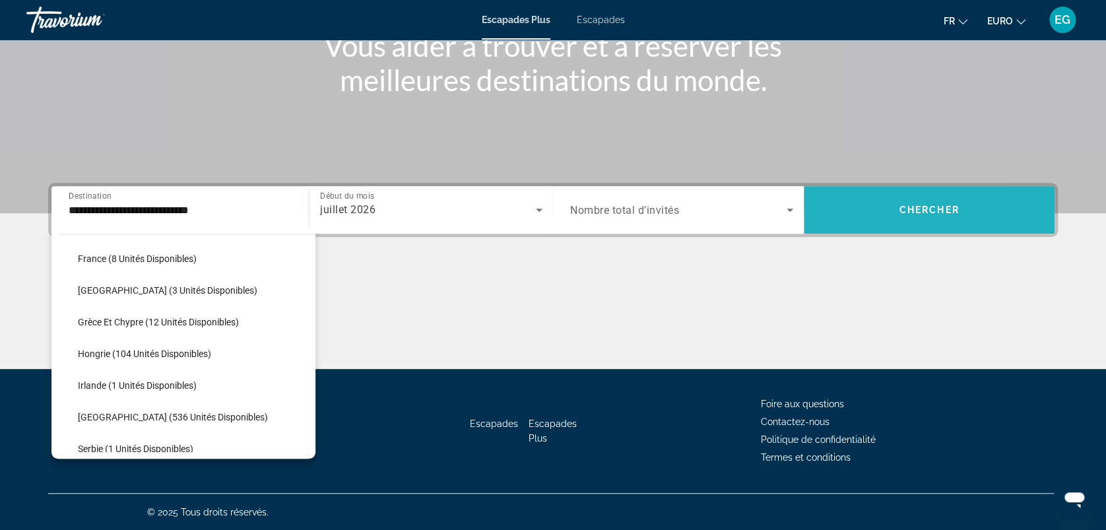
click at [919, 207] on span "Chercher" at bounding box center [929, 210] width 60 height 11
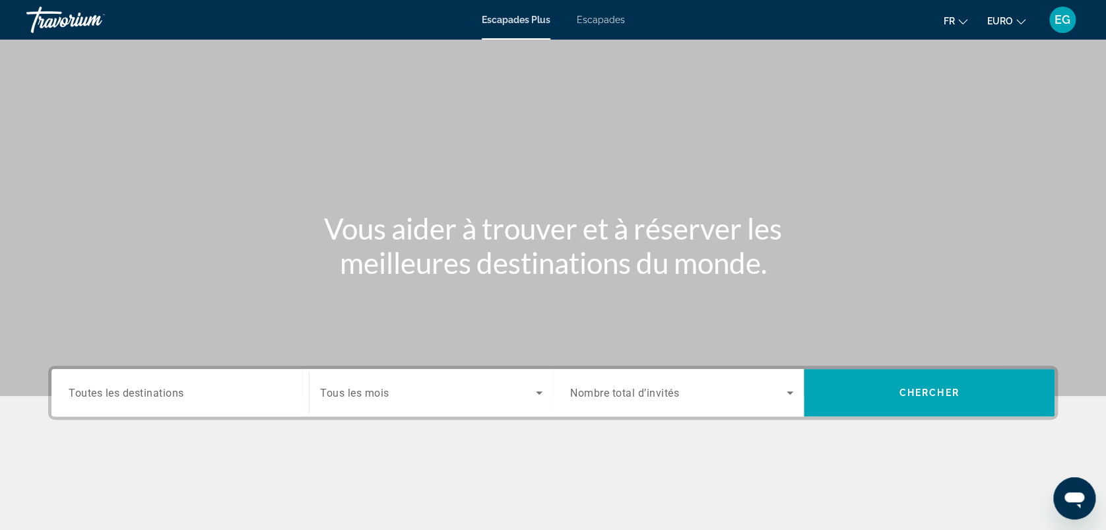
click at [121, 396] on span "Toutes les destinations" at bounding box center [126, 392] width 115 height 13
click at [121, 396] on input "Destination Toutes les destinations" at bounding box center [180, 393] width 223 height 16
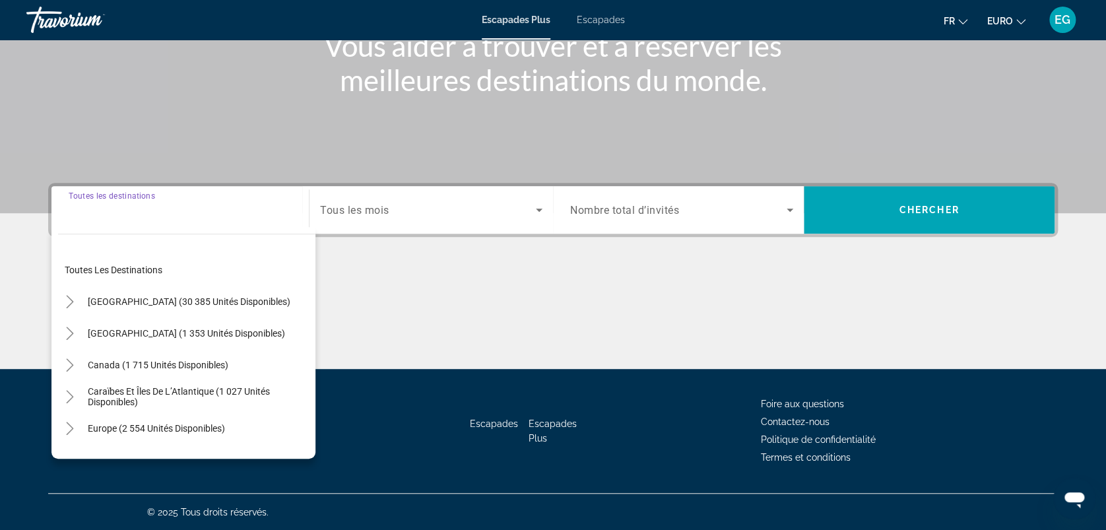
scroll to position [100, 0]
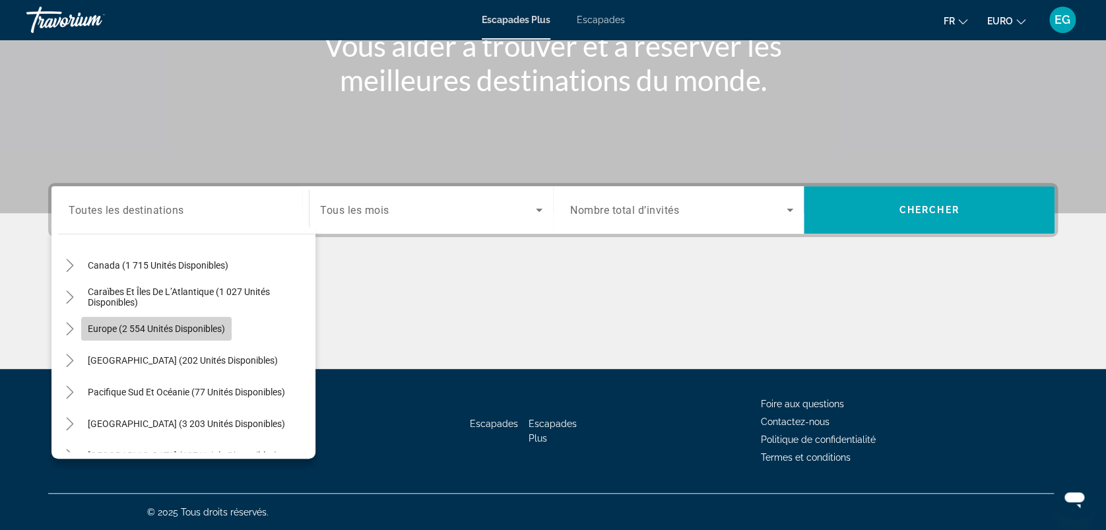
click at [108, 328] on span "Europe (2 554 unités disponibles)" at bounding box center [156, 328] width 137 height 11
type input "**********"
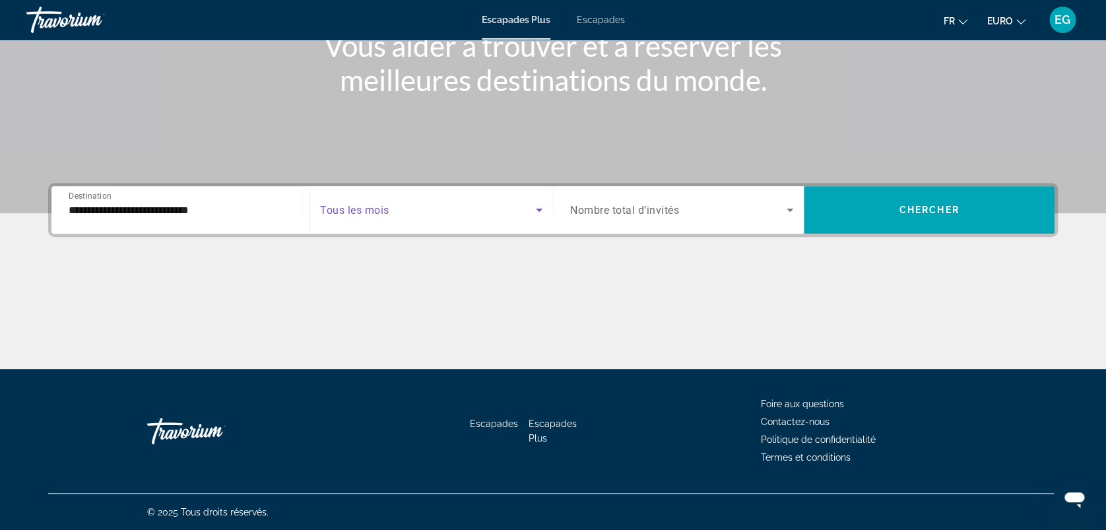
click at [408, 206] on span "Widget de recherche" at bounding box center [428, 210] width 216 height 16
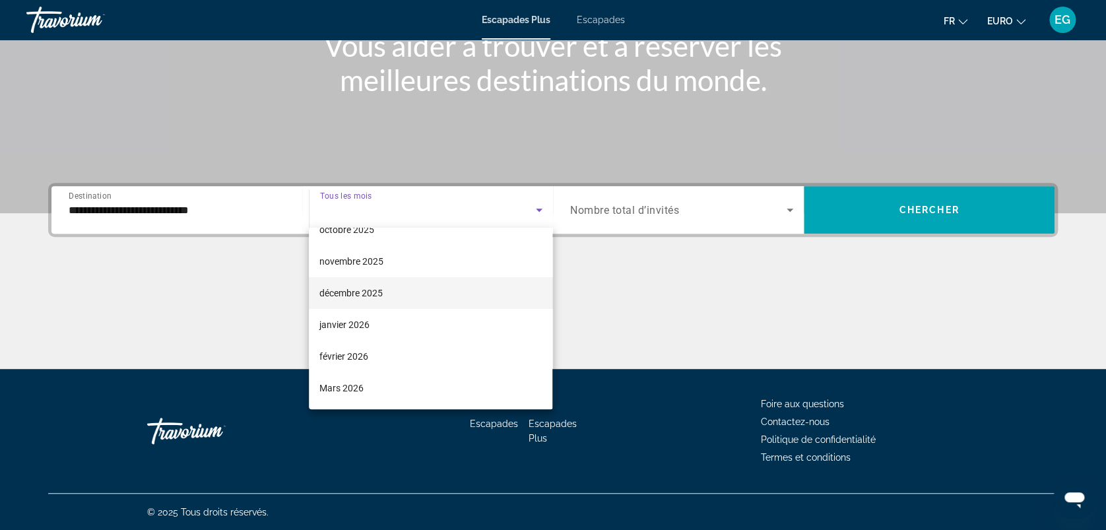
scroll to position [53, 0]
click at [383, 286] on font "novembre 2025" at bounding box center [351, 291] width 64 height 11
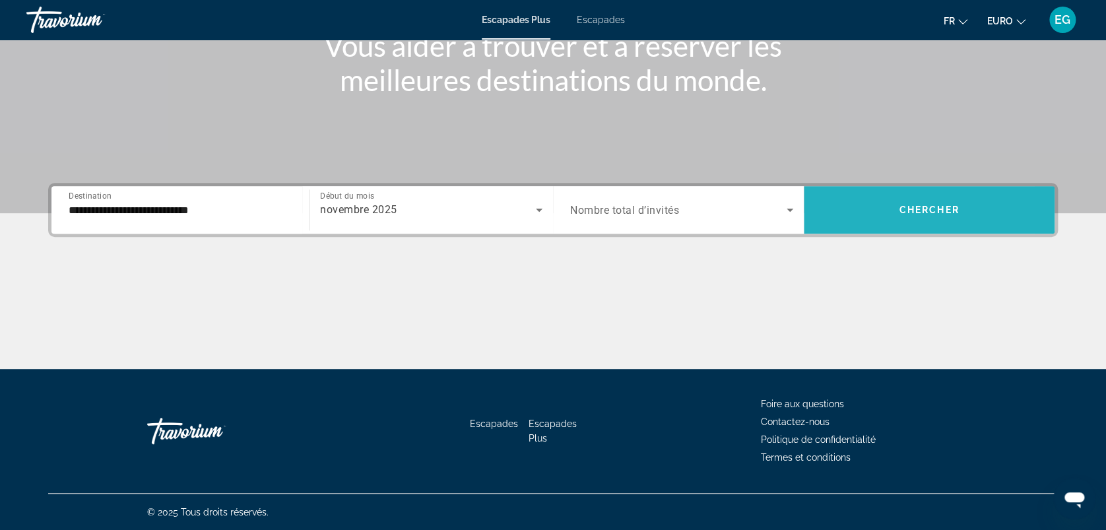
click at [878, 208] on span "Widget de recherche" at bounding box center [929, 210] width 251 height 32
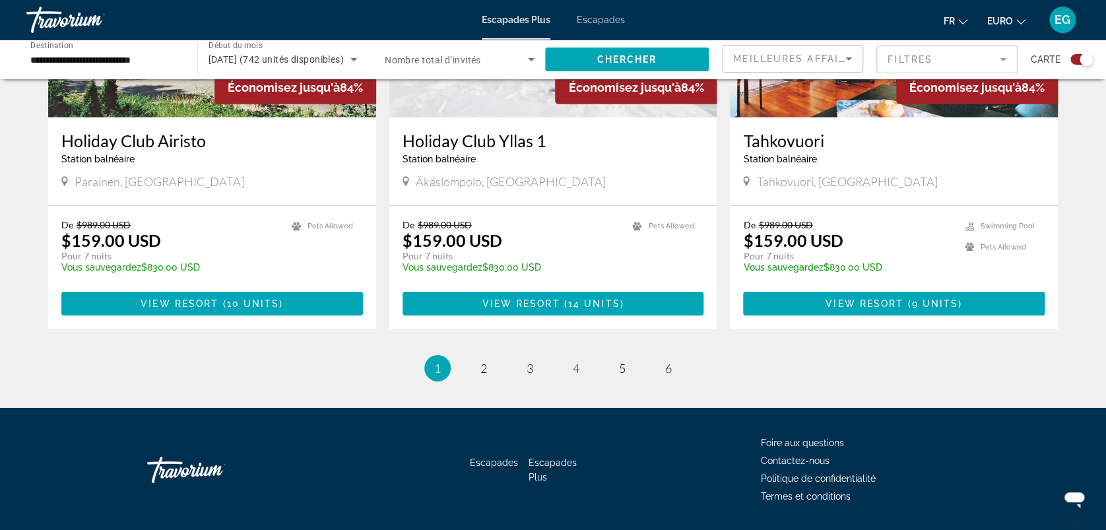
scroll to position [1976, 0]
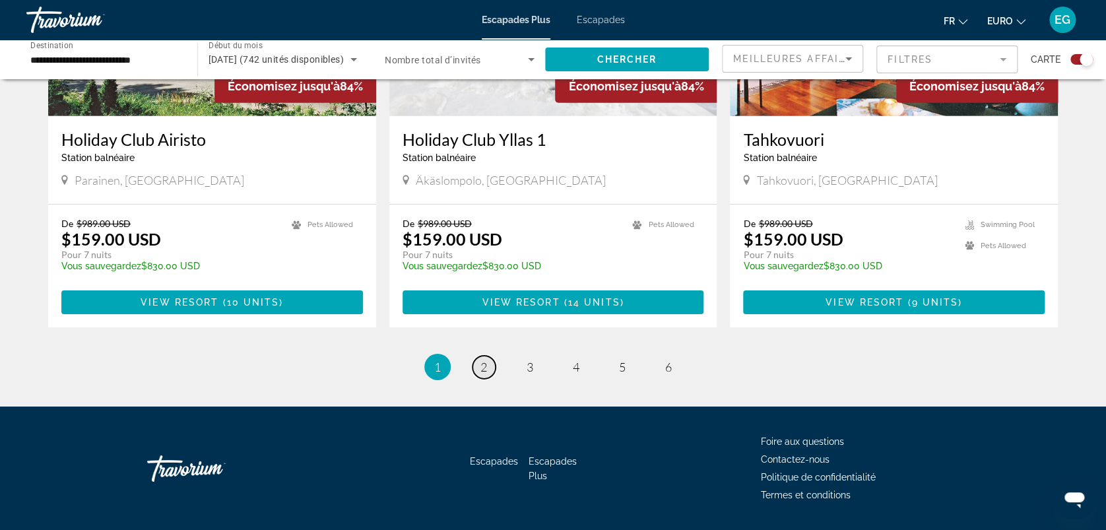
click at [480, 360] on span "2" at bounding box center [483, 367] width 7 height 15
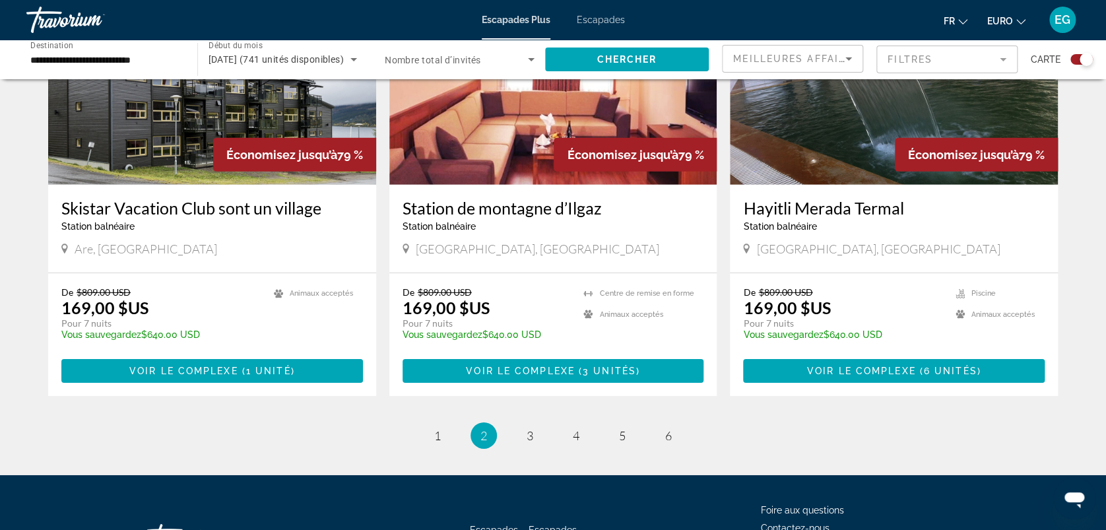
scroll to position [2013, 0]
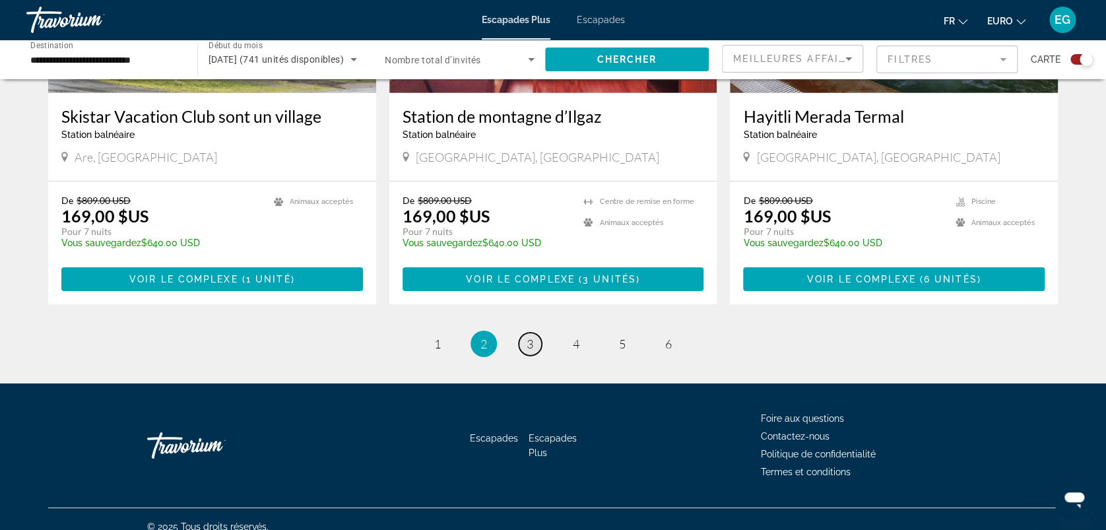
click at [527, 337] on span "3" at bounding box center [530, 344] width 7 height 15
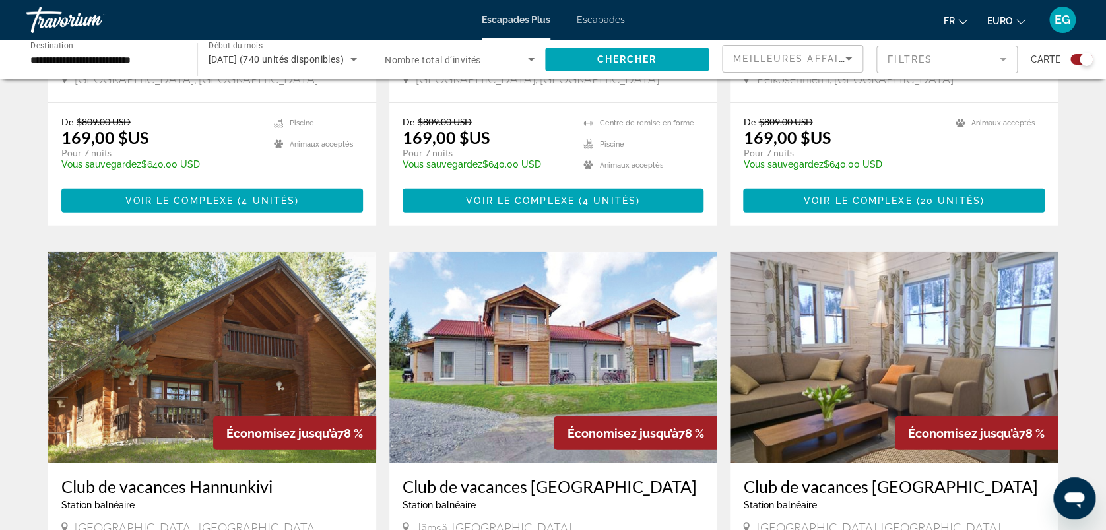
scroll to position [2013, 0]
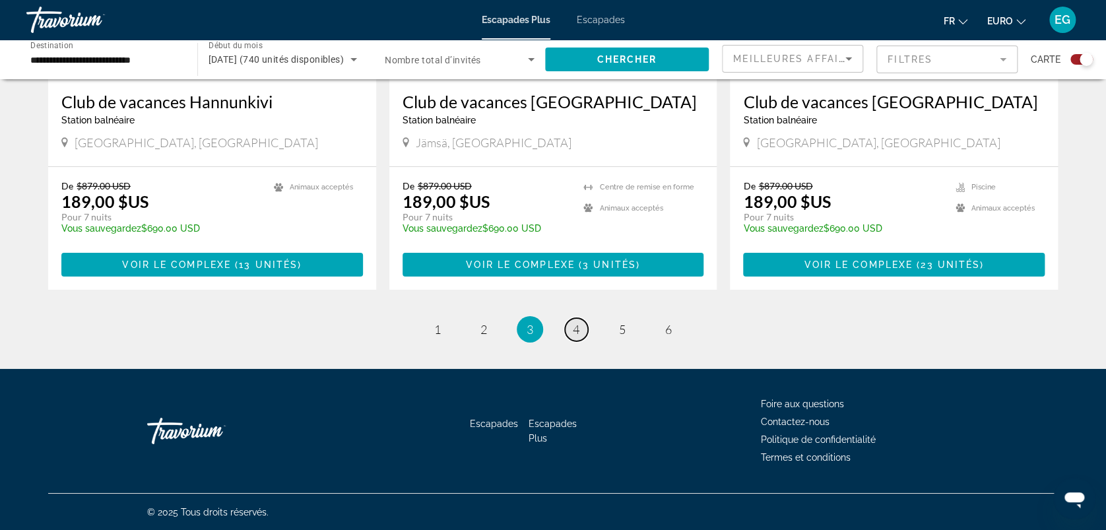
click at [574, 329] on span "4" at bounding box center [576, 329] width 7 height 15
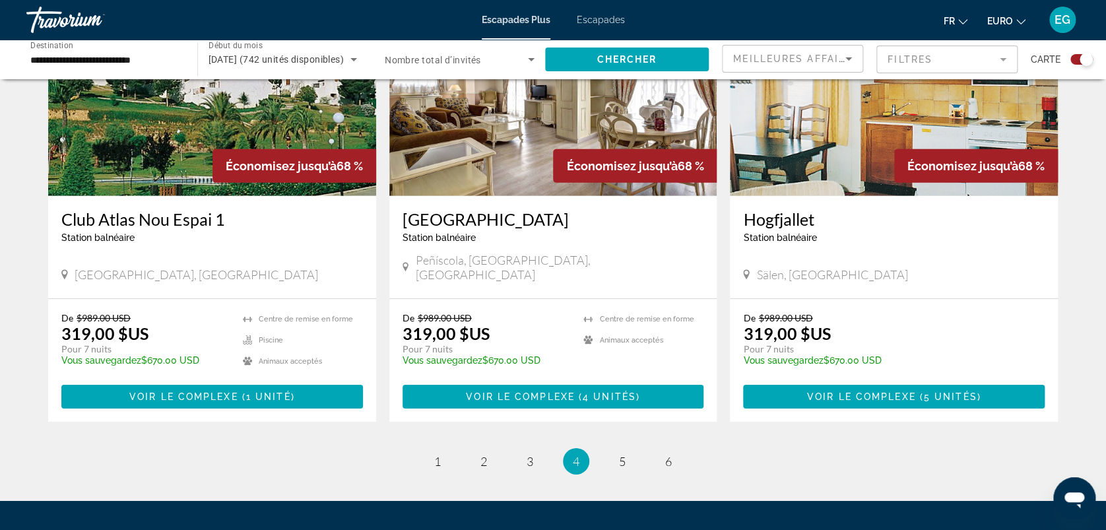
scroll to position [1934, 0]
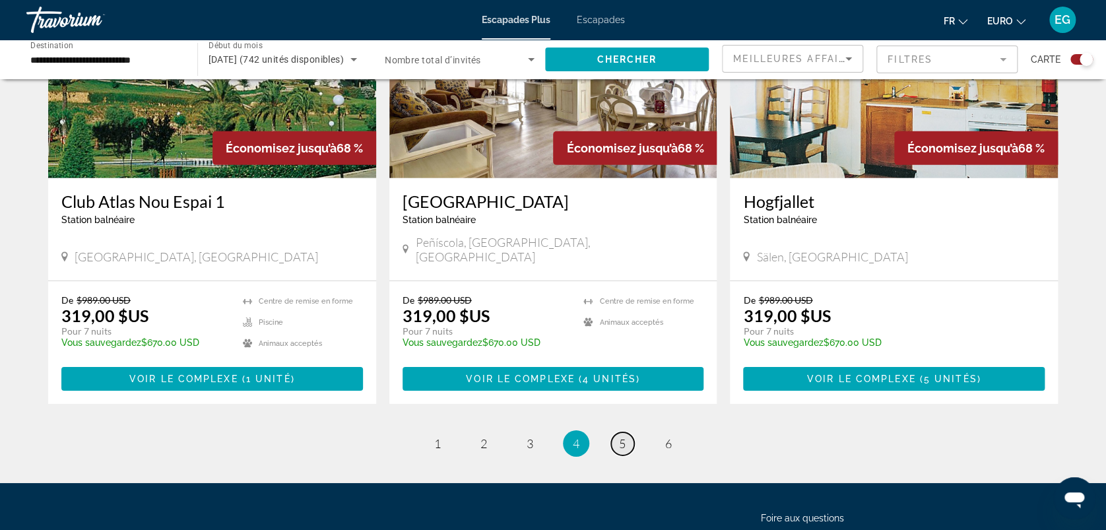
click at [620, 436] on span "5" at bounding box center [622, 443] width 7 height 15
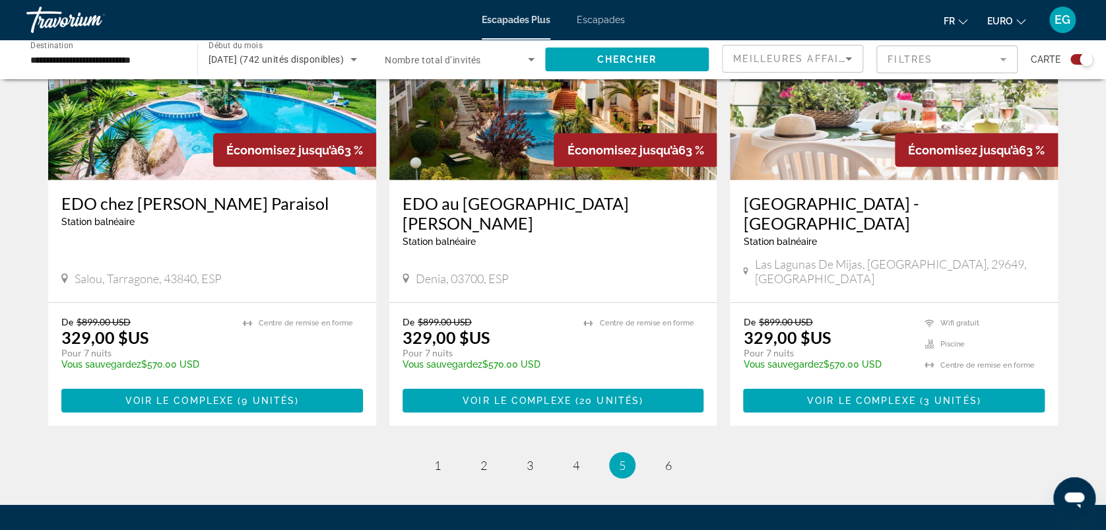
scroll to position [1981, 0]
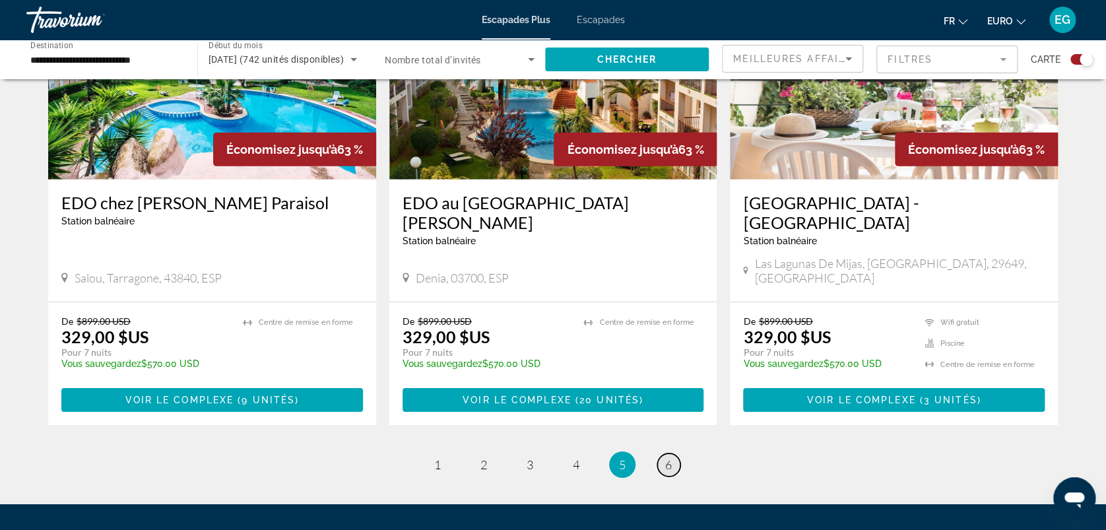
click at [663, 453] on link "page 6" at bounding box center [668, 464] width 23 height 23
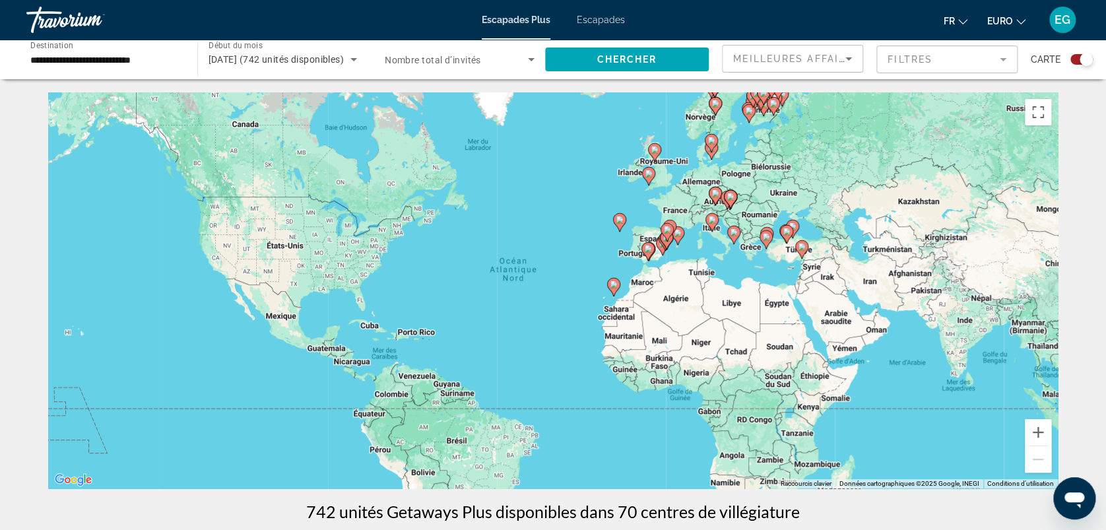
click at [112, 57] on input "**********" at bounding box center [105, 60] width 150 height 16
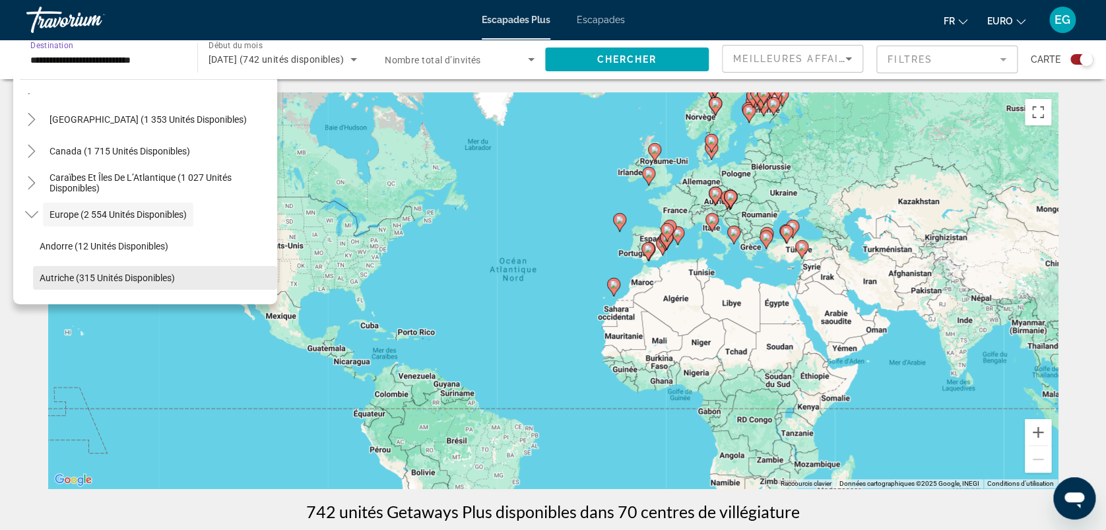
scroll to position [91, 0]
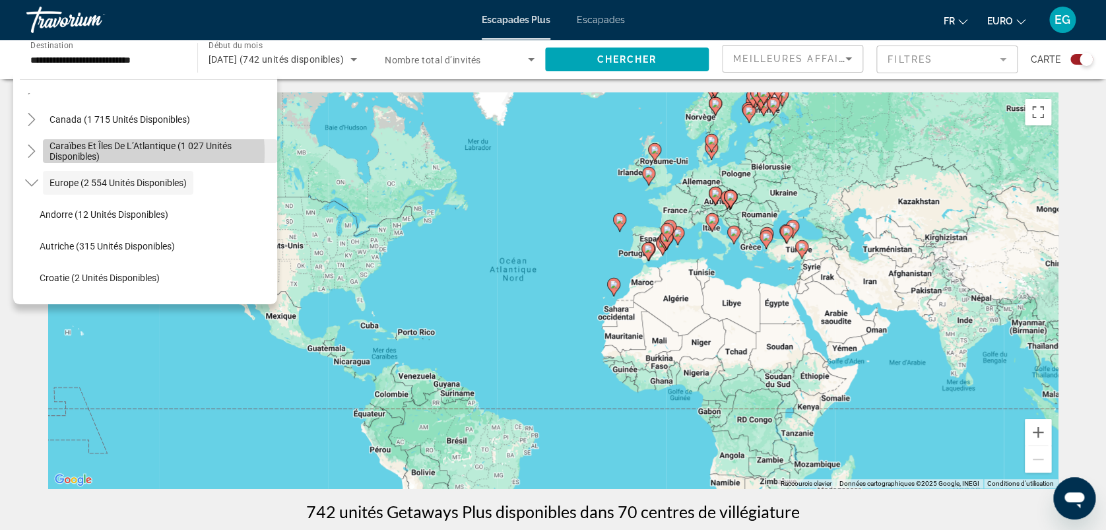
click at [121, 152] on span "Caraïbes et îles de l’Atlantique (1 027 unités disponibles)" at bounding box center [159, 151] width 221 height 21
type input "**********"
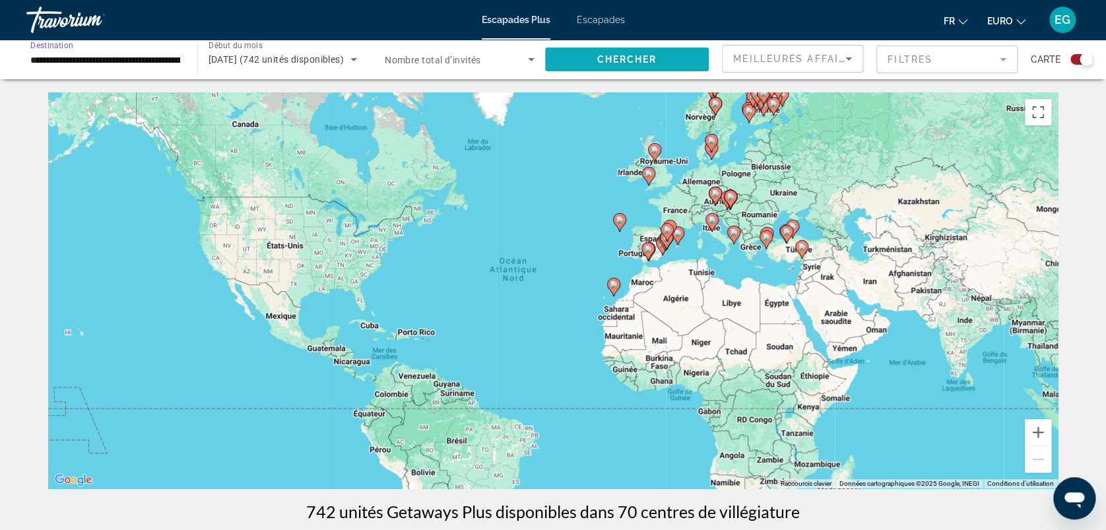
click at [592, 54] on span "Widget de recherche" at bounding box center [627, 60] width 164 height 32
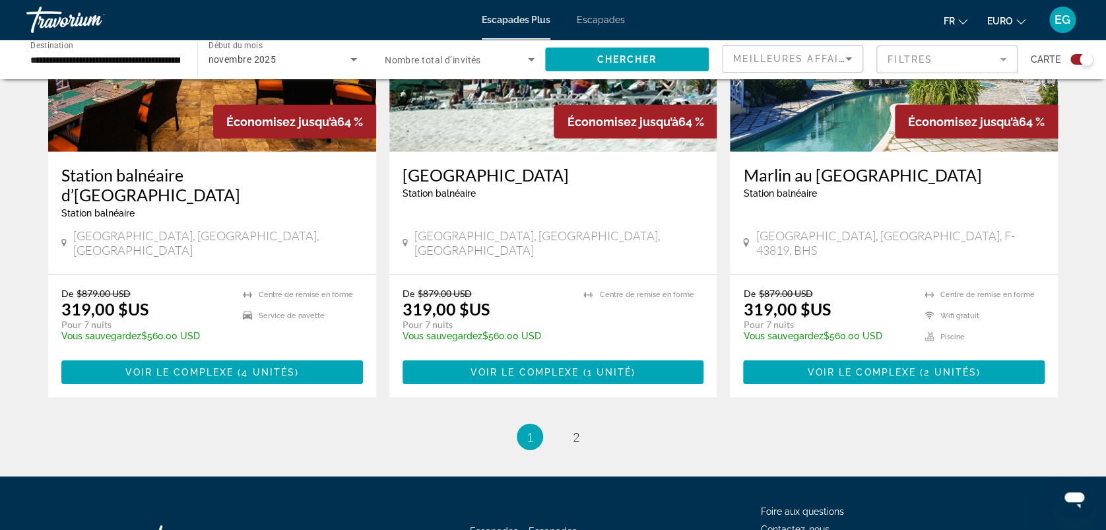
scroll to position [1954, 0]
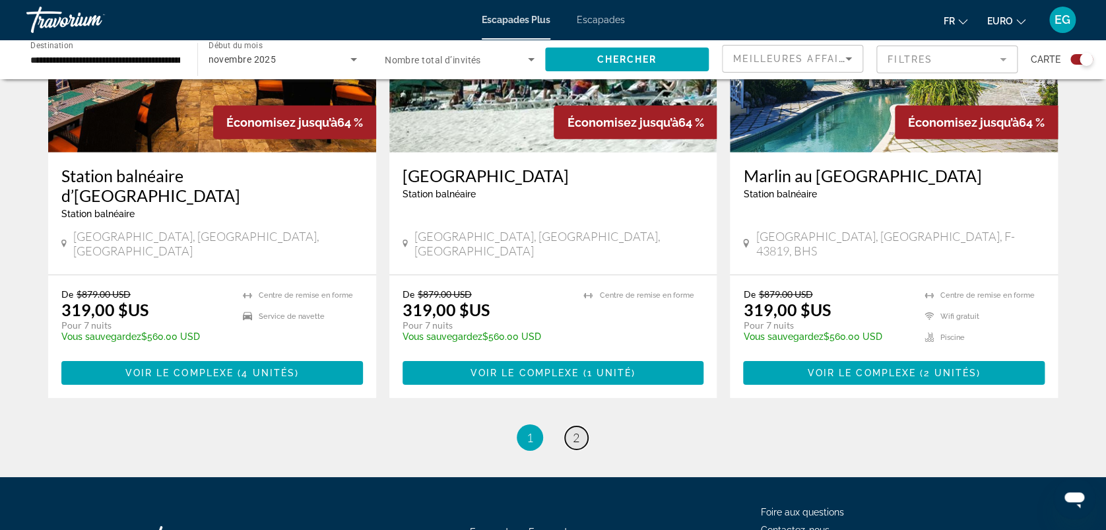
click at [578, 430] on span "2" at bounding box center [576, 437] width 7 height 15
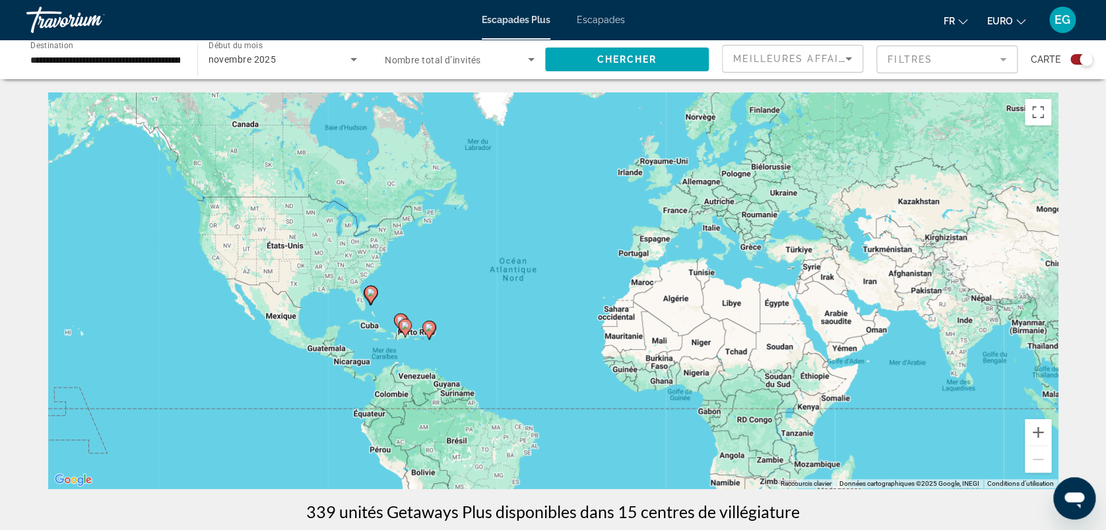
click at [100, 58] on input "**********" at bounding box center [105, 60] width 150 height 16
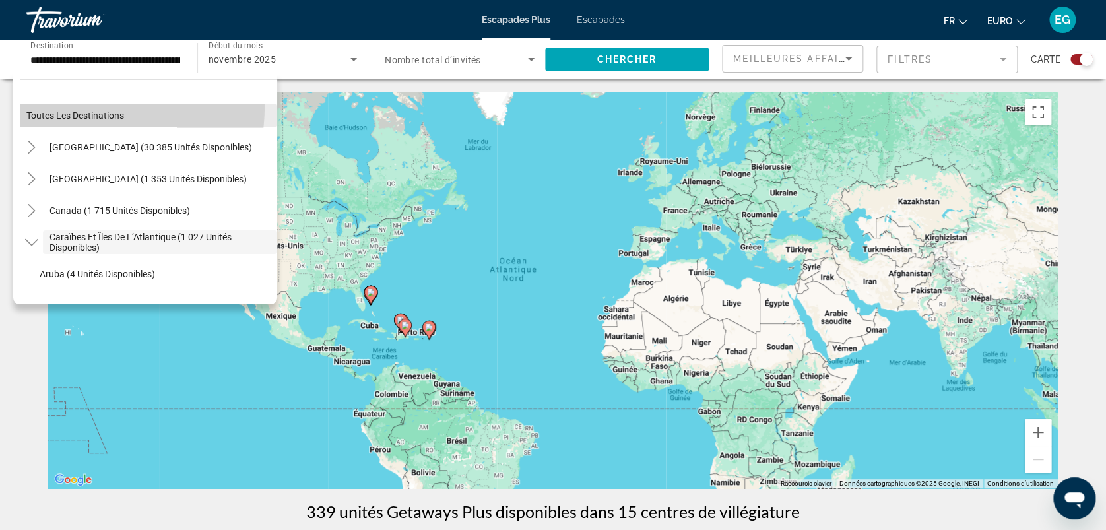
click at [53, 106] on span "Widget de recherche" at bounding box center [148, 116] width 257 height 32
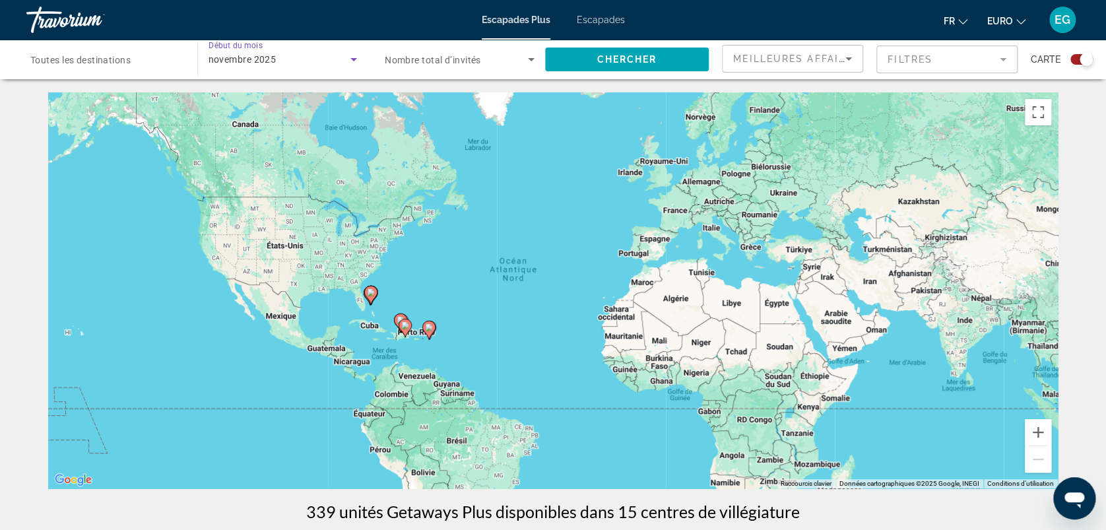
click at [290, 62] on div "novembre 2025" at bounding box center [280, 59] width 143 height 16
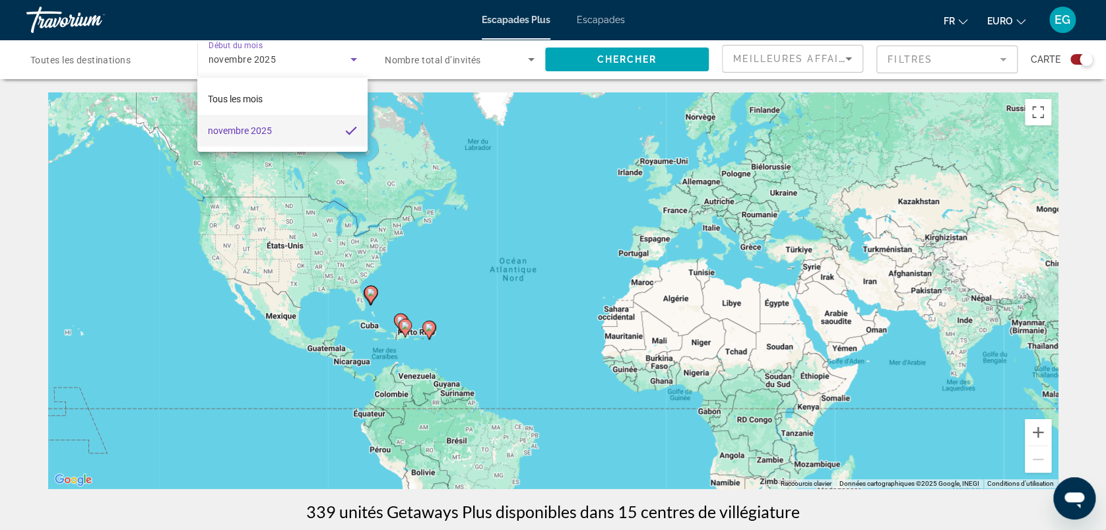
click at [590, 68] on div at bounding box center [553, 265] width 1106 height 530
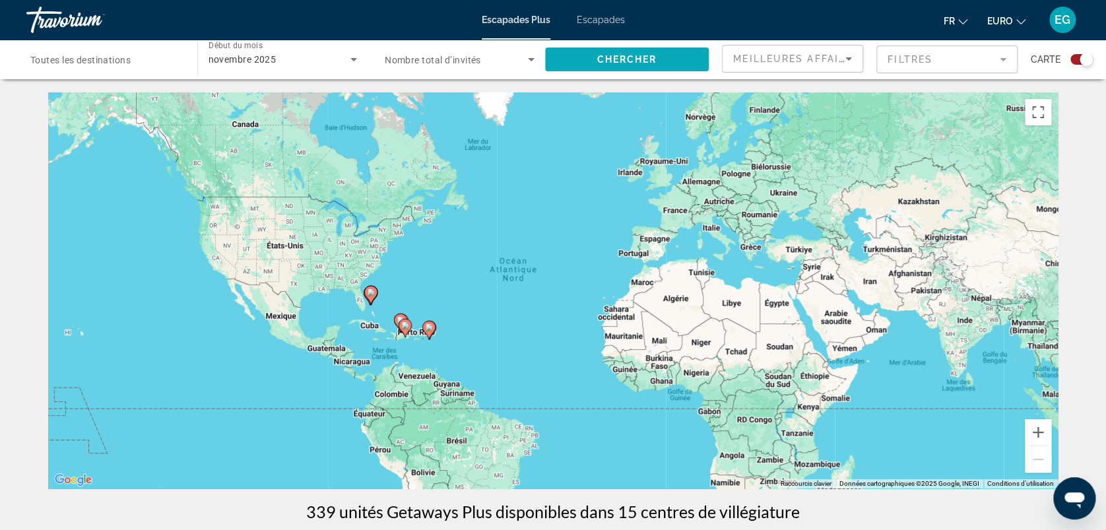
click at [597, 53] on span "Widget de recherche" at bounding box center [627, 60] width 164 height 32
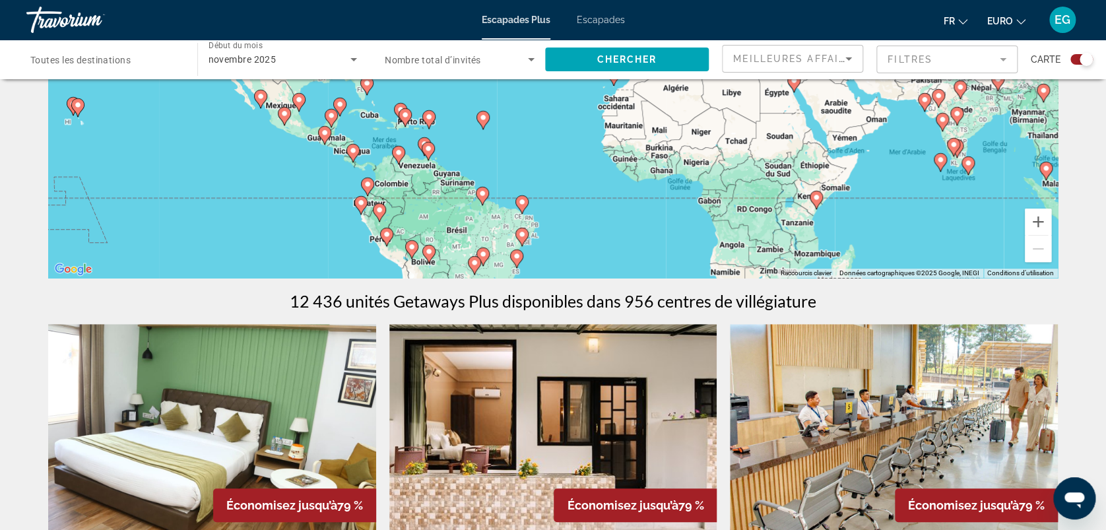
scroll to position [90, 0]
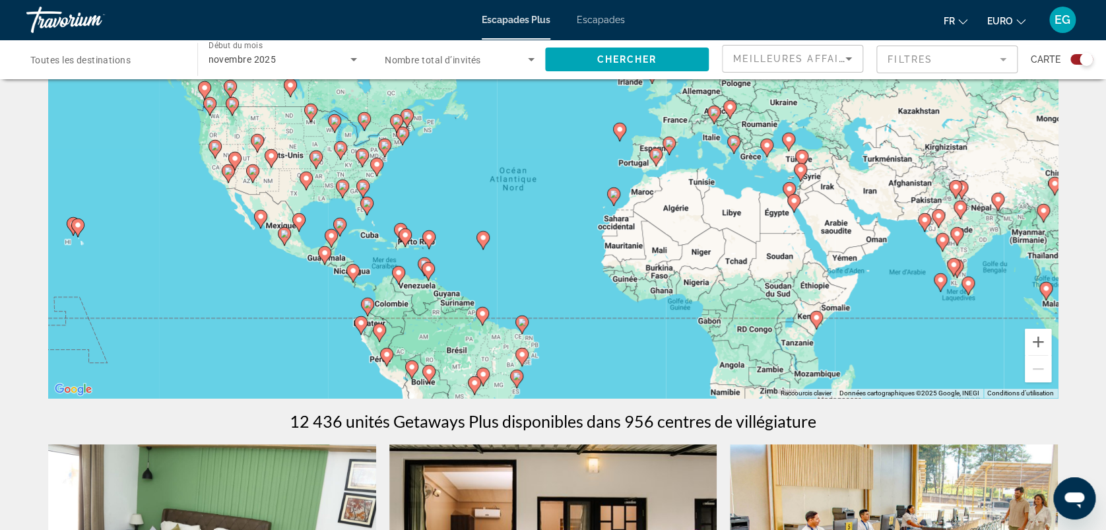
click at [465, 300] on div "Pour activer le glissement avec le clavier, appuyez sur Alt+Entrée. Une fois ce…" at bounding box center [553, 200] width 1010 height 396
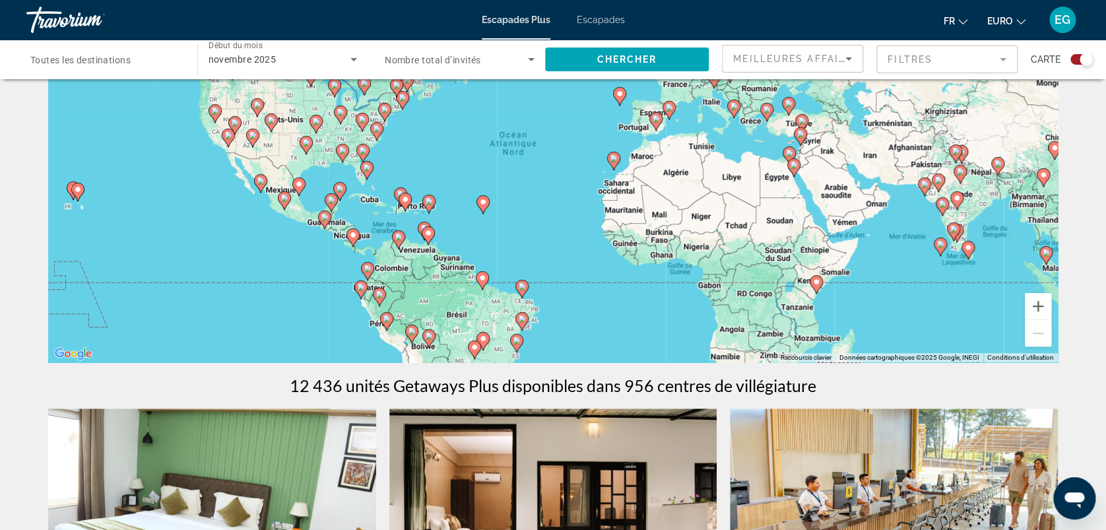
click at [79, 191] on image "Contenu principal" at bounding box center [78, 189] width 8 height 8
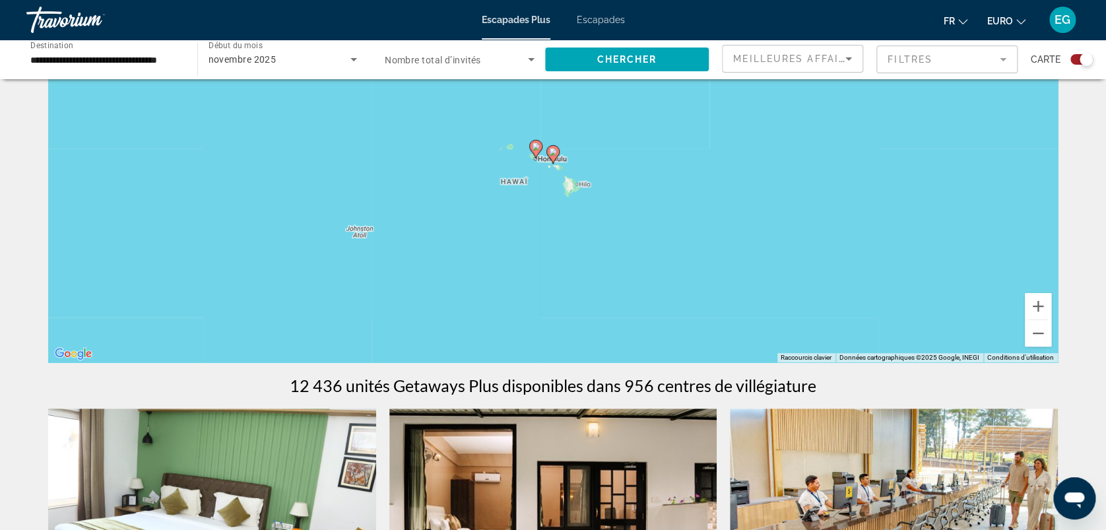
click at [552, 147] on icon "Contenu principal" at bounding box center [553, 154] width 12 height 17
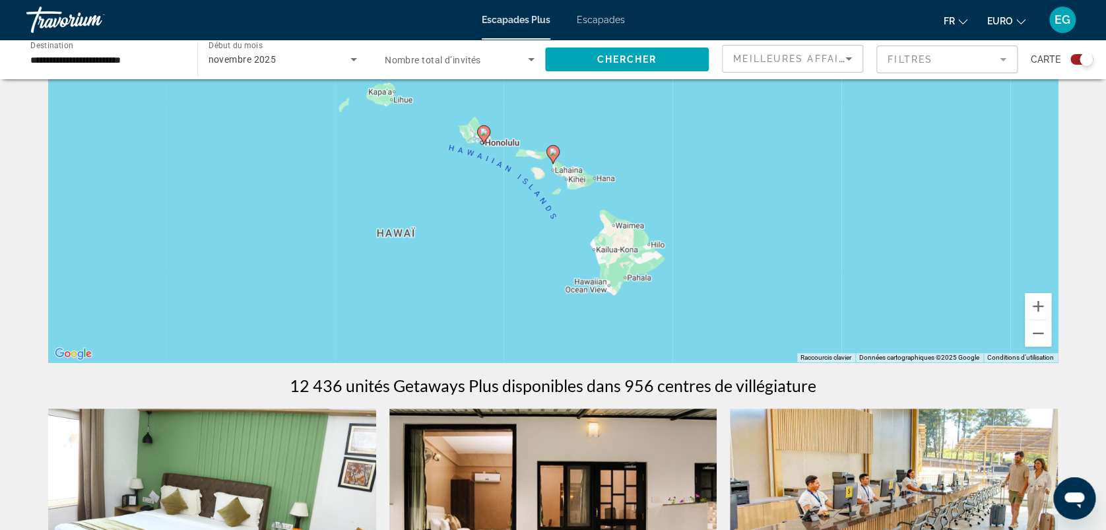
click at [552, 147] on icon "Contenu principal" at bounding box center [553, 154] width 12 height 17
type input "**********"
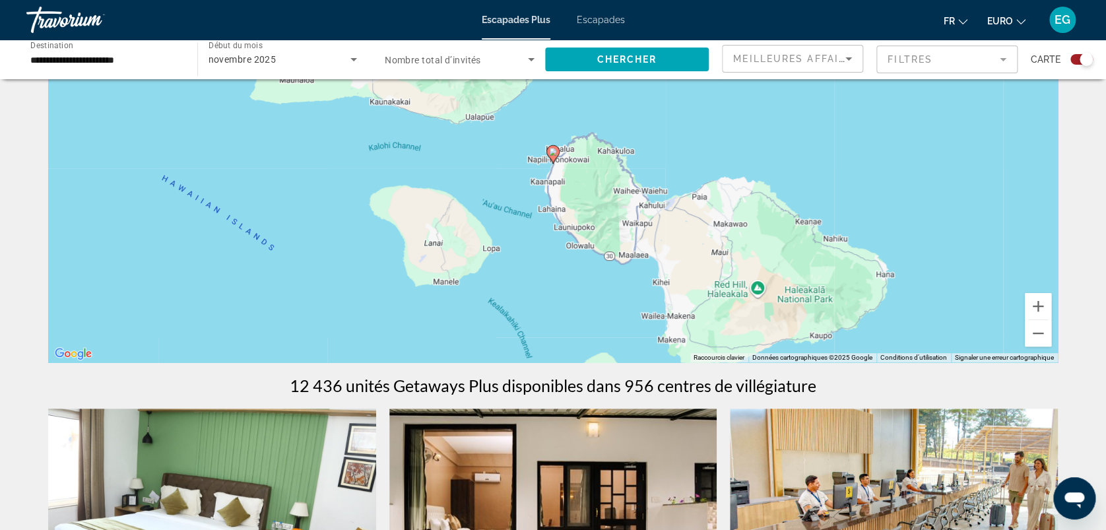
click at [552, 147] on icon "Contenu principal" at bounding box center [553, 154] width 12 height 17
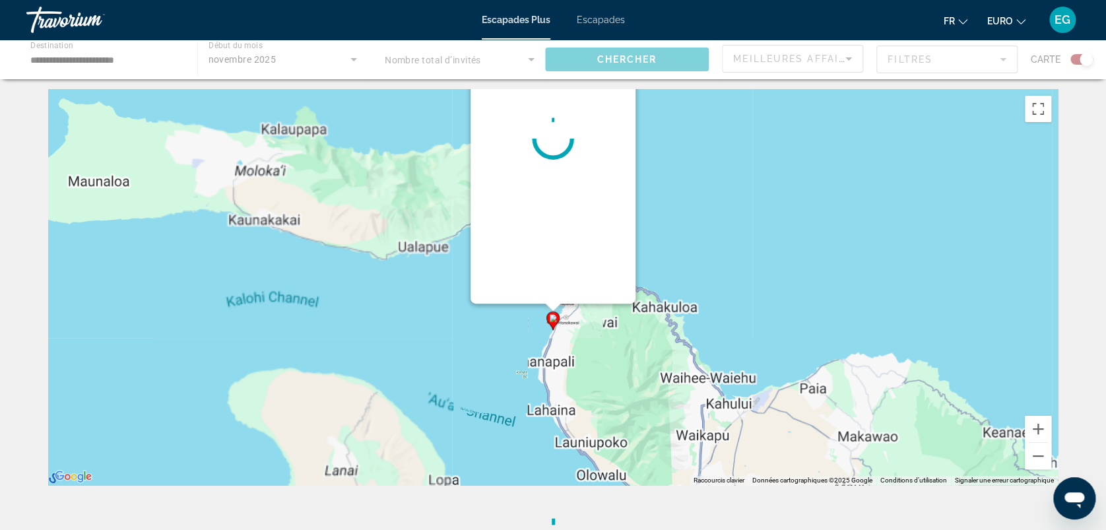
scroll to position [0, 0]
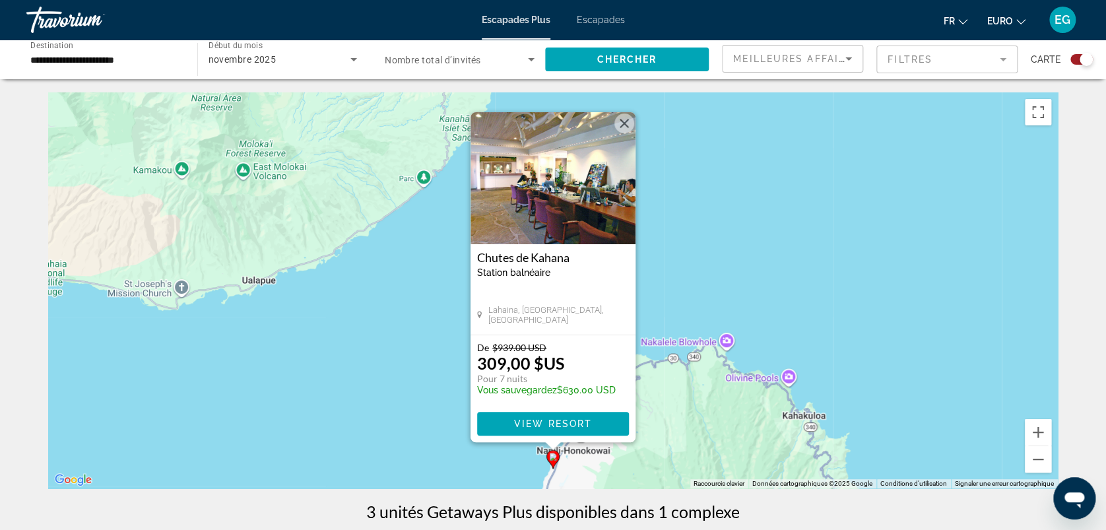
click at [628, 127] on button "Fermer" at bounding box center [624, 124] width 20 height 20
